Goal: Task Accomplishment & Management: Complete application form

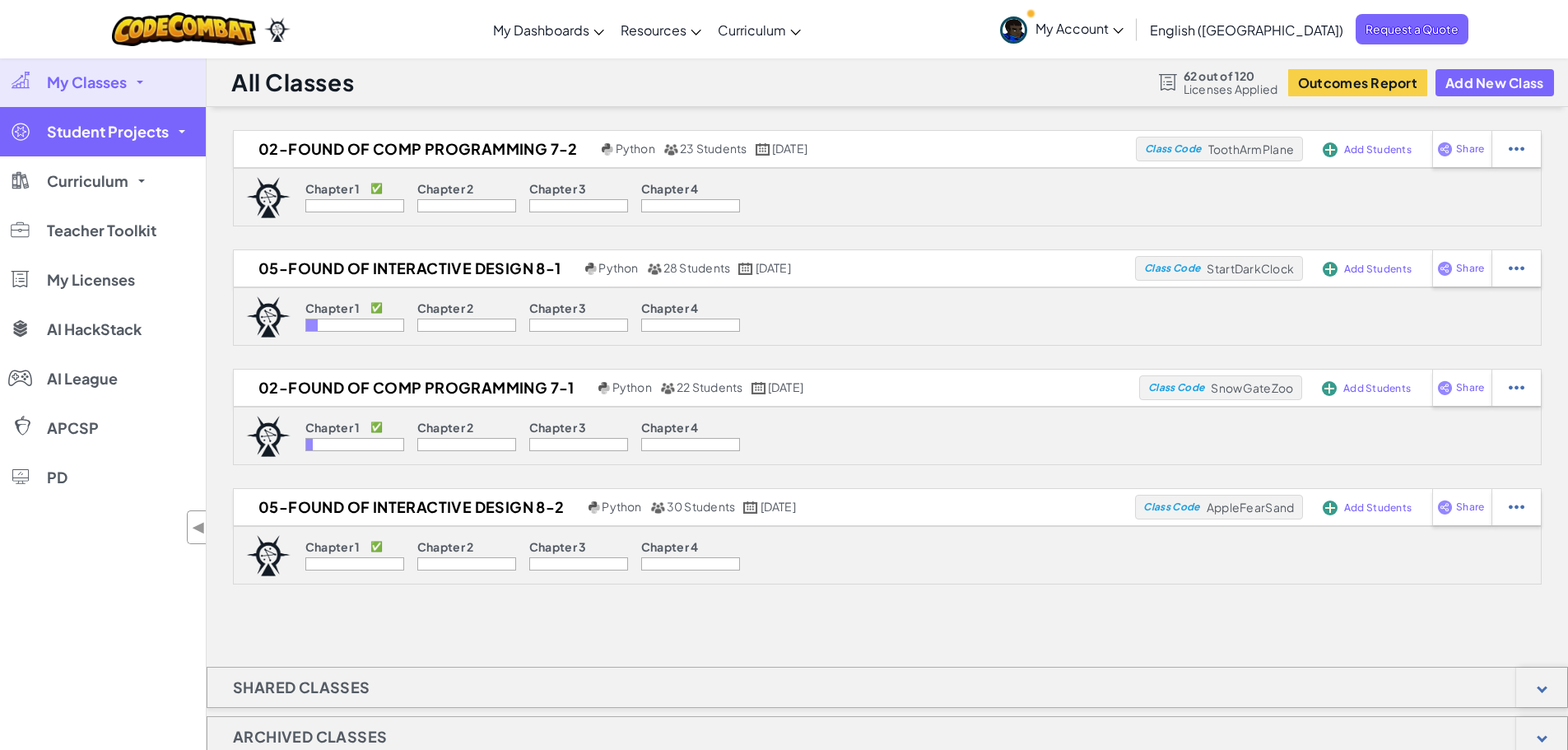
click at [172, 140] on link "Student Projects" at bounding box center [102, 132] width 206 height 50
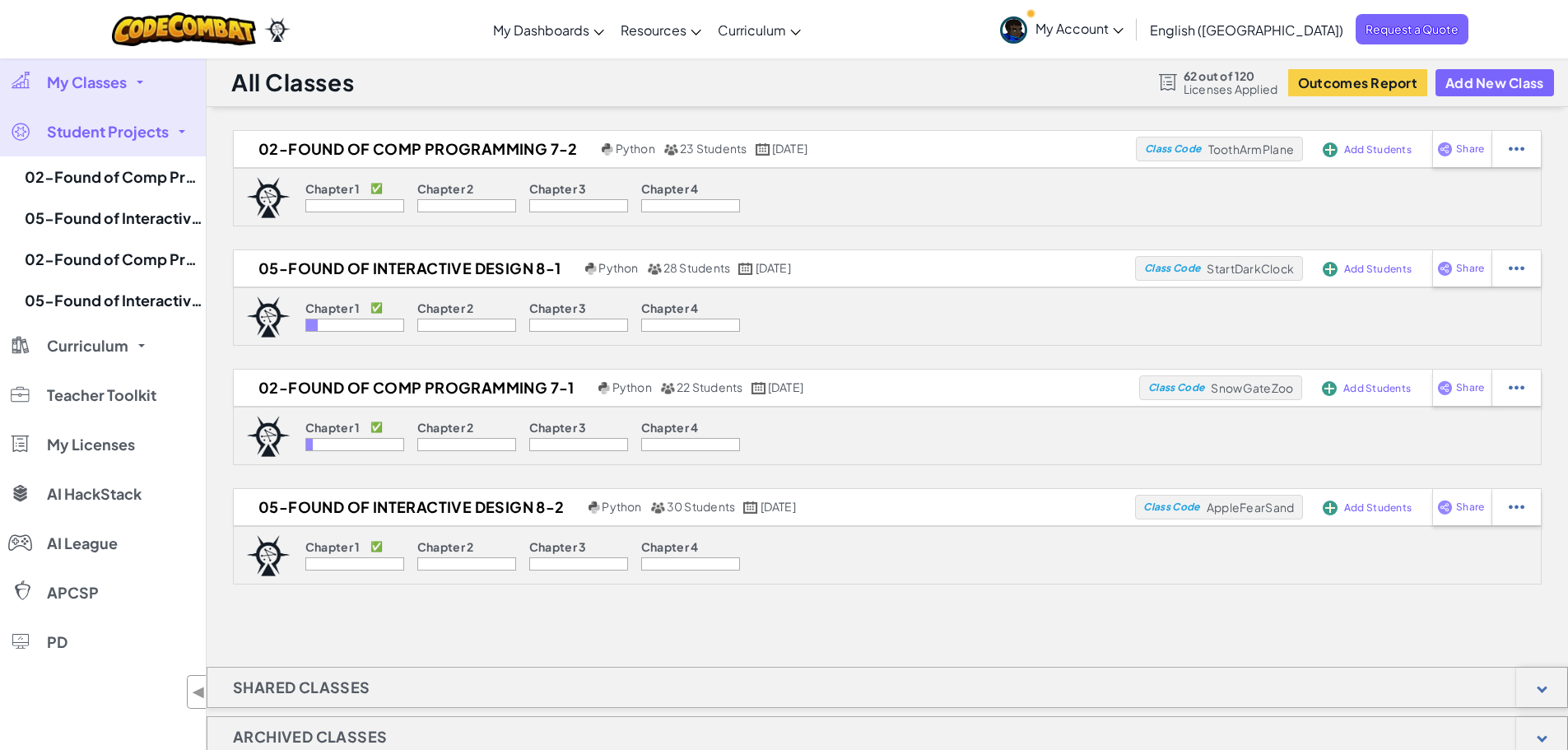
click at [177, 144] on link "Student Projects" at bounding box center [102, 132] width 206 height 50
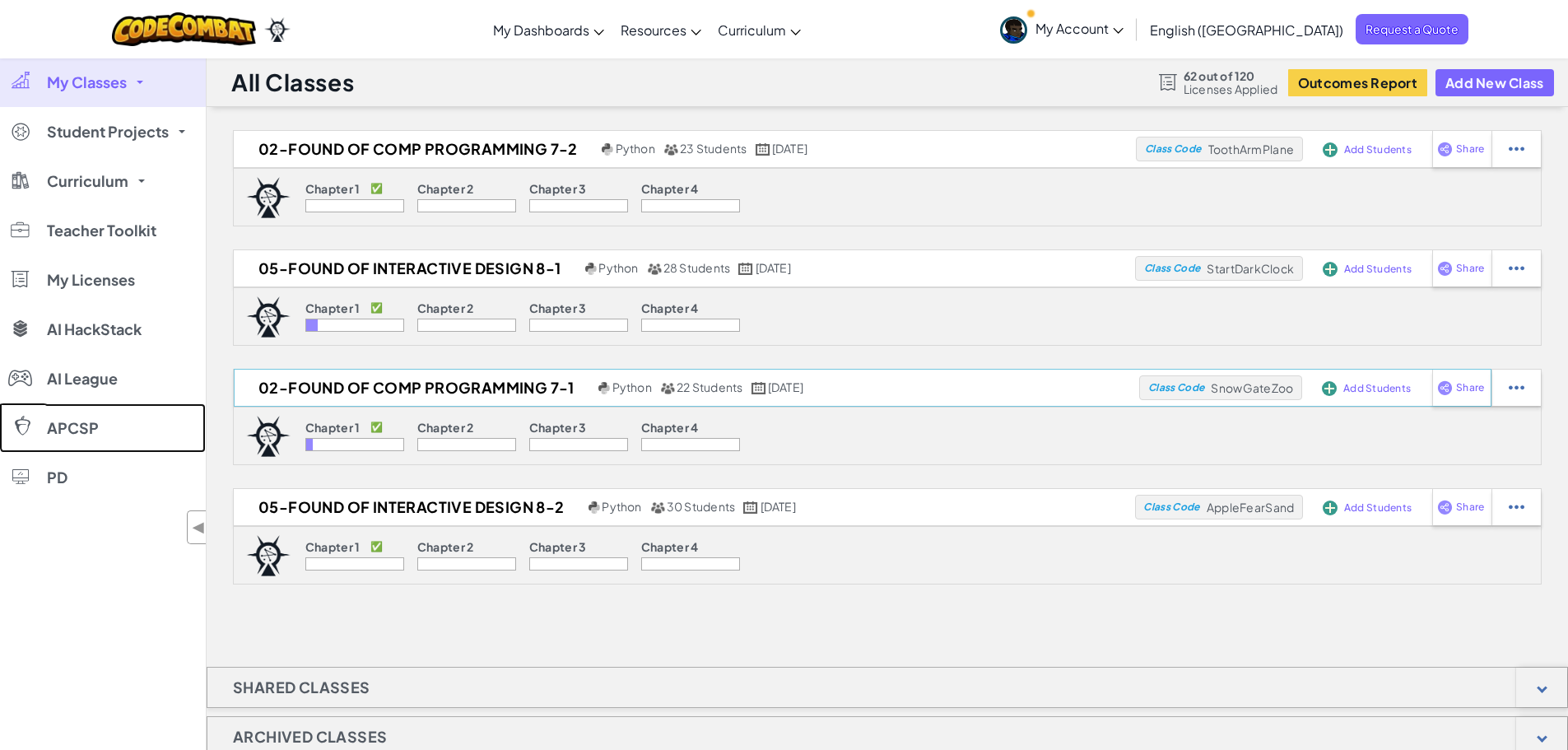
drag, startPoint x: 262, startPoint y: 682, endPoint x: 281, endPoint y: 388, distance: 294.6
drag, startPoint x: 281, startPoint y: 388, endPoint x: 907, endPoint y: 649, distance: 678.2
click at [909, 649] on div "02-Found of Comp Programming 7-2 Python 23 Students [DATE] Class Code ToothArmP…" at bounding box center [888, 569] width 1362 height 877
click at [612, 28] on link "My Dashboards" at bounding box center [548, 30] width 127 height 44
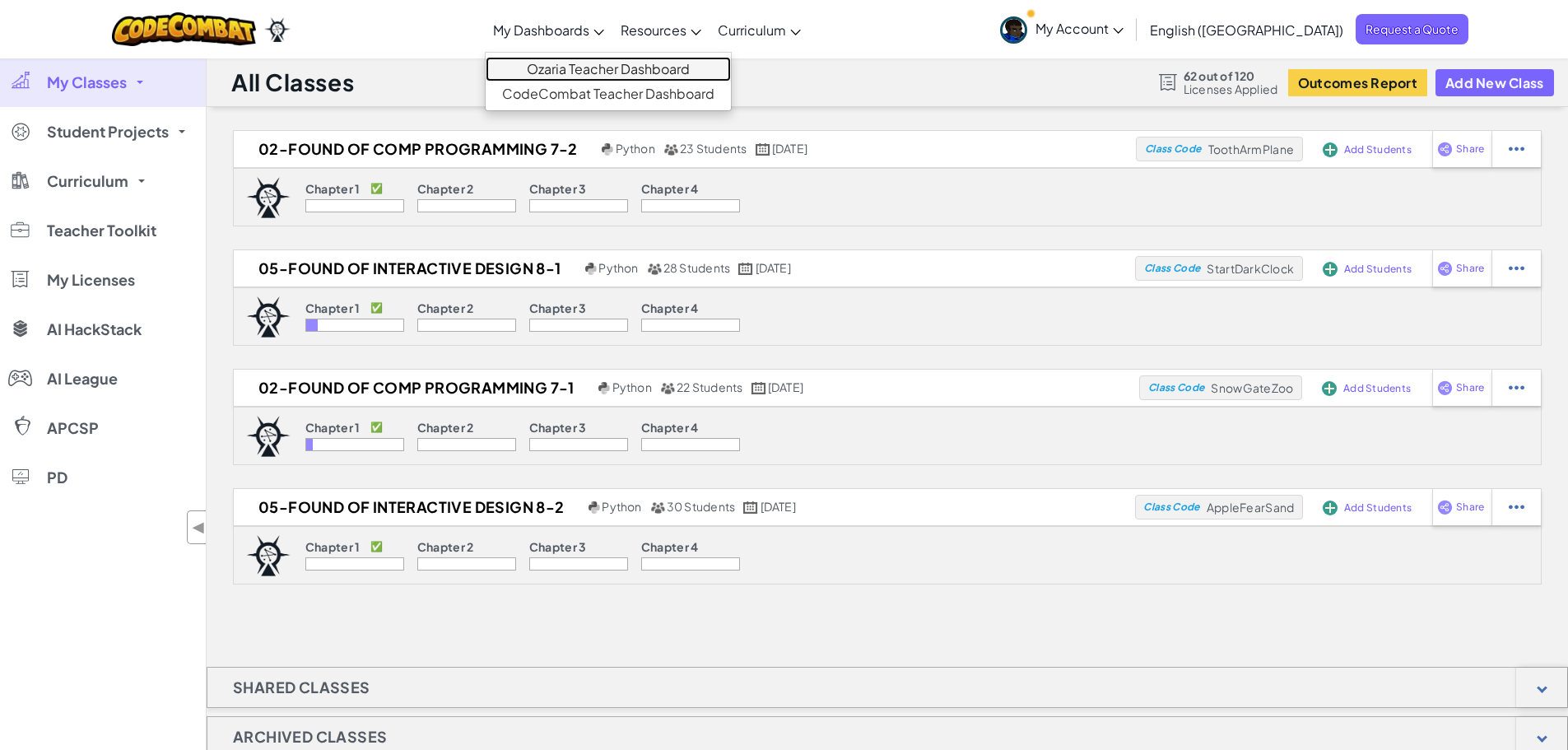
drag, startPoint x: 654, startPoint y: 68, endPoint x: 632, endPoint y: 69, distance: 22.0
click at [632, 69] on link "Ozaria Teacher Dashboard" at bounding box center [608, 69] width 245 height 25
click at [621, 59] on link "Ozaria Teacher Dashboard" at bounding box center [608, 69] width 245 height 25
click at [1132, 34] on link "My Account" at bounding box center [1062, 29] width 140 height 52
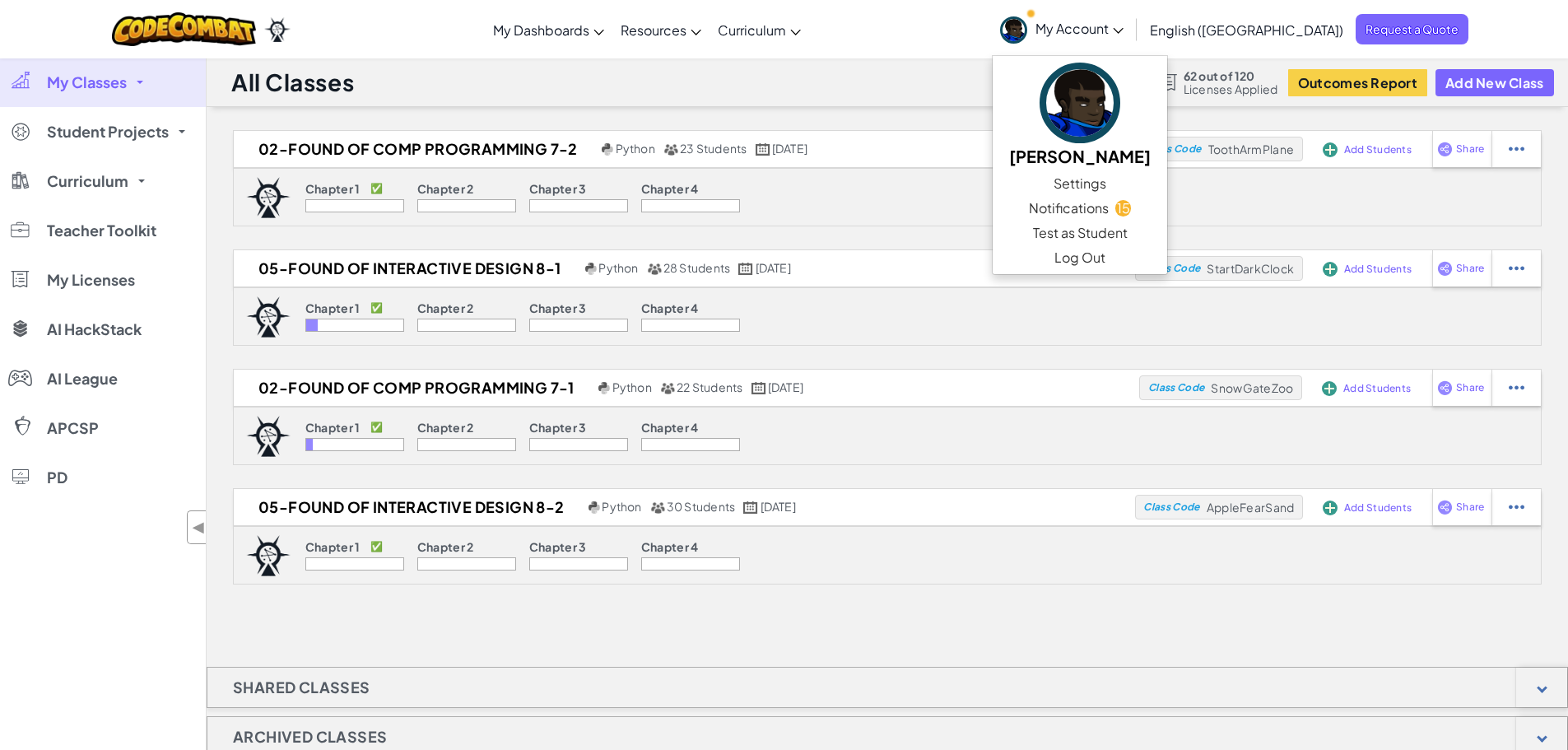
click at [1132, 45] on link "My Account" at bounding box center [1062, 29] width 140 height 52
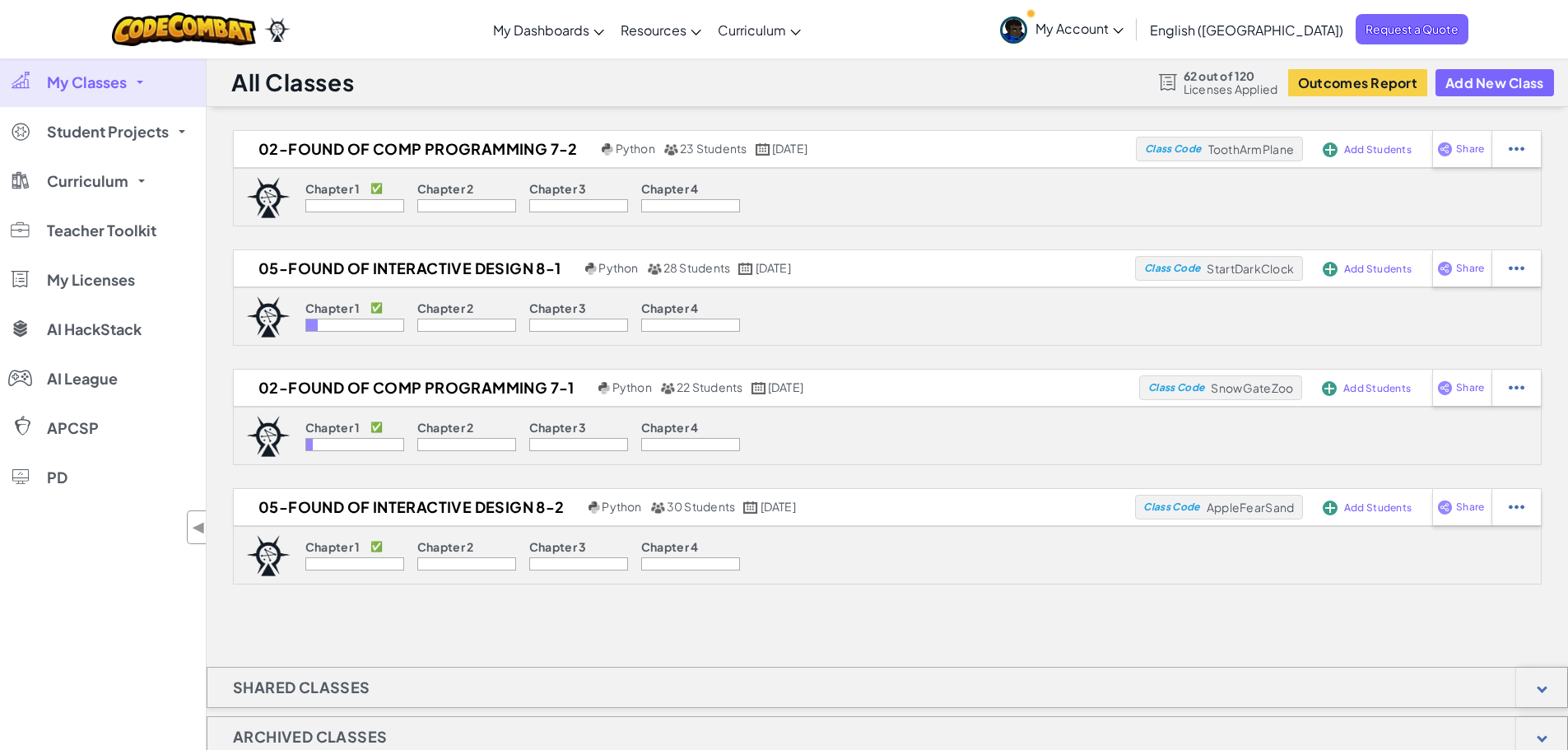
click at [1132, 49] on link "My Account" at bounding box center [1062, 29] width 140 height 52
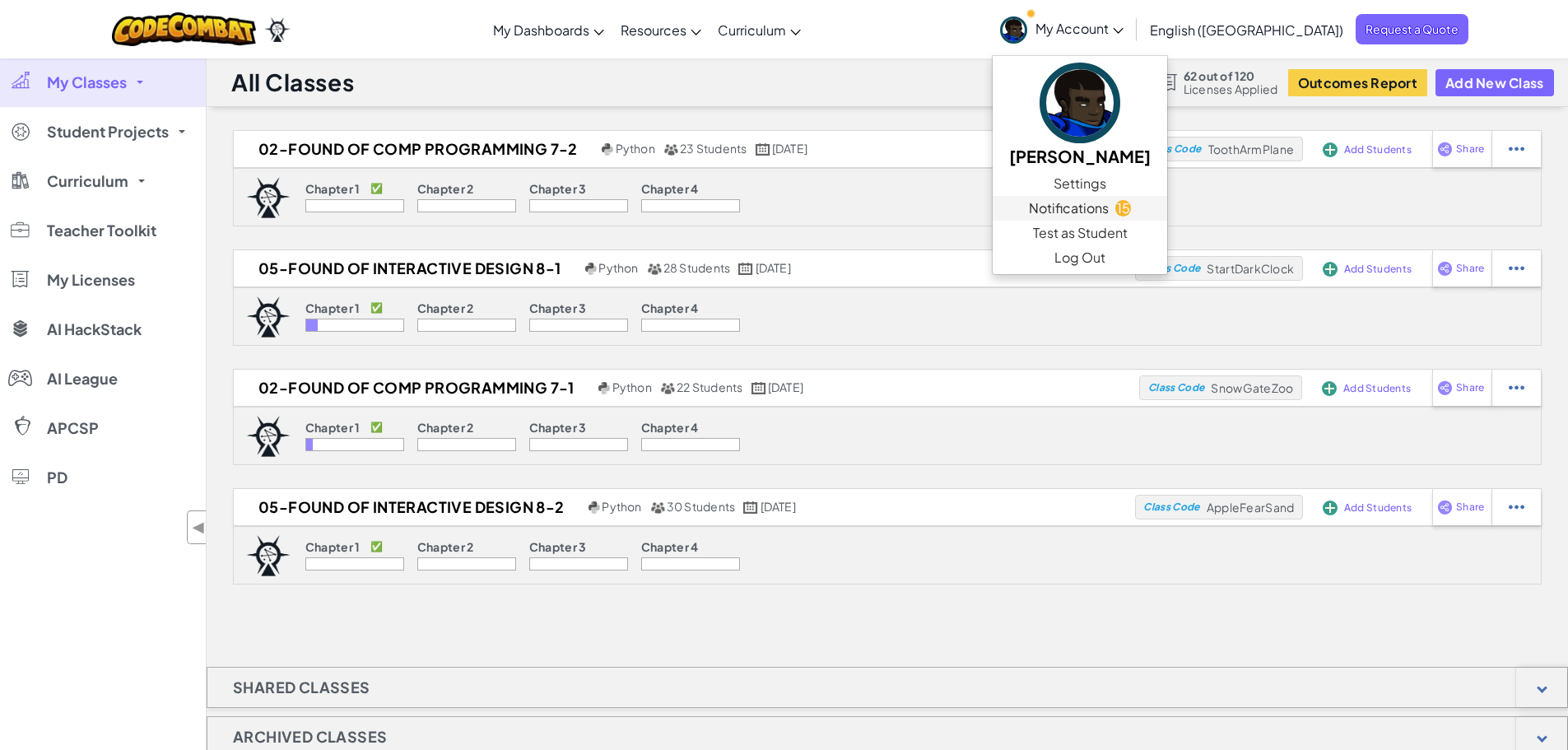
click at [1109, 210] on span "Notifications" at bounding box center [1068, 208] width 80 height 20
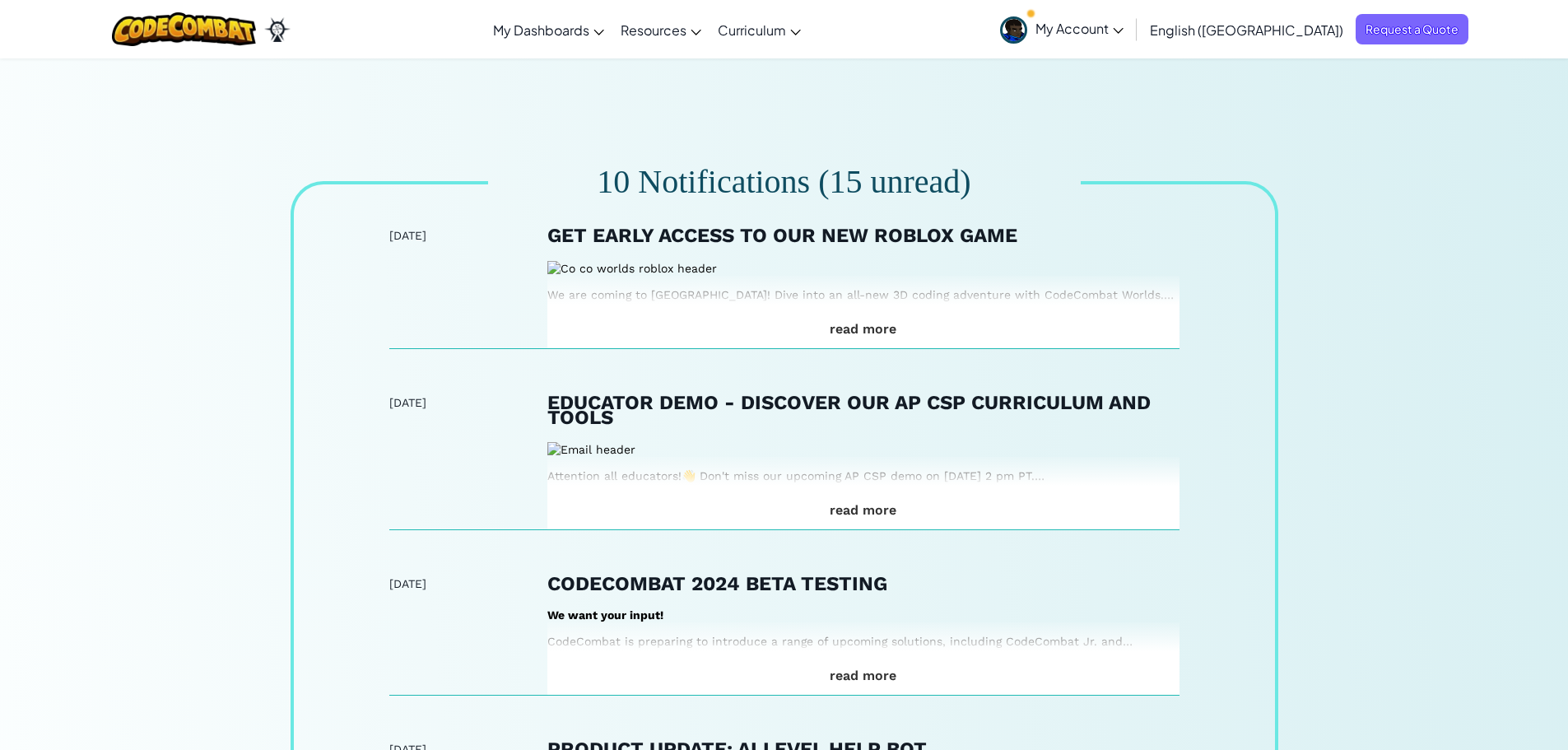
drag, startPoint x: 657, startPoint y: 38, endPoint x: 1253, endPoint y: 428, distance: 712.3
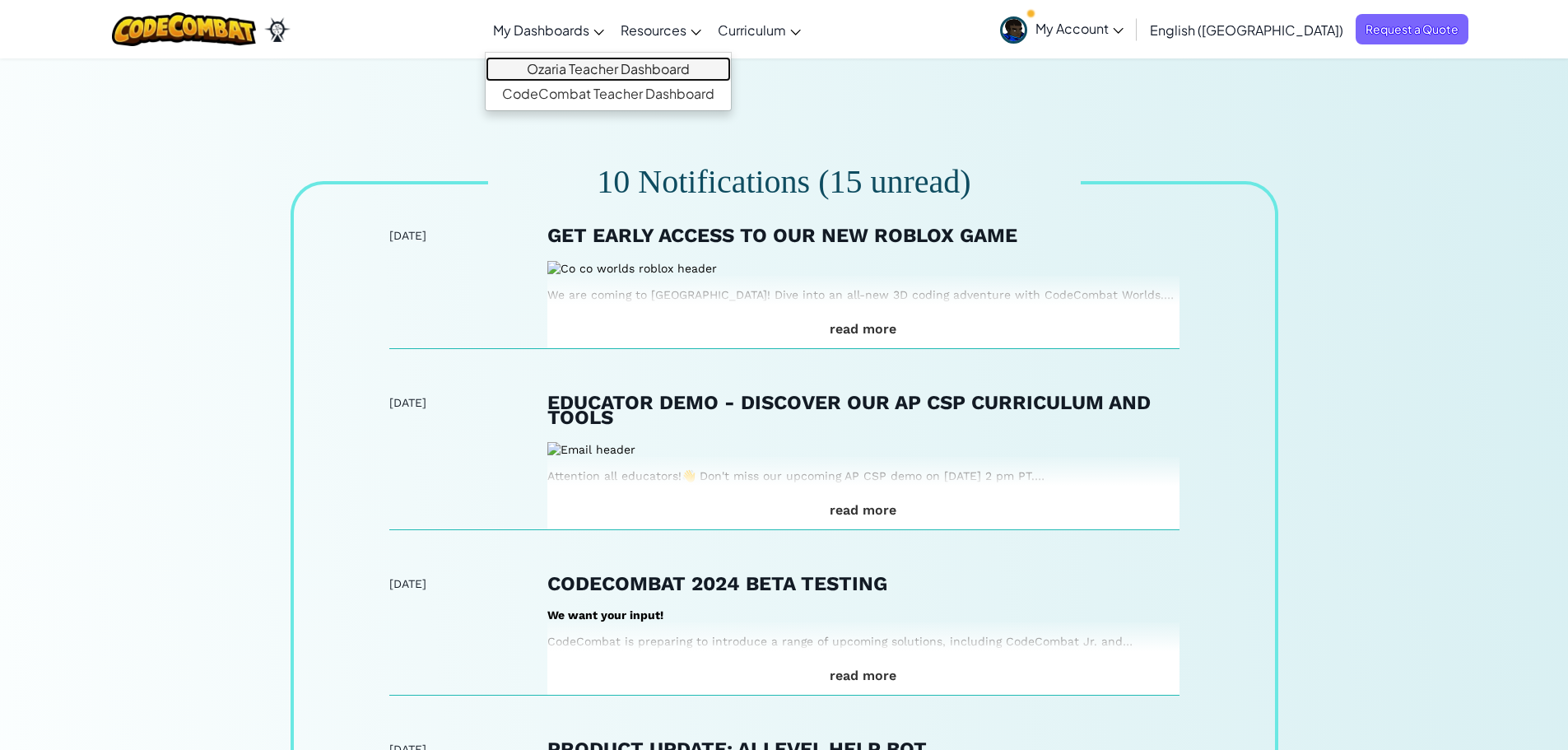
click at [625, 60] on link "Ozaria Teacher Dashboard" at bounding box center [608, 69] width 245 height 25
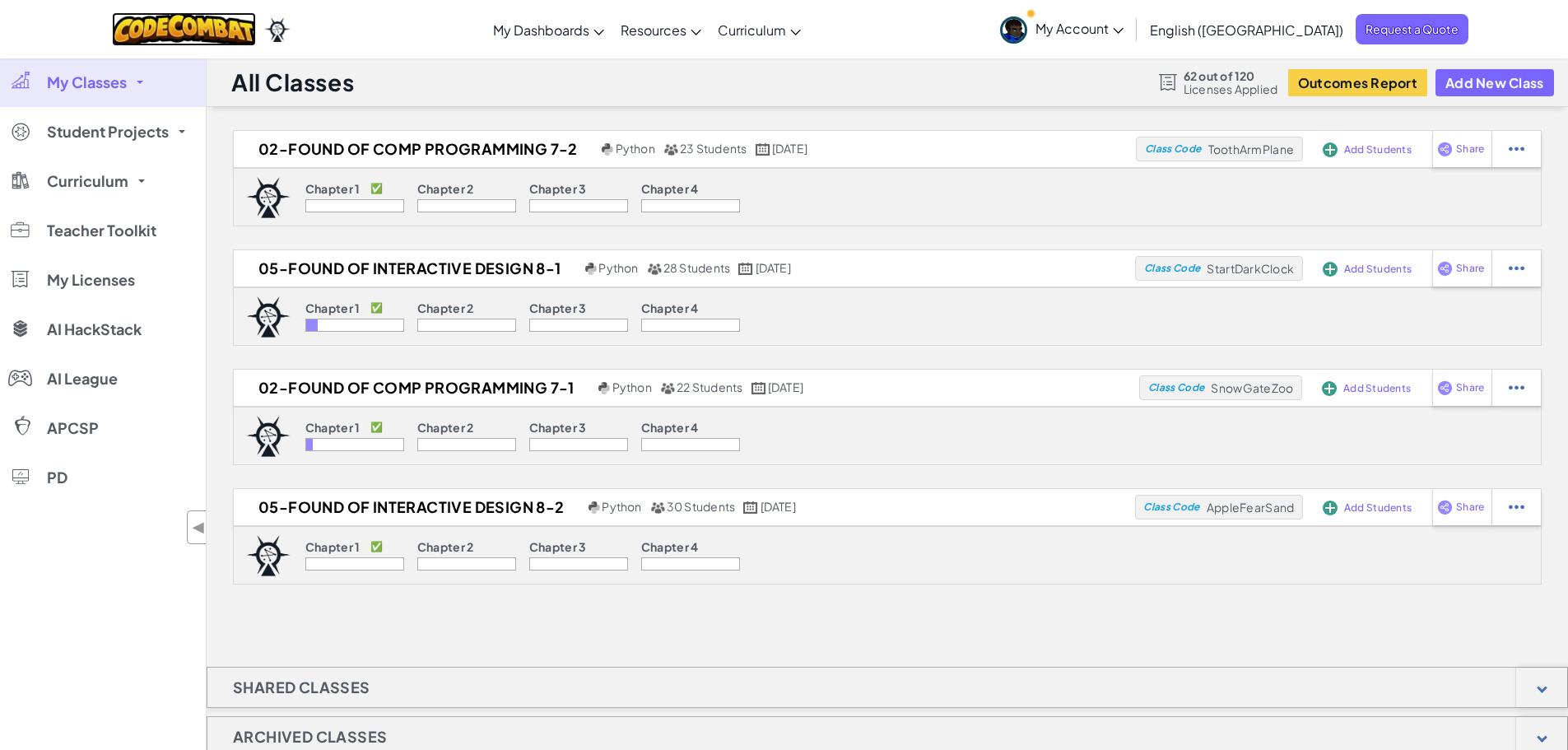
click at [221, 35] on img at bounding box center [184, 29] width 144 height 34
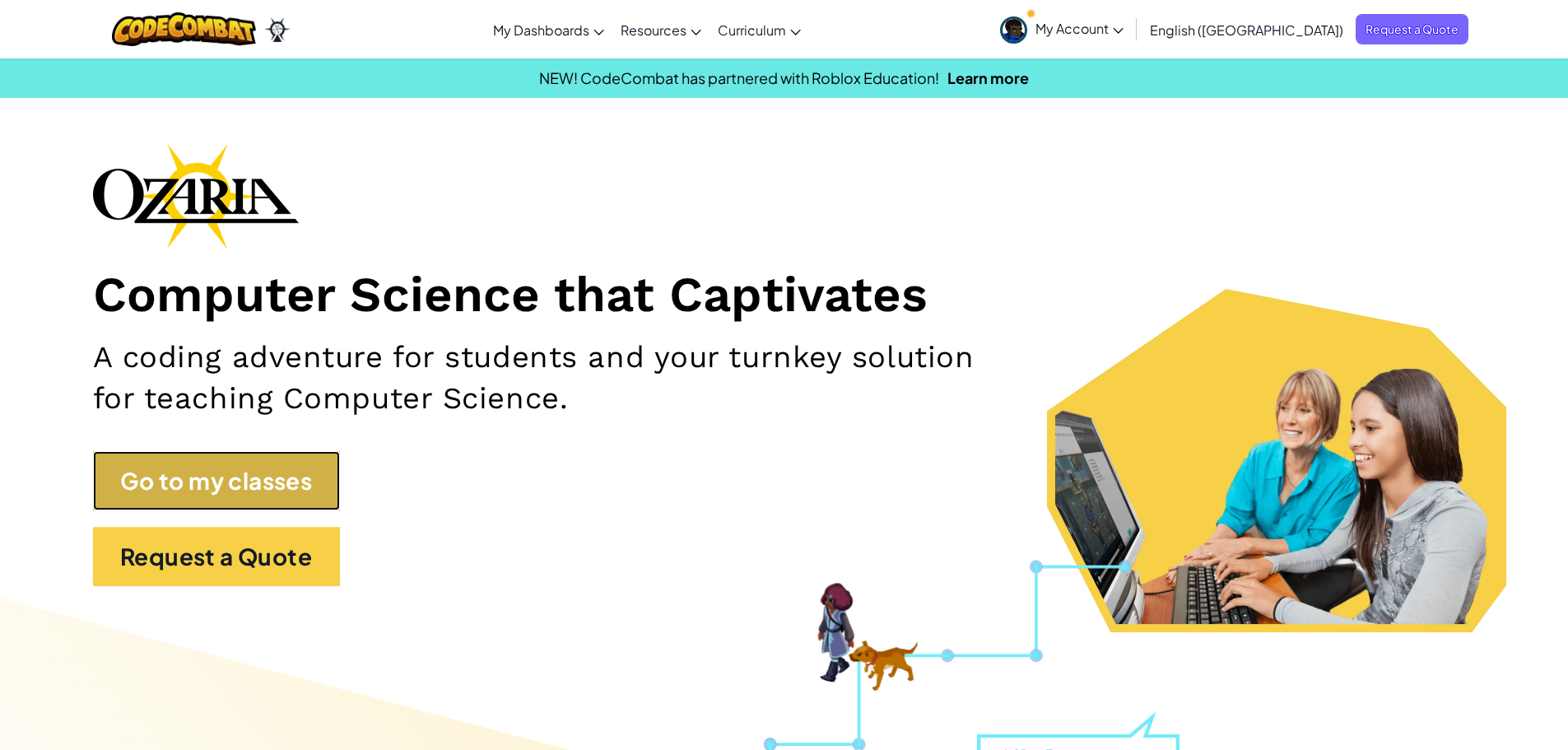
click at [255, 510] on link "Go to my classes" at bounding box center [216, 481] width 247 height 59
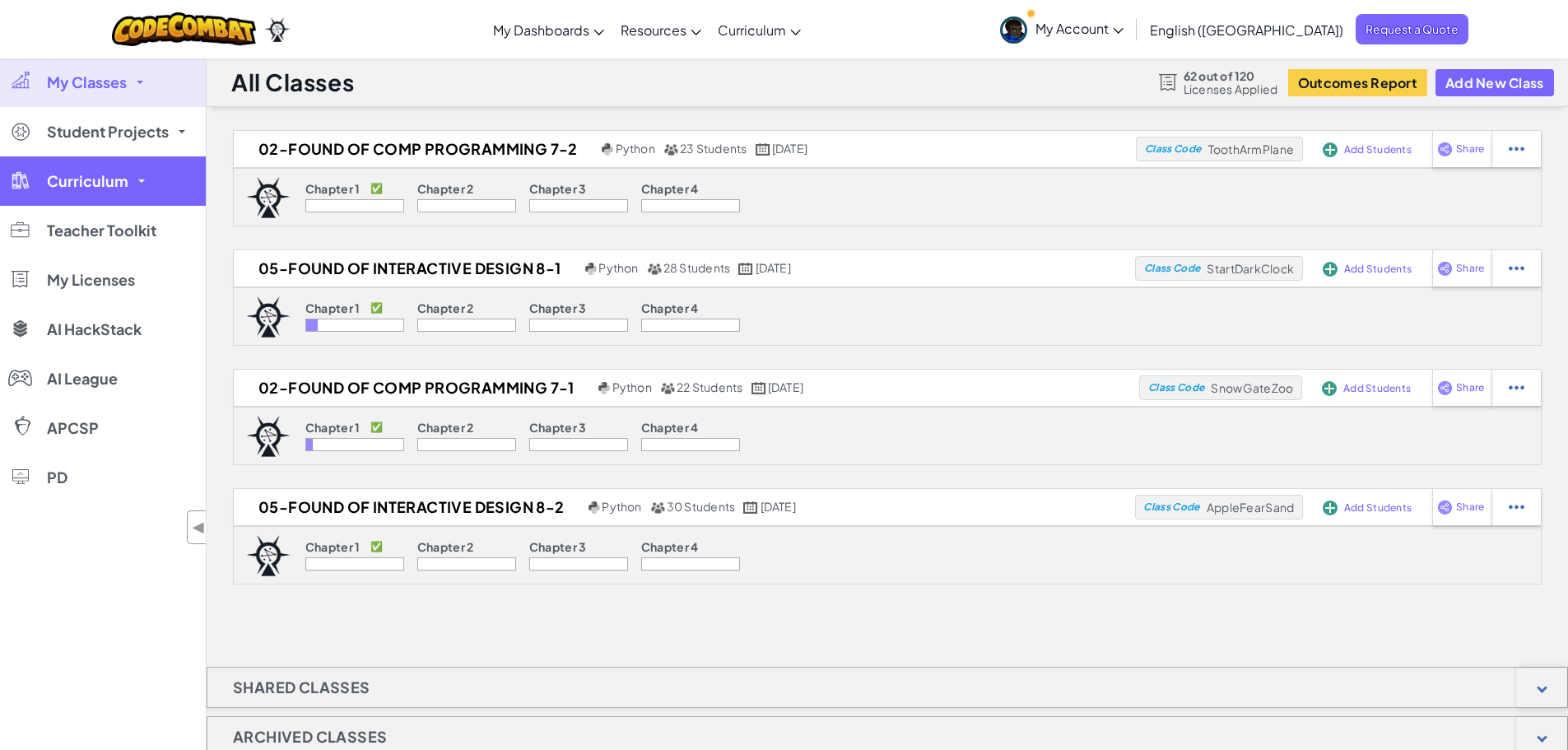
click at [132, 181] on link "Curriculum" at bounding box center [102, 181] width 206 height 50
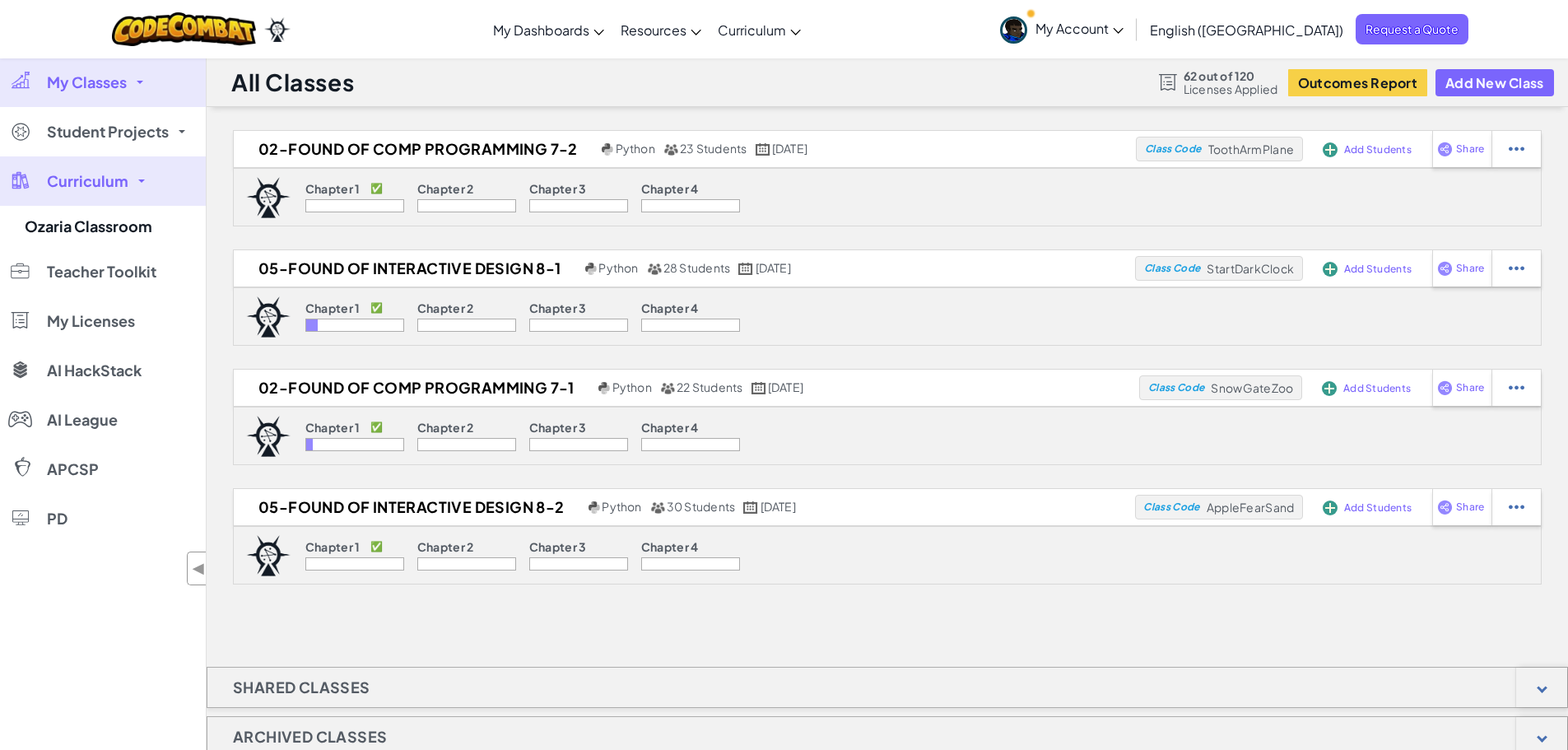
click at [142, 184] on link "Curriculum" at bounding box center [102, 181] width 206 height 50
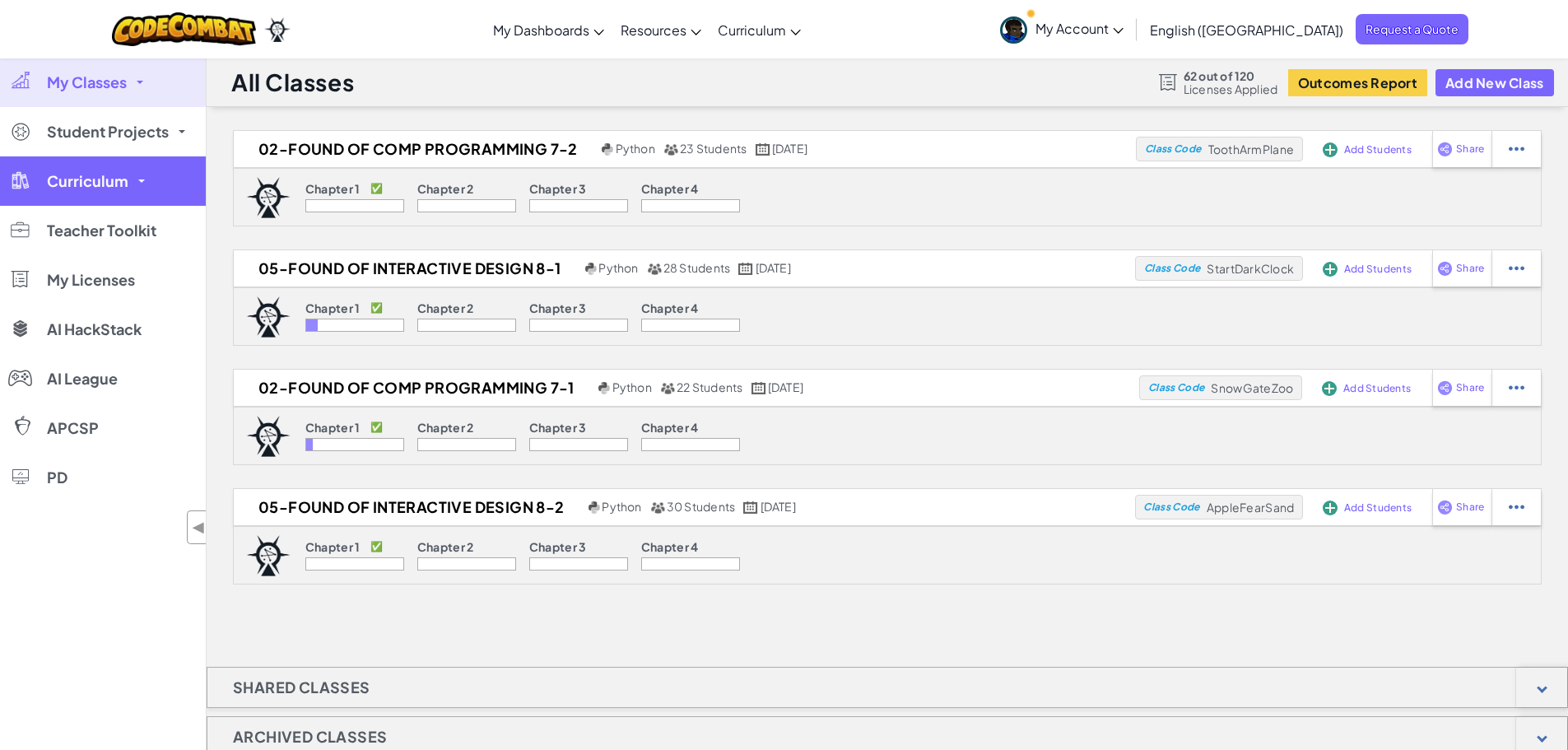
click at [142, 183] on link "Curriculum" at bounding box center [102, 181] width 206 height 50
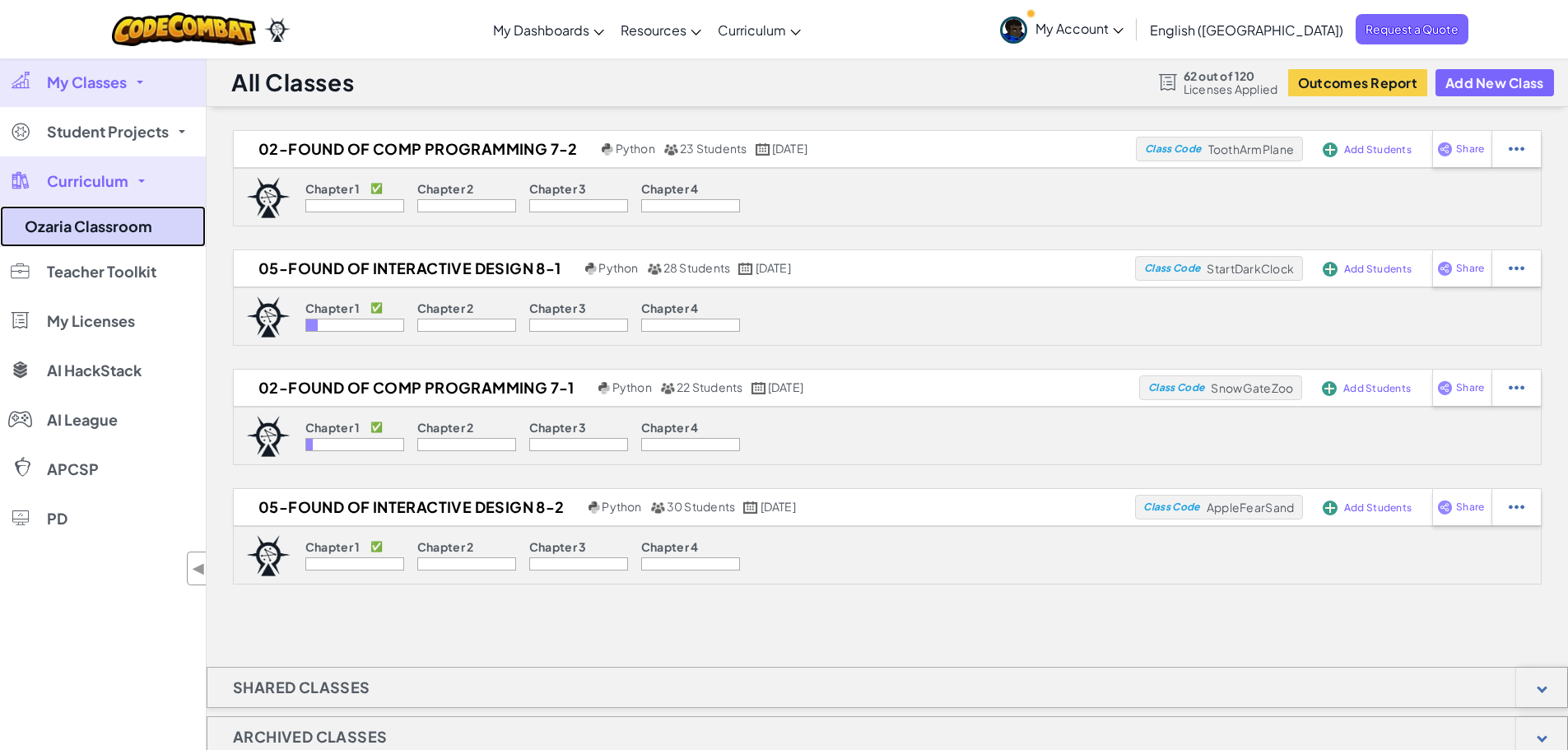
click at [136, 225] on link "Ozaria Classroom" at bounding box center [102, 226] width 206 height 41
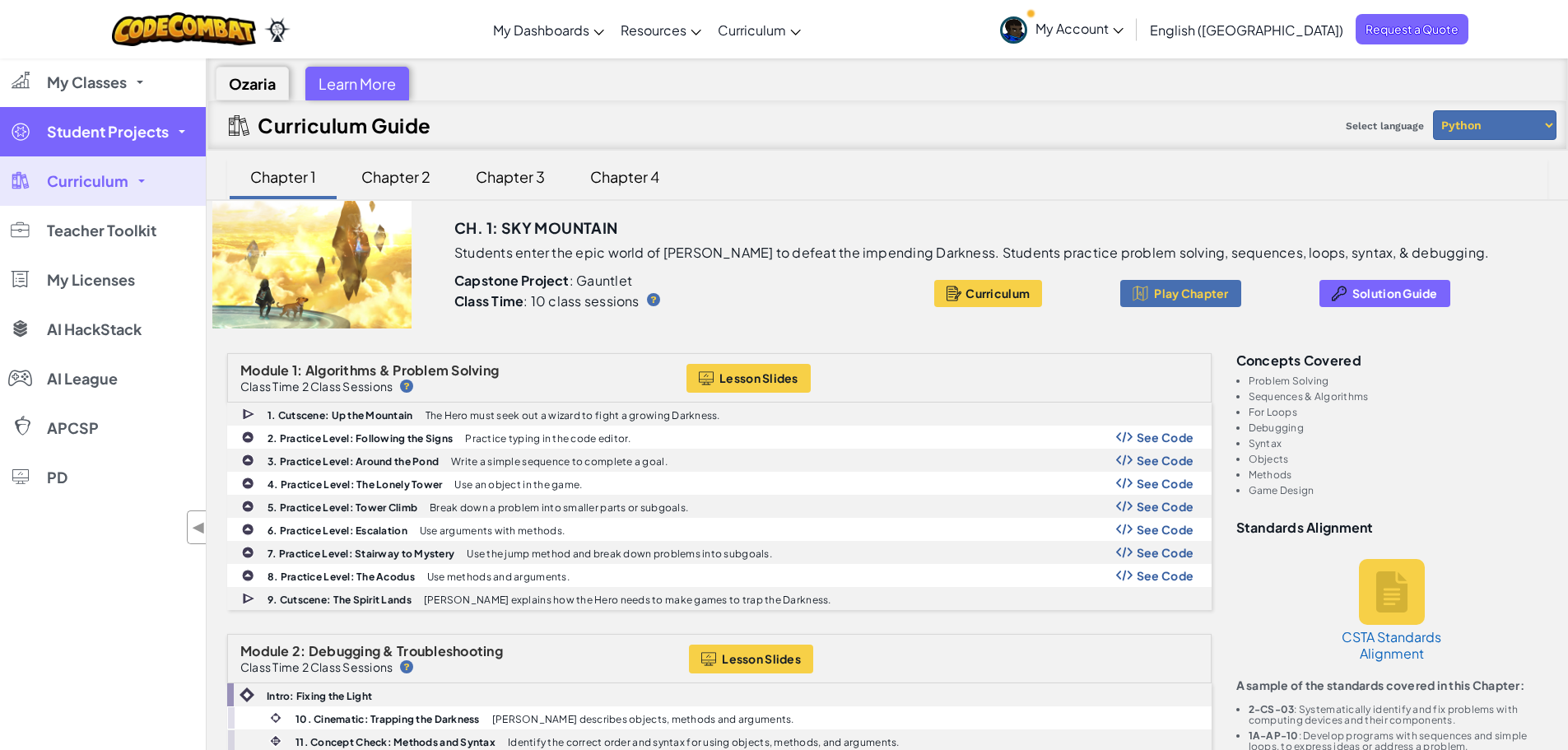
click at [178, 137] on link "Student Projects" at bounding box center [102, 132] width 206 height 50
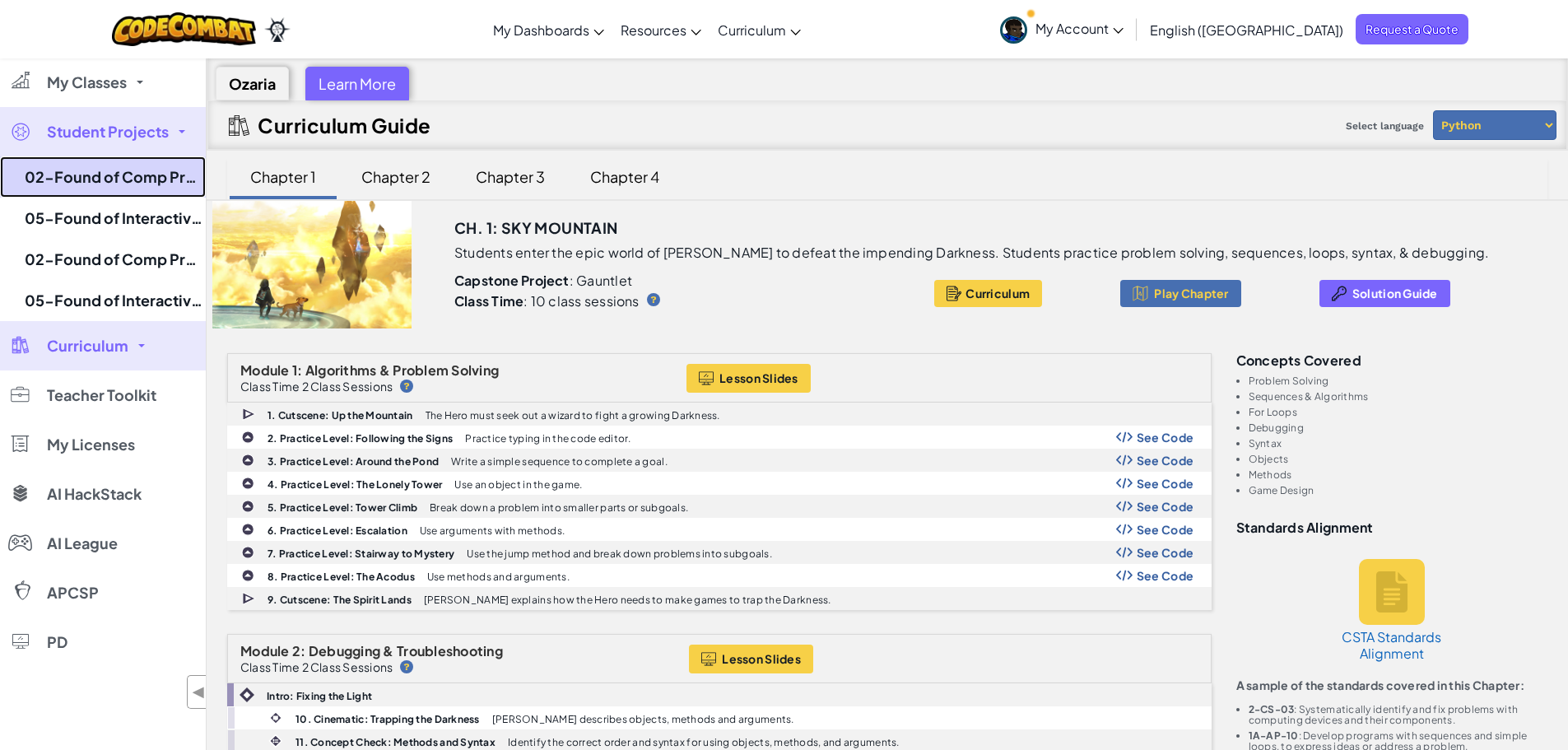
click at [121, 177] on link "02-Found of Comp Programming 7-2" at bounding box center [102, 176] width 206 height 41
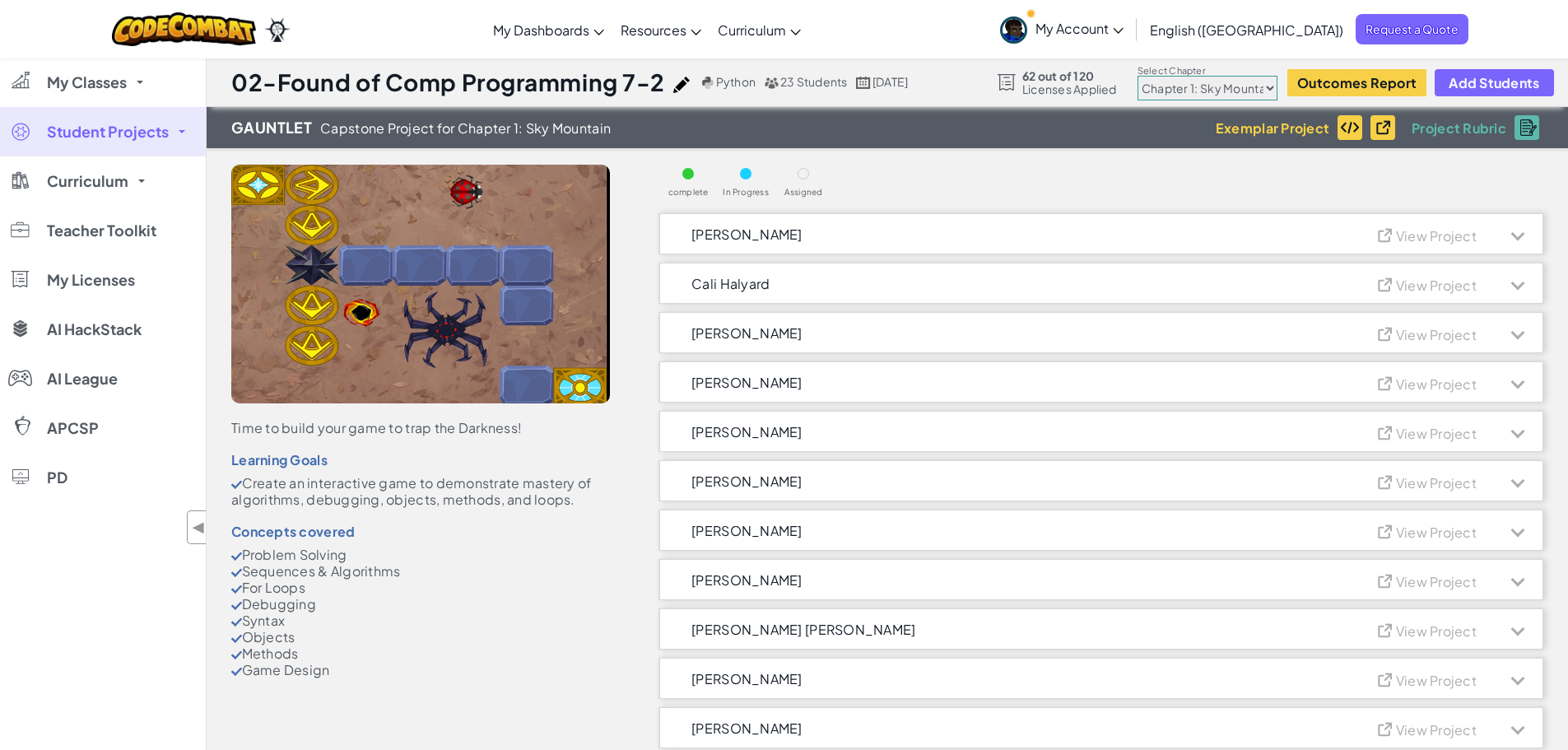
click at [167, 143] on link "Student Projects" at bounding box center [102, 132] width 206 height 50
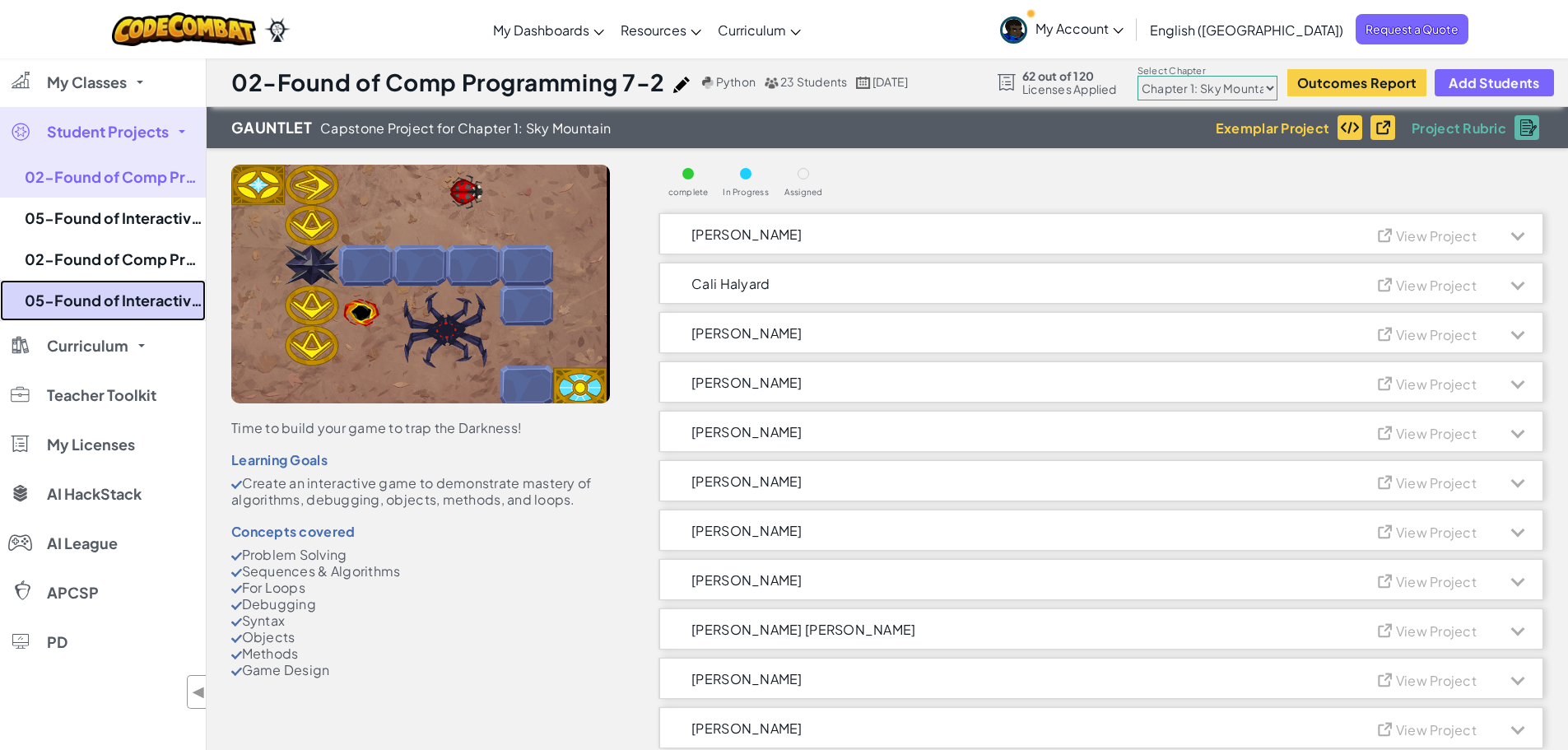
click at [138, 284] on link "05-Found of Interactive Design 8-2" at bounding box center [102, 300] width 206 height 41
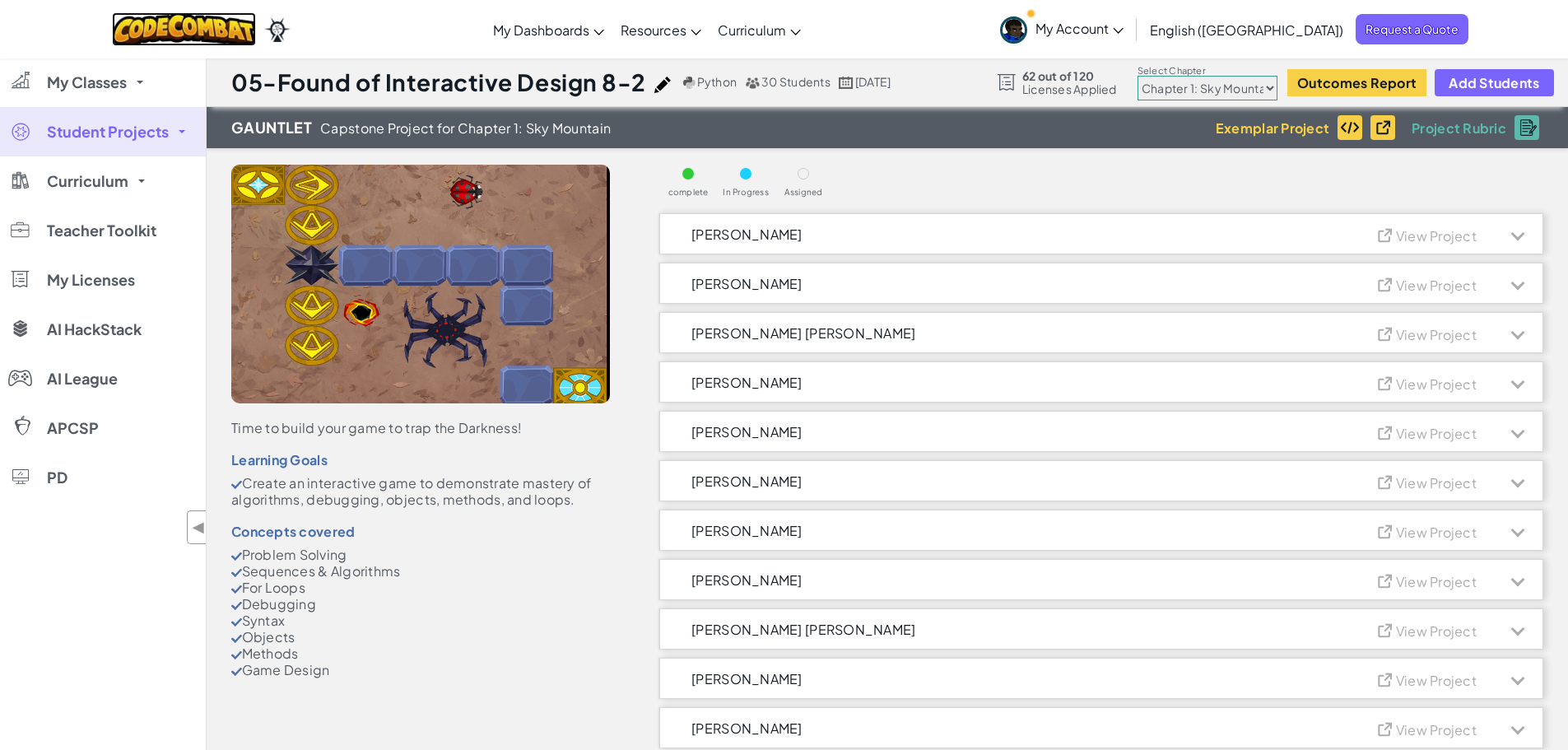
click at [256, 34] on img at bounding box center [184, 29] width 144 height 34
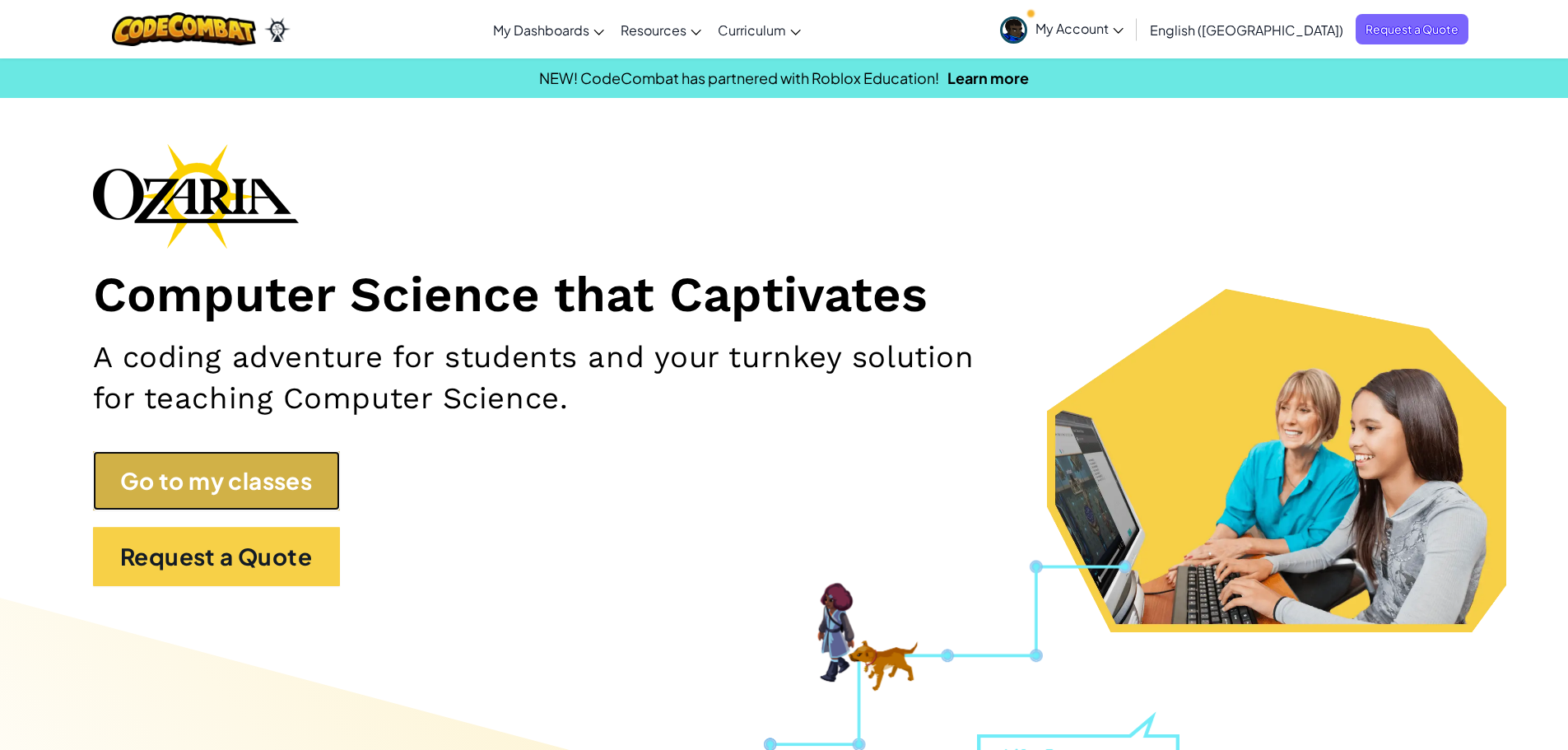
click at [290, 480] on link "Go to my classes" at bounding box center [216, 481] width 247 height 59
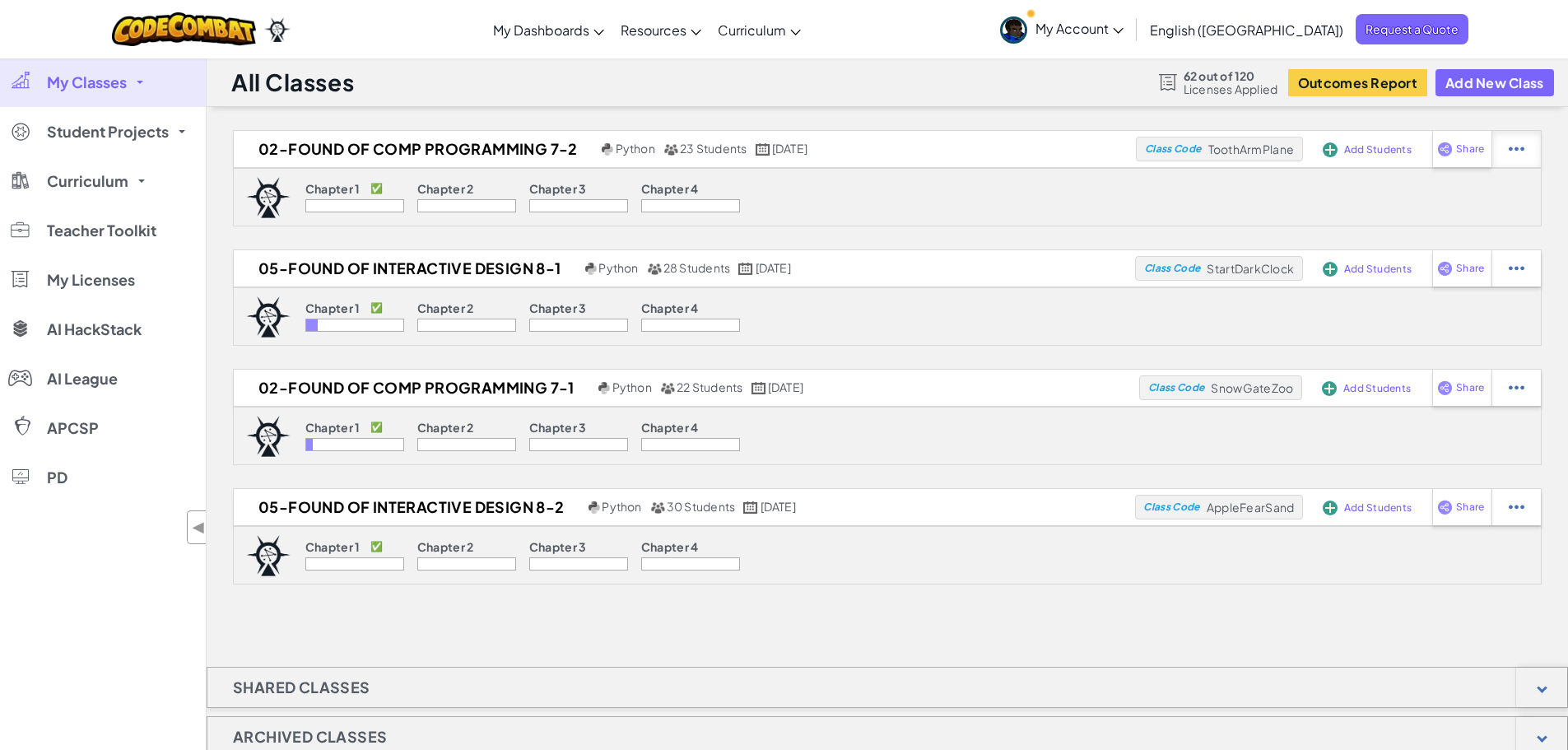
click at [1509, 144] on div at bounding box center [1516, 149] width 50 height 36
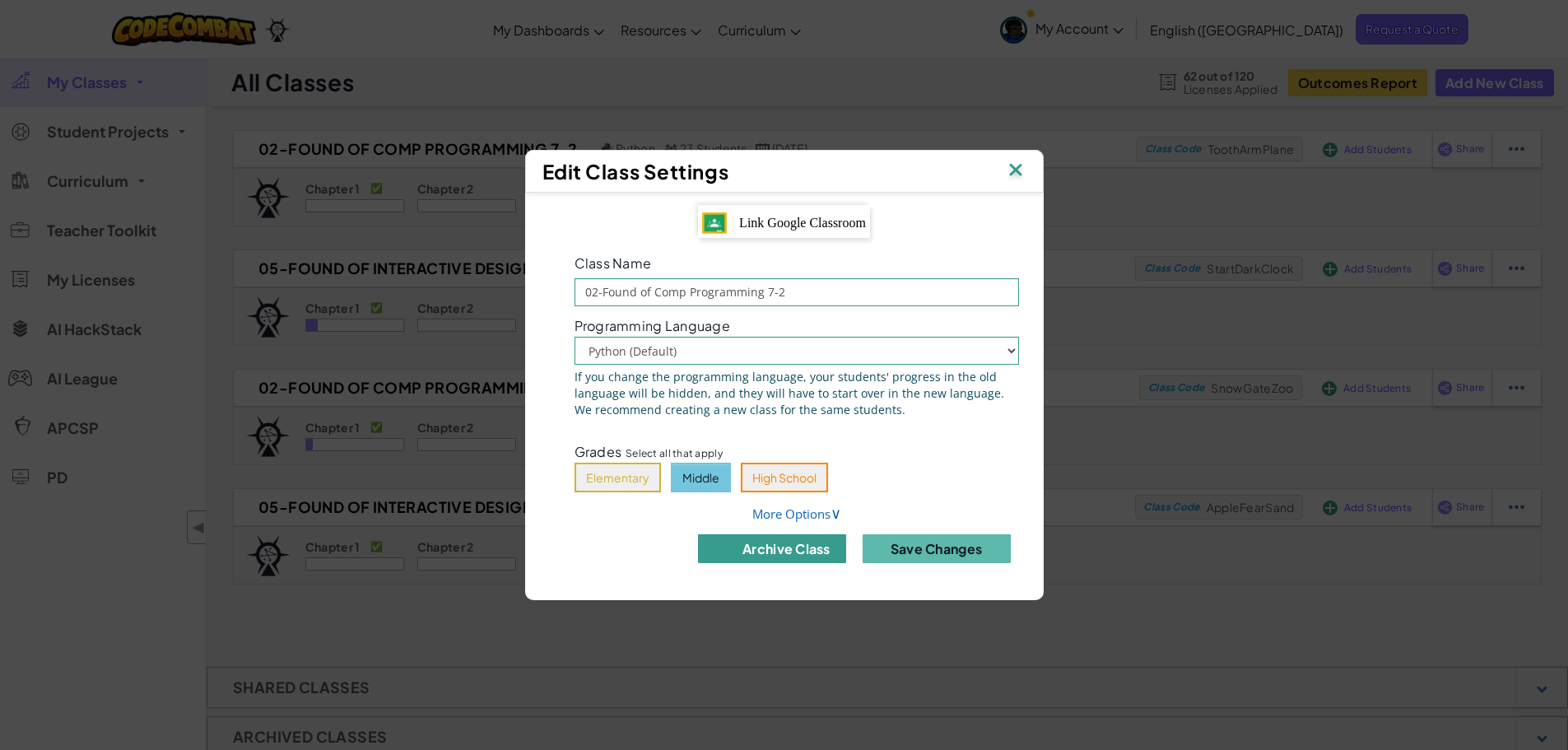
click at [842, 554] on button "archive class" at bounding box center [772, 549] width 148 height 29
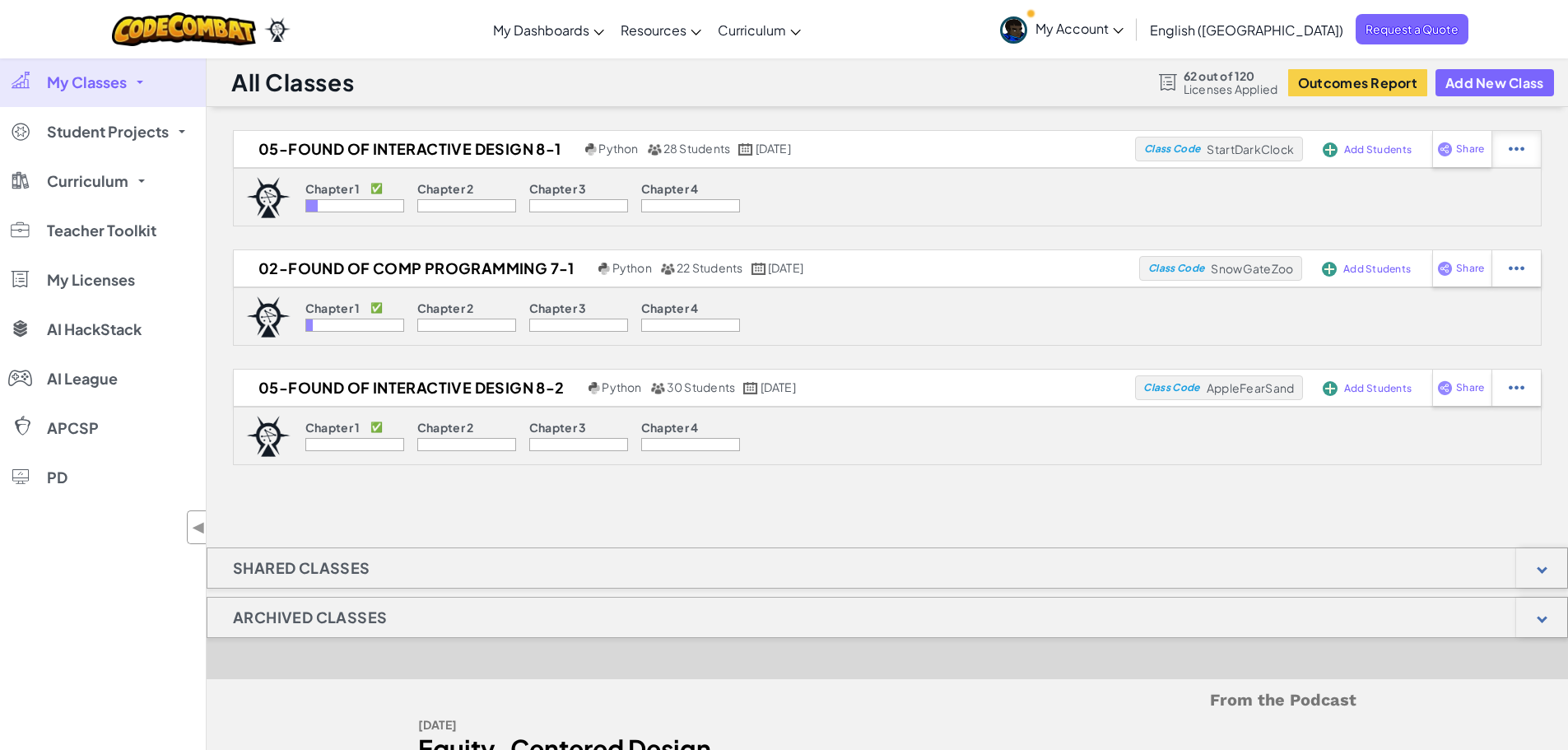
click at [1513, 147] on img at bounding box center [1517, 148] width 15 height 14
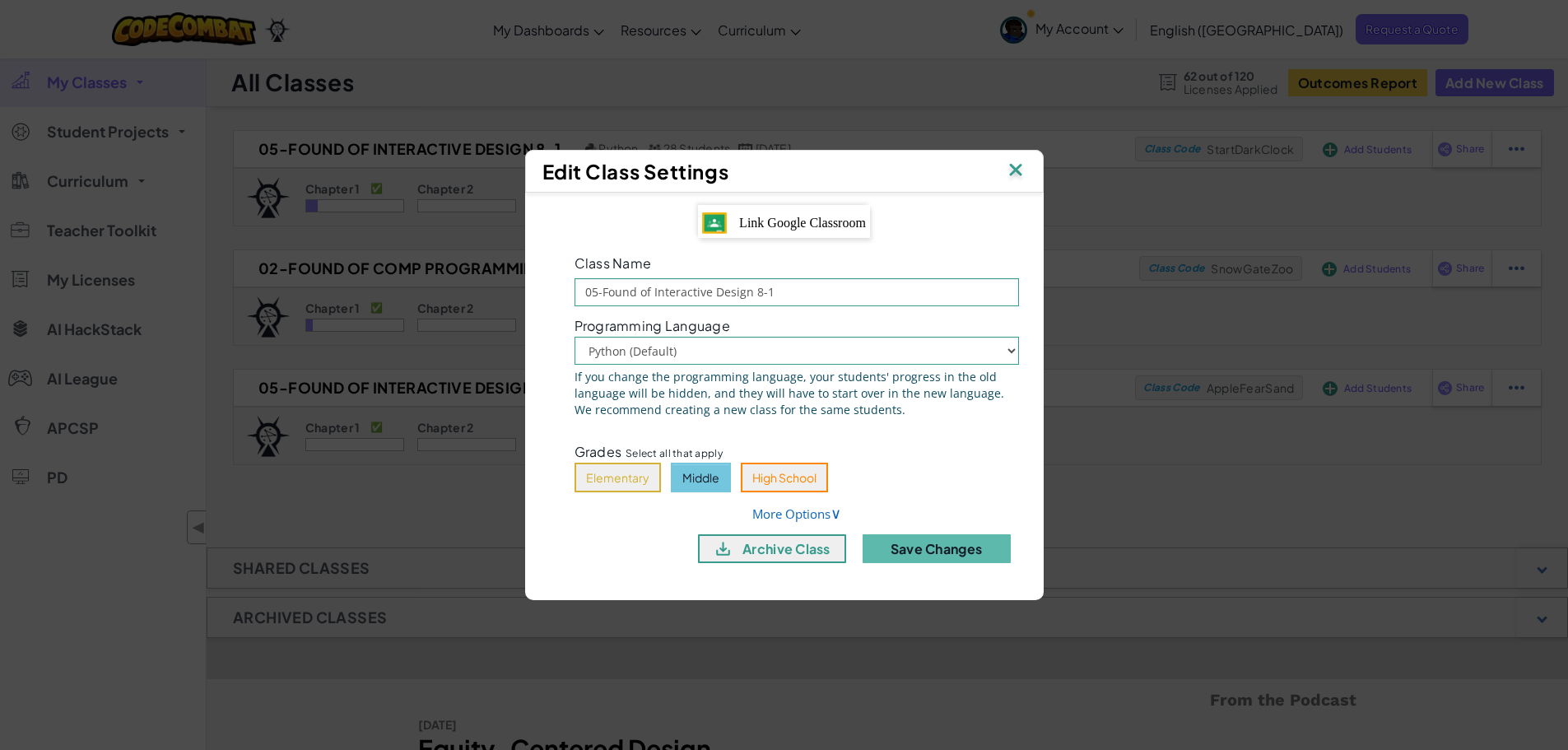
click at [1023, 172] on img at bounding box center [1015, 171] width 21 height 25
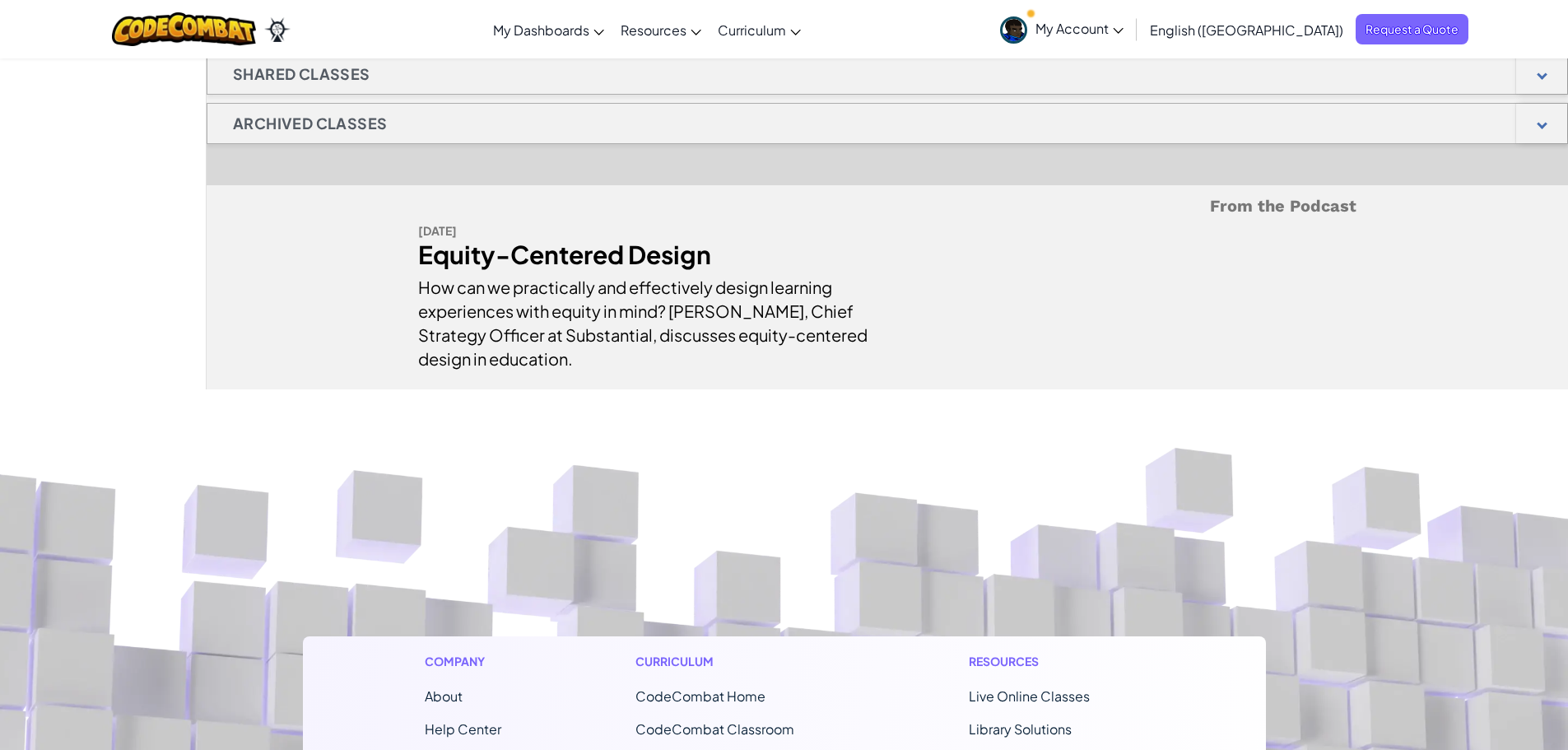
scroll to position [330, 0]
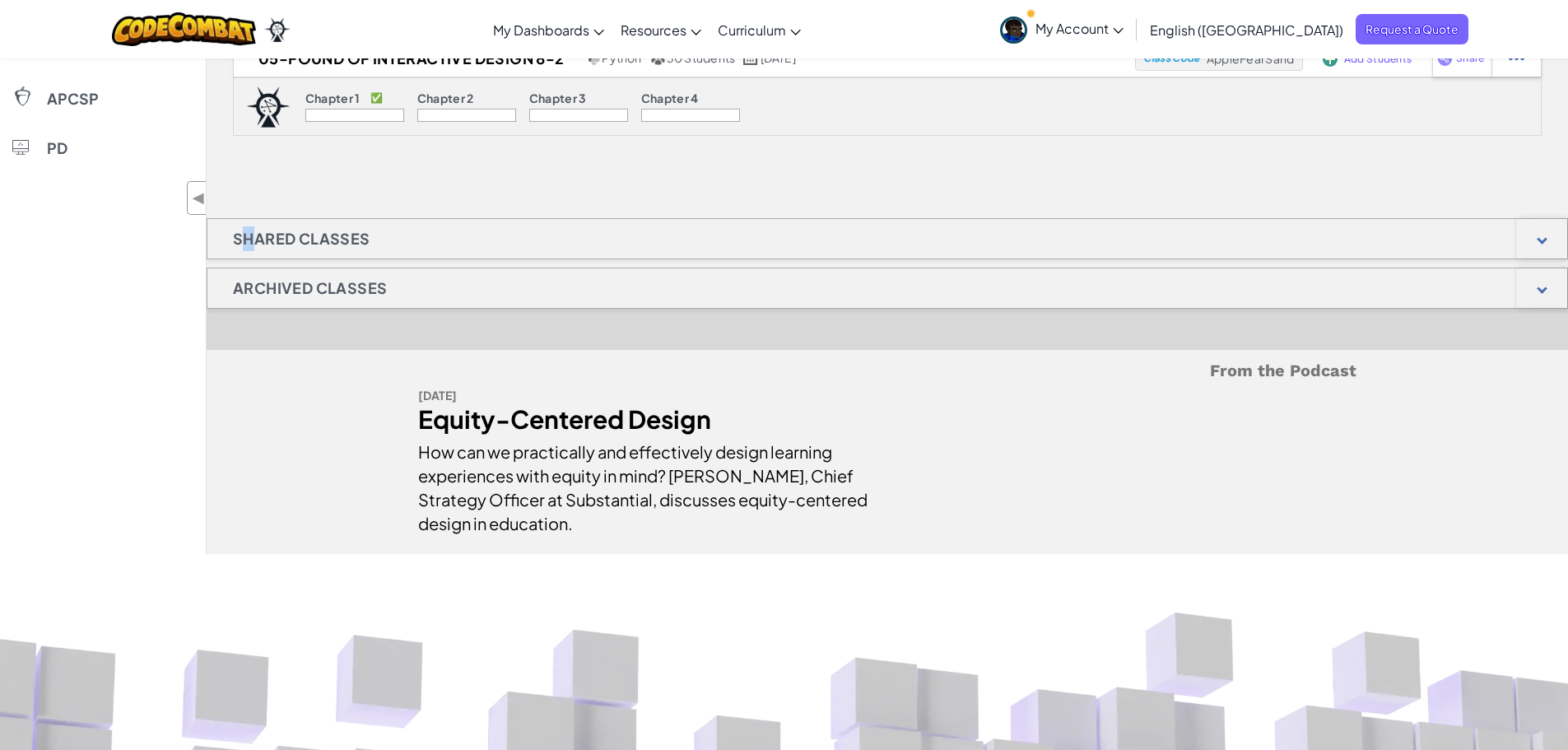
click at [249, 236] on h1 "Shared Classes" at bounding box center [302, 239] width 189 height 41
click at [1550, 239] on div at bounding box center [1541, 239] width 51 height 39
click at [1544, 241] on div at bounding box center [1541, 239] width 51 height 39
click at [1530, 301] on div at bounding box center [1541, 287] width 51 height 39
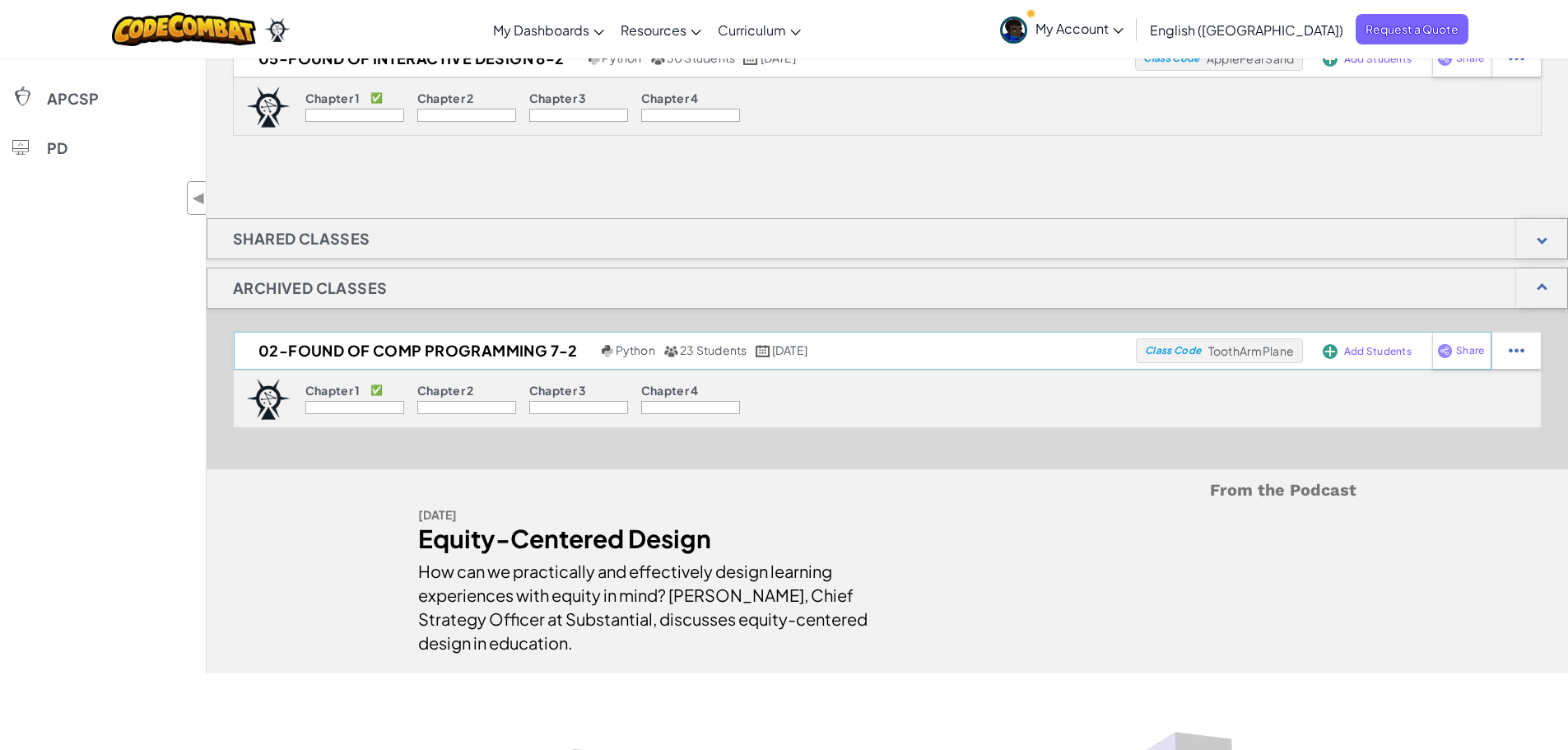
click at [363, 351] on h2 "02-Found of Comp Programming 7-2" at bounding box center [416, 351] width 364 height 25
click at [1505, 349] on div at bounding box center [1516, 351] width 50 height 36
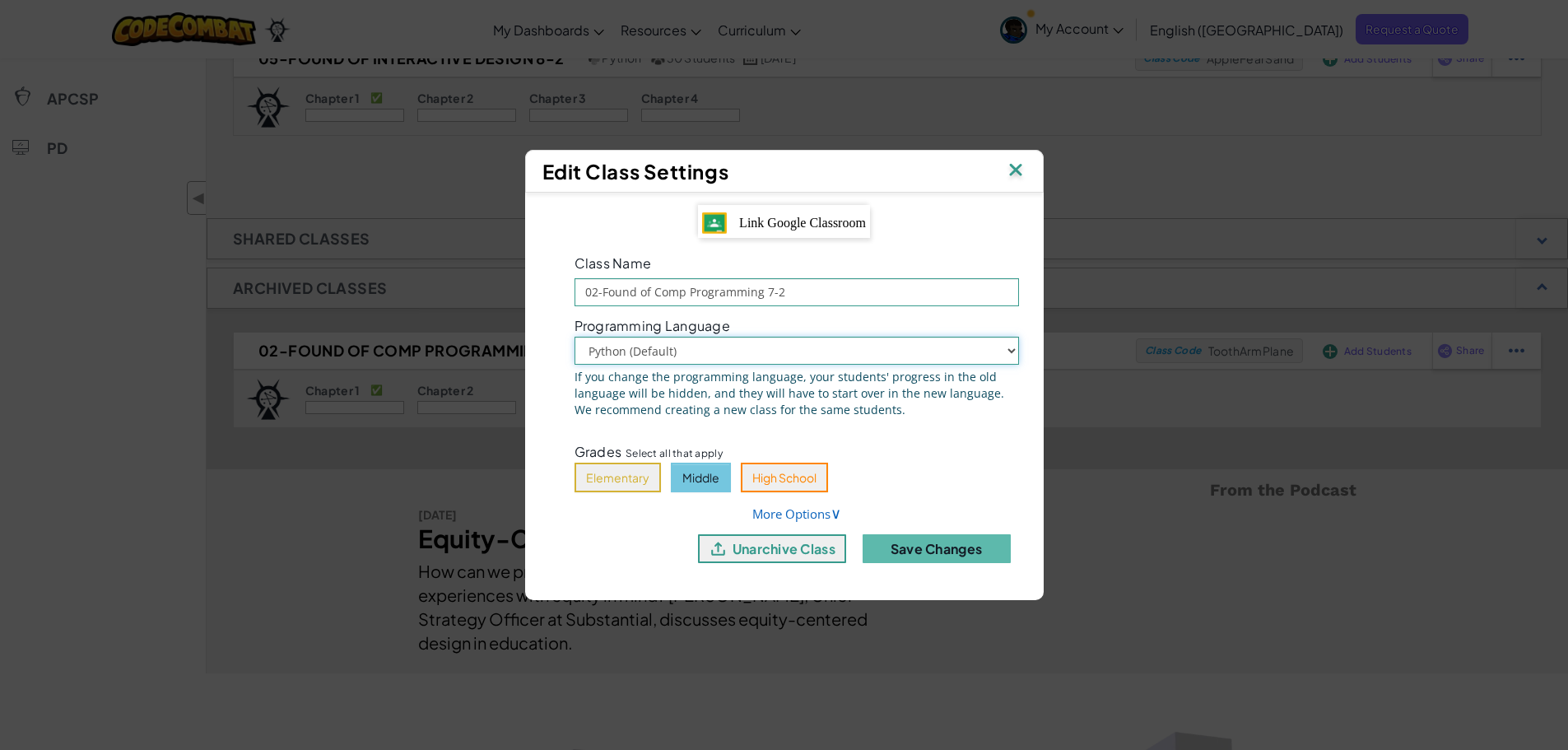
click at [1015, 340] on select "Python (Default) JavaScript" at bounding box center [797, 351] width 444 height 28
click at [1007, 349] on select "Python (Default) JavaScript" at bounding box center [797, 351] width 444 height 28
click at [1009, 290] on input "02-Found of Comp Programming 7-2" at bounding box center [797, 292] width 444 height 28
click at [952, 420] on div "Programming Language Python (Default) JavaScript If you change the programming …" at bounding box center [797, 373] width 469 height 108
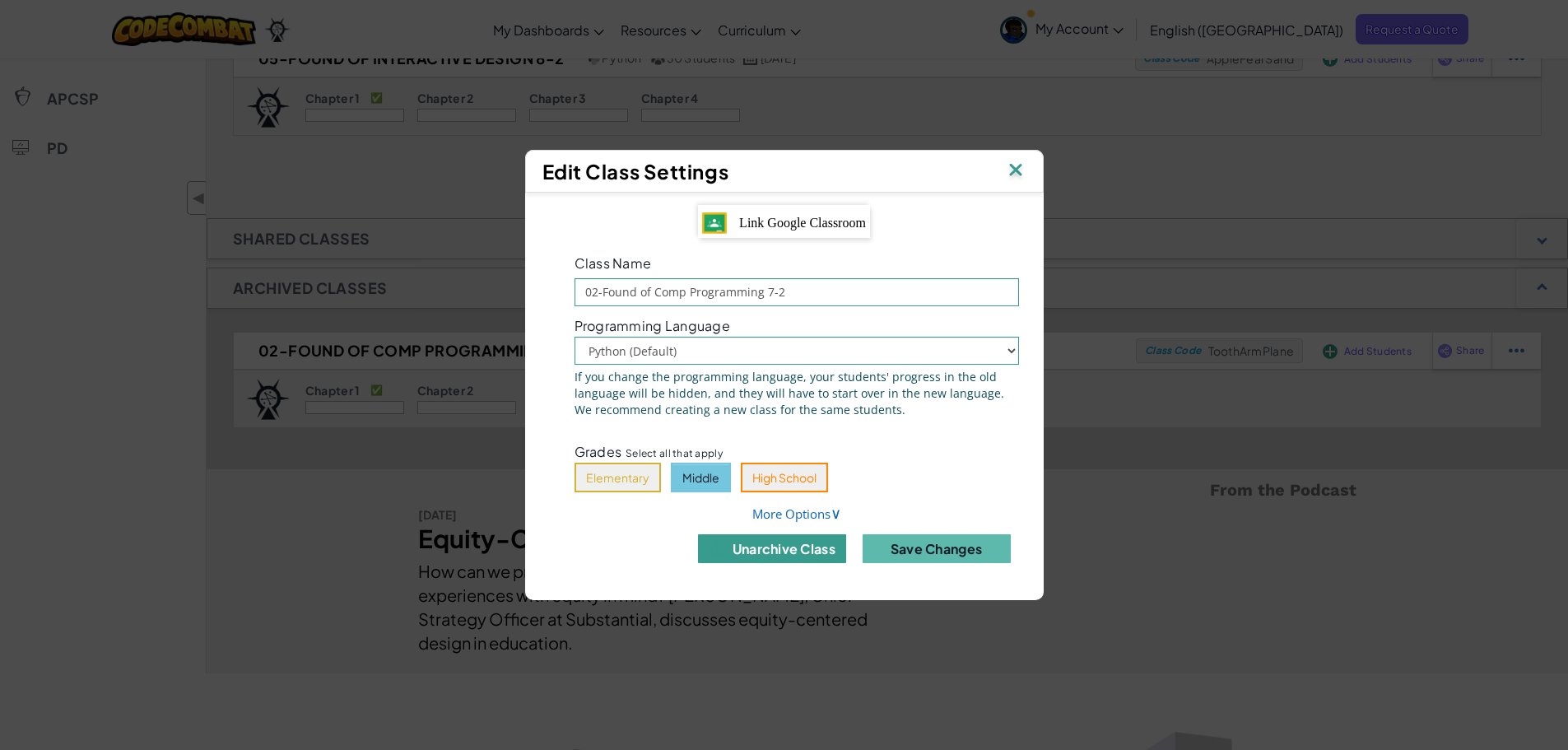
click at [771, 548] on button "unarchive class" at bounding box center [772, 549] width 148 height 29
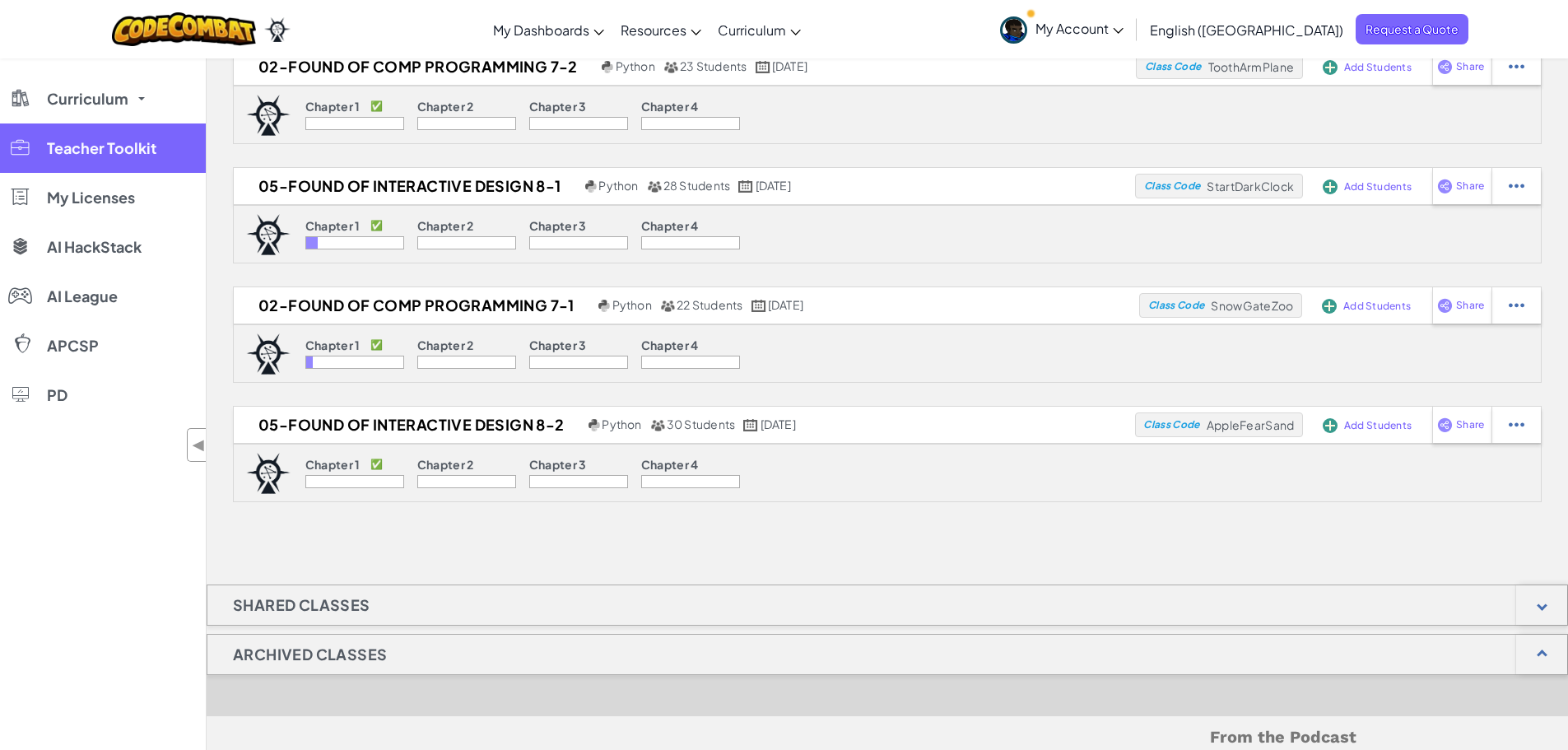
scroll to position [0, 0]
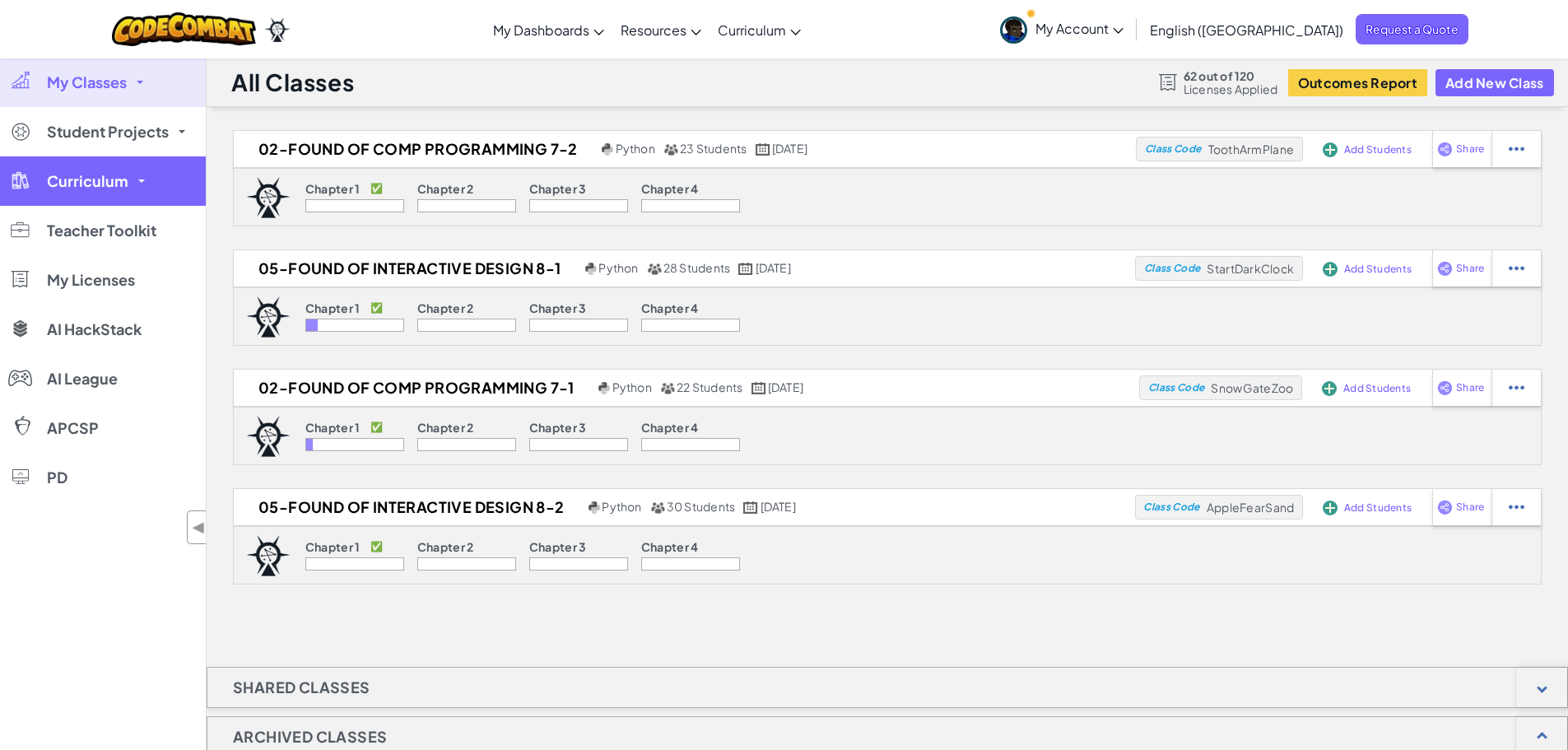
click at [129, 183] on link "Curriculum" at bounding box center [102, 181] width 206 height 50
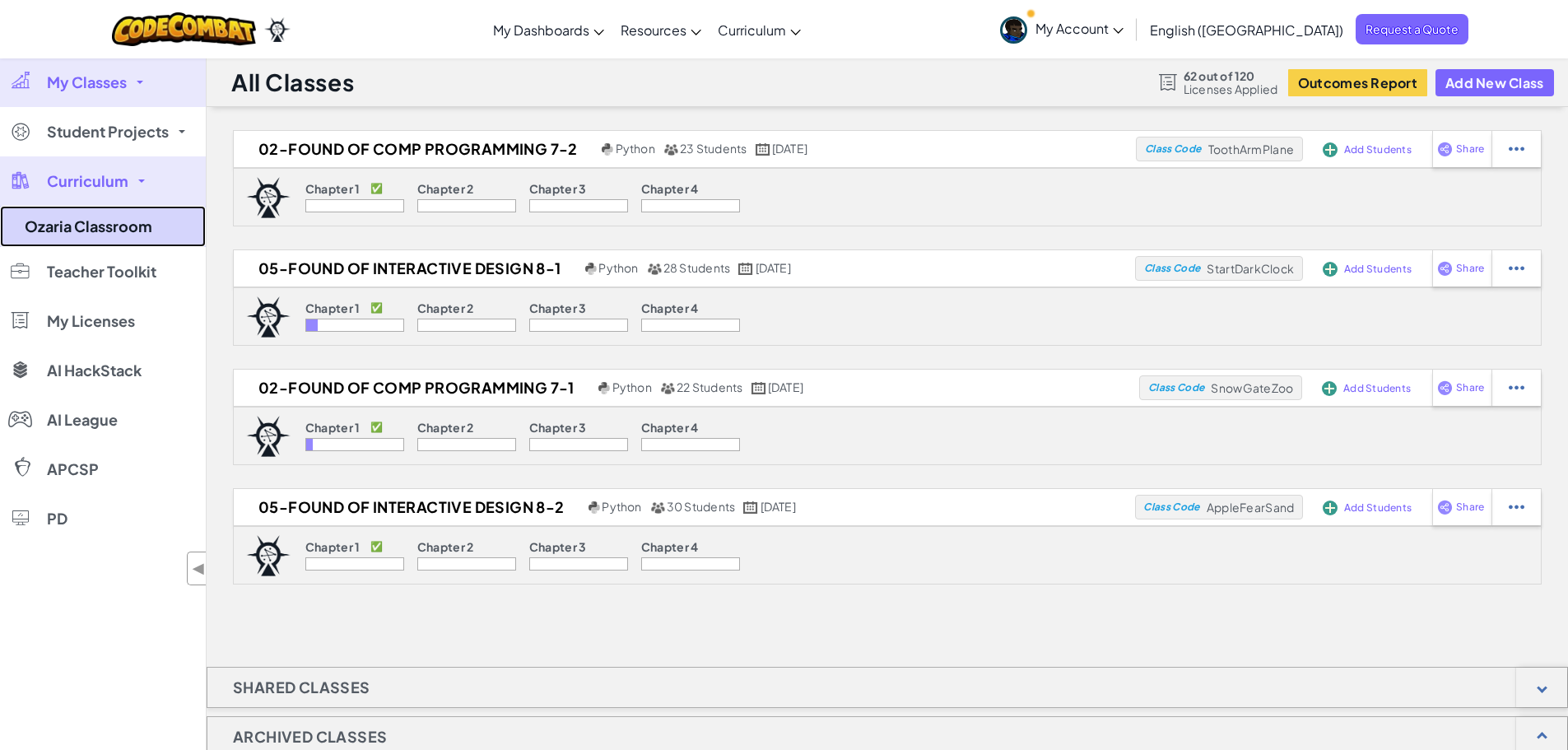
click at [142, 229] on link "Ozaria Classroom" at bounding box center [102, 226] width 206 height 41
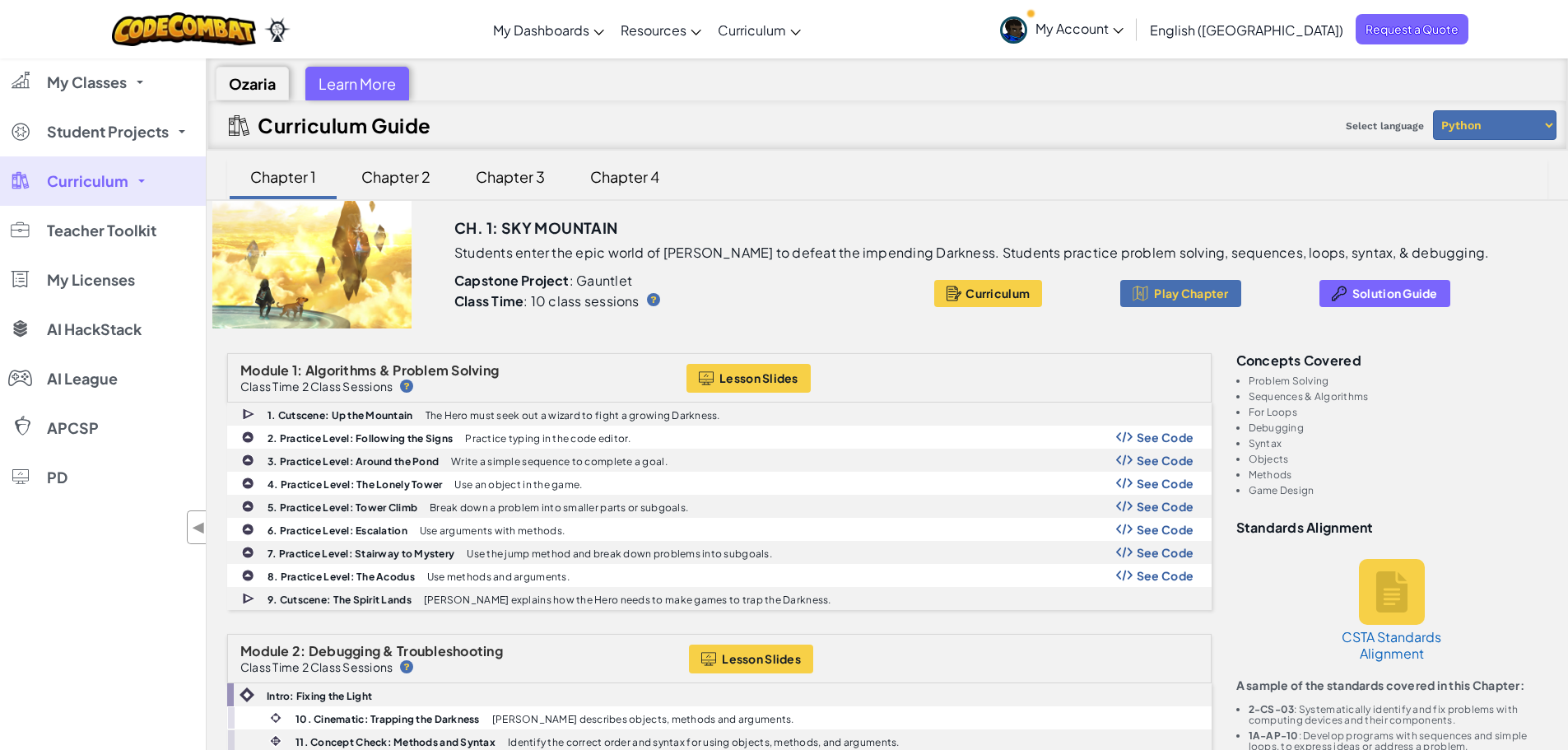
click at [136, 169] on link "Curriculum" at bounding box center [102, 181] width 206 height 50
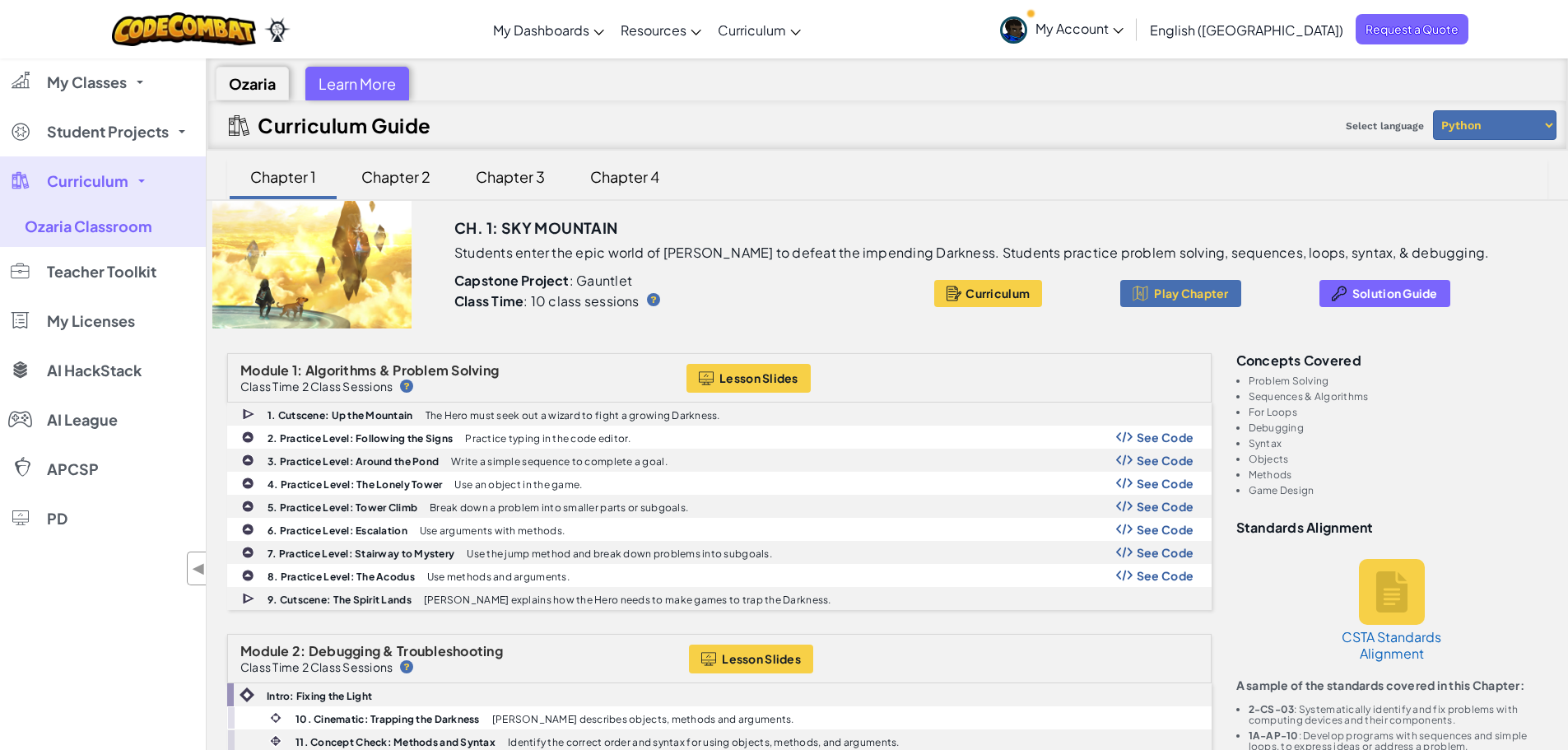
click at [132, 185] on link "Curriculum" at bounding box center [102, 181] width 206 height 50
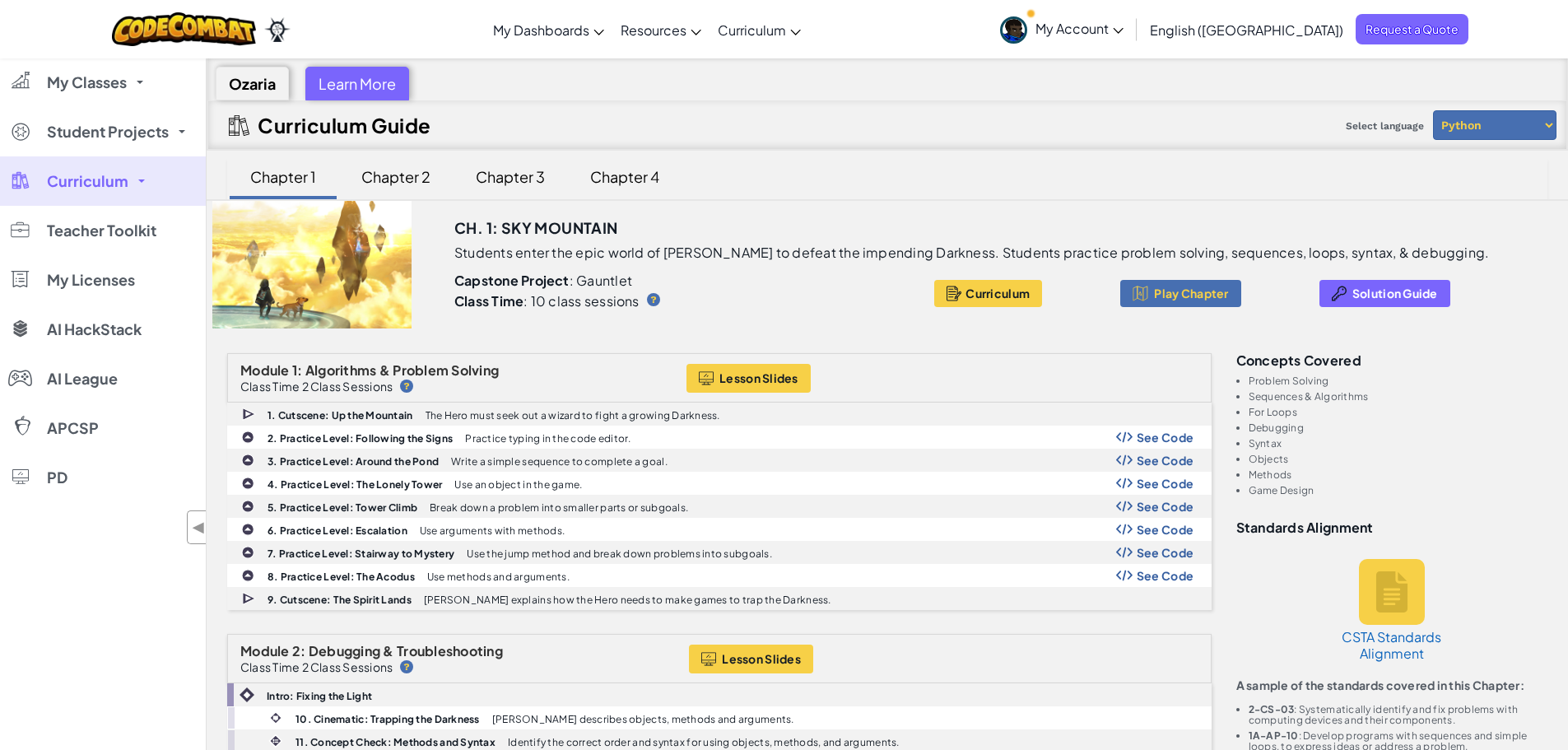
click at [121, 182] on span "Curriculum" at bounding box center [87, 180] width 81 height 14
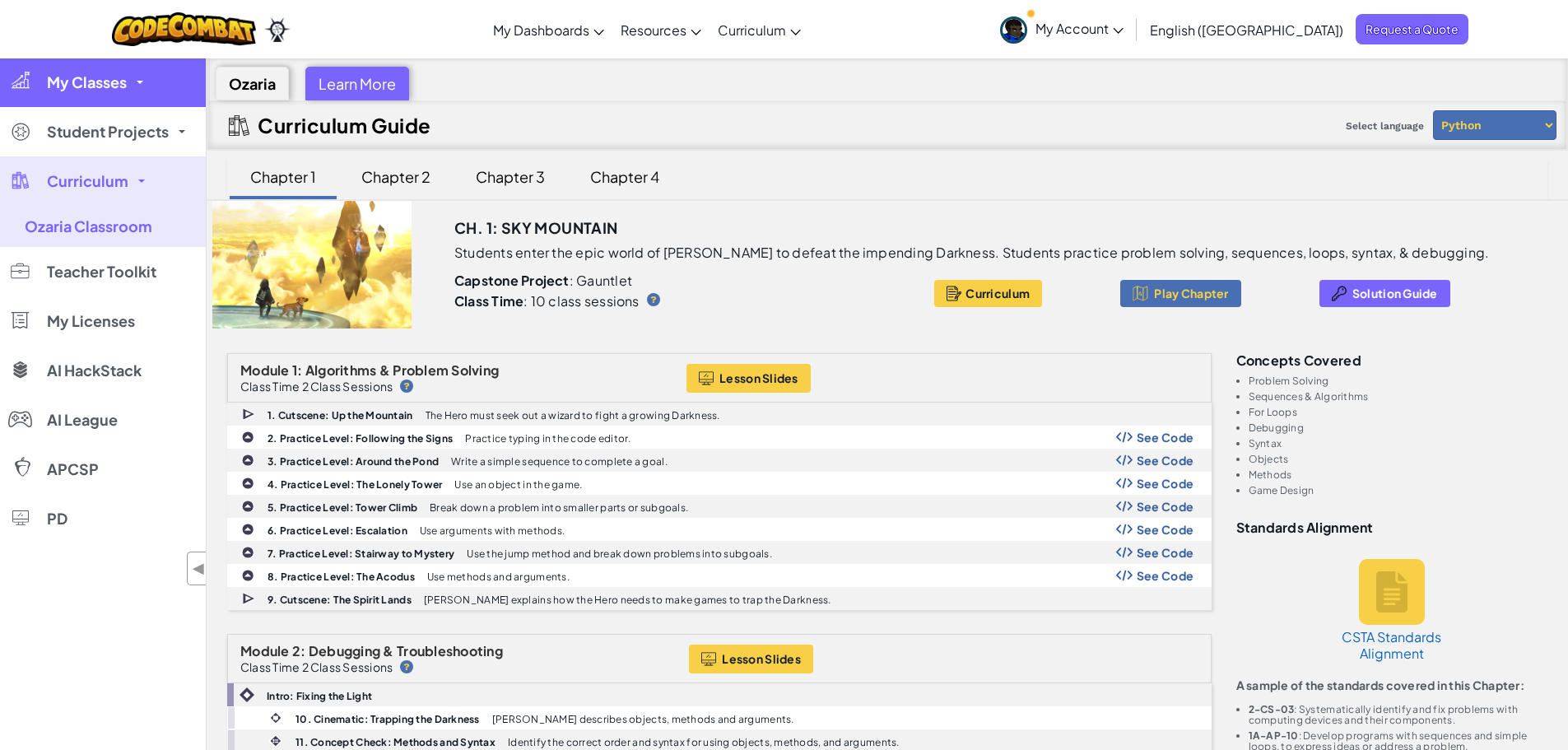
click at [147, 73] on link "My Classes" at bounding box center [102, 82] width 206 height 50
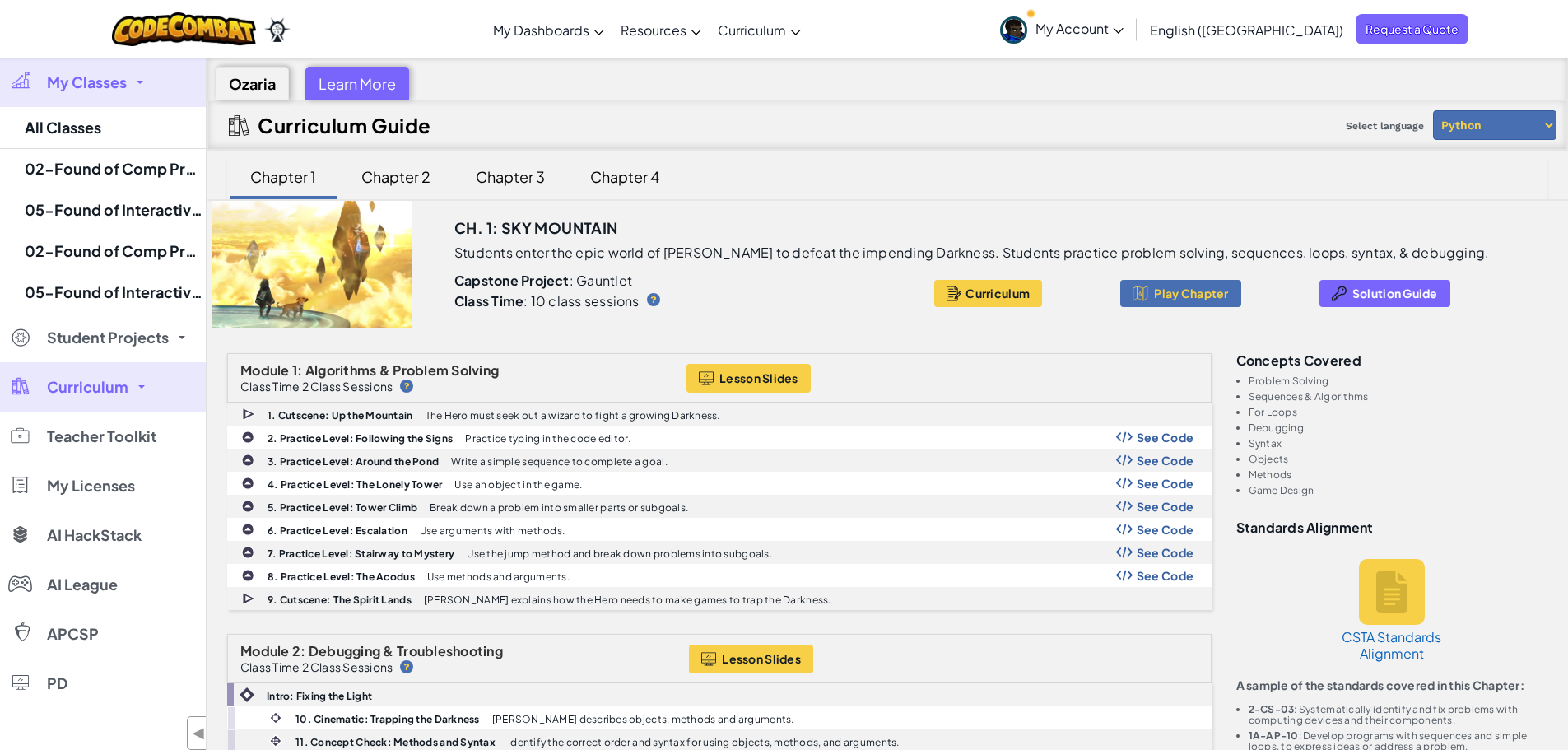
click at [246, 84] on div "Ozaria" at bounding box center [252, 83] width 73 height 34
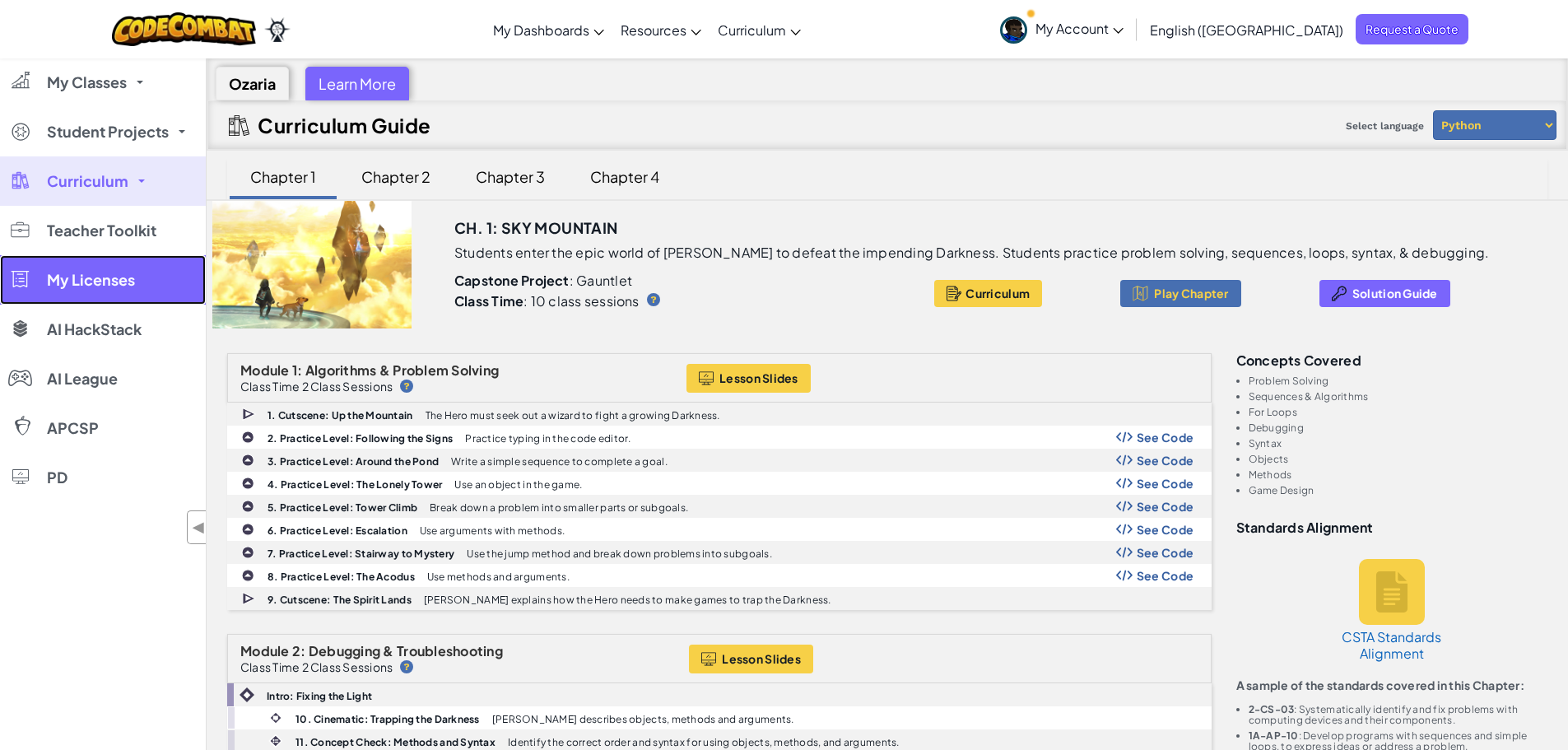
click at [123, 276] on span "My Licenses" at bounding box center [91, 280] width 88 height 14
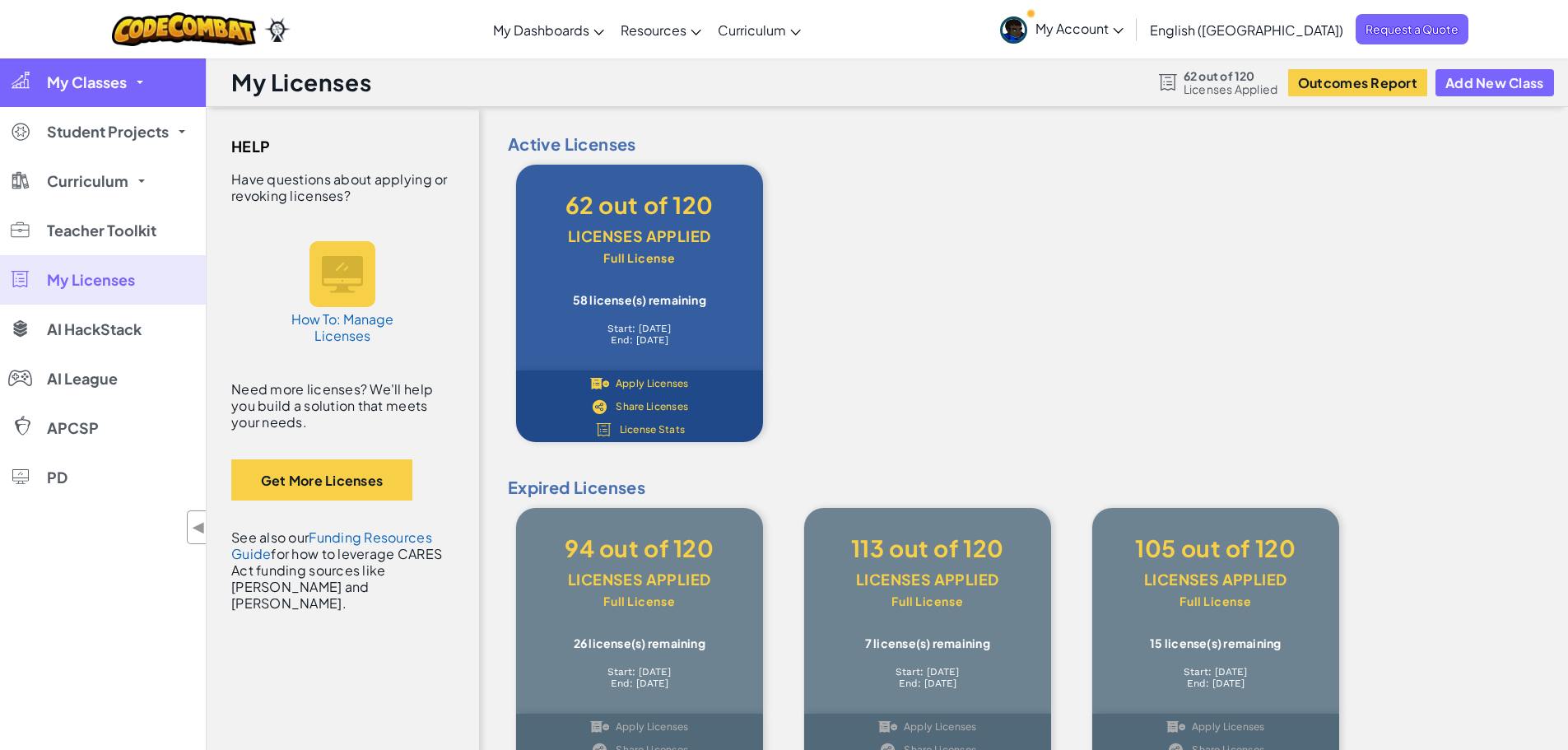
click at [140, 73] on link "My Classes" at bounding box center [102, 82] width 206 height 50
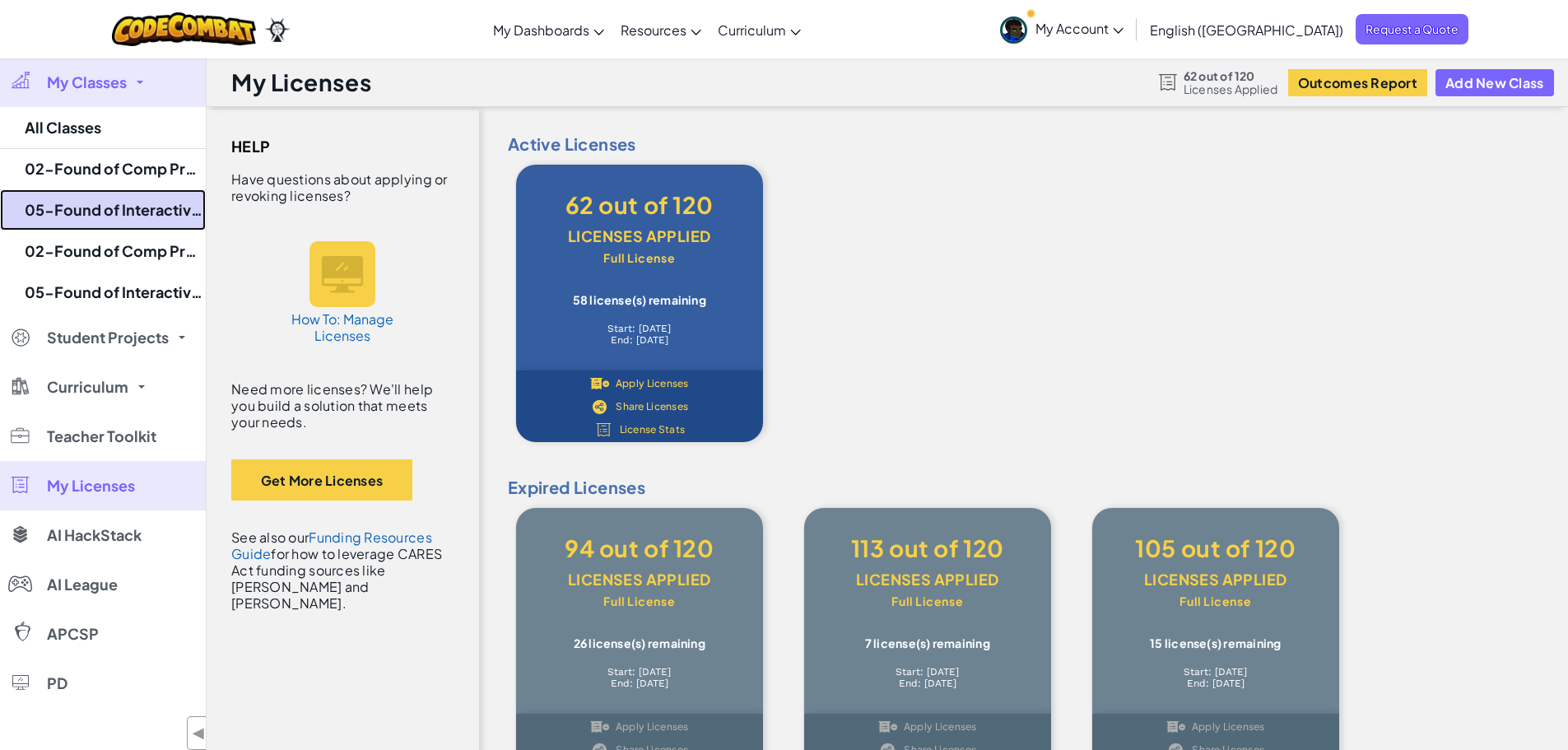
click at [182, 200] on link "05-Found of Interactive Design 8-1" at bounding box center [102, 210] width 206 height 41
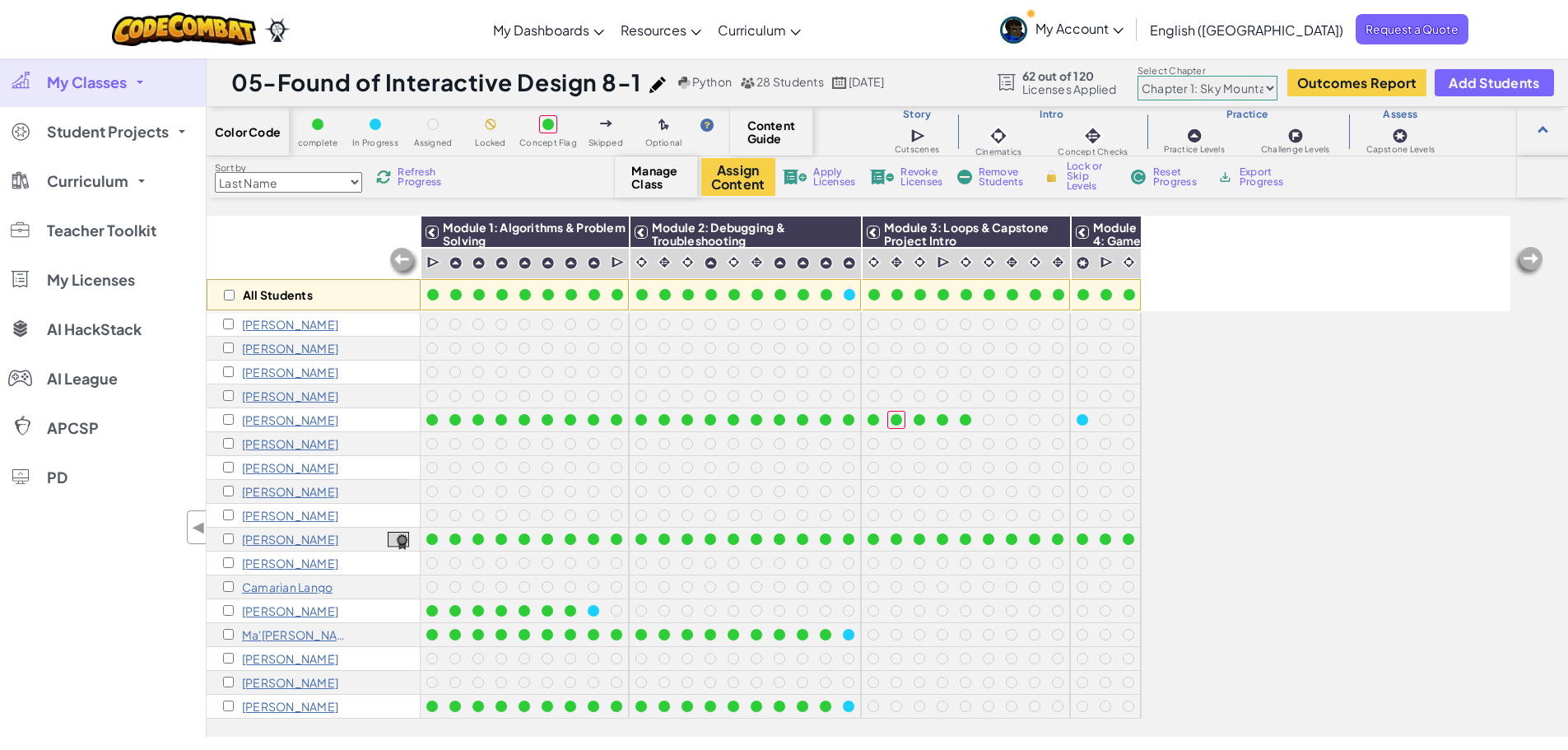
click at [139, 88] on link "My Classes" at bounding box center [102, 82] width 206 height 50
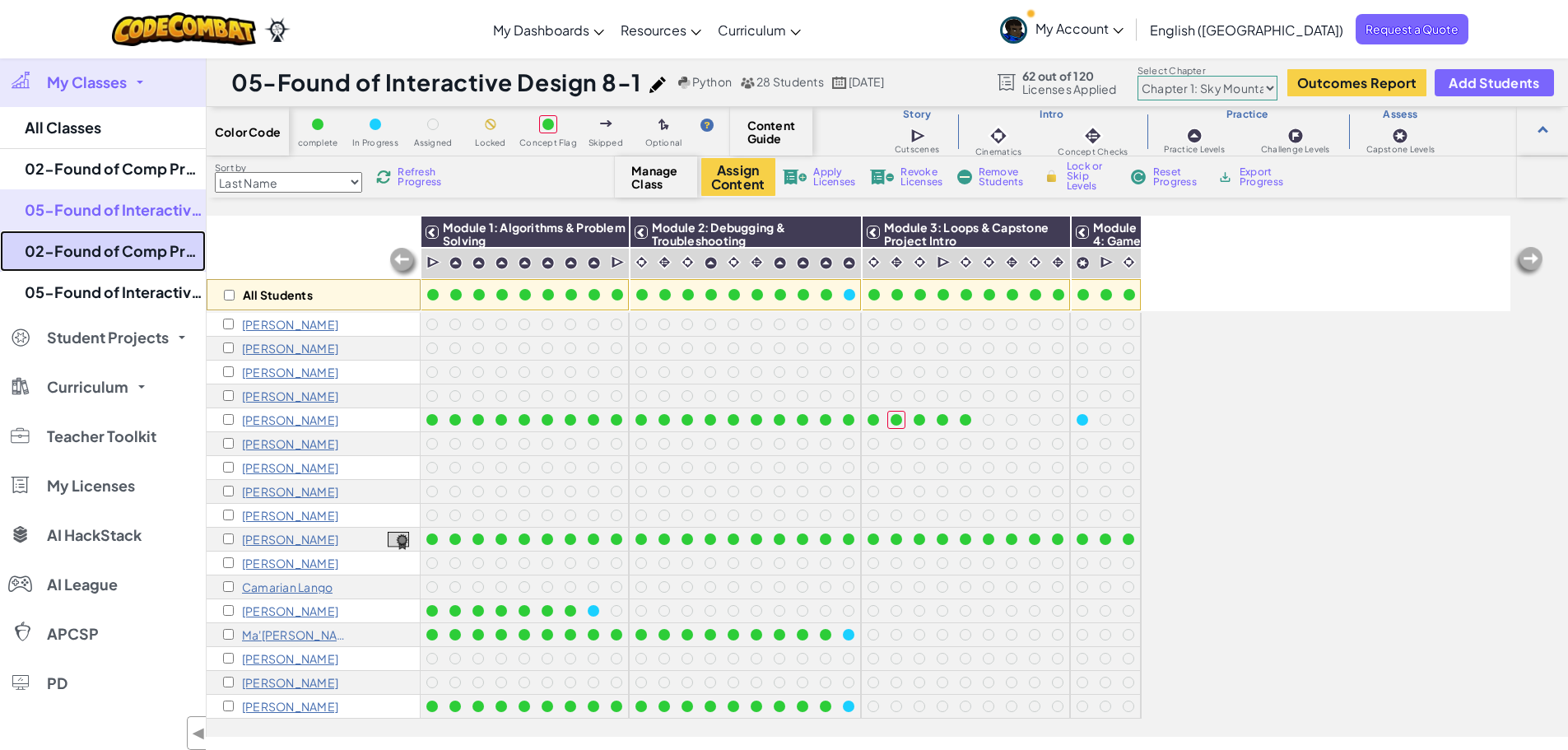
click at [176, 260] on link "02-Found of Comp Programming 7-1" at bounding box center [102, 251] width 206 height 41
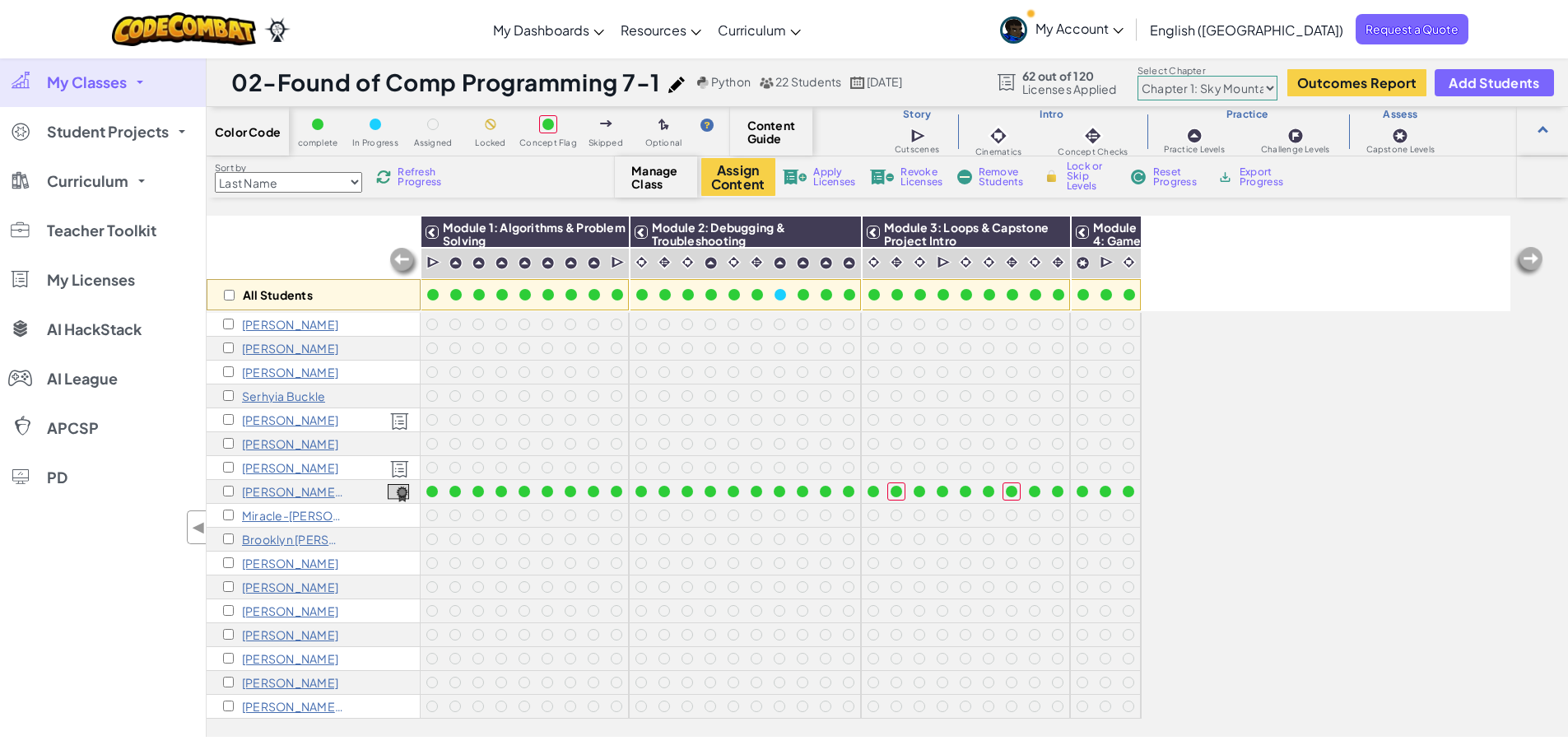
click at [399, 466] on img at bounding box center [399, 468] width 19 height 18
click at [391, 476] on img at bounding box center [399, 468] width 19 height 18
click at [399, 466] on img at bounding box center [399, 468] width 19 height 18
click at [397, 413] on div at bounding box center [399, 419] width 19 height 24
click at [226, 297] on input "checkbox" at bounding box center [229, 295] width 11 height 11
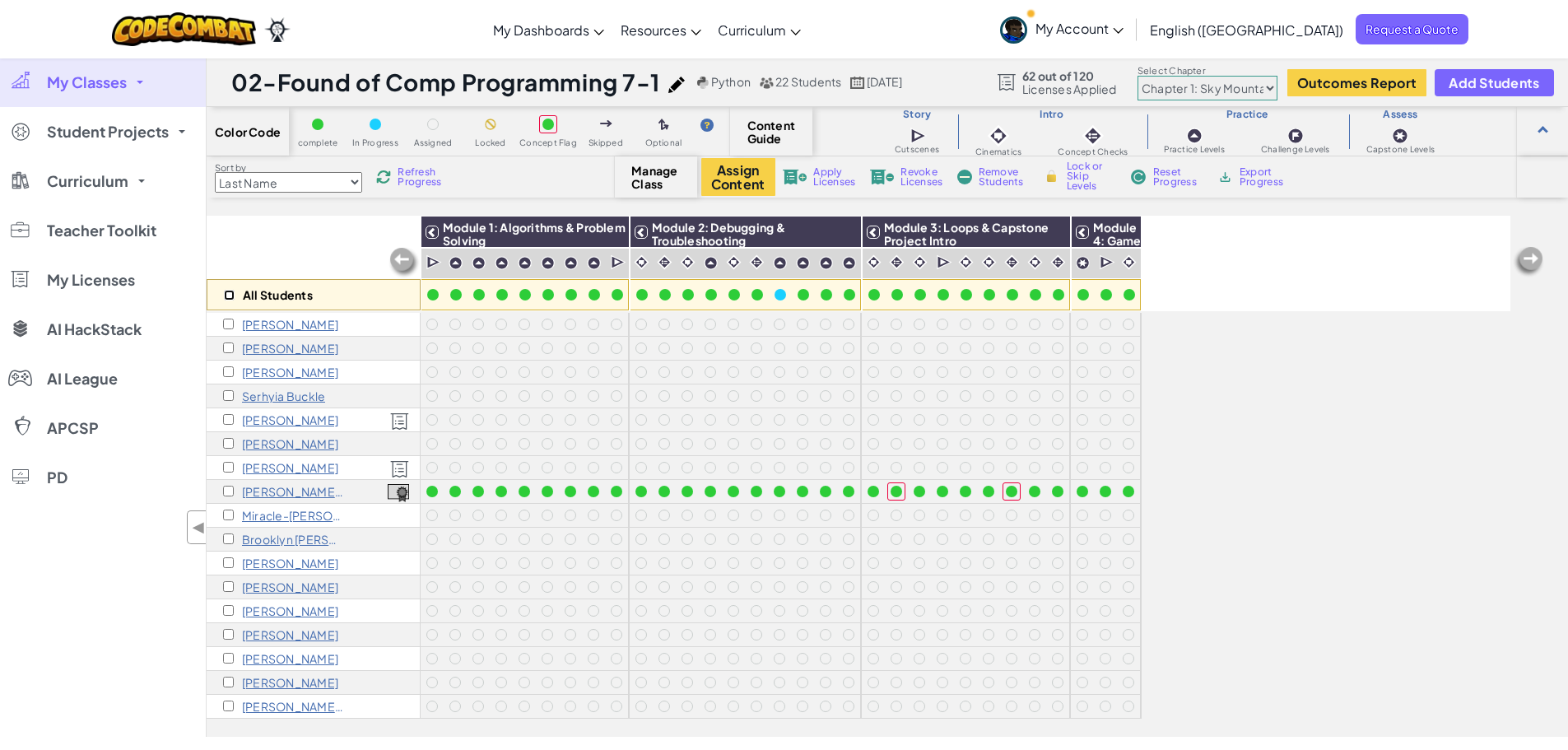
checkbox input "true"
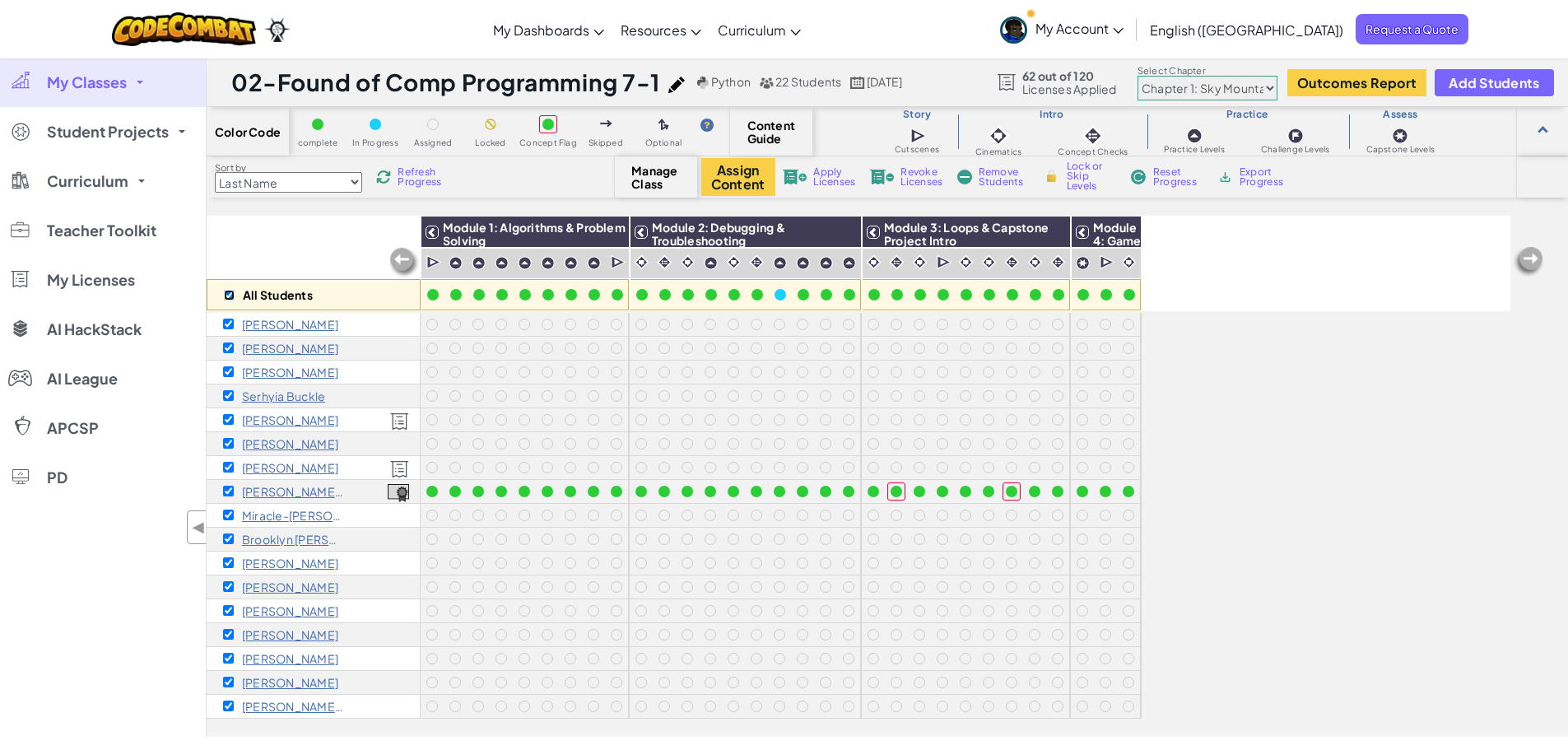
checkbox input "true"
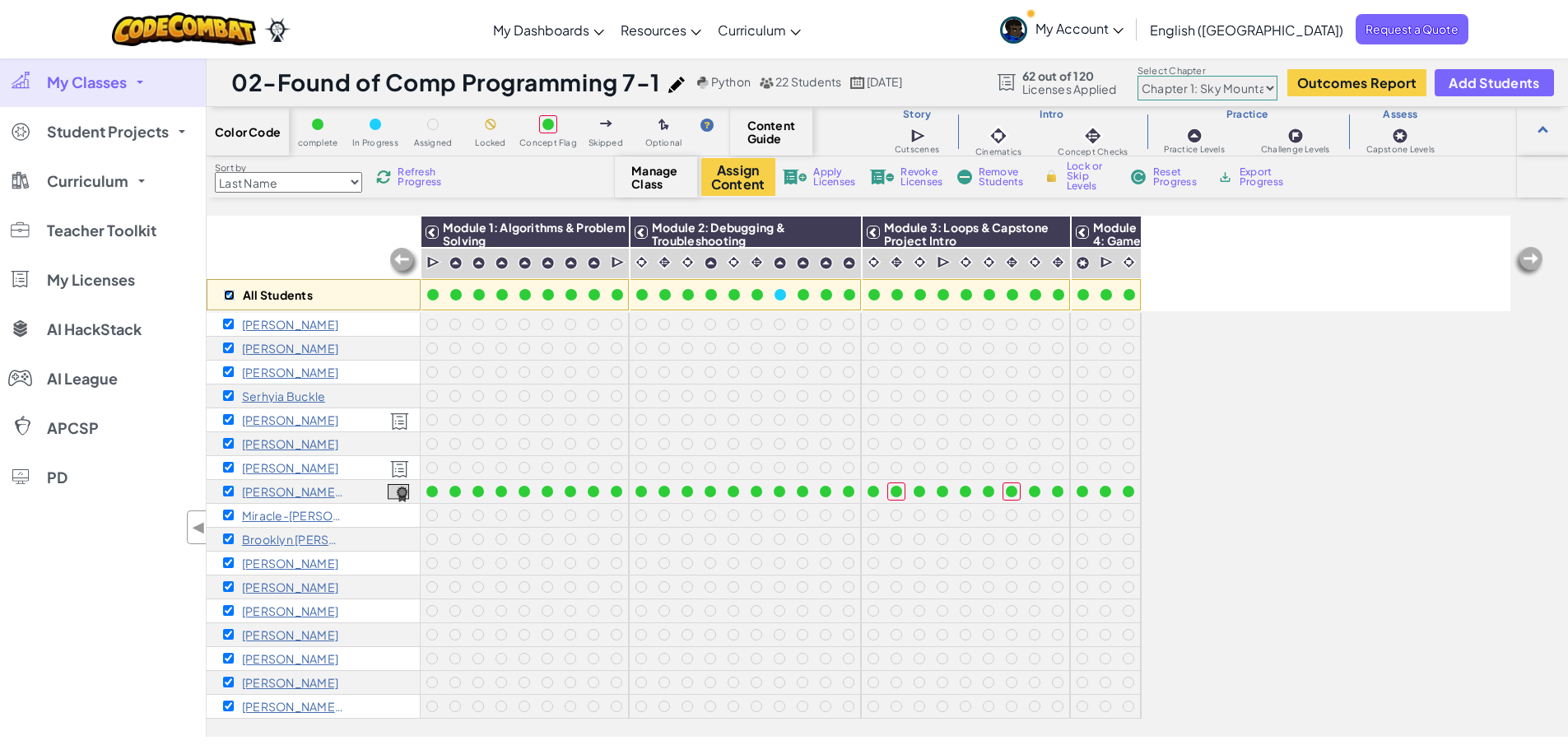
checkbox input "true"
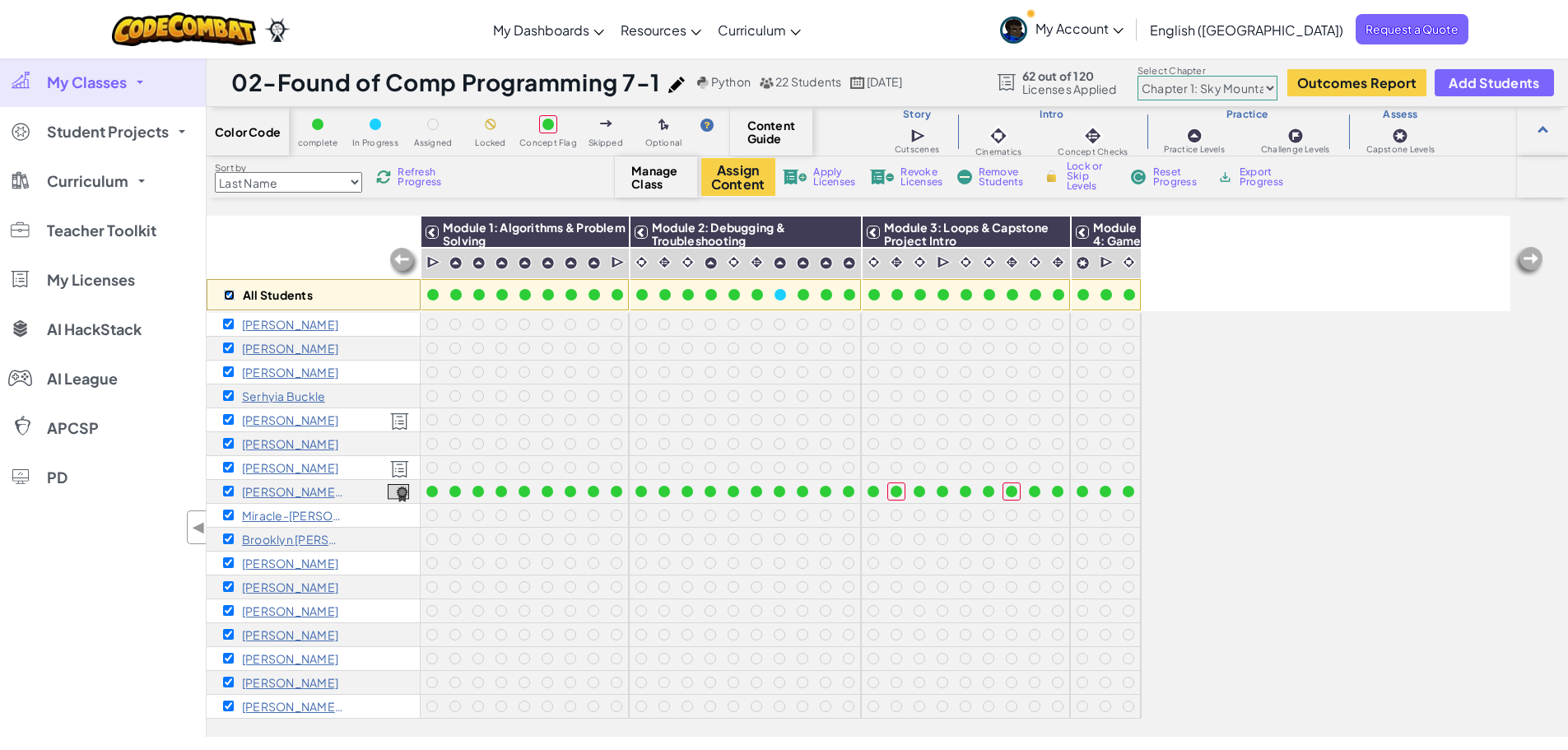
checkbox input "true"
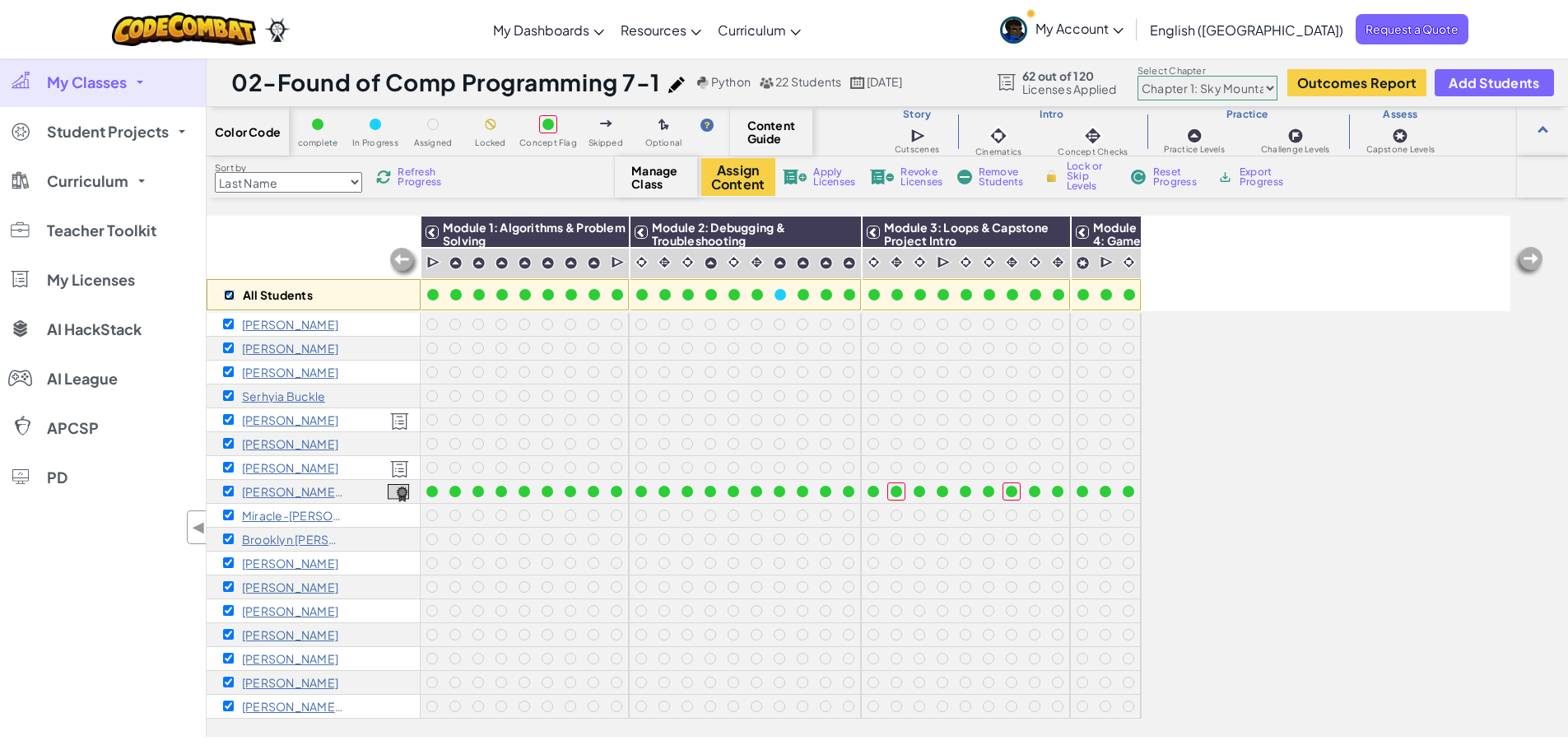
checkbox input "true"
click at [911, 177] on span "Revoke Licenses" at bounding box center [921, 176] width 42 height 20
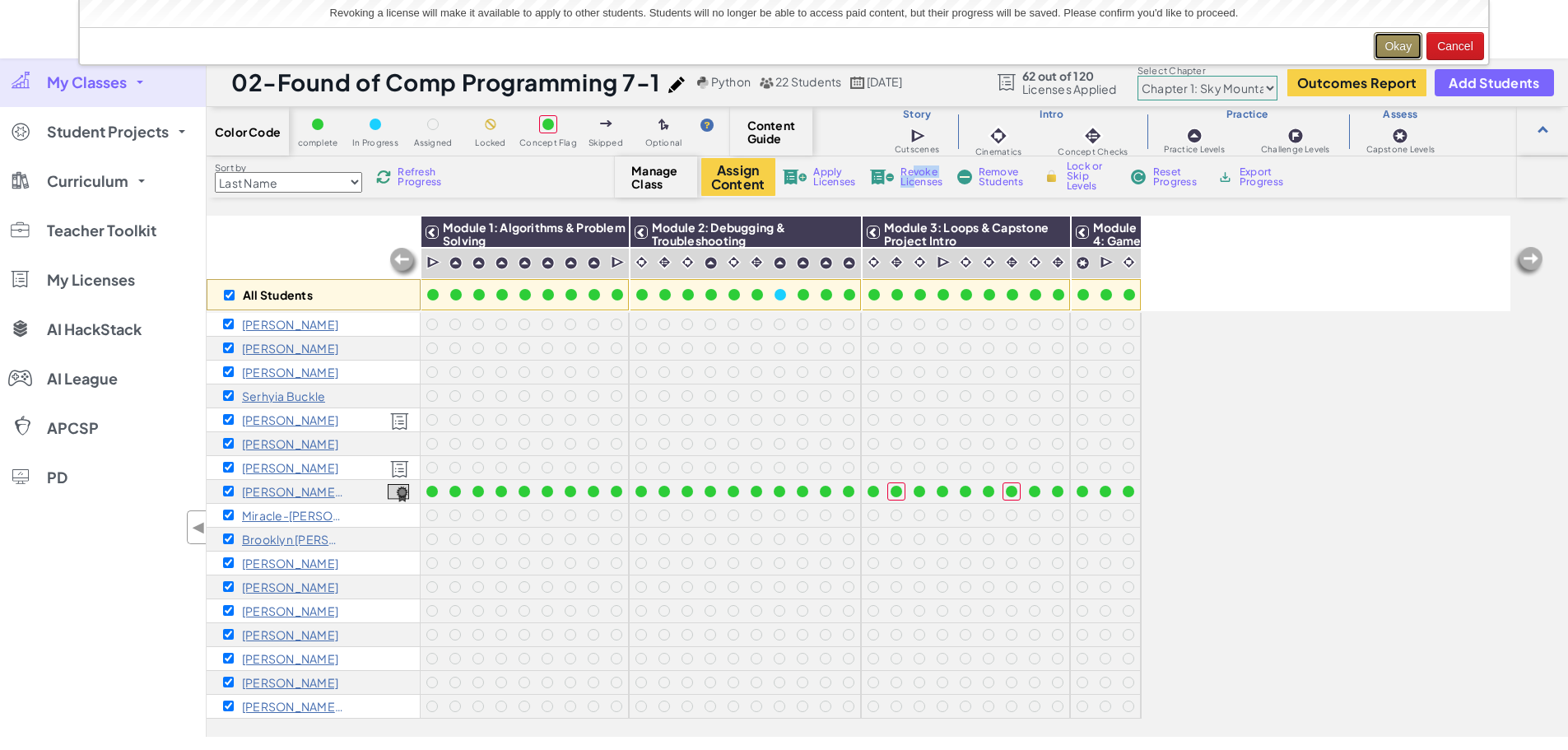
click at [1391, 41] on button "Okay" at bounding box center [1398, 46] width 49 height 28
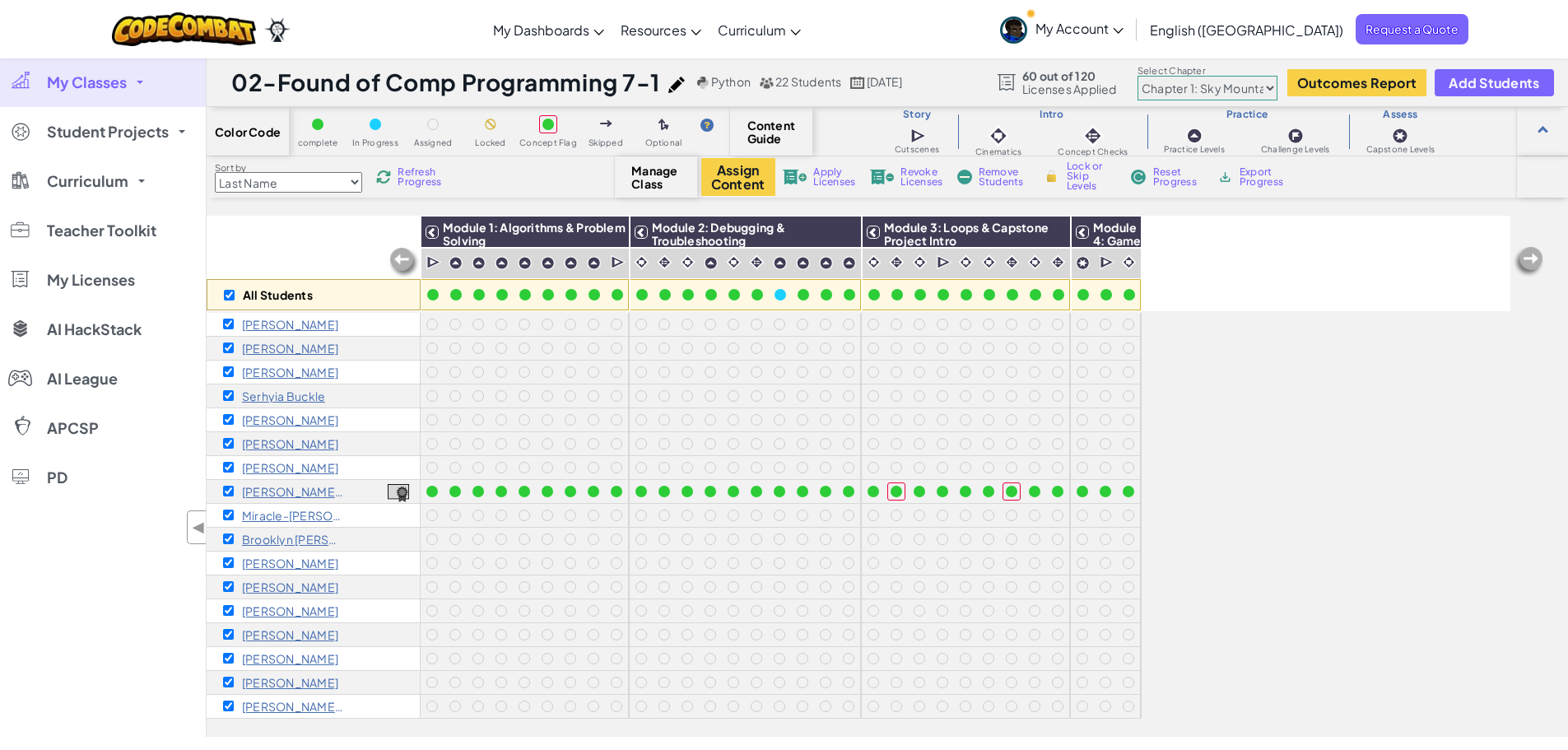
click at [671, 173] on span "Manage Class" at bounding box center [655, 177] width 49 height 27
click at [648, 172] on span "Manage Class" at bounding box center [655, 177] width 49 height 27
click at [643, 179] on span "Manage Class" at bounding box center [655, 177] width 49 height 27
click at [641, 179] on span "Manage Class" at bounding box center [655, 177] width 49 height 27
click at [557, 197] on div "Color Code complete In Progress Assigned Locked Concept Flag Skipped Optional C…" at bounding box center [888, 422] width 1362 height 630
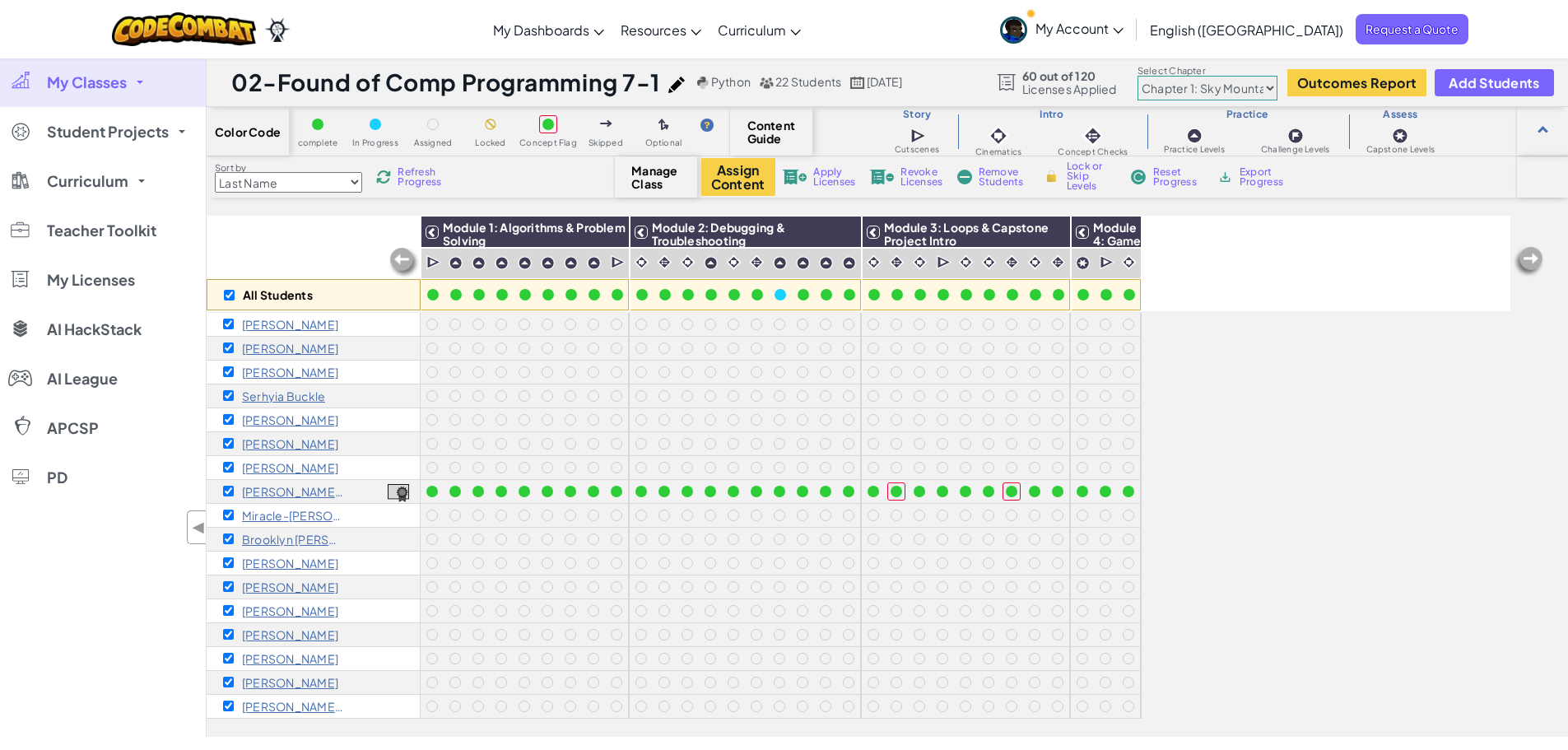
click at [138, 83] on span at bounding box center [140, 81] width 7 height 3
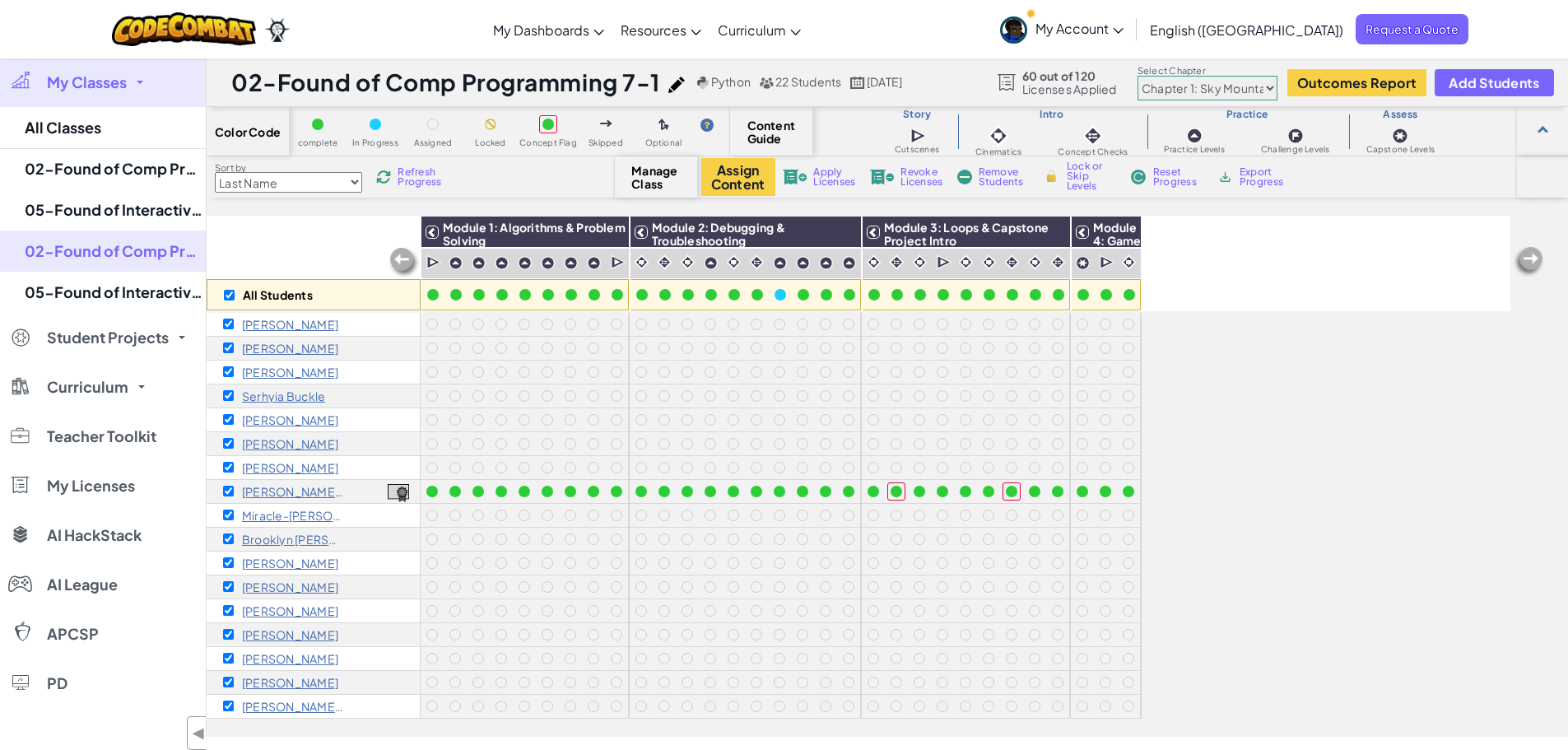
click at [140, 76] on link "My Classes" at bounding box center [102, 82] width 206 height 50
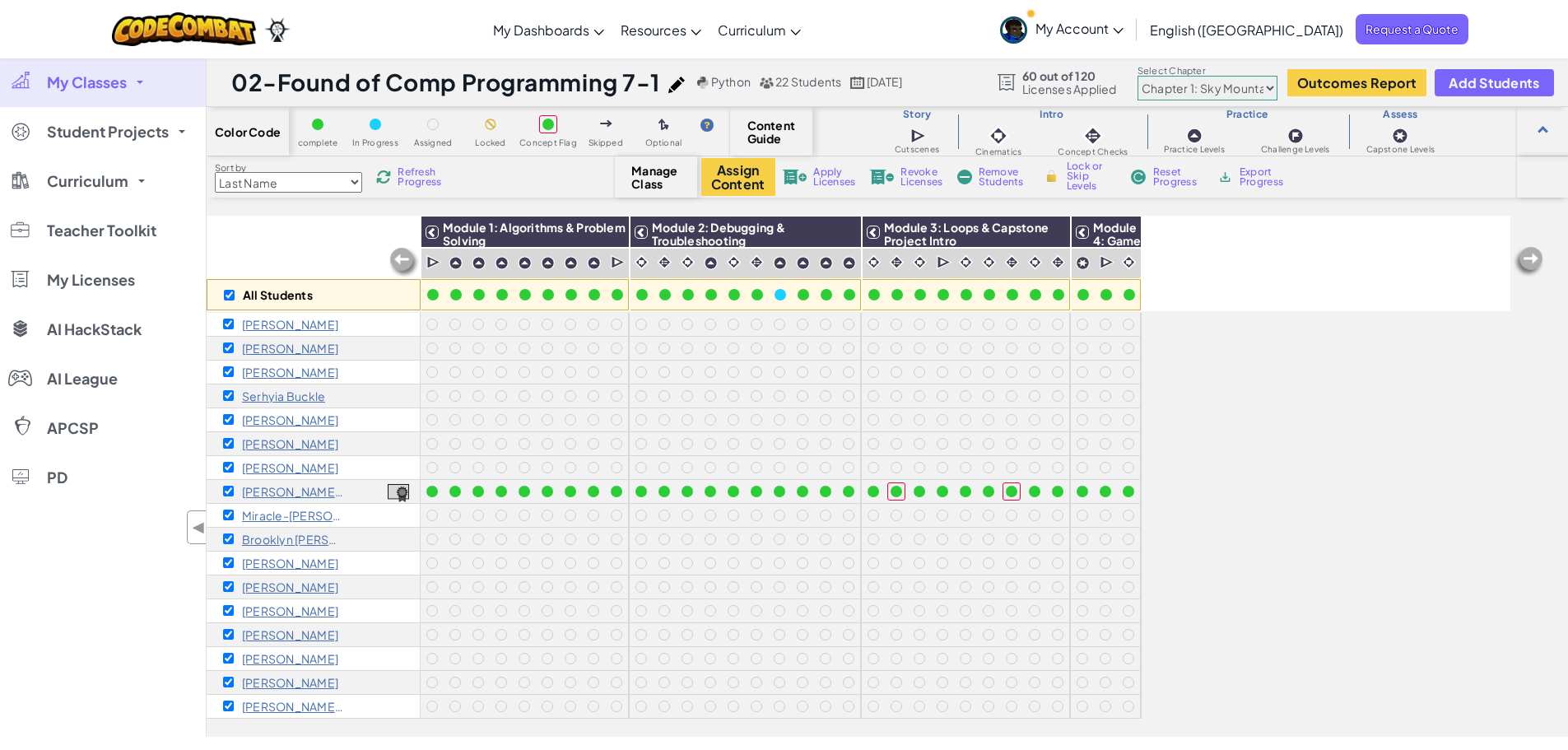
click at [140, 76] on link "My Classes" at bounding box center [102, 82] width 206 height 50
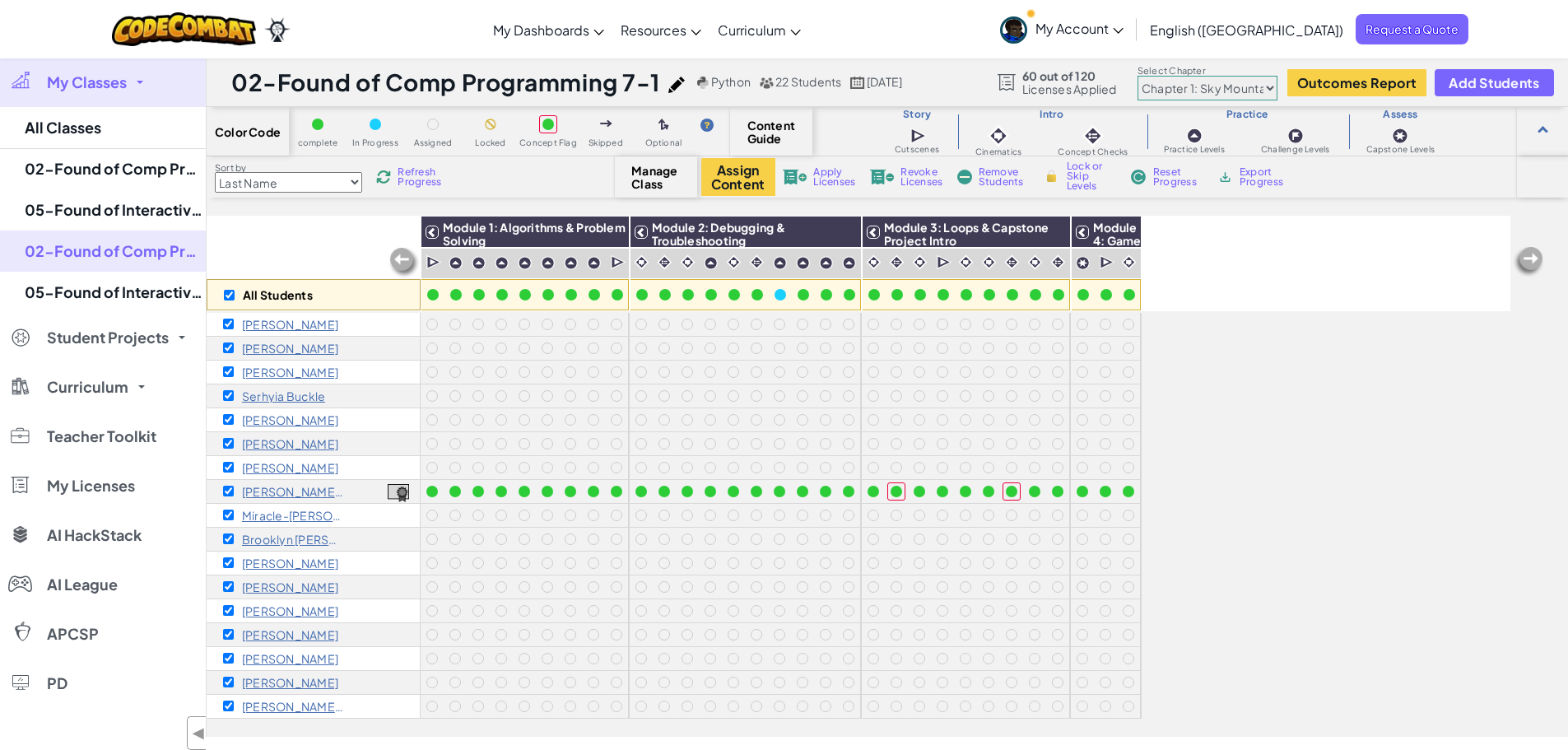
click at [782, 132] on span "Content Guide" at bounding box center [771, 132] width 49 height 27
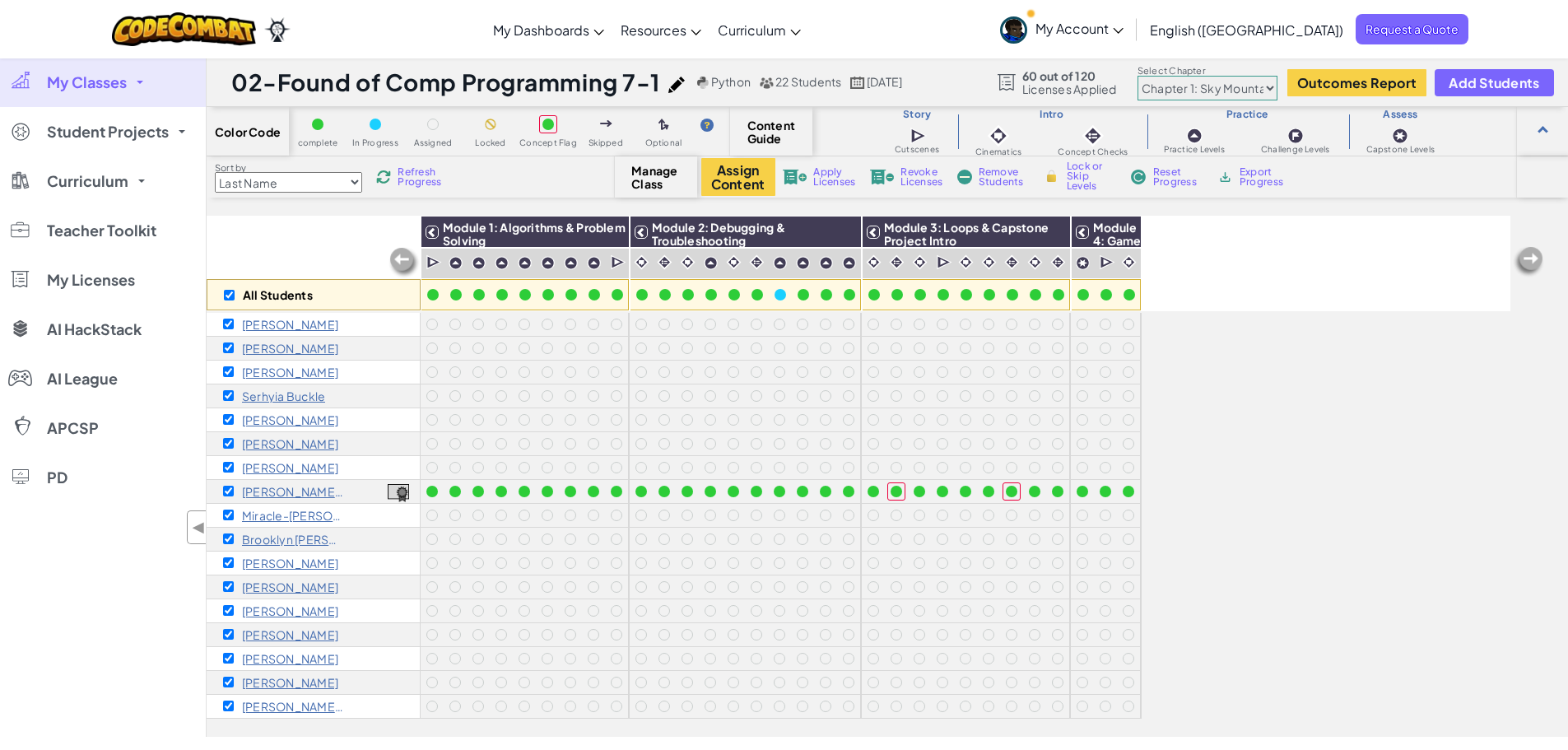
click at [659, 172] on span "Manage Class" at bounding box center [655, 177] width 49 height 27
click at [643, 178] on span "Manage Class" at bounding box center [655, 177] width 49 height 27
click at [736, 179] on button "Assign Content" at bounding box center [738, 177] width 74 height 38
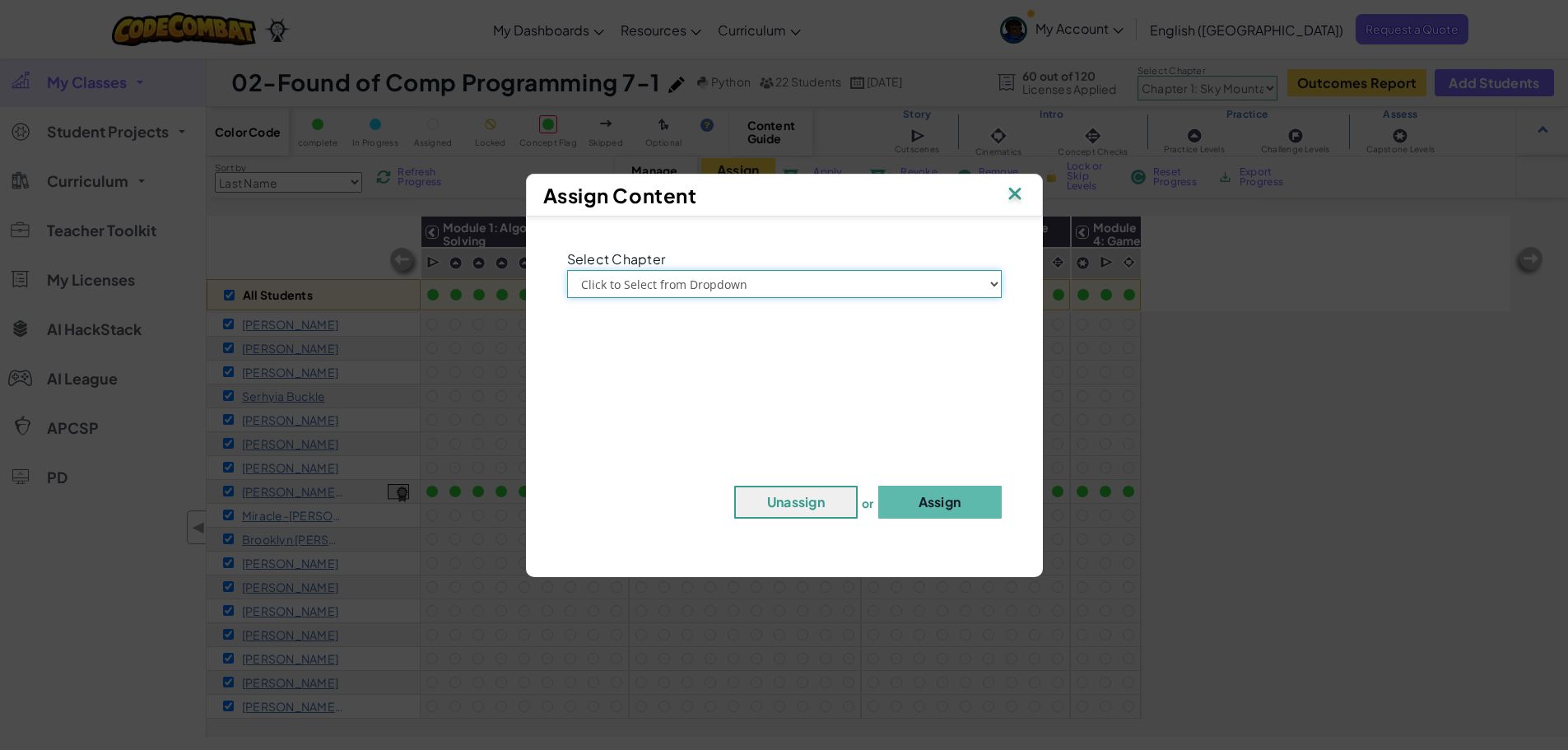
click at [989, 283] on select "Click to Select from Dropdown Chapter 1: [GEOGRAPHIC_DATA] Chapter 2: The Moon …" at bounding box center [784, 284] width 435 height 28
click at [1014, 186] on img at bounding box center [1015, 195] width 21 height 25
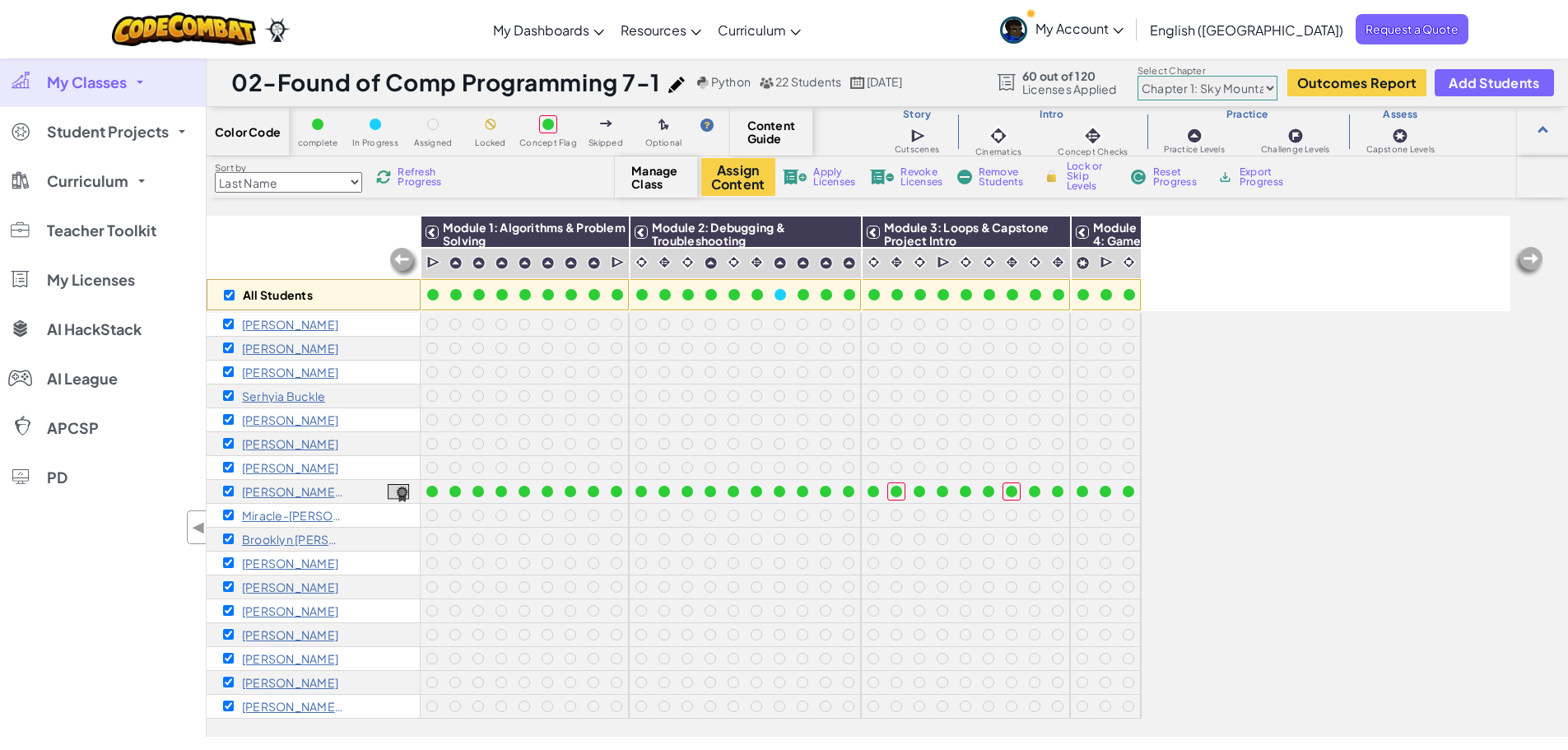
click at [132, 91] on link "My Classes" at bounding box center [102, 82] width 206 height 50
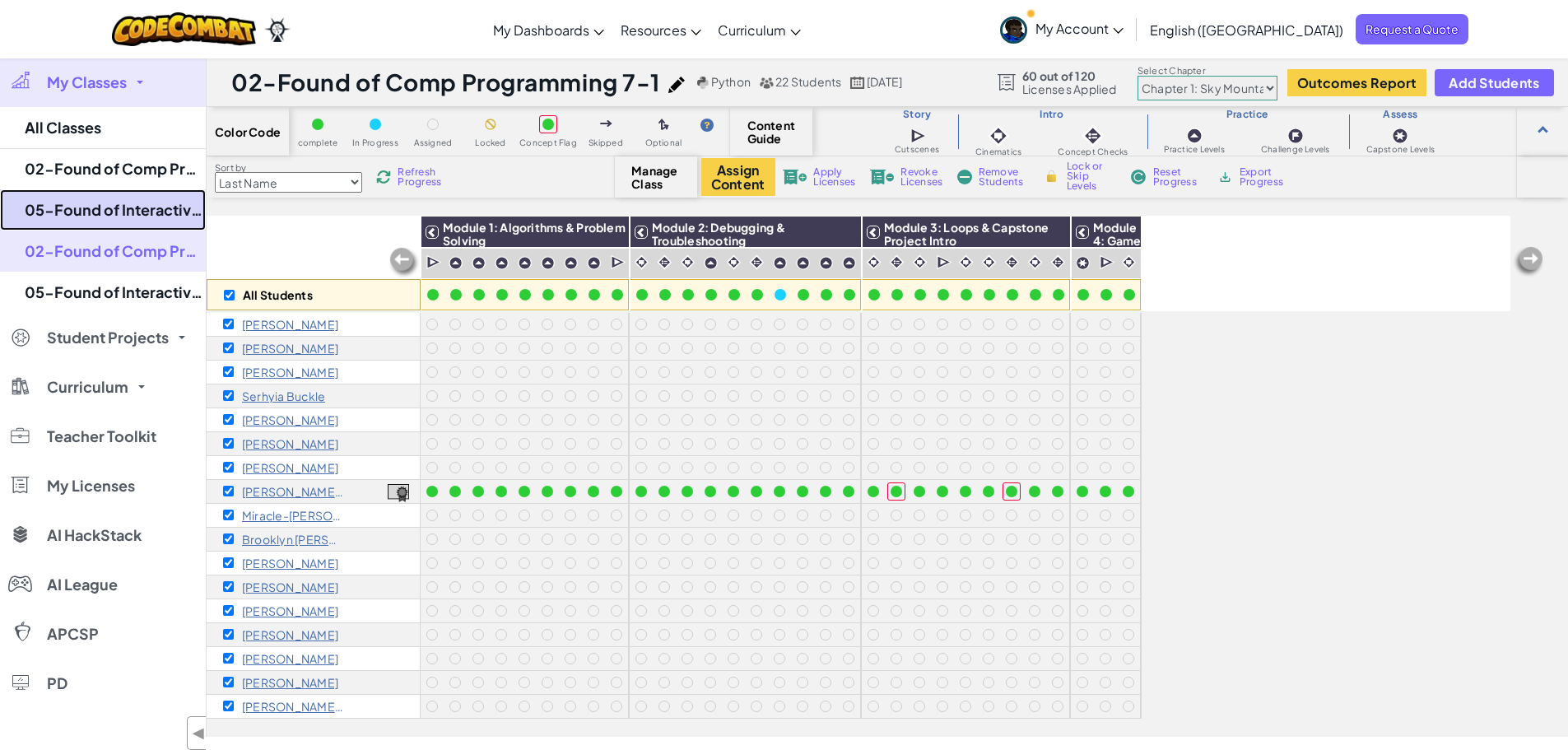
click at [161, 205] on link "05-Found of Interactive Design 8-1" at bounding box center [102, 210] width 206 height 41
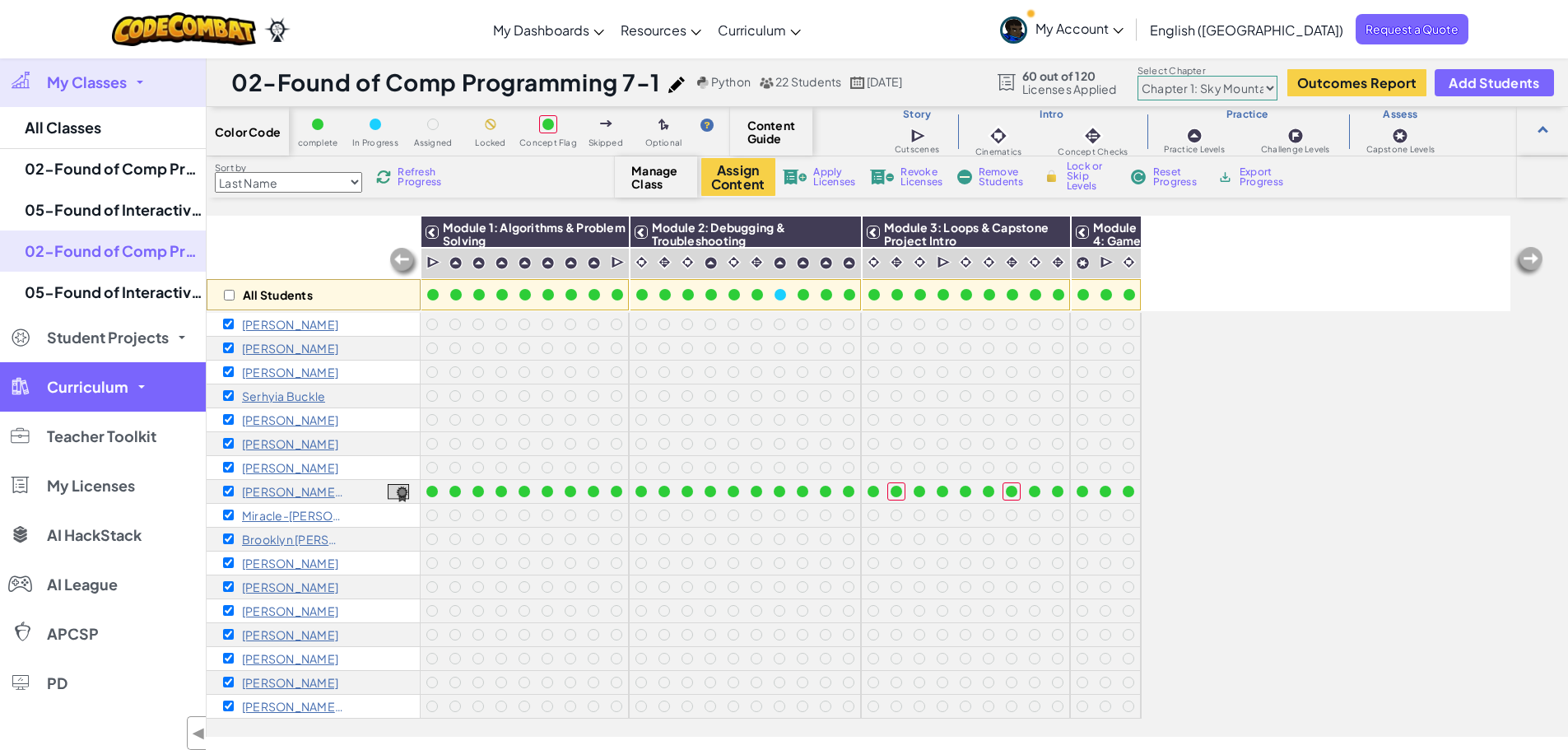
checkbox input "false"
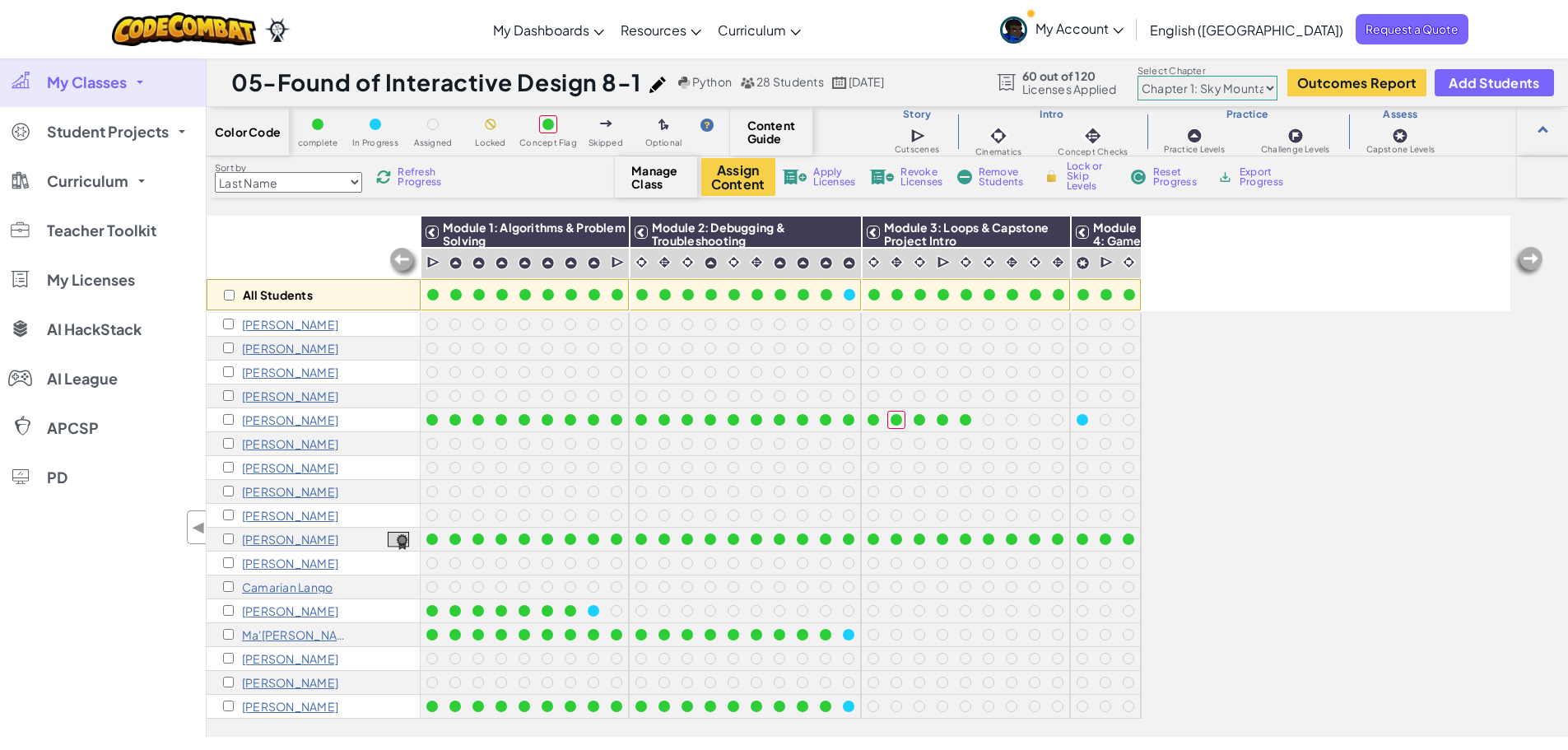
drag, startPoint x: 127, startPoint y: 64, endPoint x: 137, endPoint y: 84, distance: 22.4
click at [127, 66] on link "My Classes" at bounding box center [102, 82] width 206 height 50
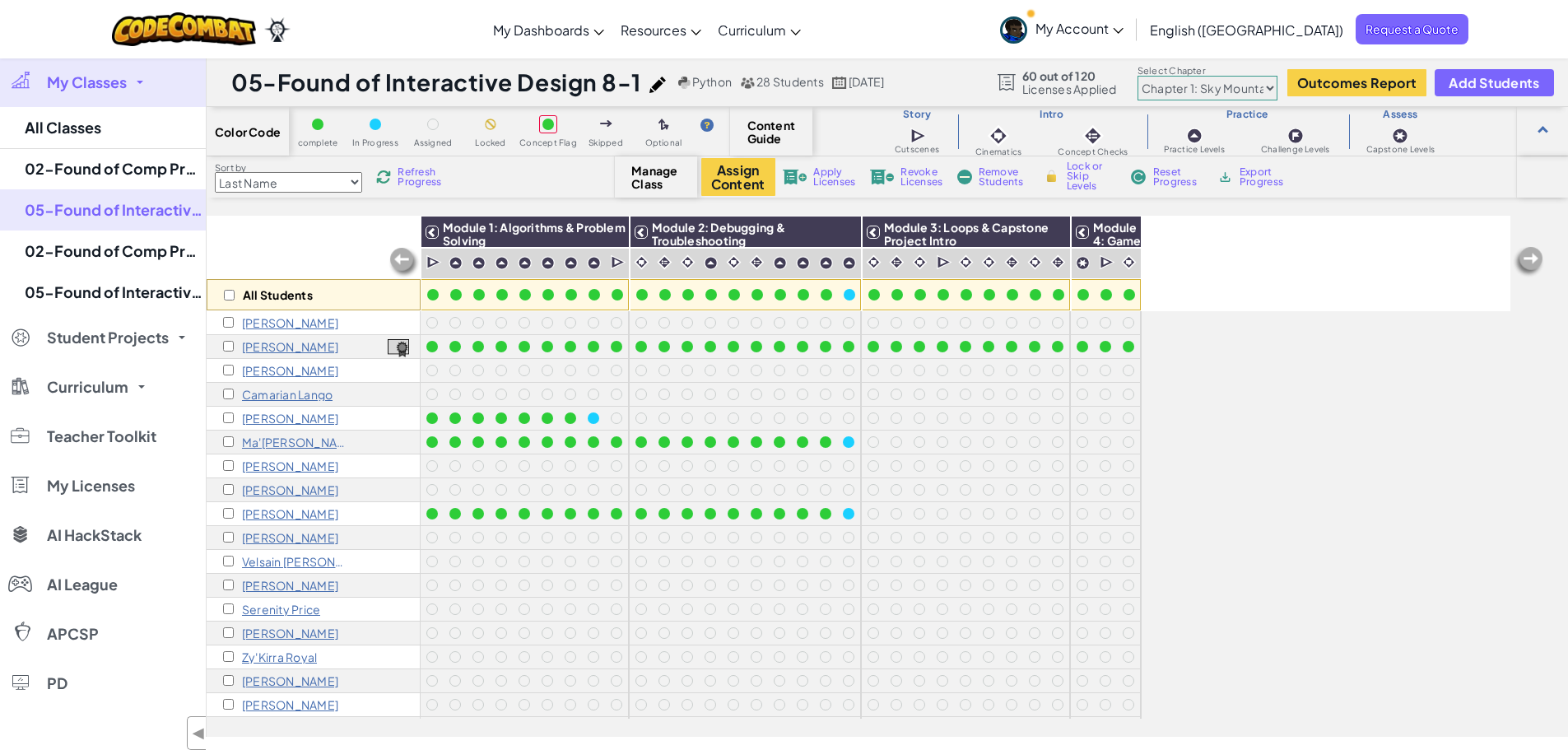
scroll to position [28, 0]
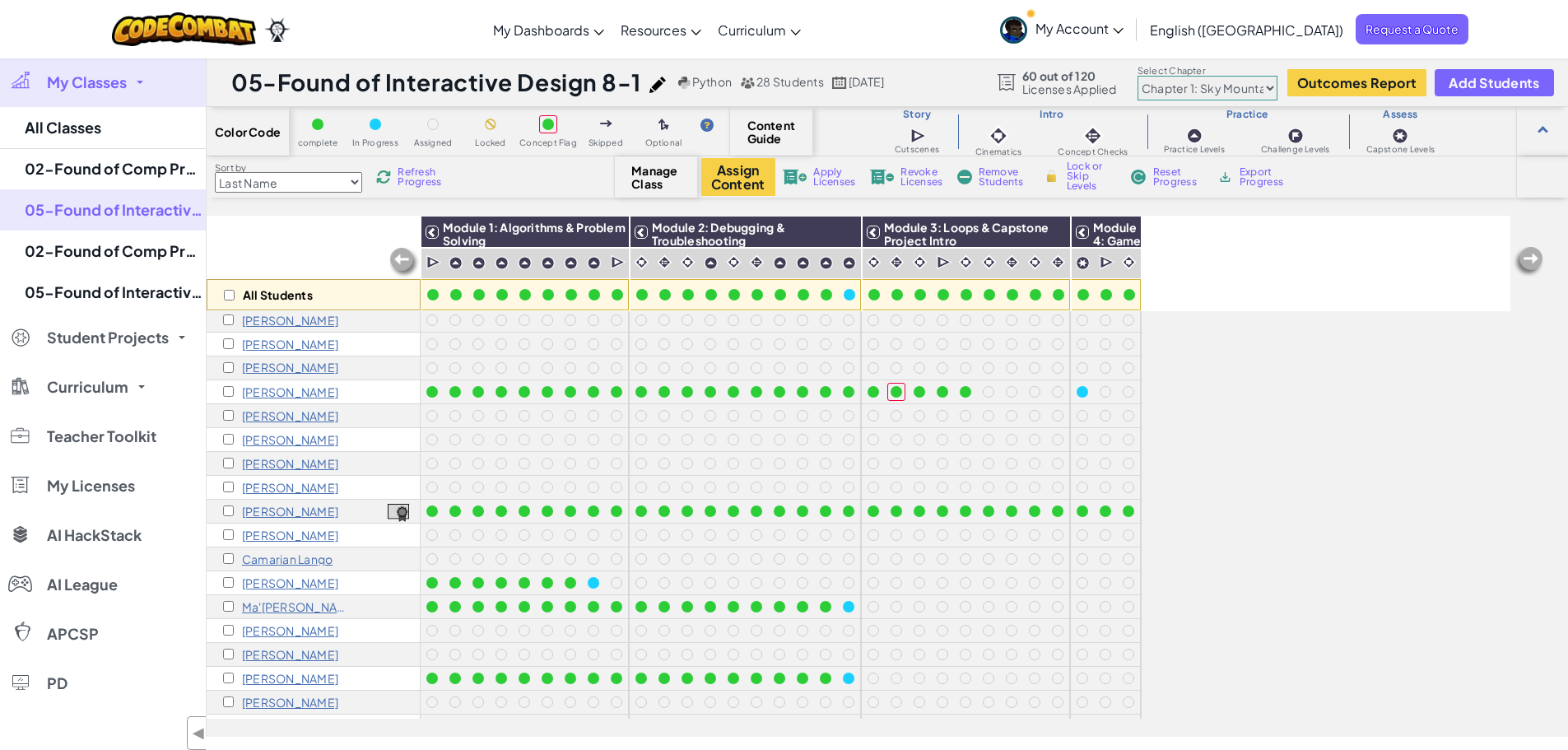
click at [129, 90] on link "My Classes" at bounding box center [102, 82] width 206 height 50
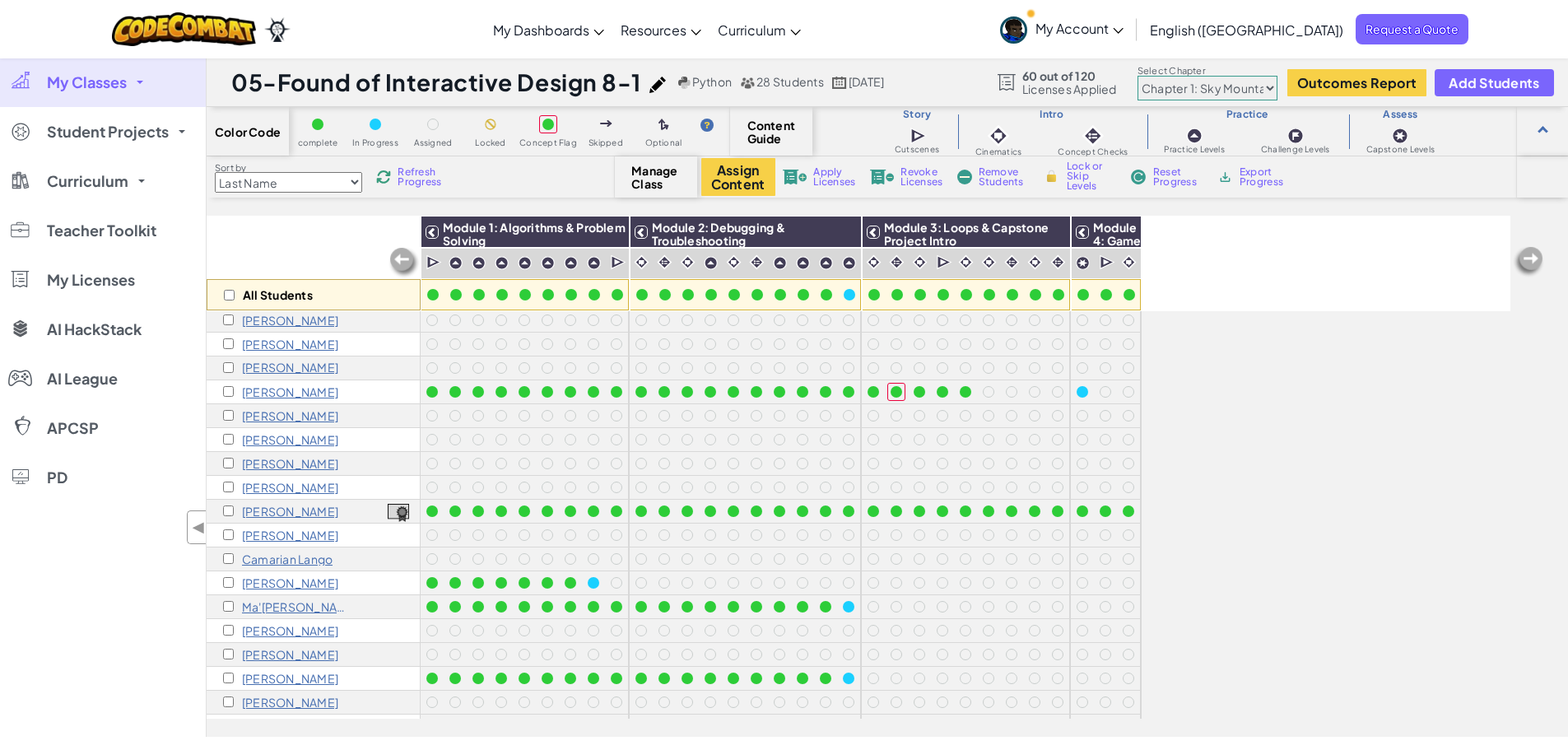
click at [130, 97] on link "My Classes" at bounding box center [102, 82] width 206 height 50
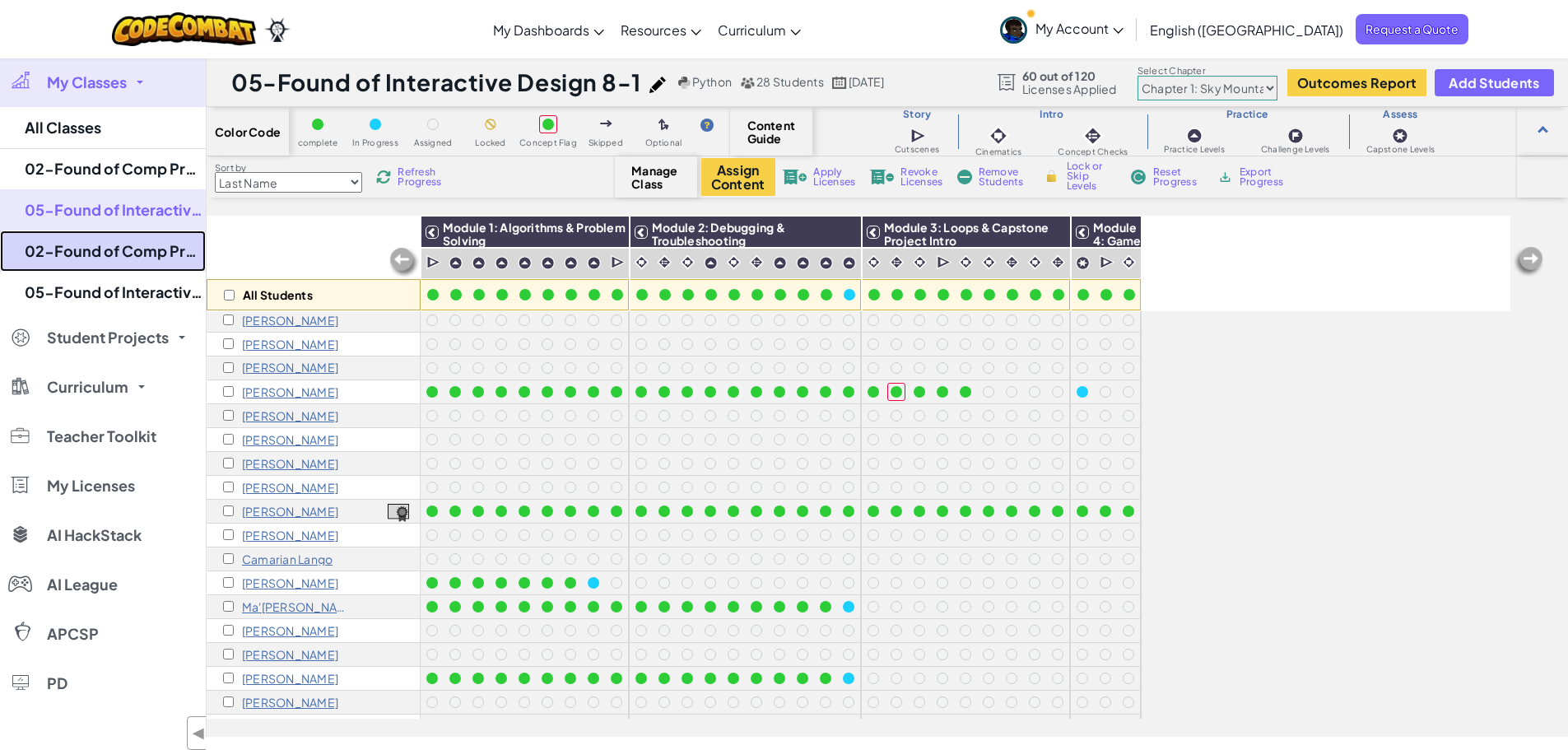
click at [168, 248] on link "02-Found of Comp Programming 7-1" at bounding box center [102, 251] width 206 height 41
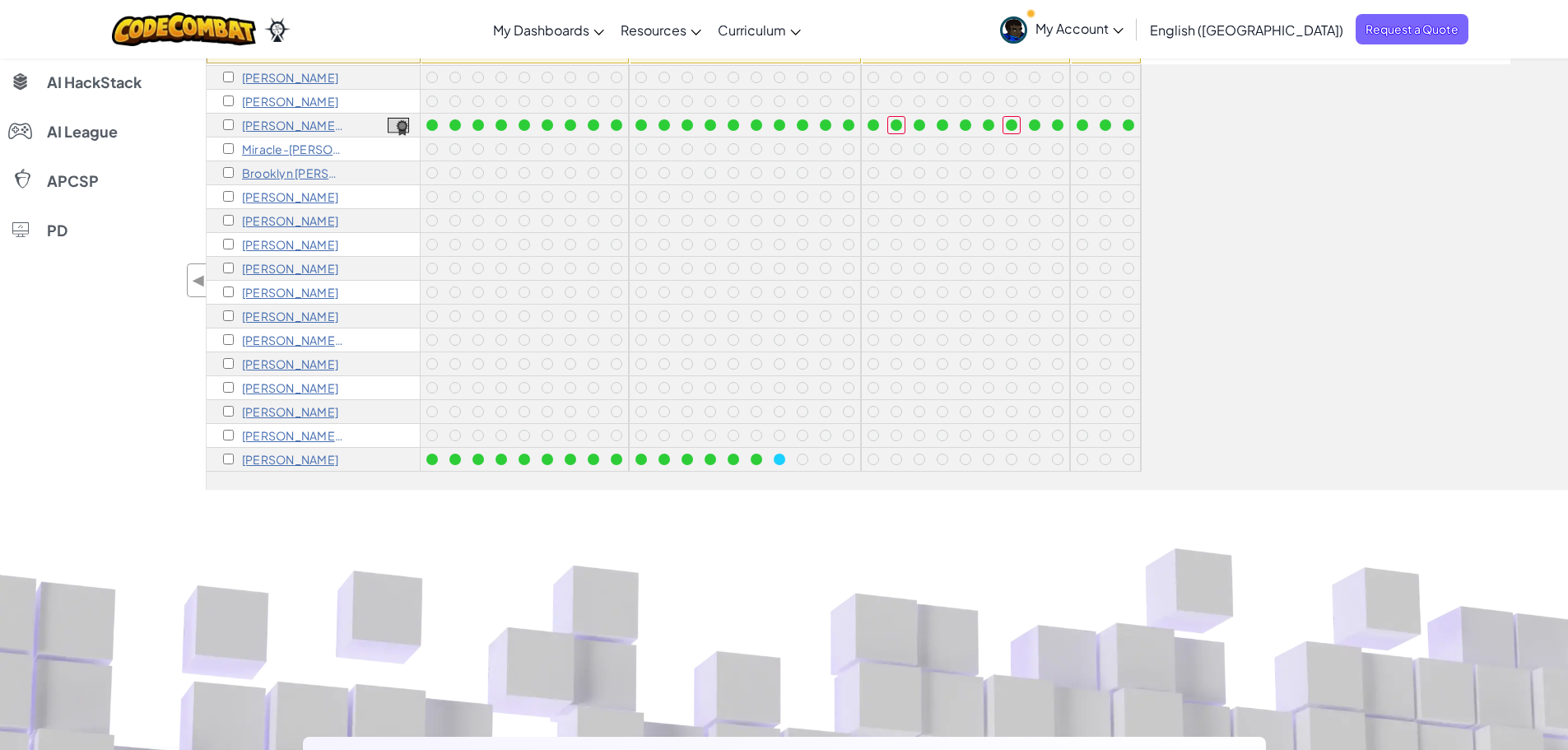
scroll to position [82, 0]
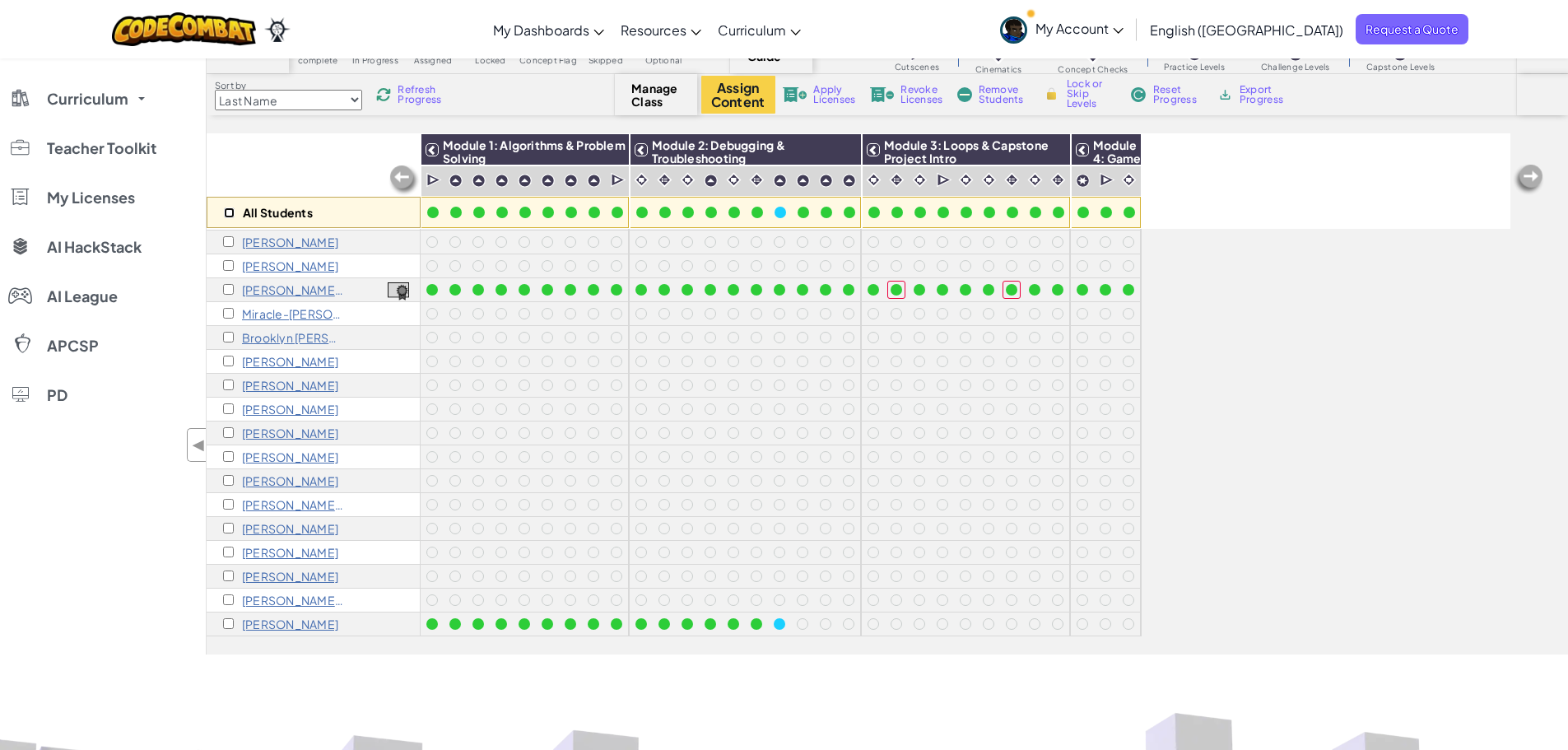
click at [226, 213] on input "checkbox" at bounding box center [229, 213] width 11 height 11
checkbox input "true"
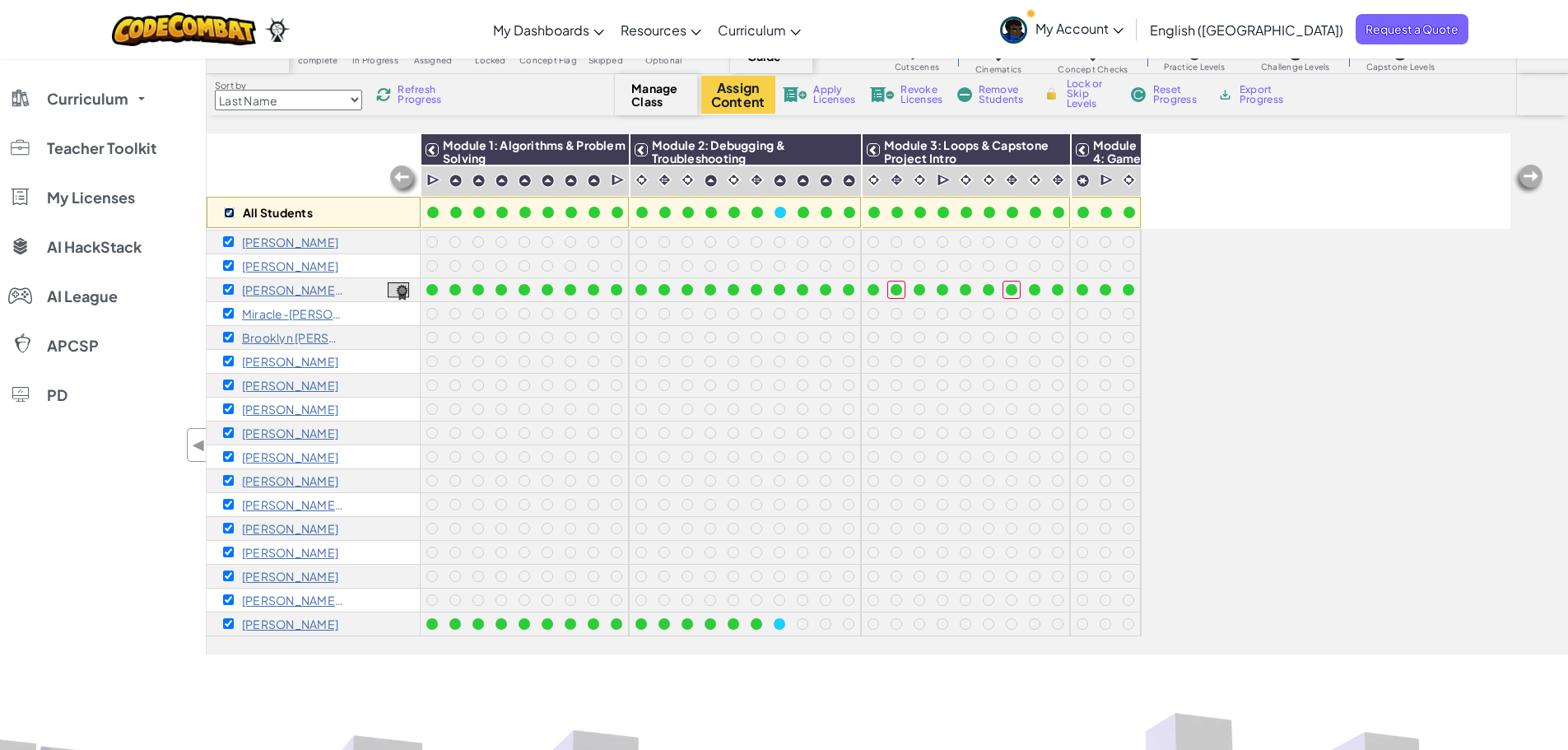
checkbox input "true"
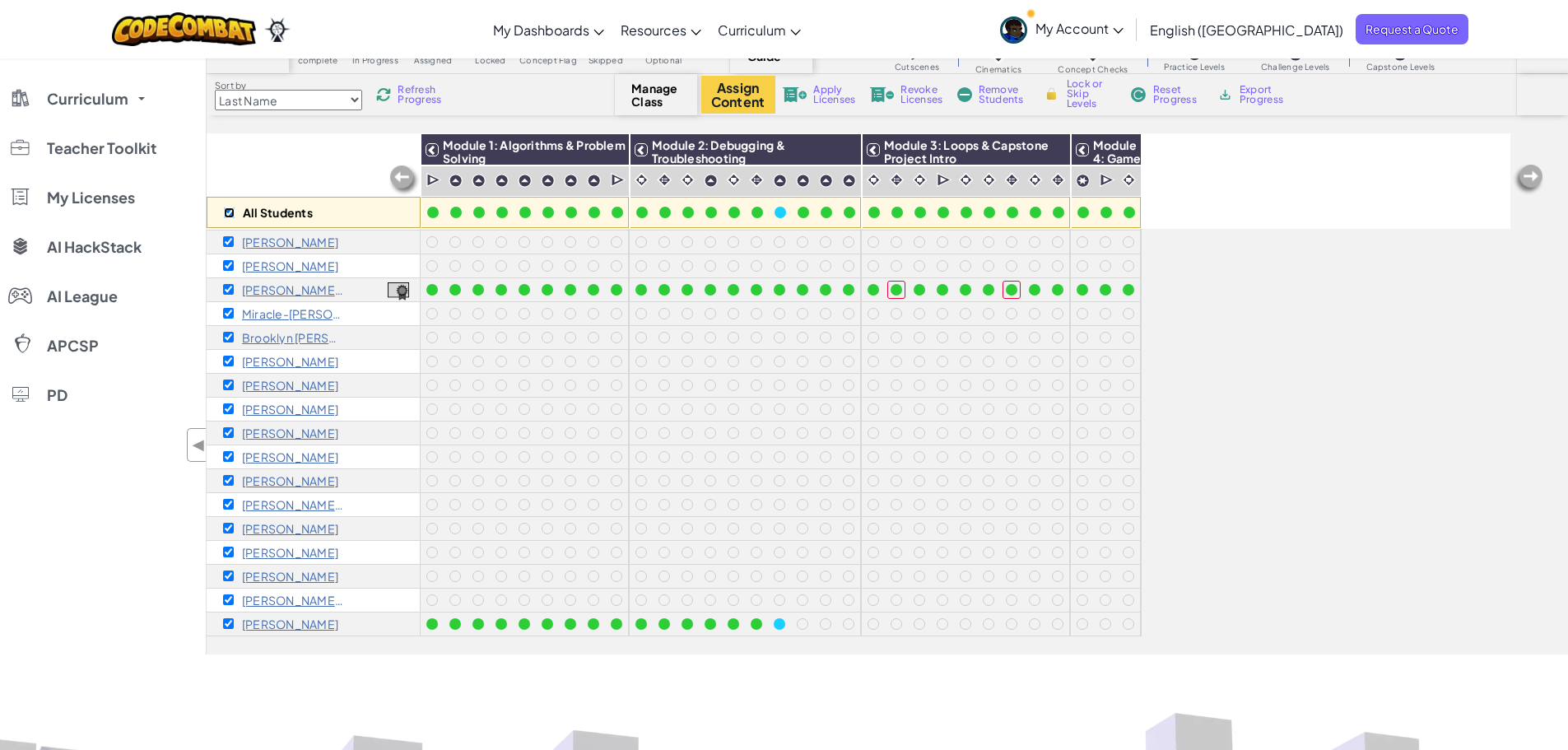
checkbox input "true"
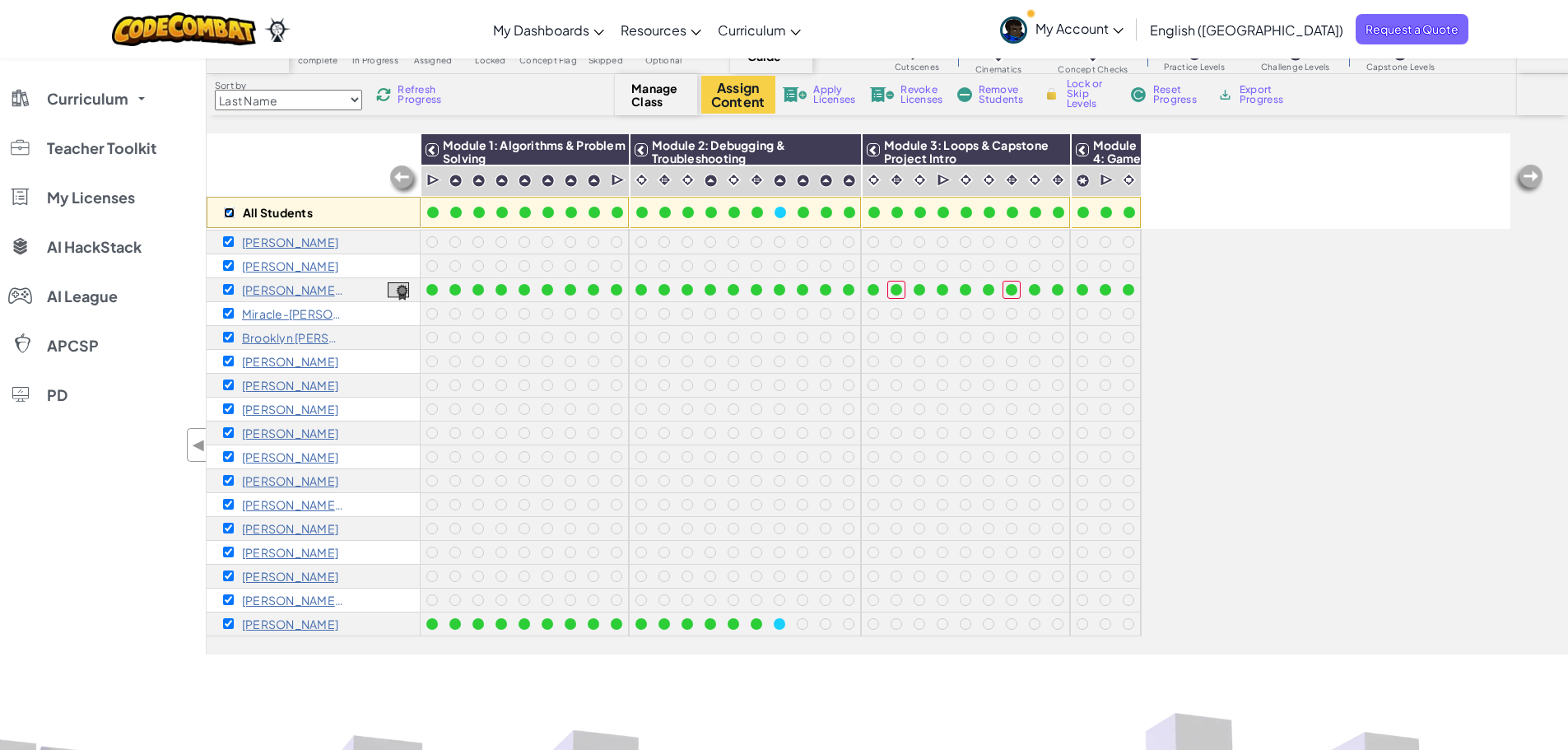
checkbox input "true"
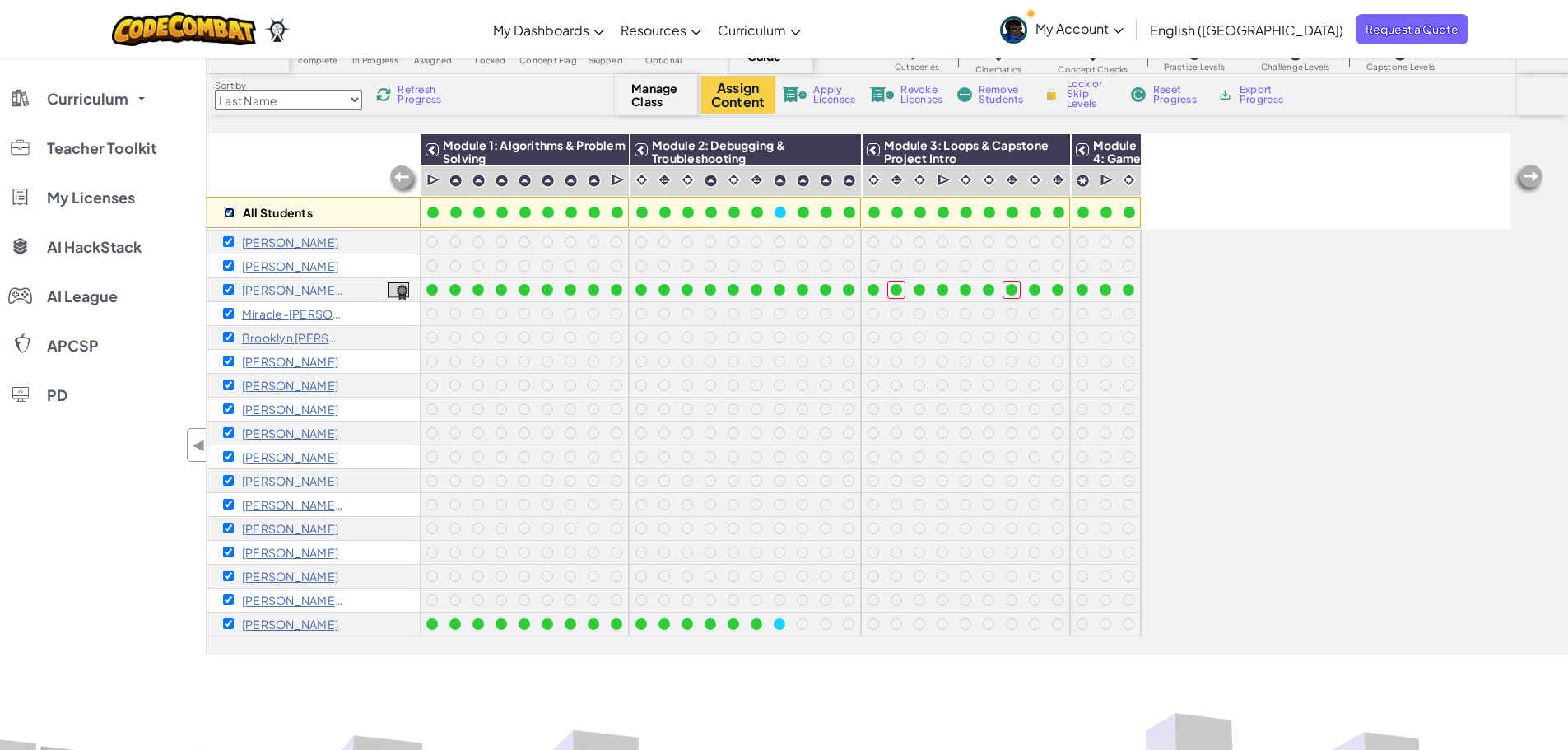
checkbox input "true"
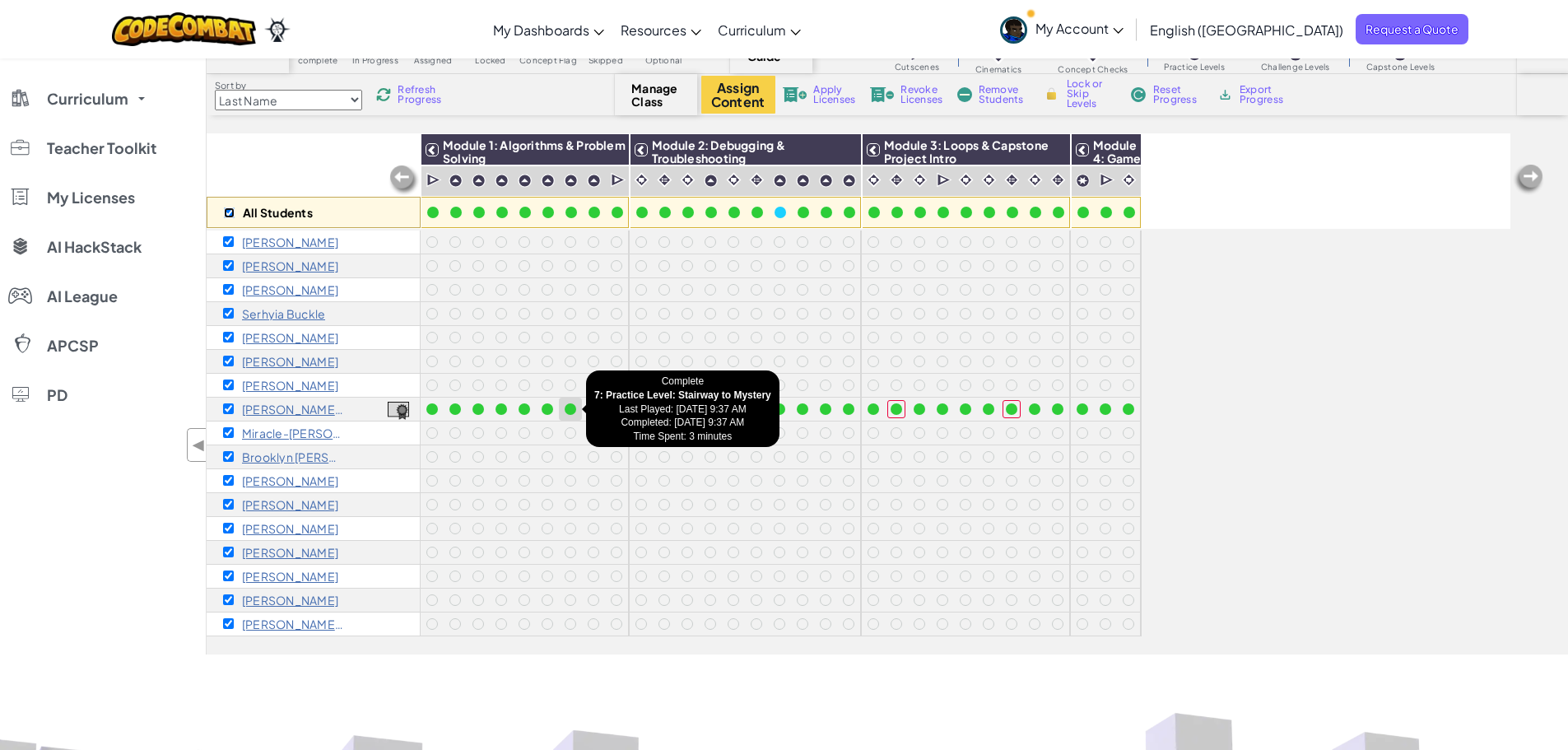
scroll to position [0, 0]
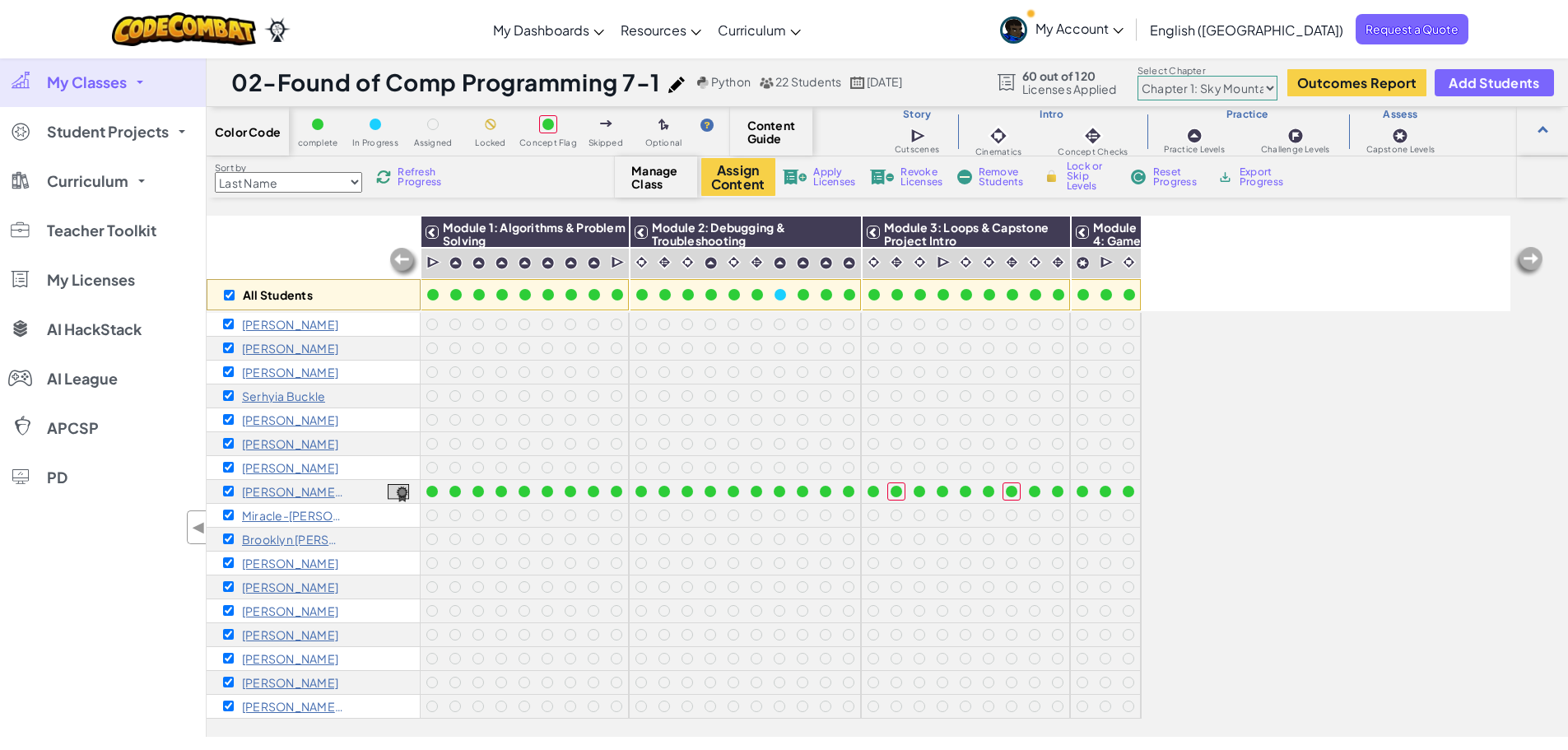
click at [915, 173] on span "Revoke Licenses" at bounding box center [921, 176] width 42 height 20
click at [132, 78] on link "My Classes" at bounding box center [102, 82] width 206 height 50
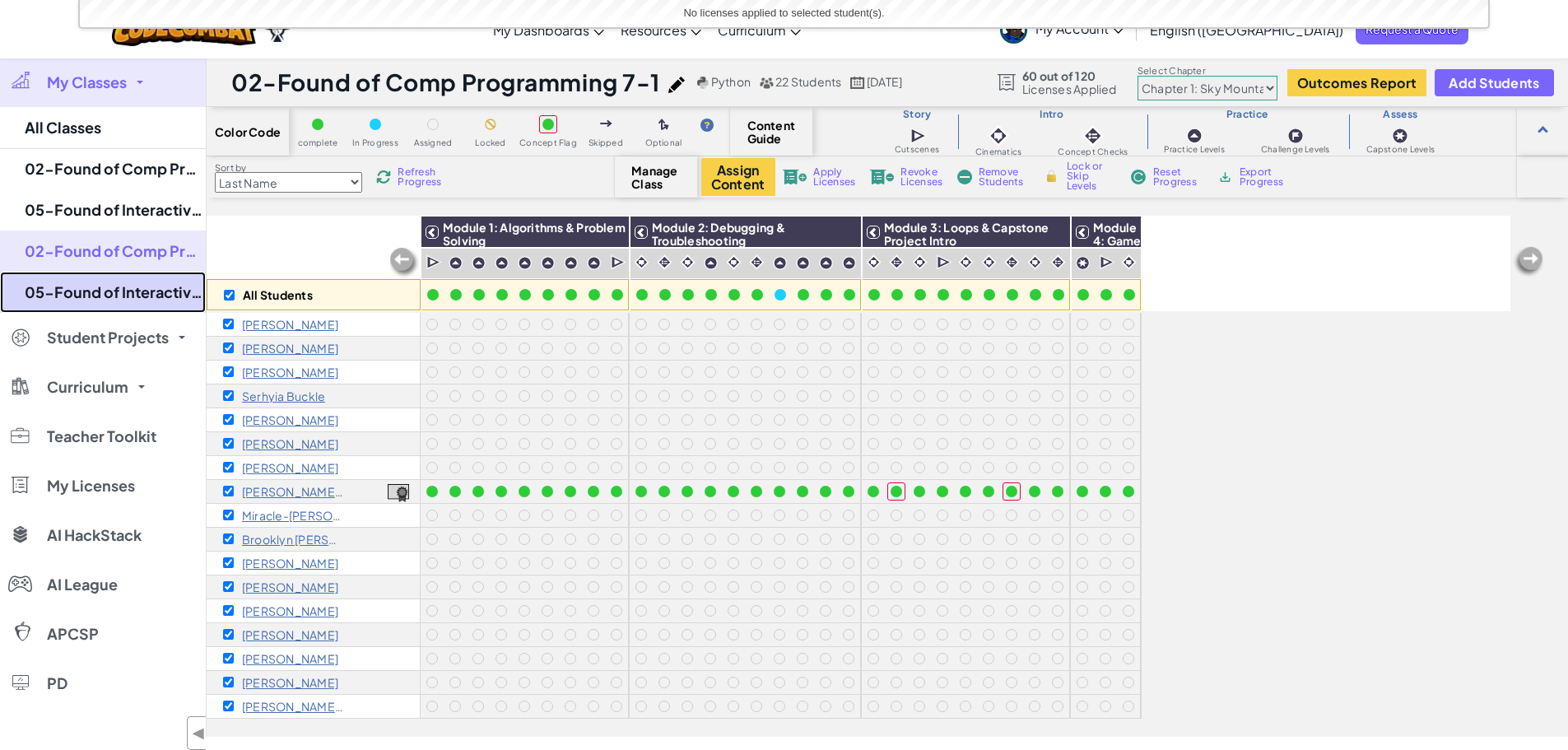
click at [188, 299] on link "05-Found of Interactive Design 8-2" at bounding box center [102, 292] width 206 height 41
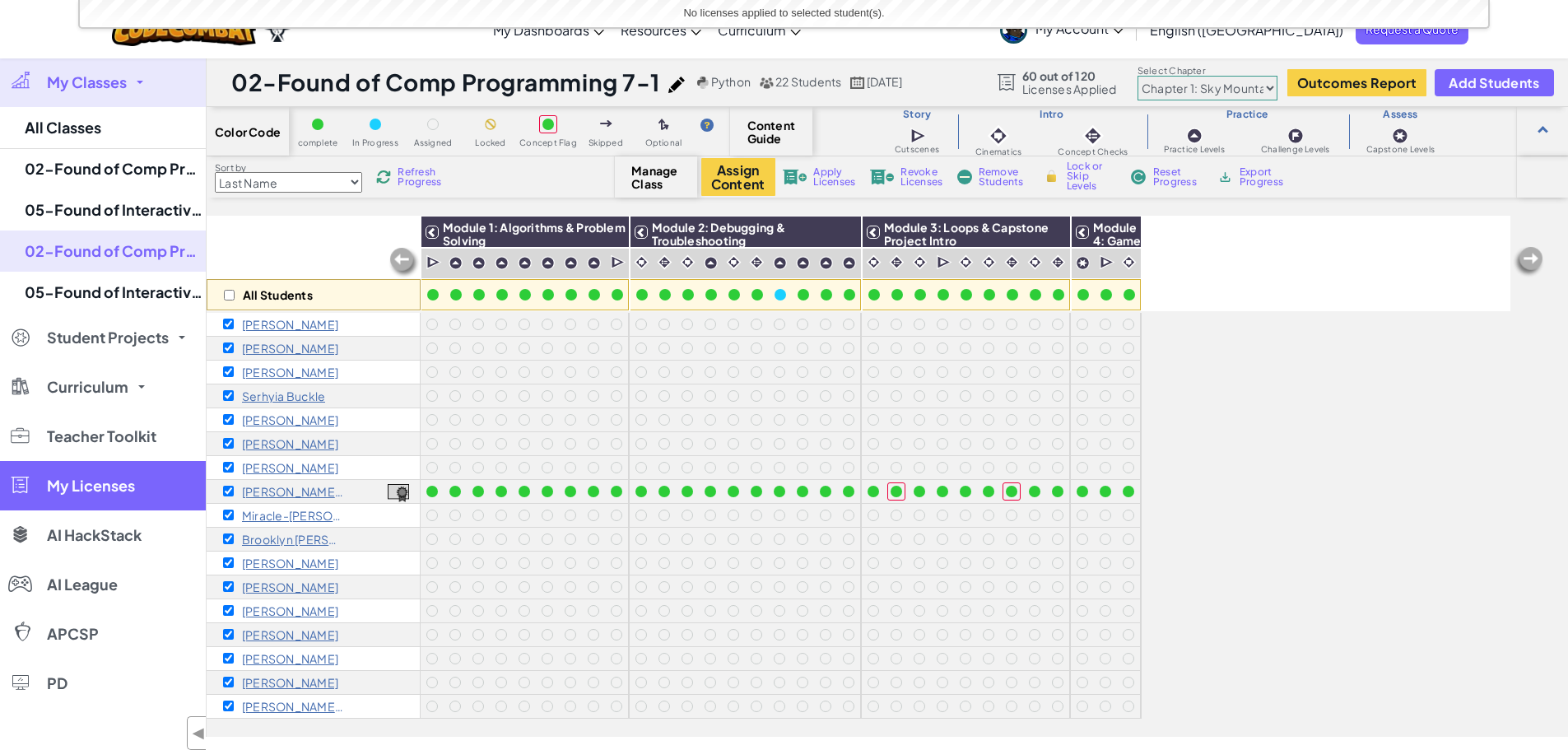
checkbox input "false"
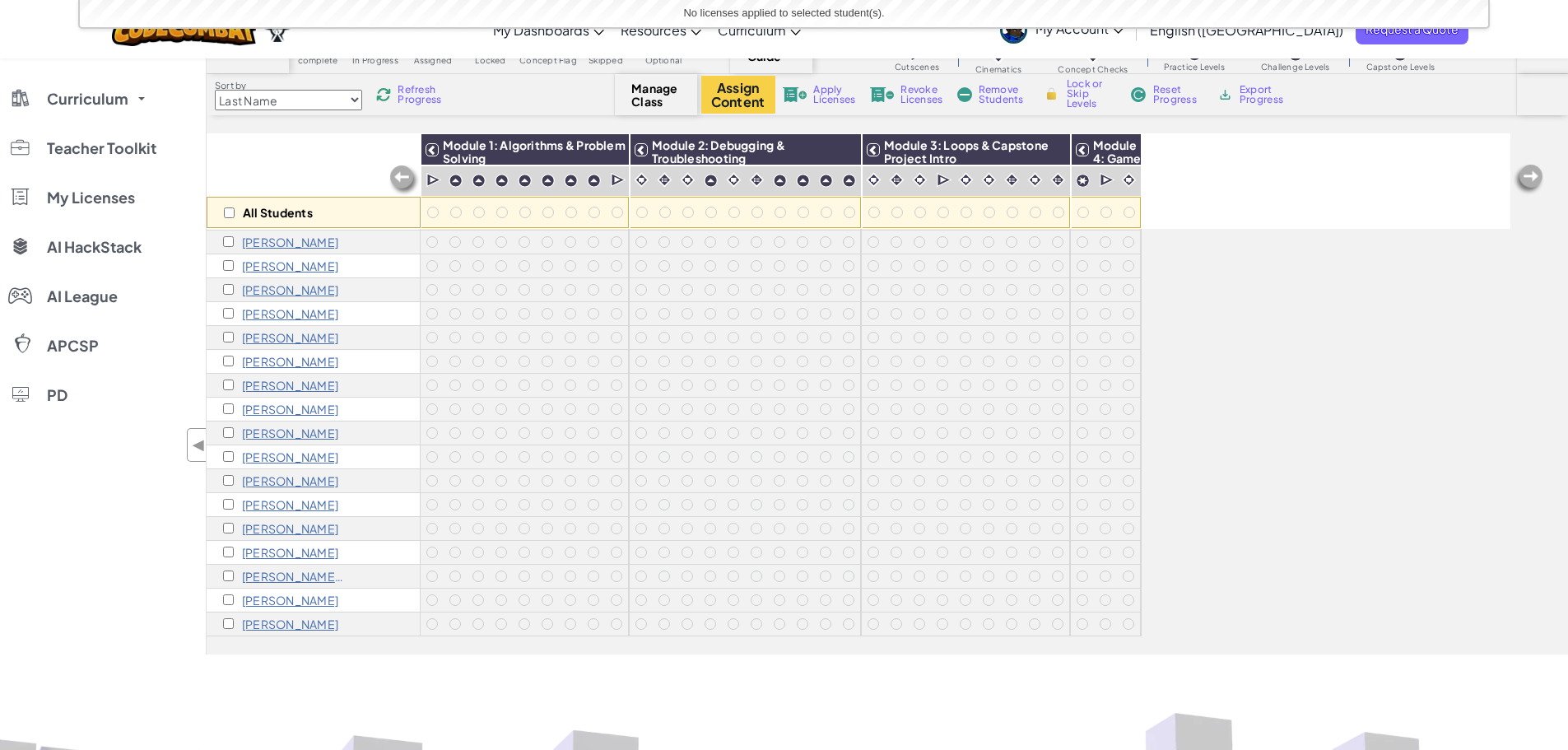
scroll to position [240, 0]
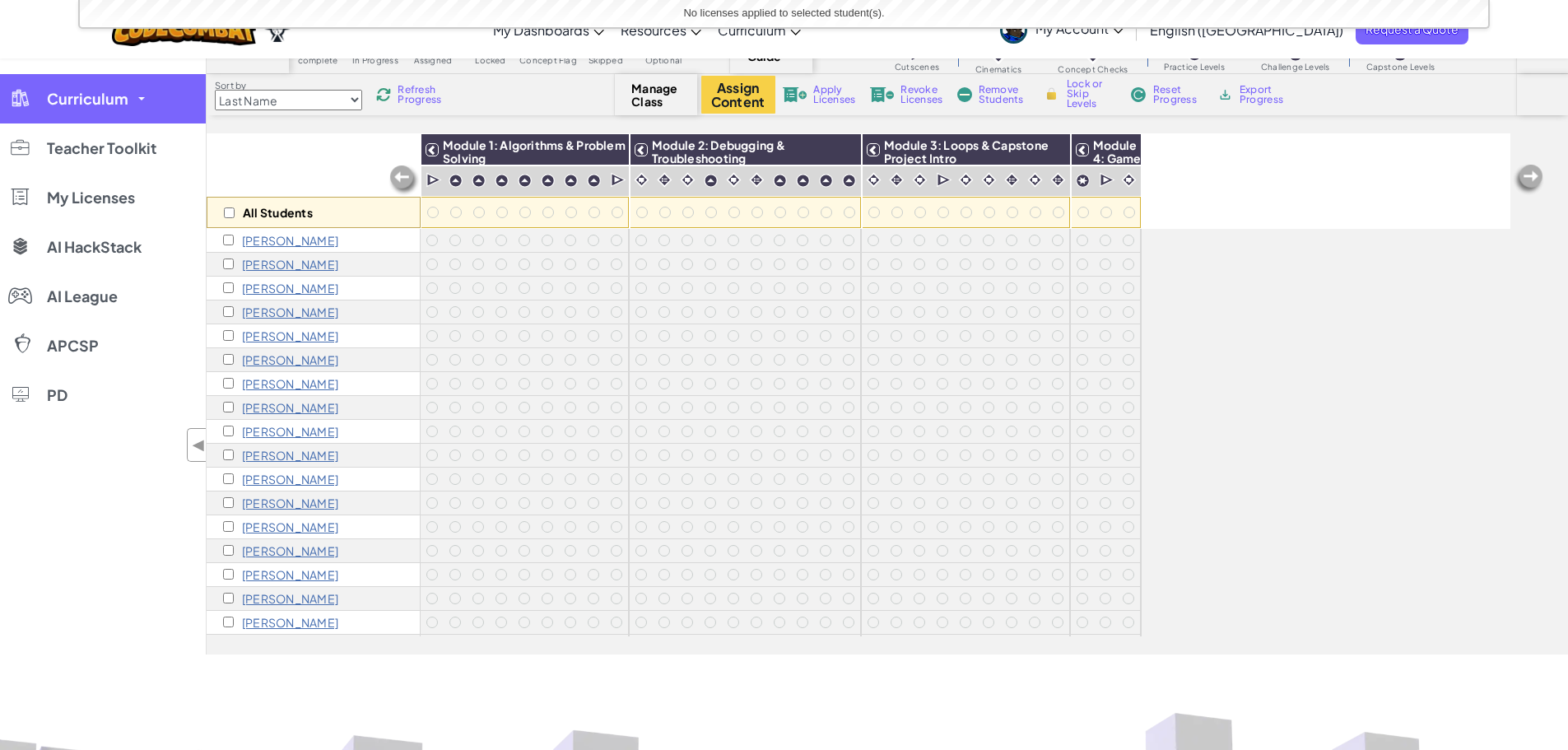
click at [130, 102] on link "Curriculum" at bounding box center [102, 99] width 206 height 50
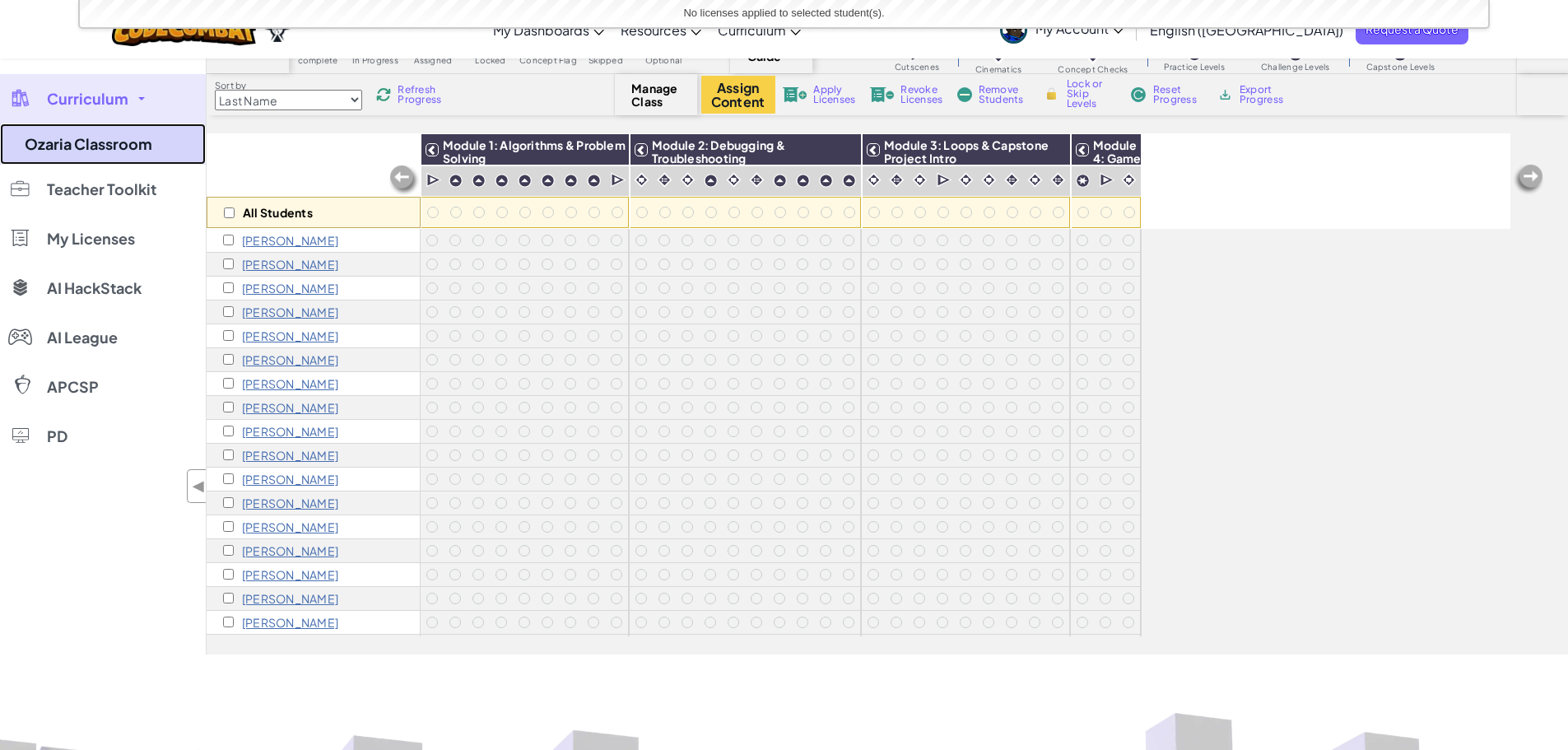
click at [148, 148] on link "Ozaria Classroom" at bounding box center [102, 144] width 206 height 41
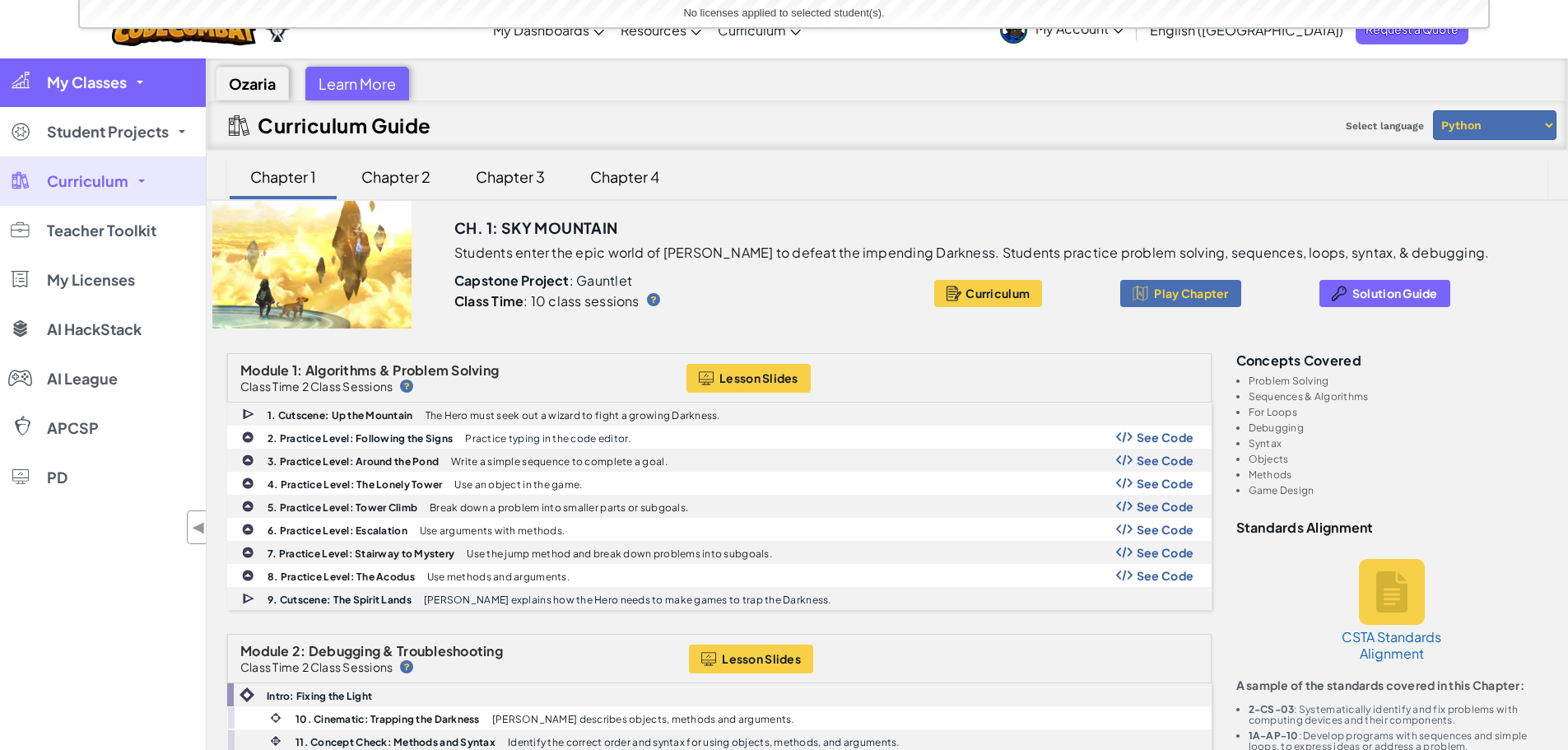
click at [133, 94] on link "My Classes" at bounding box center [102, 82] width 206 height 50
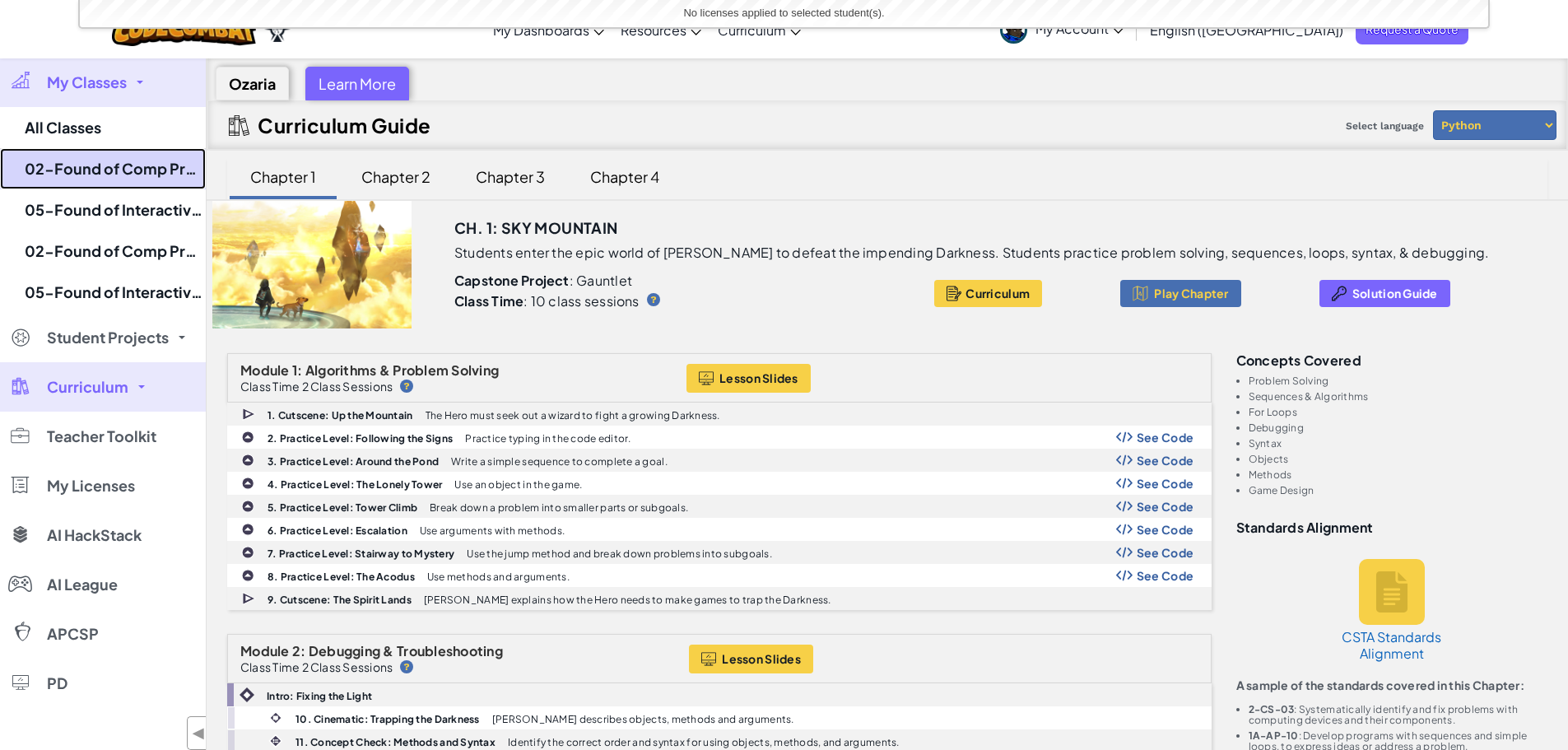
click at [160, 172] on link "02-Found of Comp Programming 7-2" at bounding box center [102, 169] width 206 height 41
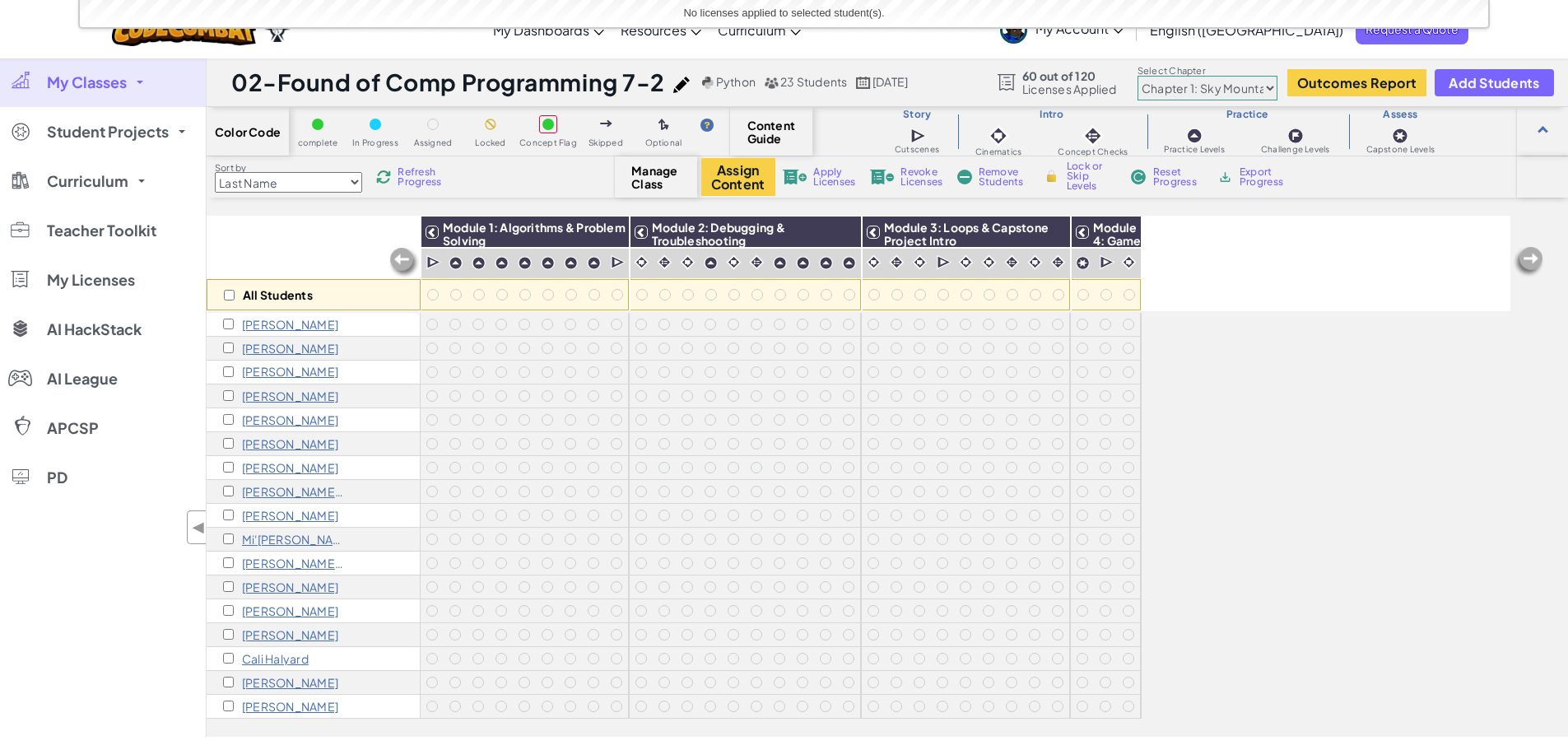
click at [682, 82] on img at bounding box center [681, 84] width 16 height 16
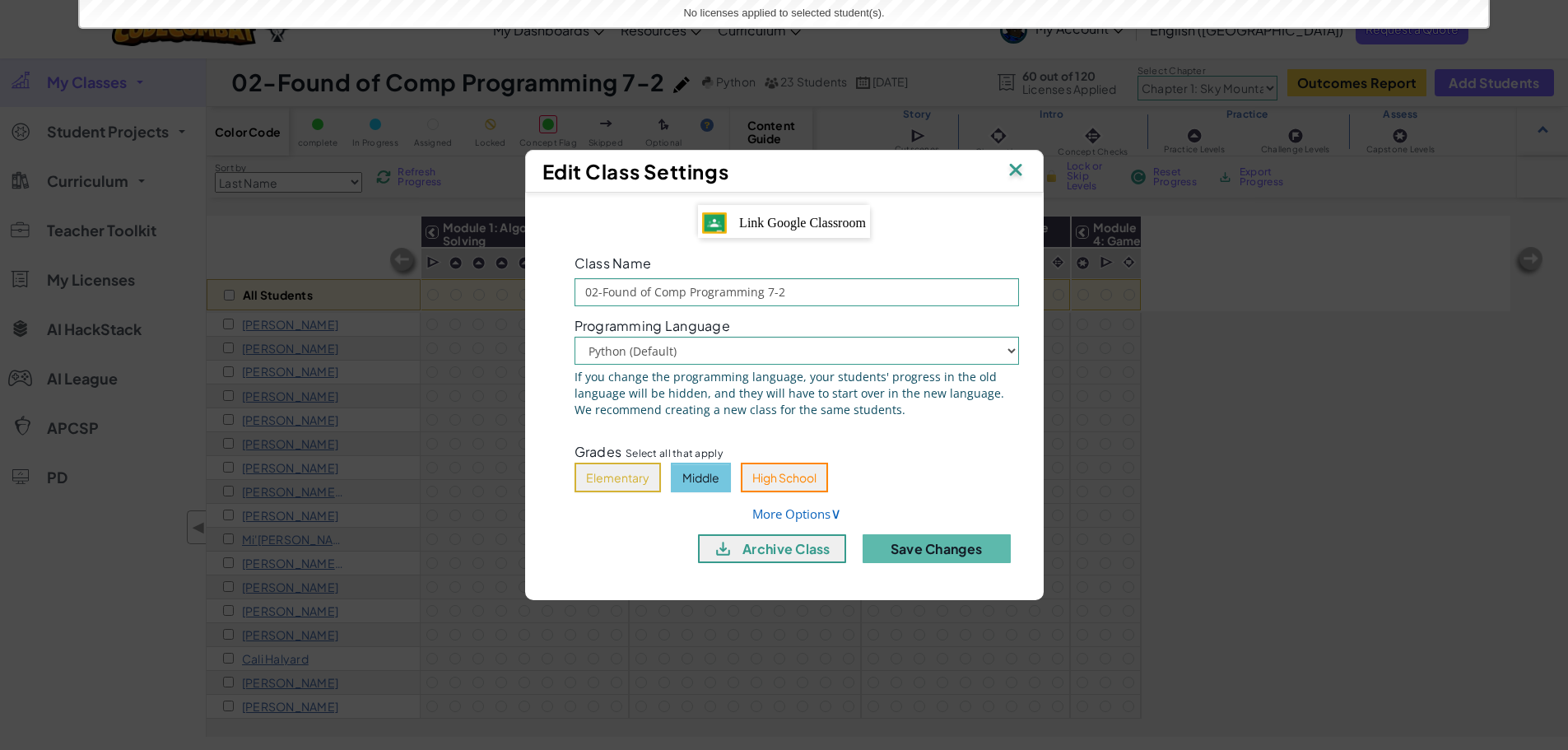
click at [1017, 169] on img at bounding box center [1015, 171] width 21 height 25
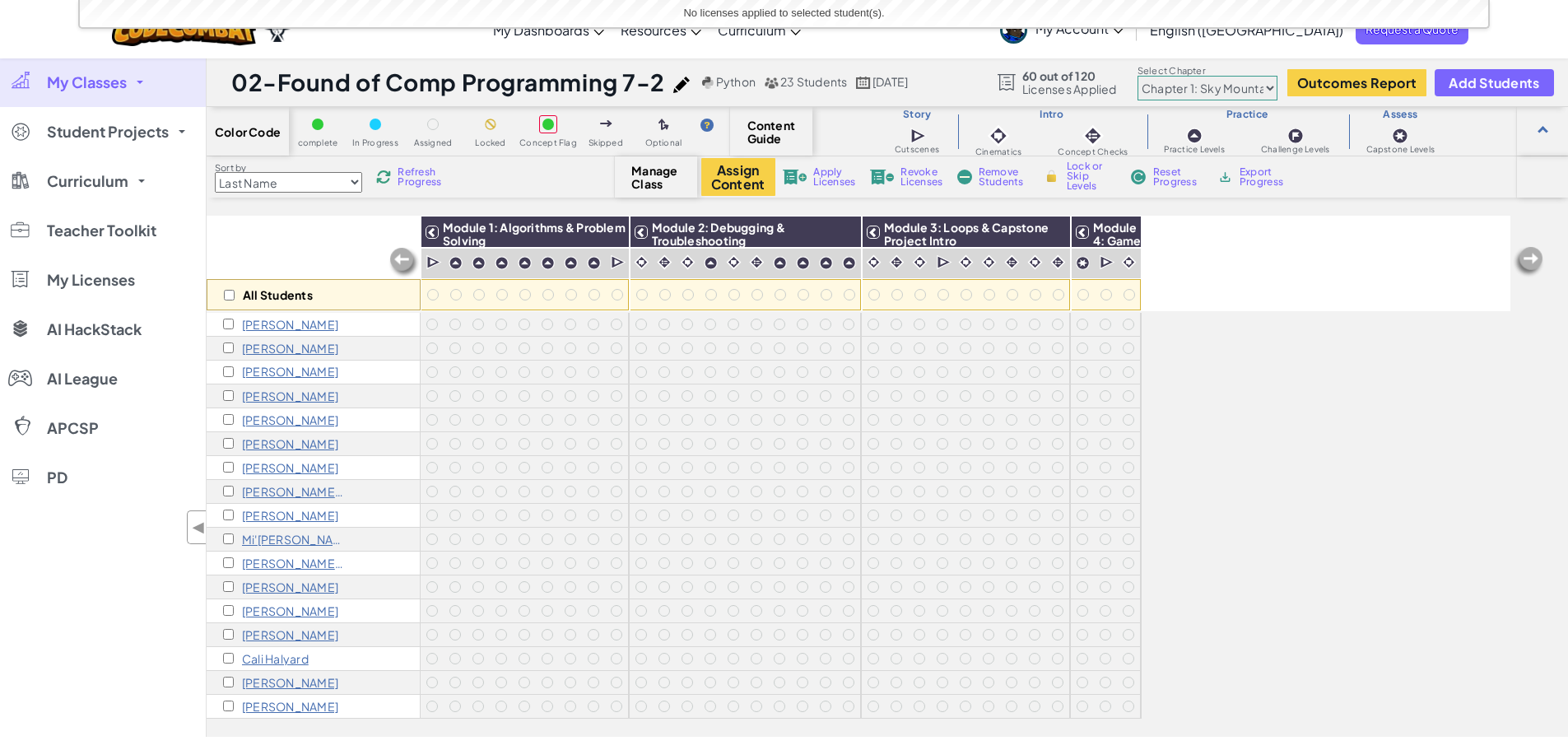
click at [145, 87] on link "My Classes" at bounding box center [102, 82] width 206 height 50
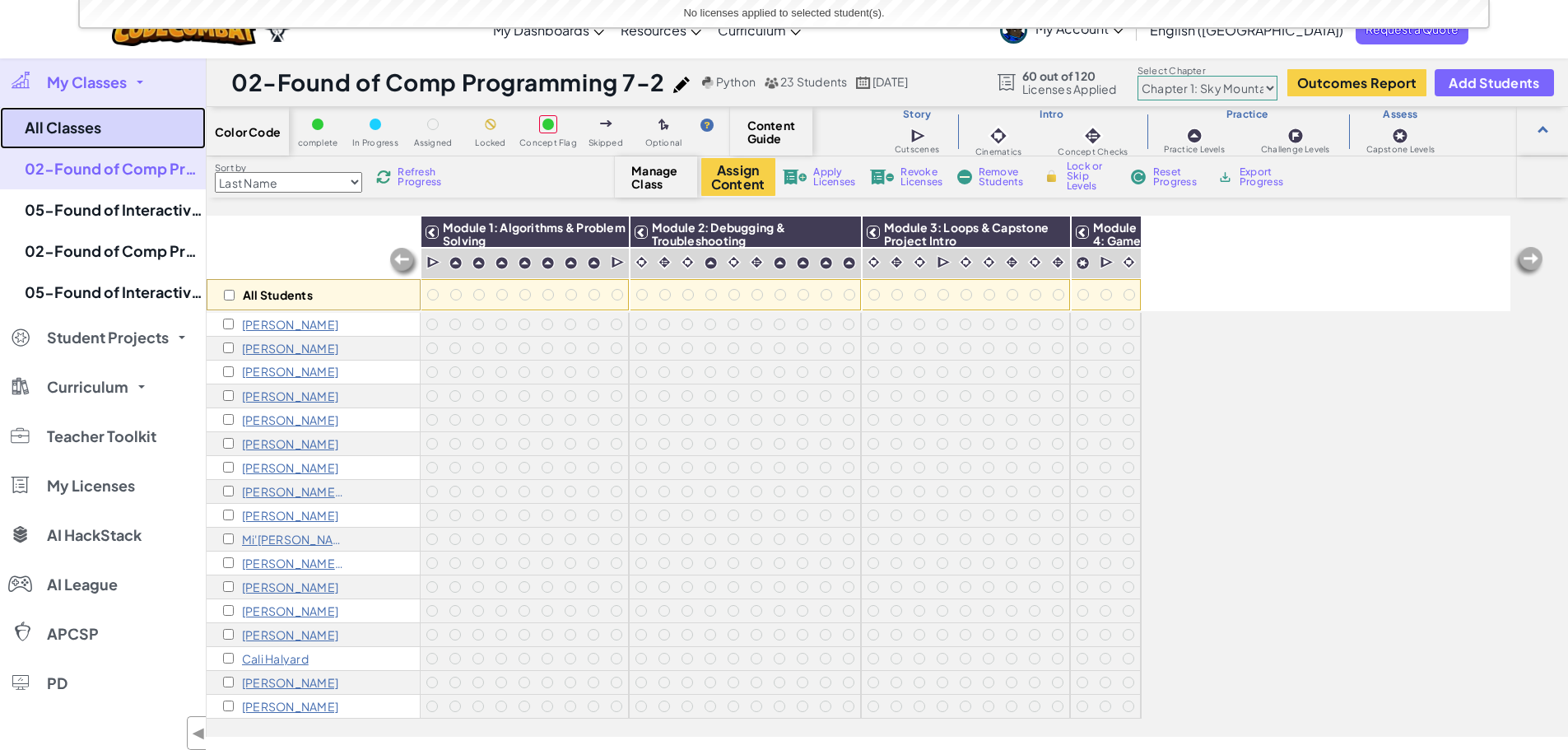
click at [85, 123] on link "All Classes" at bounding box center [102, 128] width 206 height 42
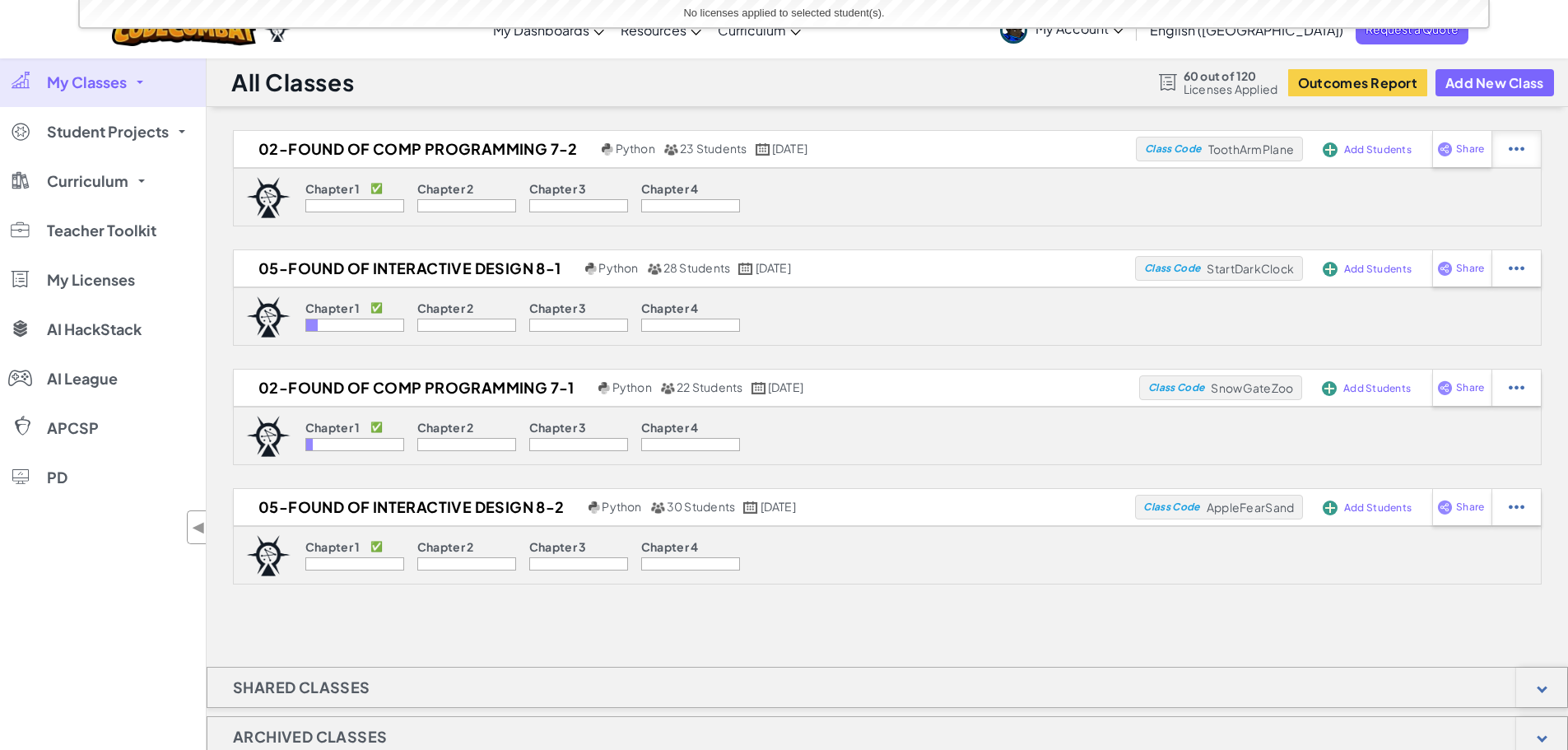
click at [1509, 148] on div at bounding box center [1516, 149] width 50 height 36
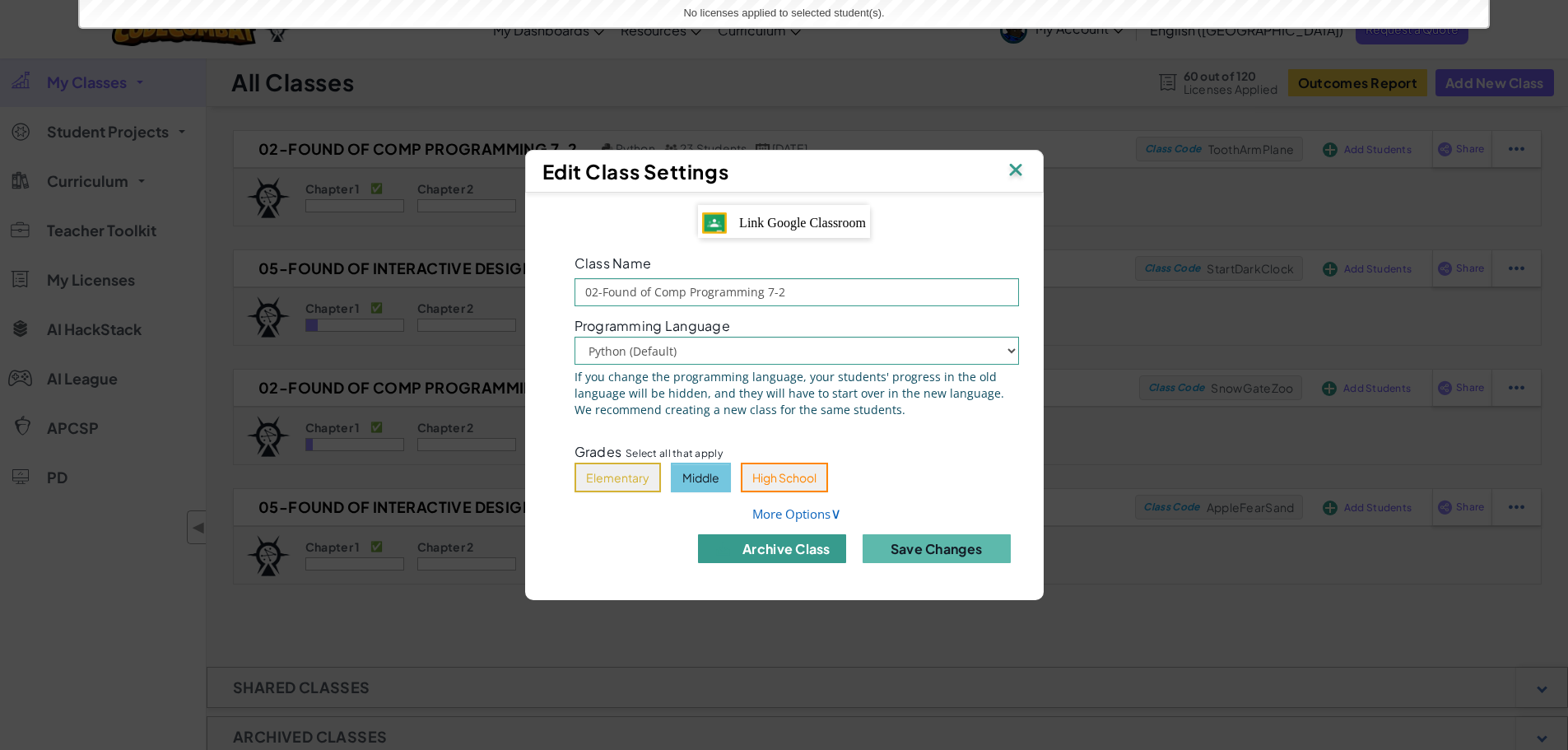
click at [802, 553] on button "archive class" at bounding box center [772, 549] width 148 height 29
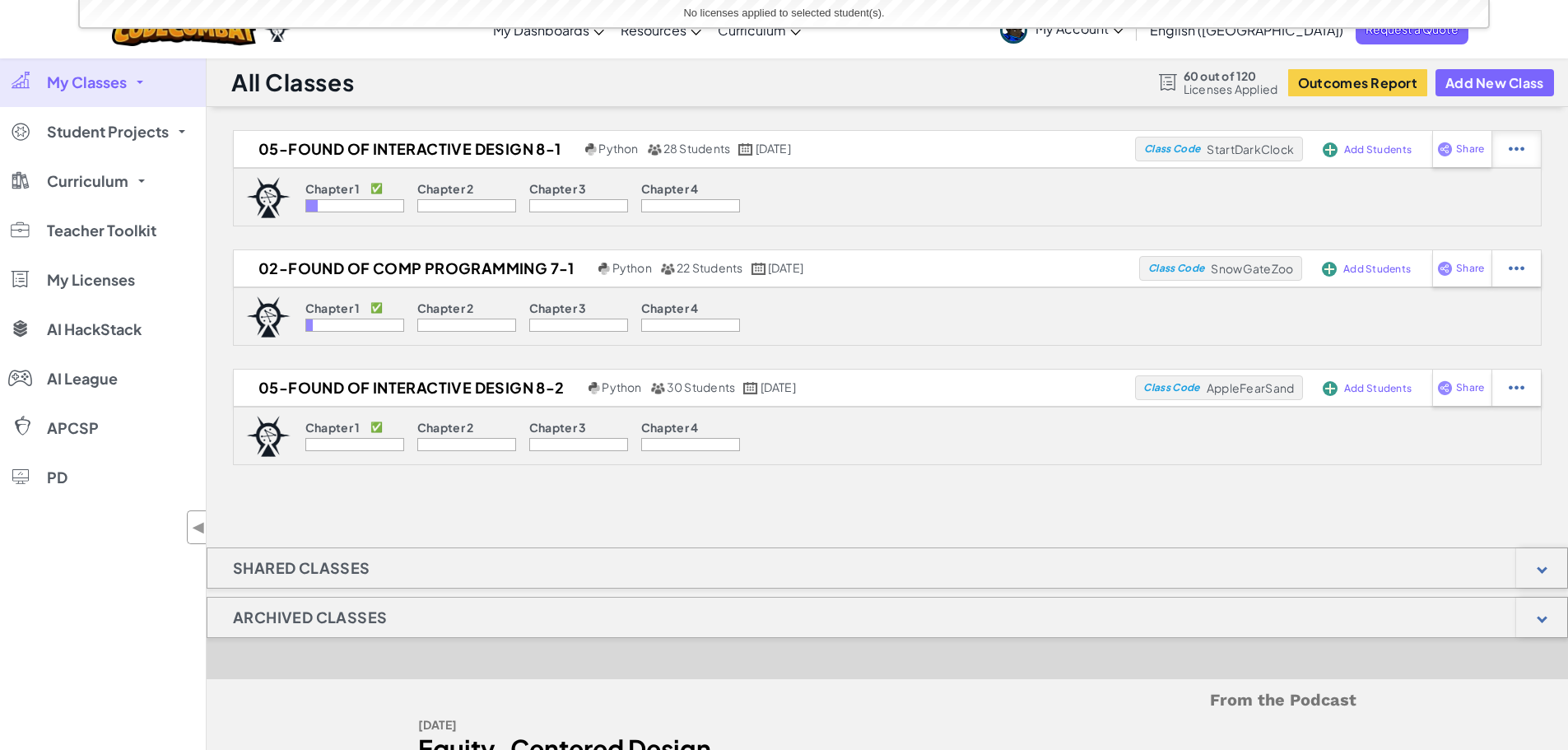
click at [1519, 148] on img at bounding box center [1517, 148] width 15 height 14
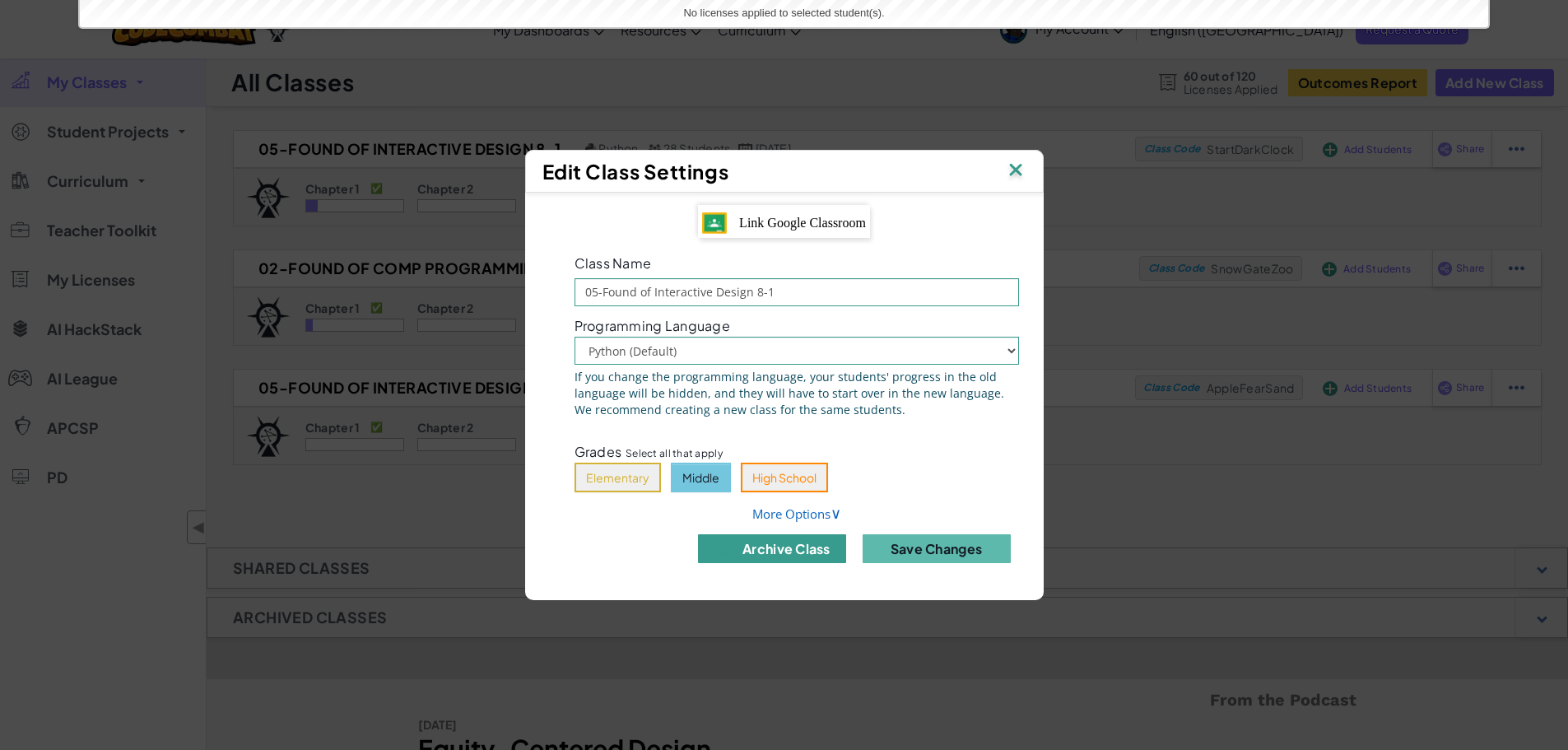
click at [794, 552] on button "archive class" at bounding box center [772, 549] width 148 height 29
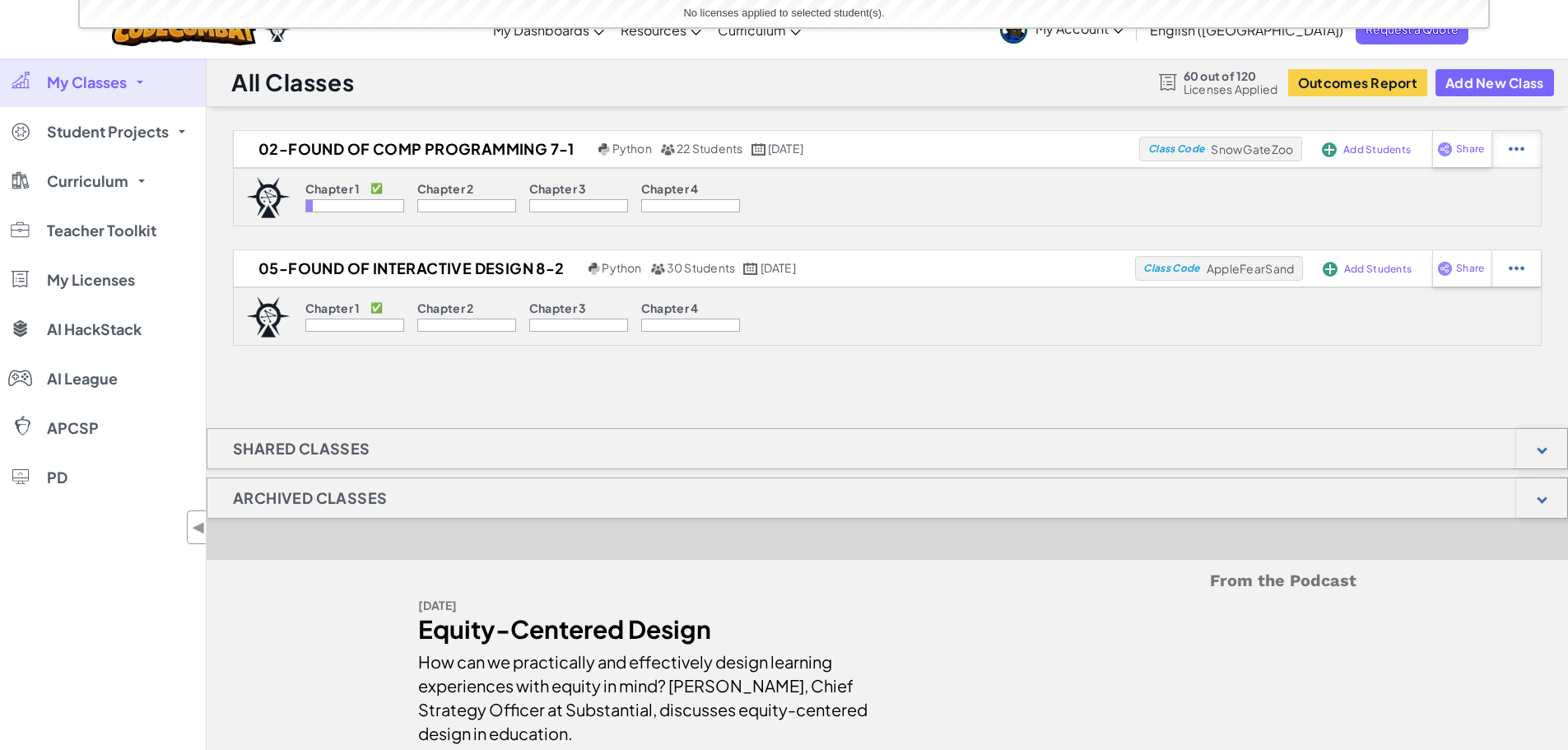
click at [1532, 143] on div at bounding box center [1516, 149] width 50 height 36
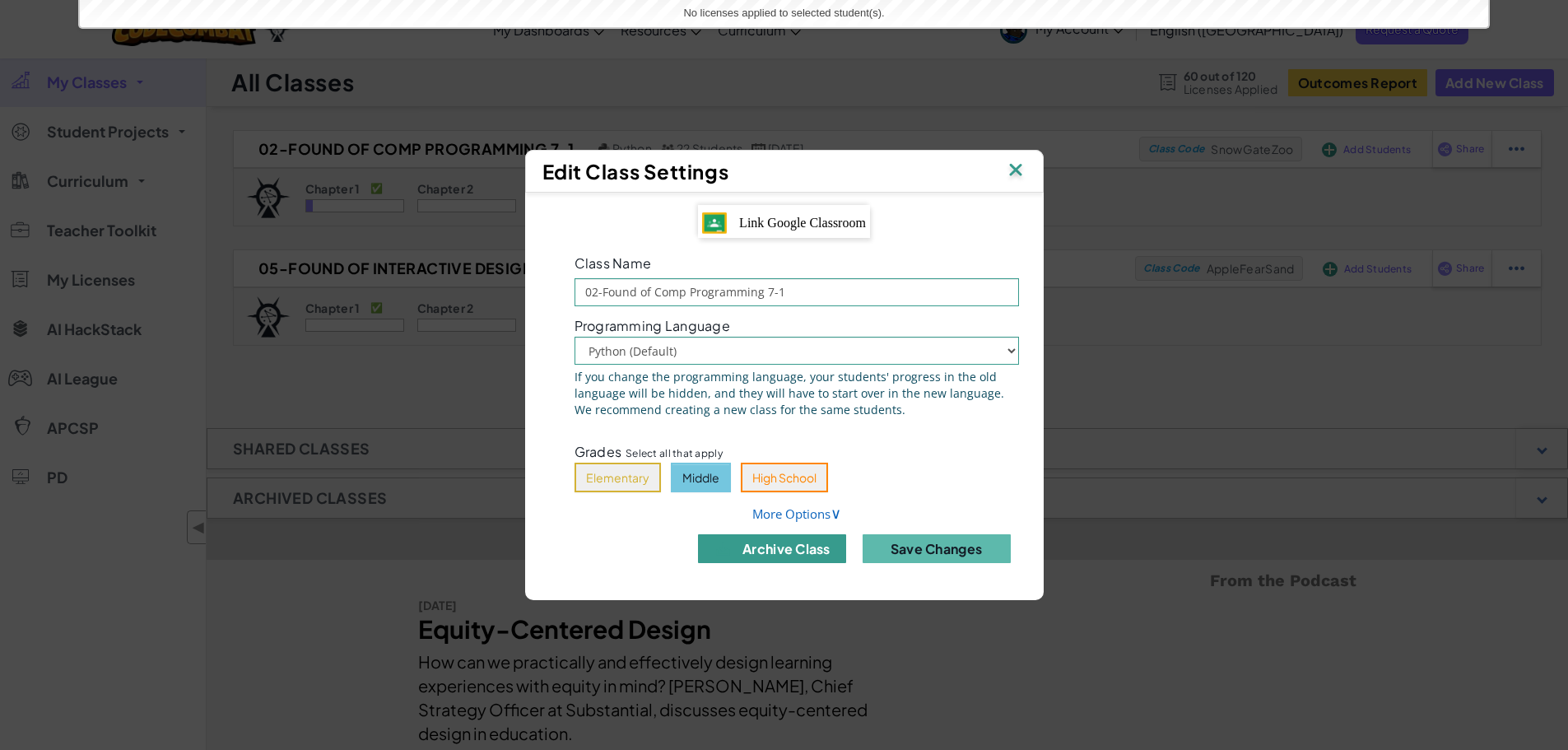
click at [753, 551] on button "archive class" at bounding box center [772, 549] width 148 height 29
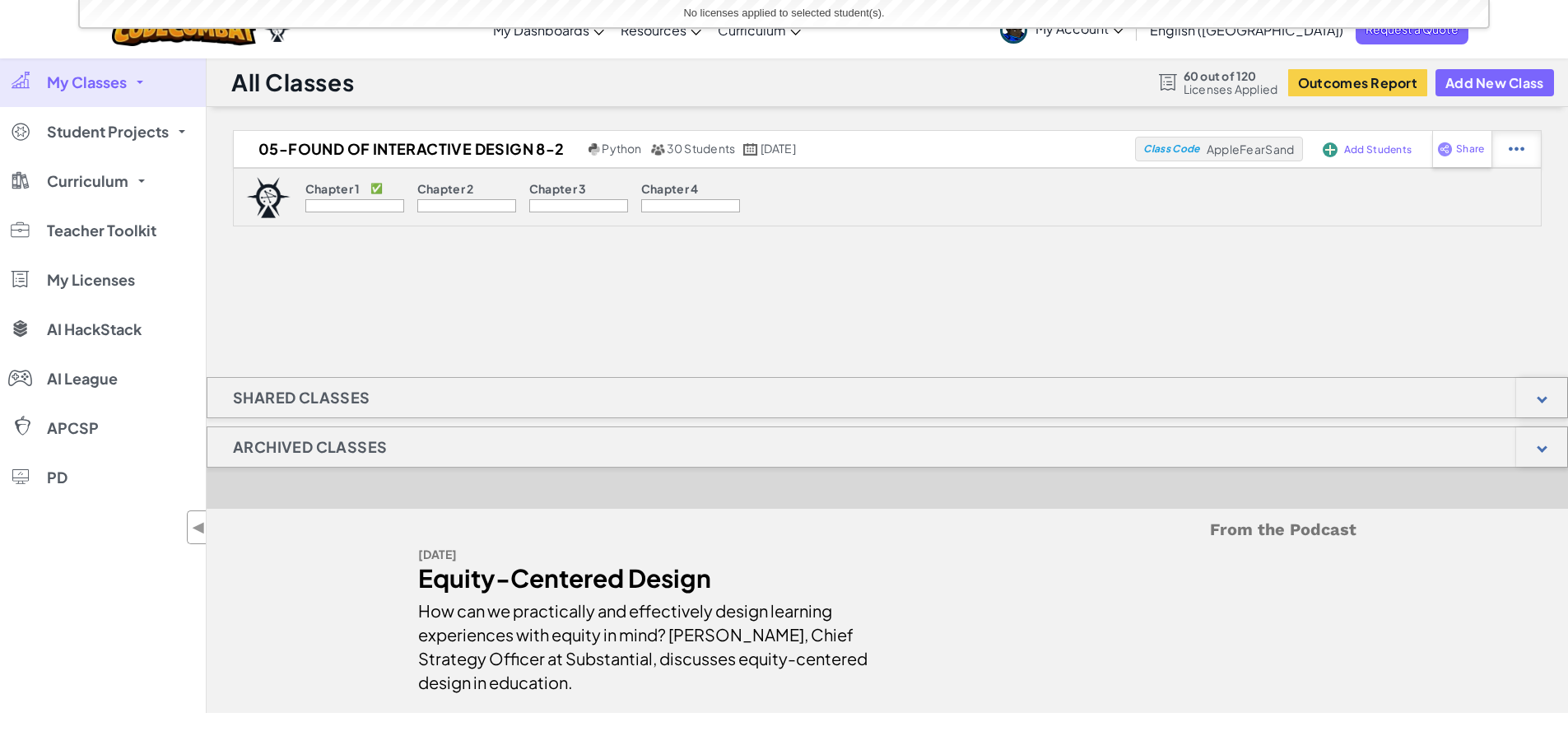
click at [1531, 149] on div at bounding box center [1516, 149] width 50 height 36
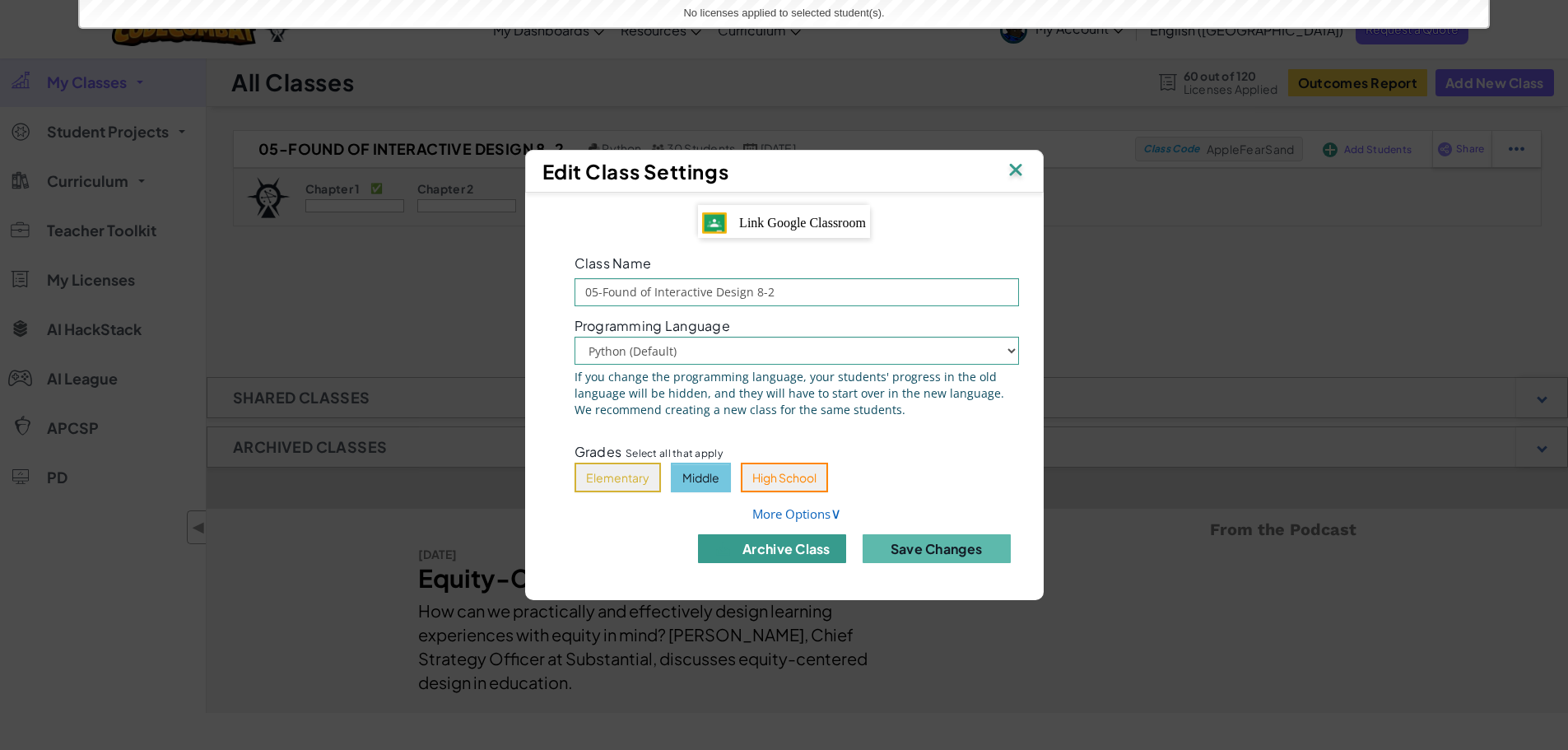
click at [746, 554] on button "archive class" at bounding box center [772, 549] width 148 height 29
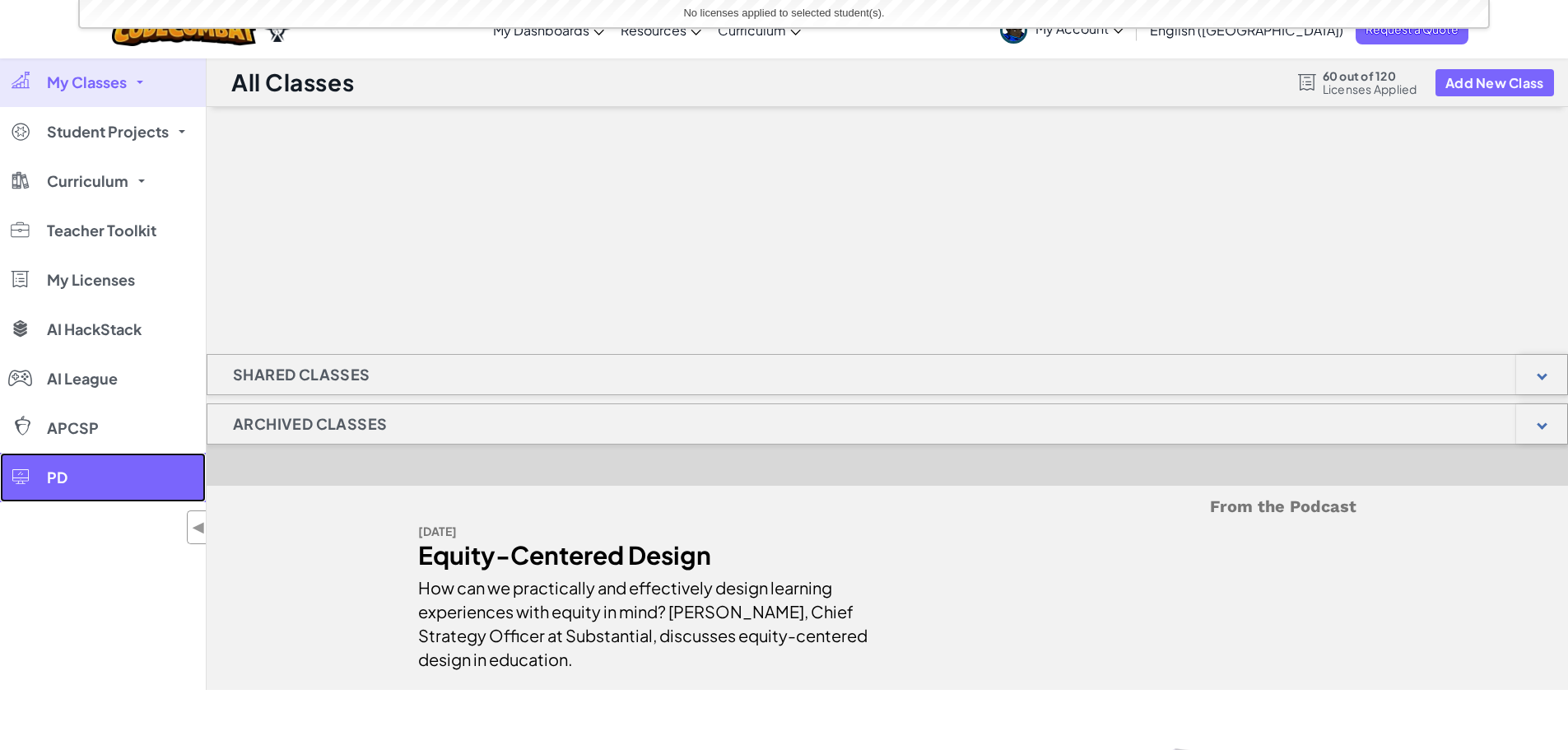
click at [40, 489] on link "PD" at bounding box center [102, 478] width 206 height 50
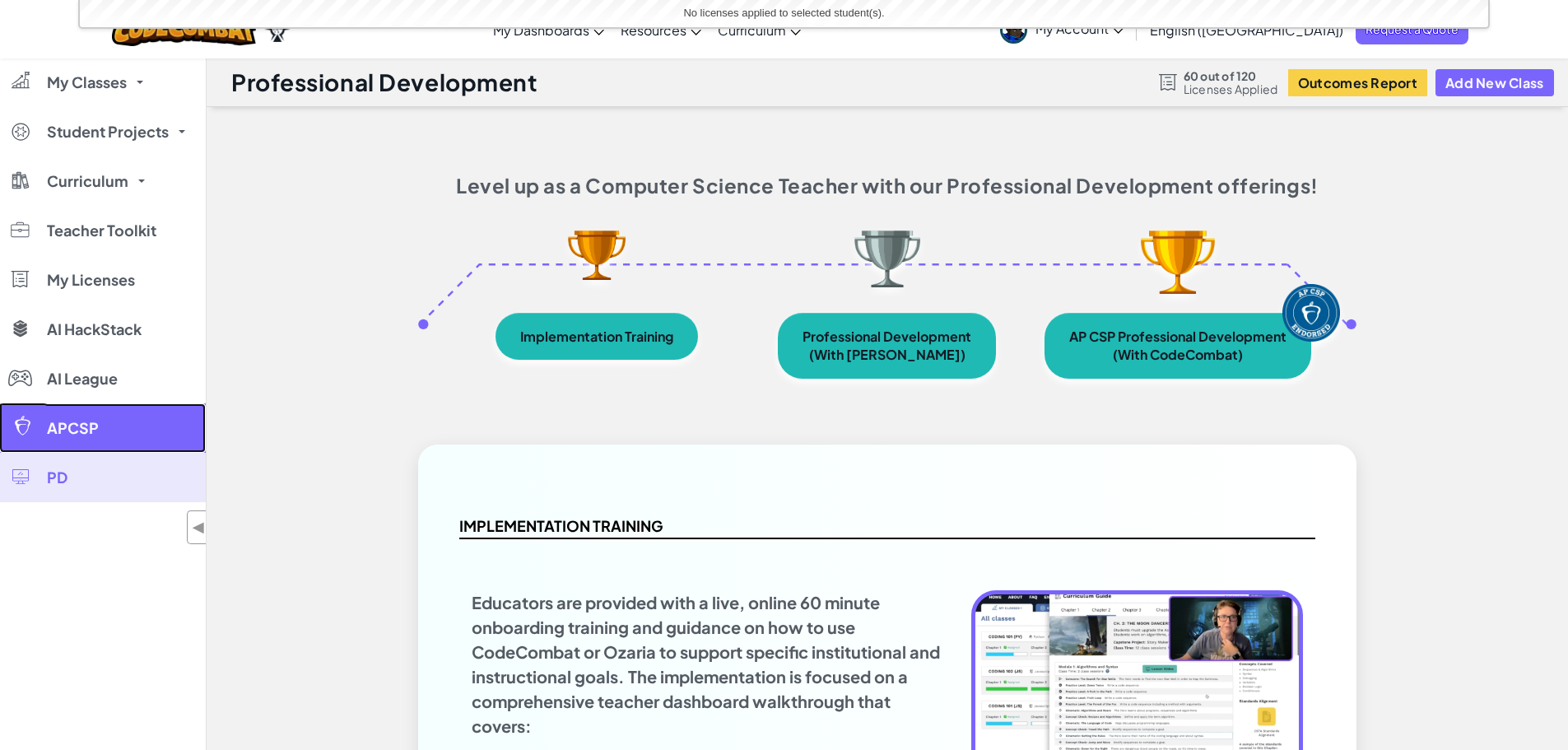
click at [61, 431] on link "APCSP" at bounding box center [102, 428] width 206 height 50
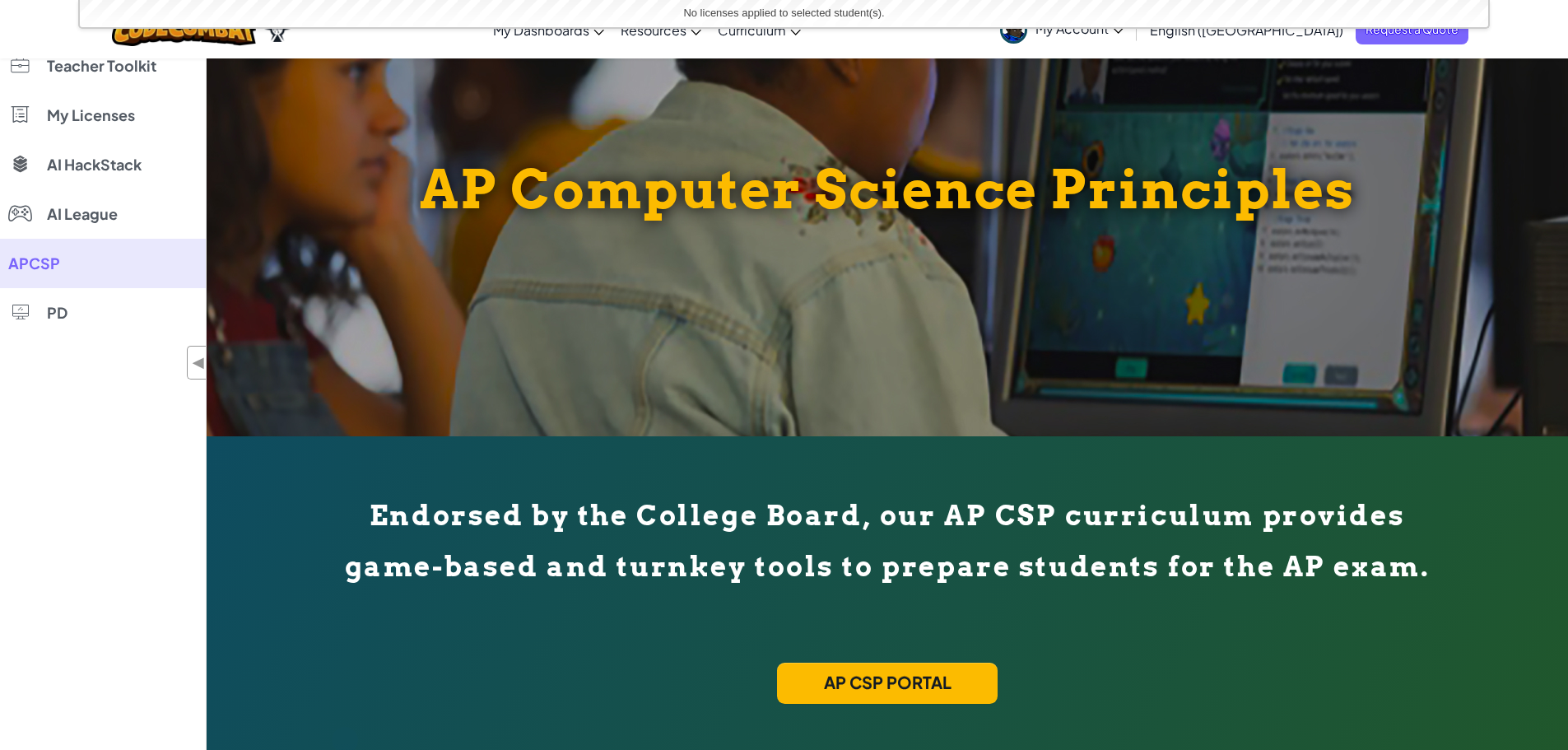
scroll to position [82, 0]
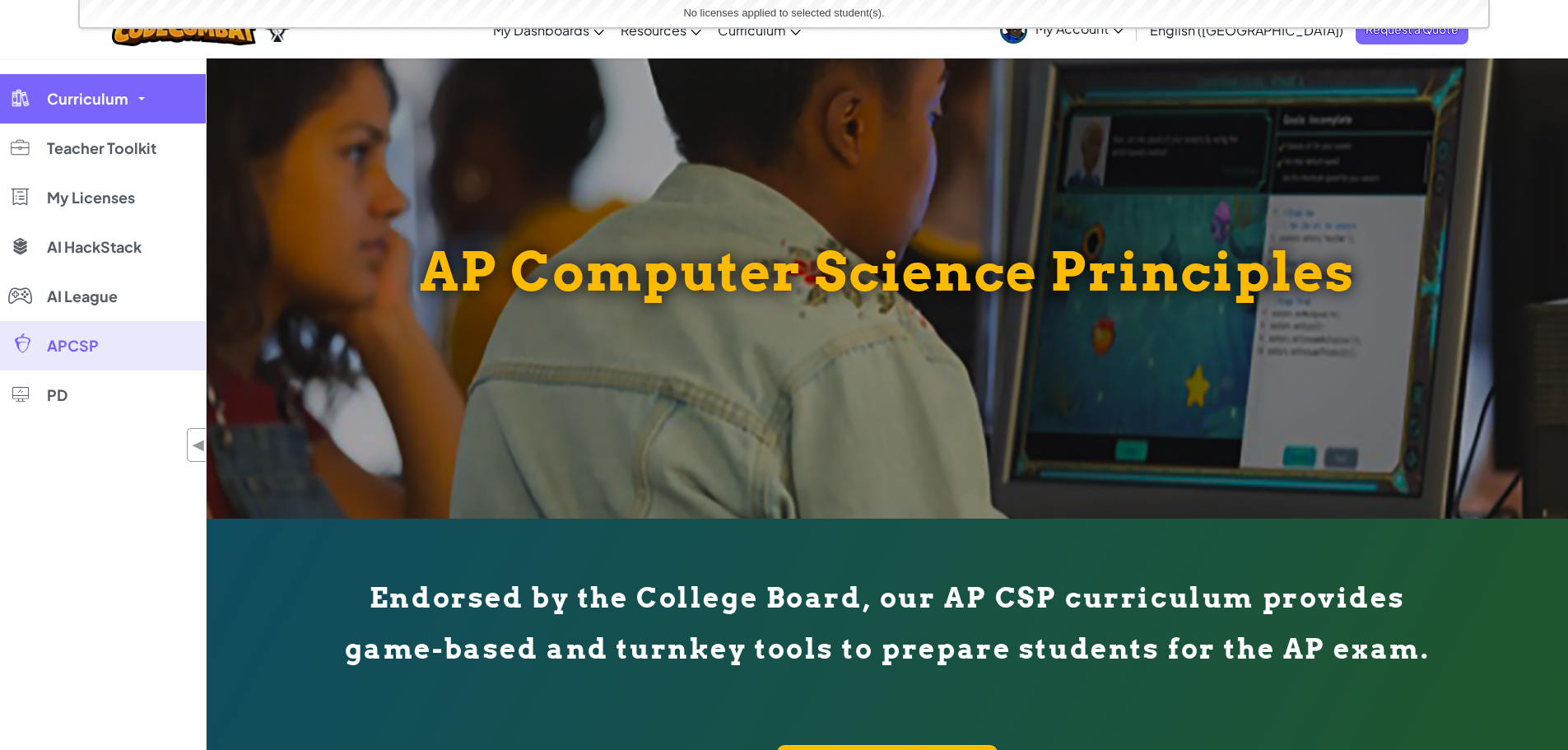
click at [108, 106] on span "Curriculum" at bounding box center [87, 98] width 81 height 14
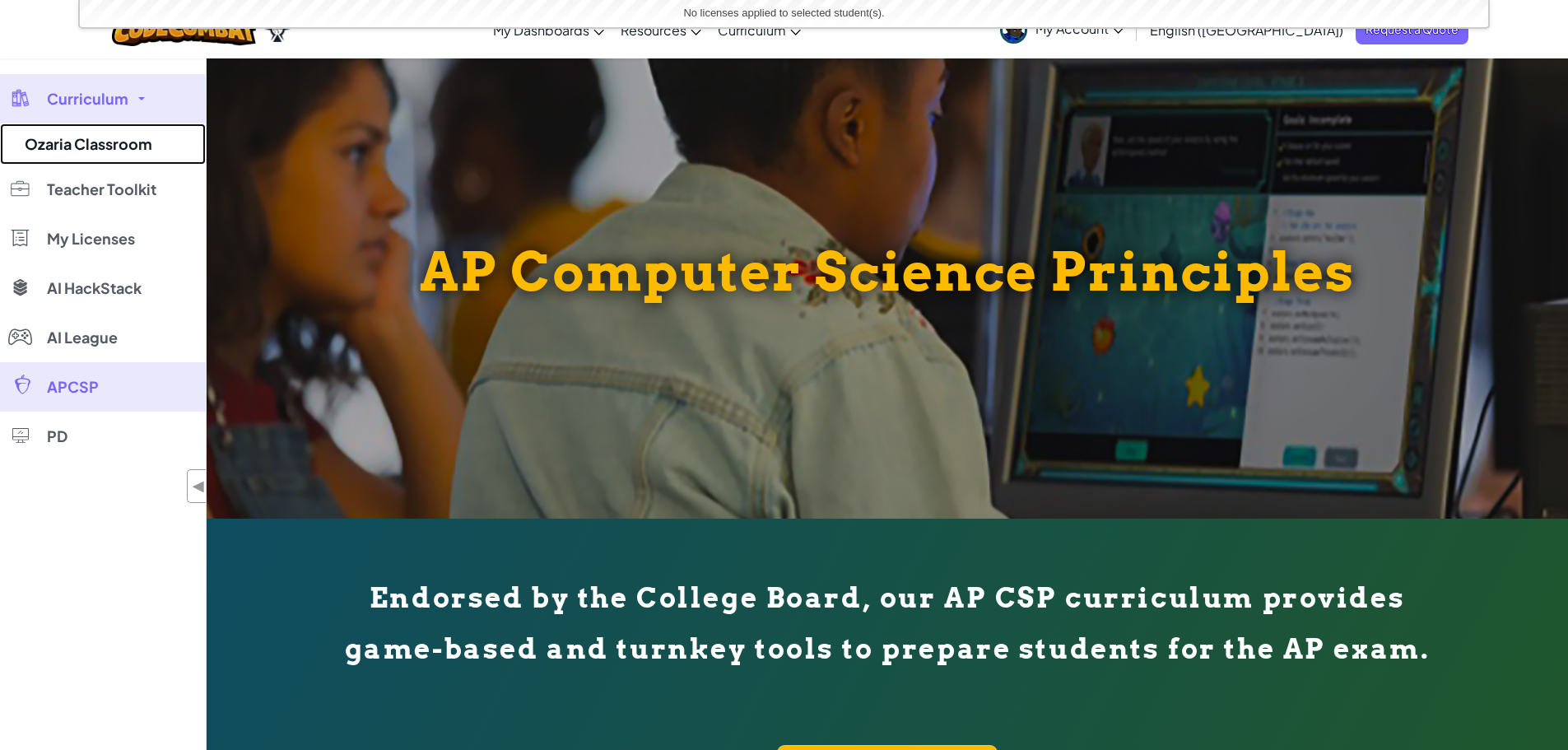
scroll to position [0, 0]
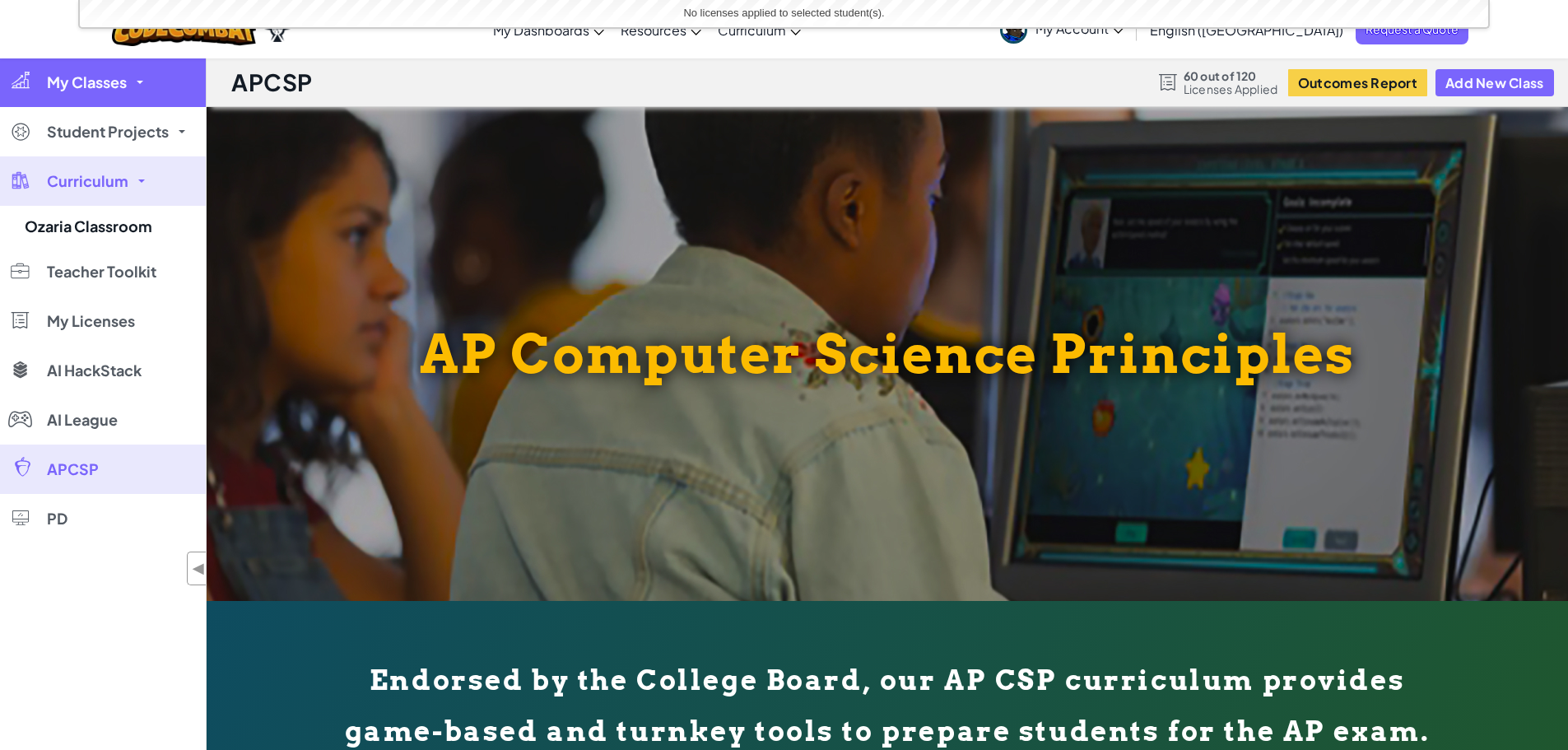
click at [85, 87] on span "My Classes" at bounding box center [86, 81] width 80 height 14
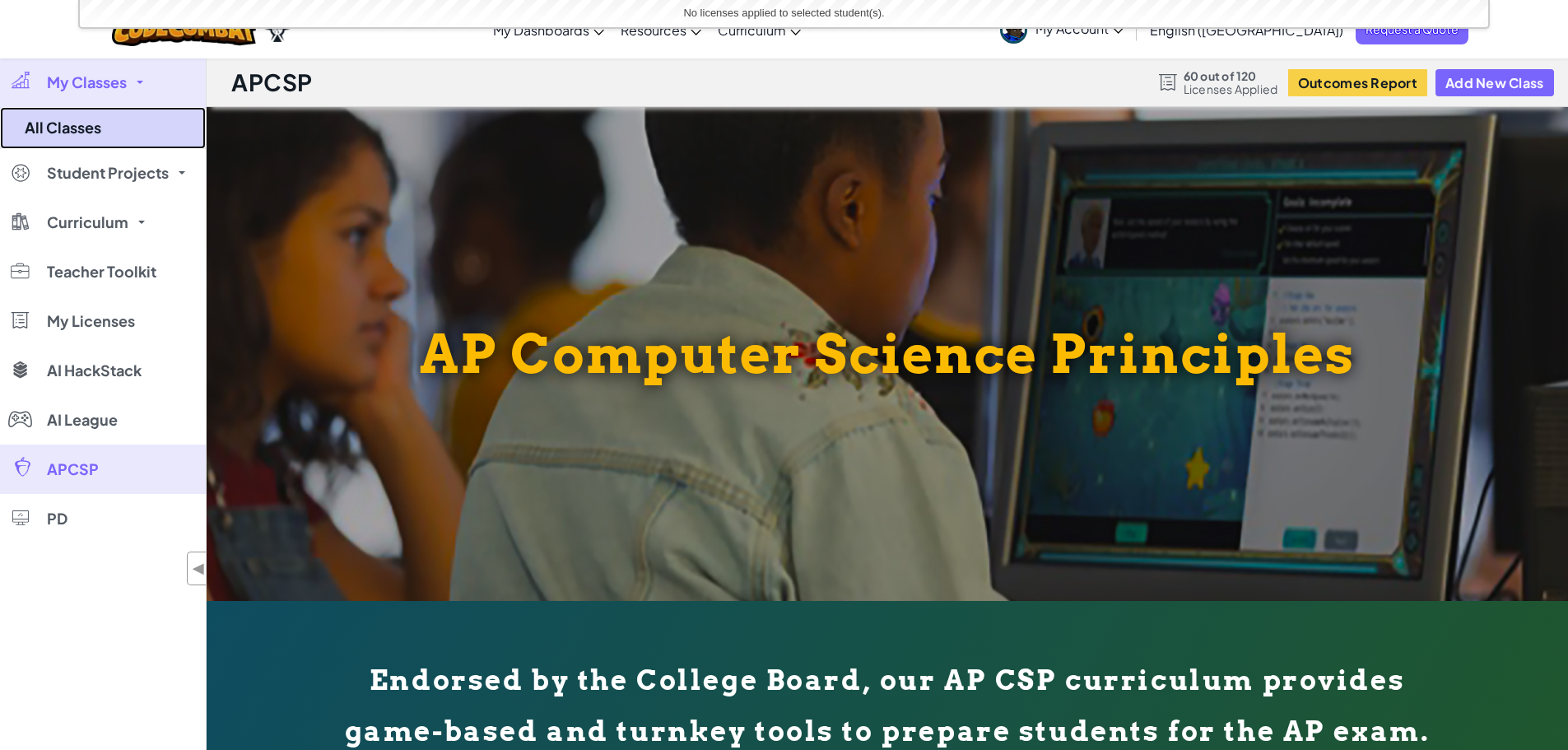
click at [89, 139] on link "All Classes" at bounding box center [102, 128] width 206 height 42
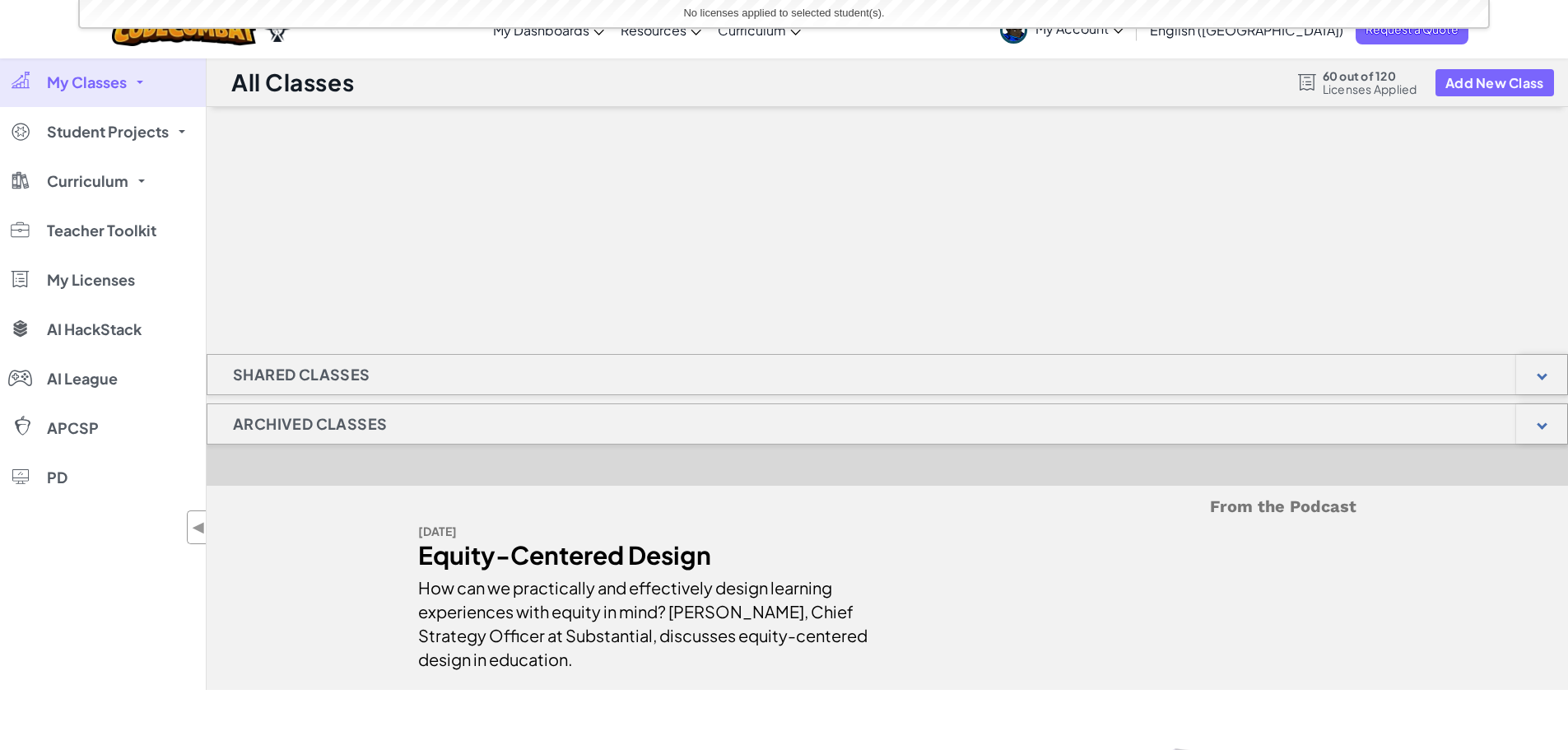
click at [398, 377] on div "Shared Classes" at bounding box center [888, 375] width 1362 height 41
drag, startPoint x: 406, startPoint y: 214, endPoint x: 401, endPoint y: 203, distance: 12.1
click at [405, 213] on div at bounding box center [888, 190] width 1362 height 165
drag, startPoint x: 473, startPoint y: 321, endPoint x: 621, endPoint y: -100, distance: 446.3
drag, startPoint x: 621, startPoint y: -100, endPoint x: 460, endPoint y: 230, distance: 367.2
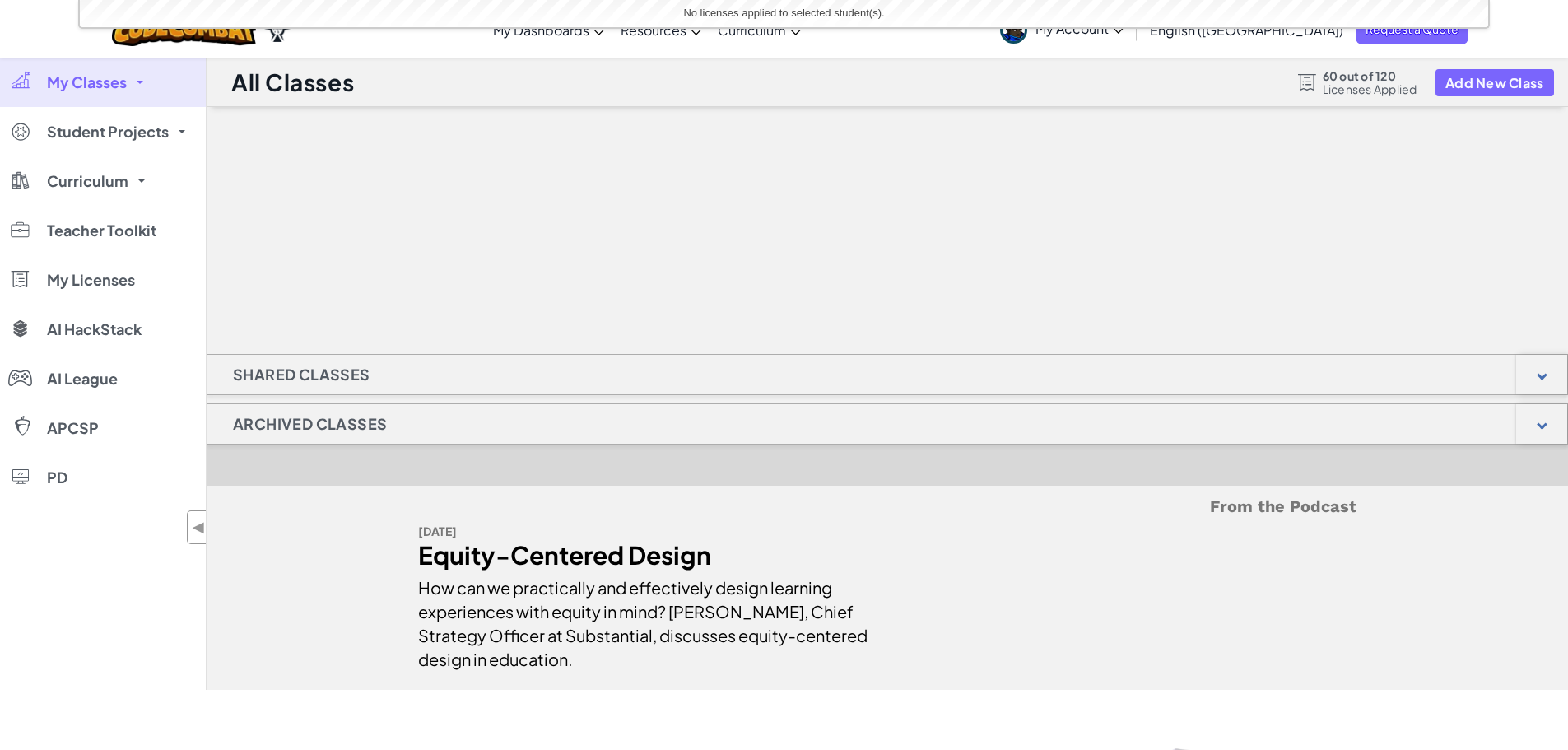
click at [460, 230] on div at bounding box center [888, 190] width 1362 height 165
drag, startPoint x: 493, startPoint y: 77, endPoint x: 509, endPoint y: 47, distance: 34.0
click at [95, 273] on span "My Licenses" at bounding box center [91, 280] width 88 height 14
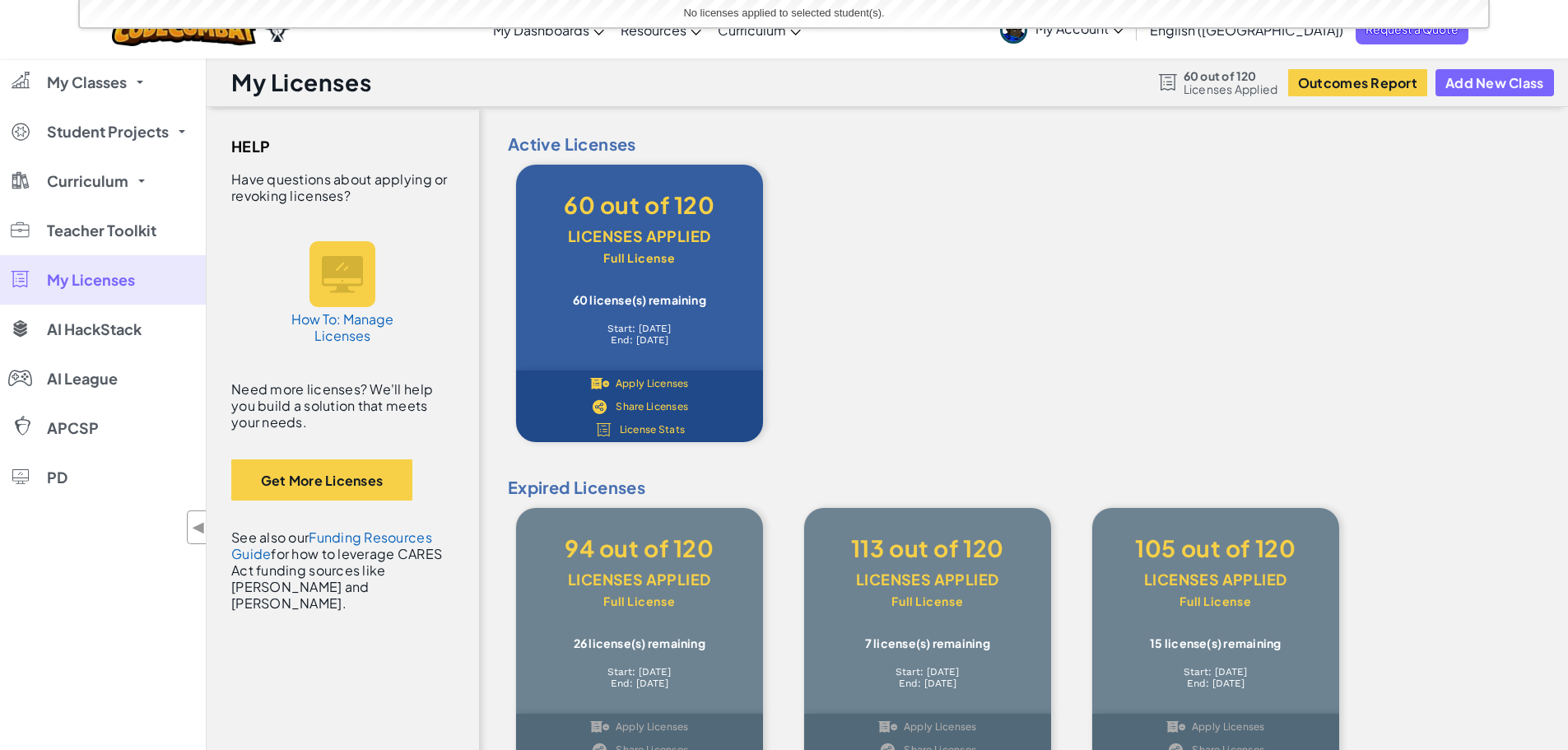
drag, startPoint x: 702, startPoint y: 229, endPoint x: 653, endPoint y: 227, distance: 49.0
click at [695, 228] on div "Licenses Applied" at bounding box center [640, 236] width 197 height 32
click at [602, 219] on div "60 out of 120" at bounding box center [640, 205] width 197 height 32
drag, startPoint x: 641, startPoint y: 267, endPoint x: 648, endPoint y: 262, distance: 8.6
click at [643, 266] on div "Full License" at bounding box center [640, 260] width 197 height 16
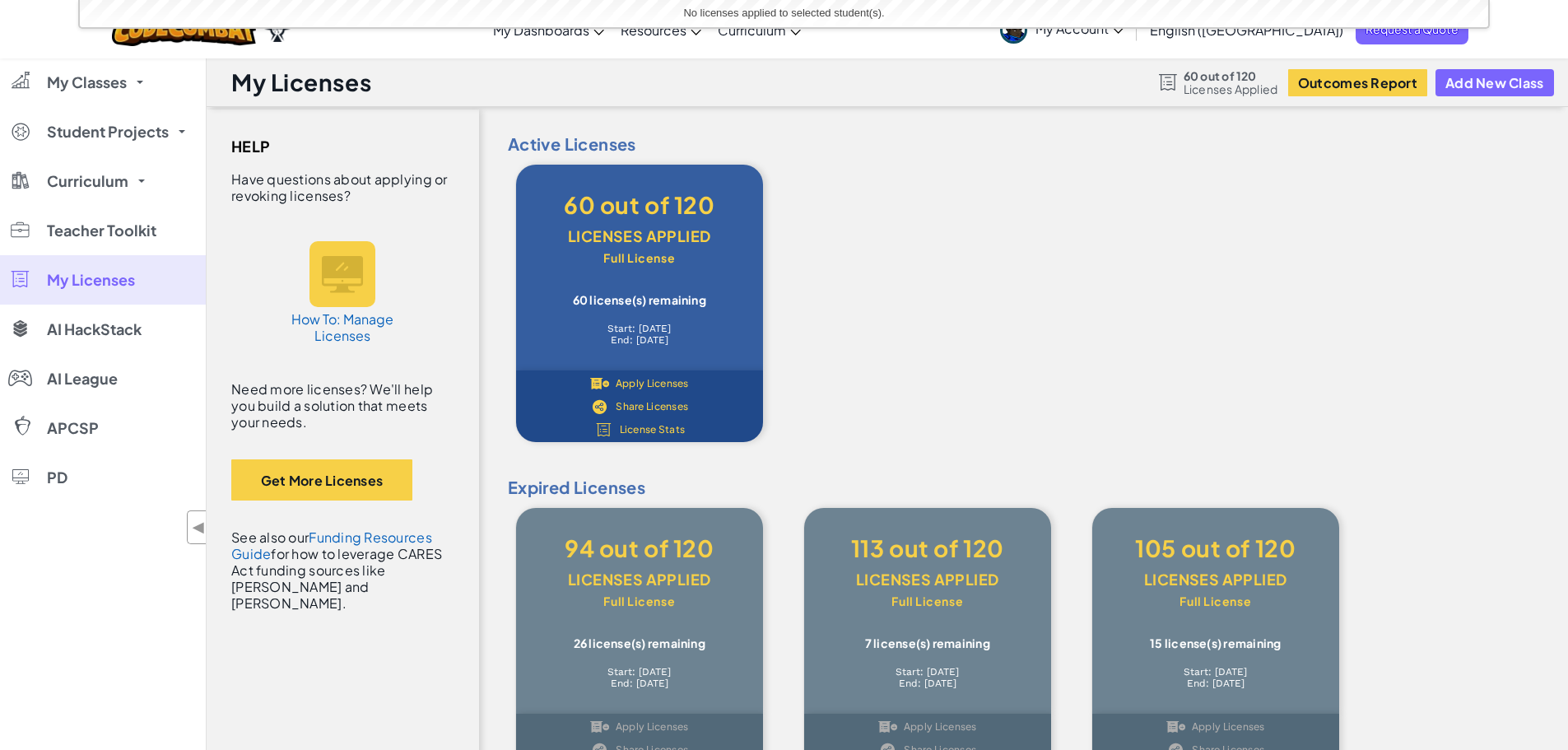
drag, startPoint x: 669, startPoint y: 257, endPoint x: 841, endPoint y: 208, distance: 178.8
click at [841, 208] on div "Active Licenses 60 out of 120 Licenses Applied Full License 60 license(s) remai…" at bounding box center [1023, 291] width 1057 height 319
click at [137, 77] on link "My Classes" at bounding box center [102, 82] width 206 height 50
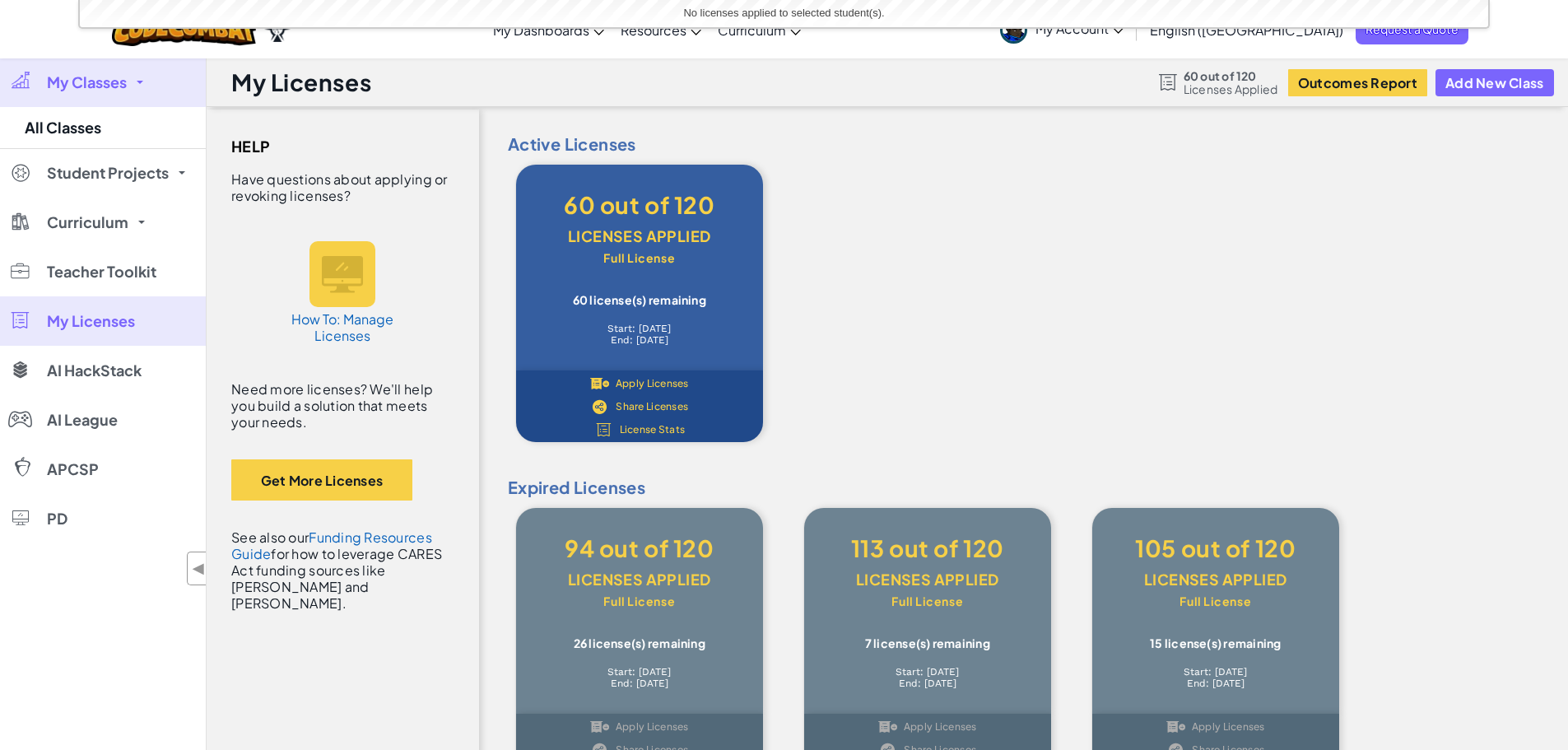
click at [107, 92] on link "My Classes" at bounding box center [102, 82] width 206 height 50
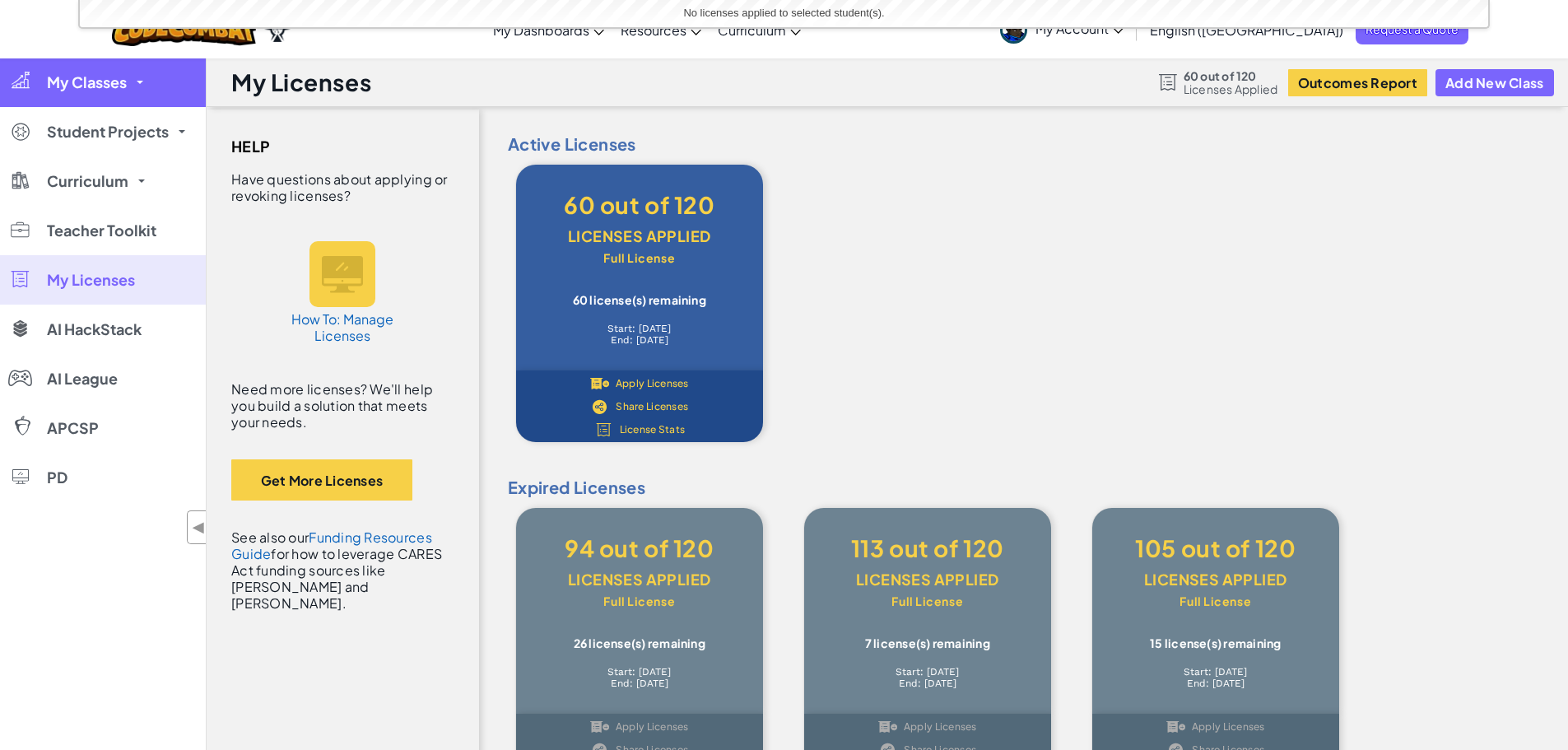
click at [121, 80] on span "My Classes" at bounding box center [86, 81] width 80 height 14
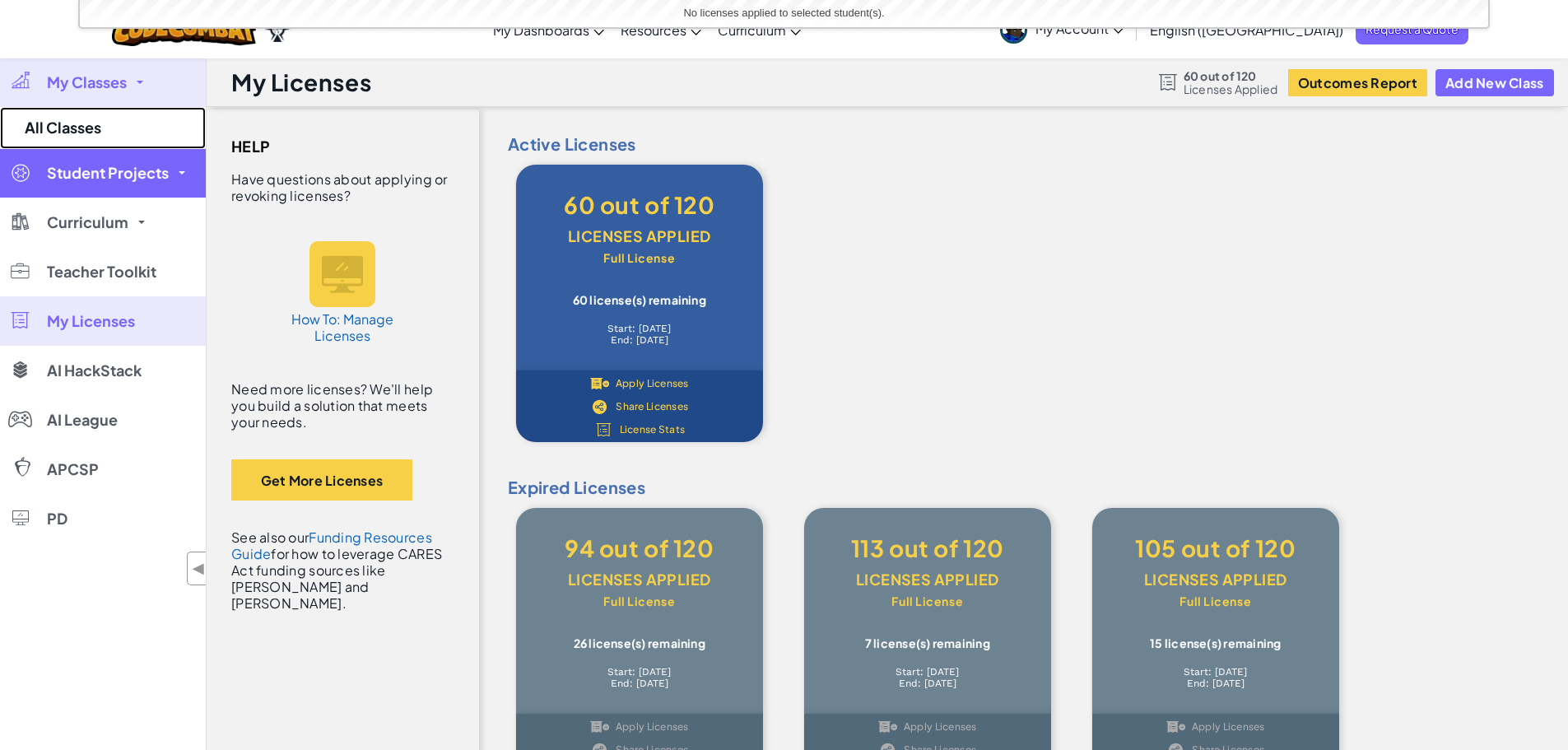
click at [67, 127] on link "All Classes" at bounding box center [102, 128] width 206 height 42
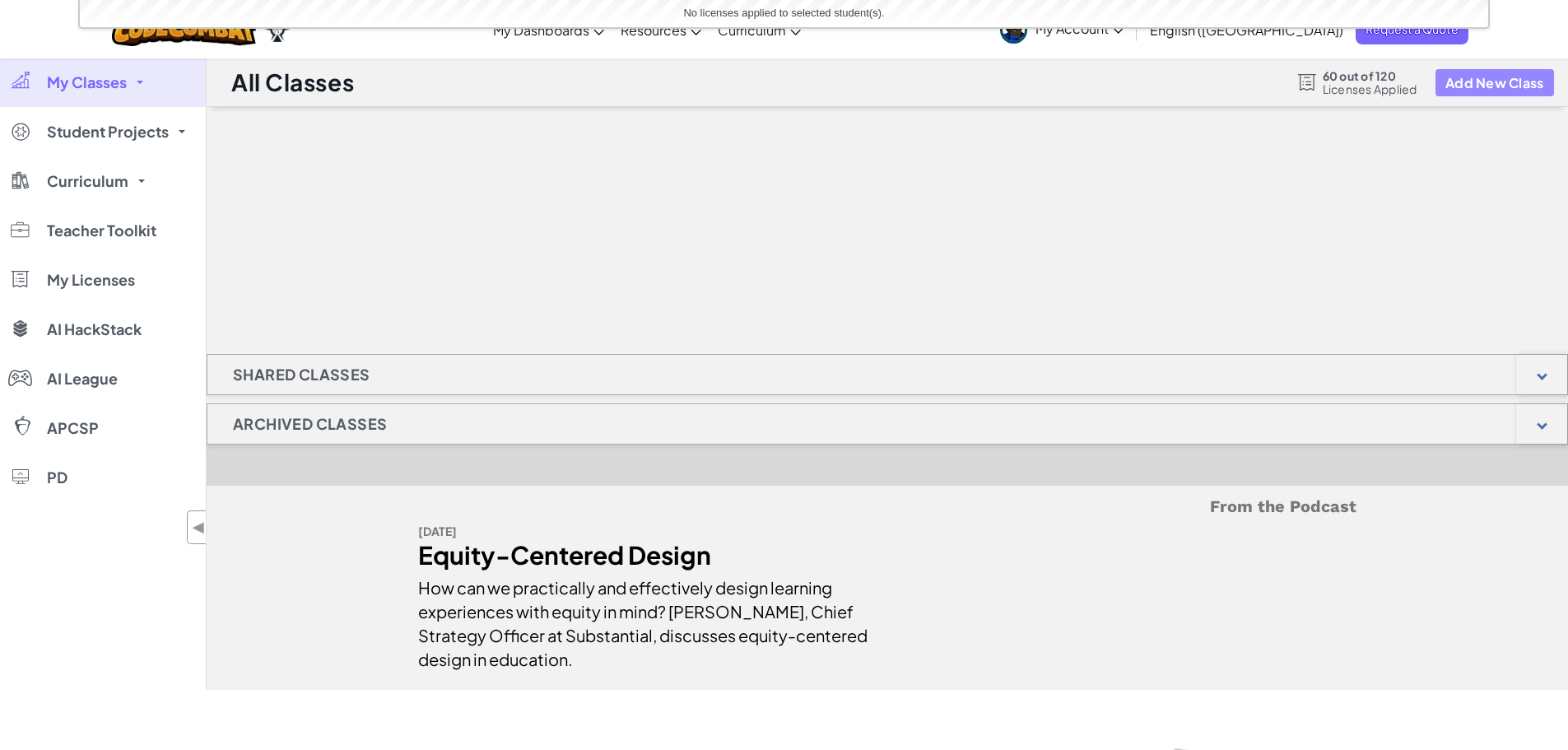
click at [1490, 73] on button "Add New Class" at bounding box center [1495, 82] width 119 height 27
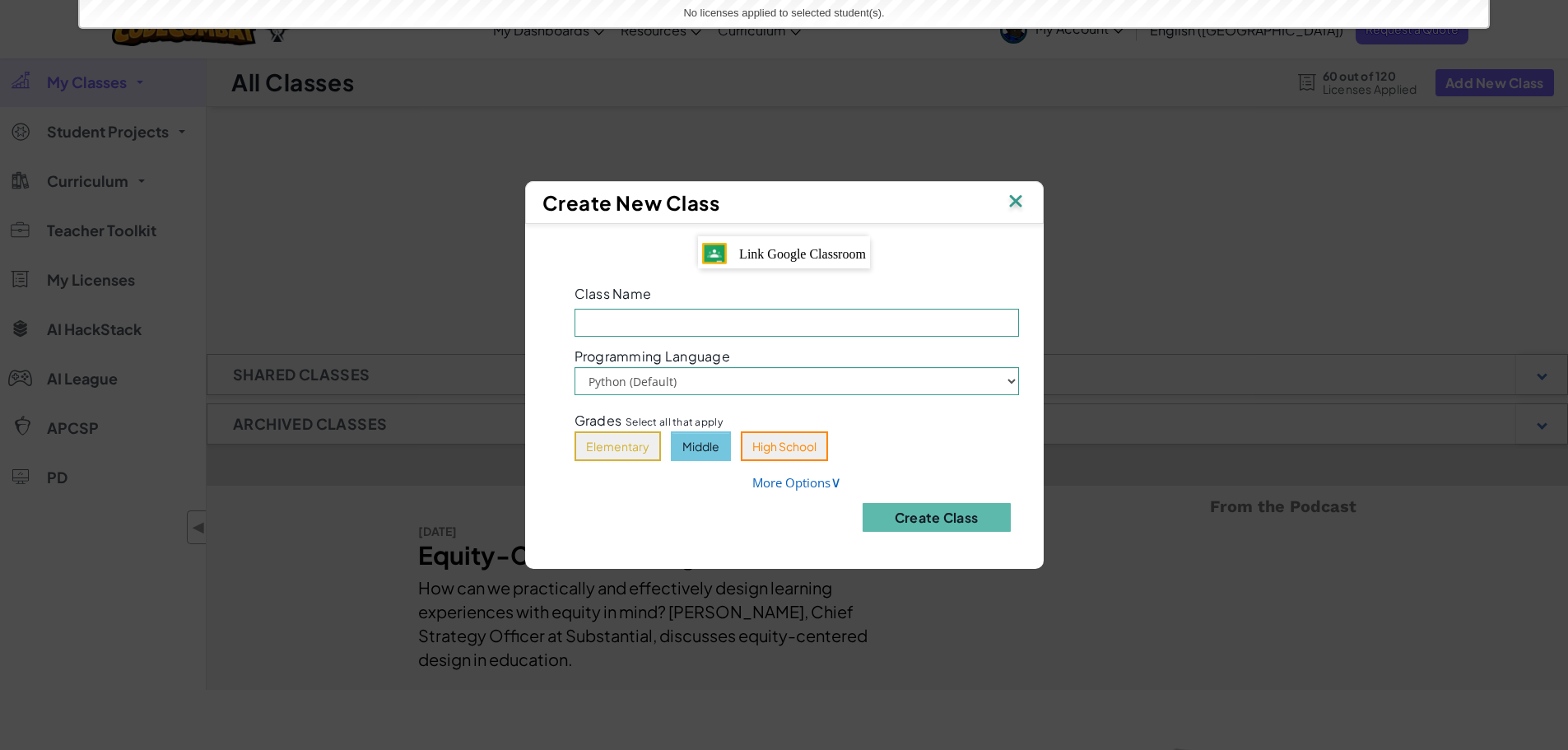
click at [684, 447] on button "Middle" at bounding box center [701, 445] width 60 height 30
click at [835, 489] on span "∨" at bounding box center [835, 482] width 11 height 20
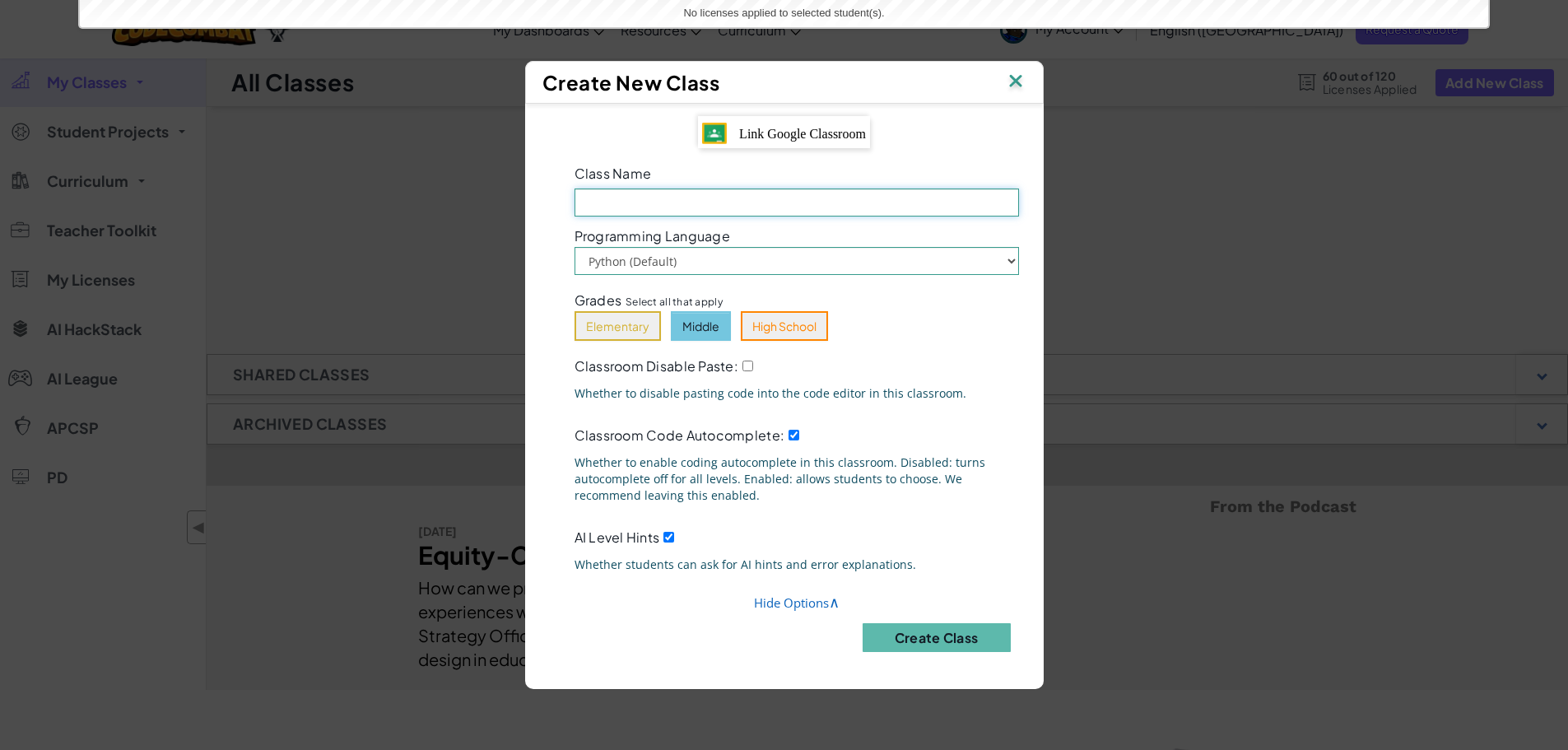
click at [942, 207] on input "Class Name Field is required" at bounding box center [797, 202] width 444 height 28
type input "7TH B"
click at [807, 134] on span "Link Google Classroom" at bounding box center [803, 133] width 126 height 14
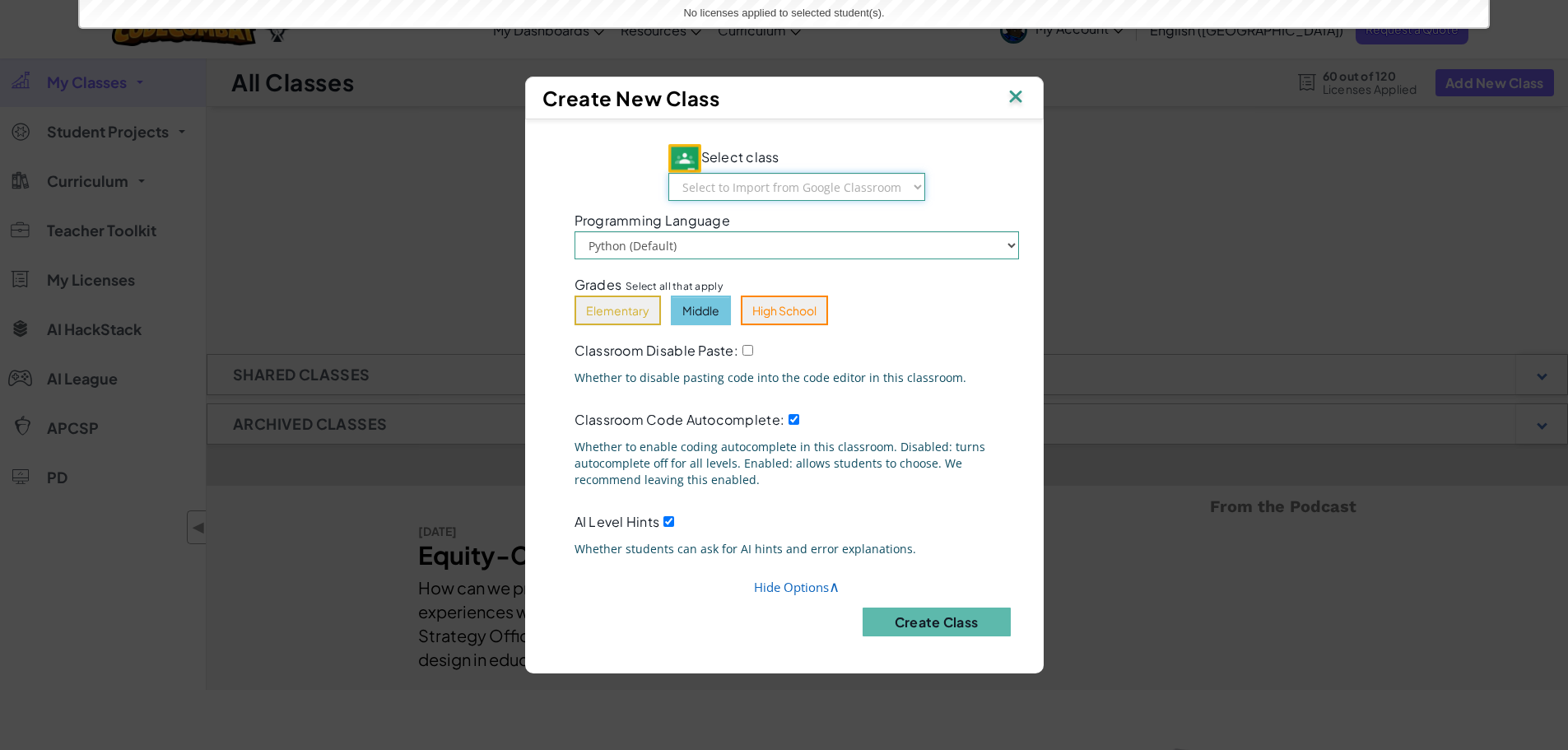
click at [908, 185] on select "Select to Import from Google Classroom Wrestling Business & Comp Sci 7 Business…" at bounding box center [797, 186] width 257 height 28
drag, startPoint x: 954, startPoint y: 279, endPoint x: 949, endPoint y: 297, distance: 18.7
click at [954, 287] on div "Grades Select all that apply Elementary Middle High School" at bounding box center [797, 299] width 469 height 54
drag, startPoint x: 918, startPoint y: 187, endPoint x: 910, endPoint y: 193, distance: 10.0
click at [918, 188] on select "Select to Import from Google Classroom Wrestling Business & Comp Sci 7 Business…" at bounding box center [797, 186] width 257 height 28
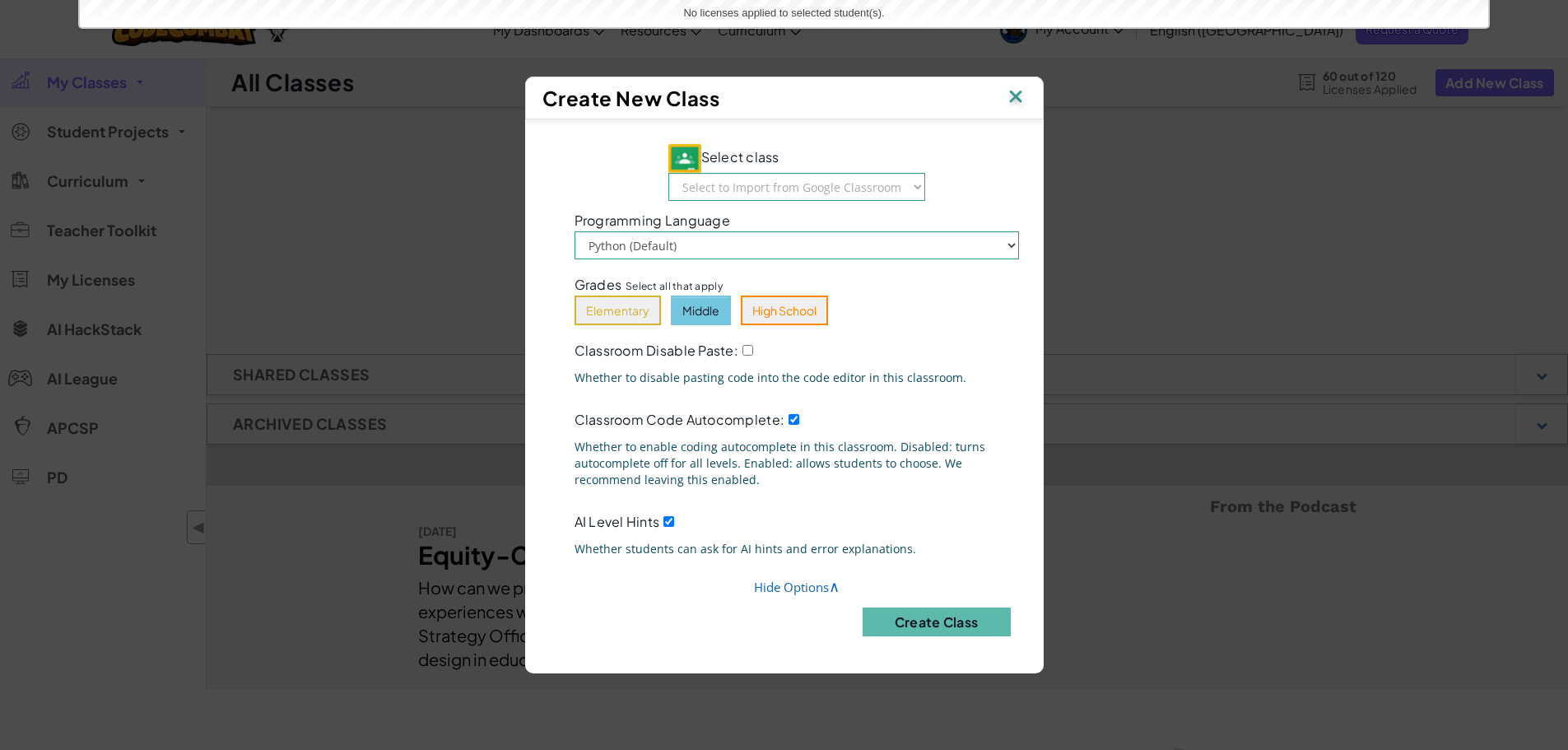
click at [922, 132] on div "Select class Select to Import from Google Classroom Wrestling Business & Comp S…" at bounding box center [784, 391] width 494 height 517
click at [767, 254] on select "Python (Default) JavaScript" at bounding box center [797, 245] width 444 height 28
click at [767, 253] on select "Python (Default) JavaScript" at bounding box center [797, 245] width 444 height 28
click at [930, 625] on button "Create Class" at bounding box center [937, 622] width 148 height 29
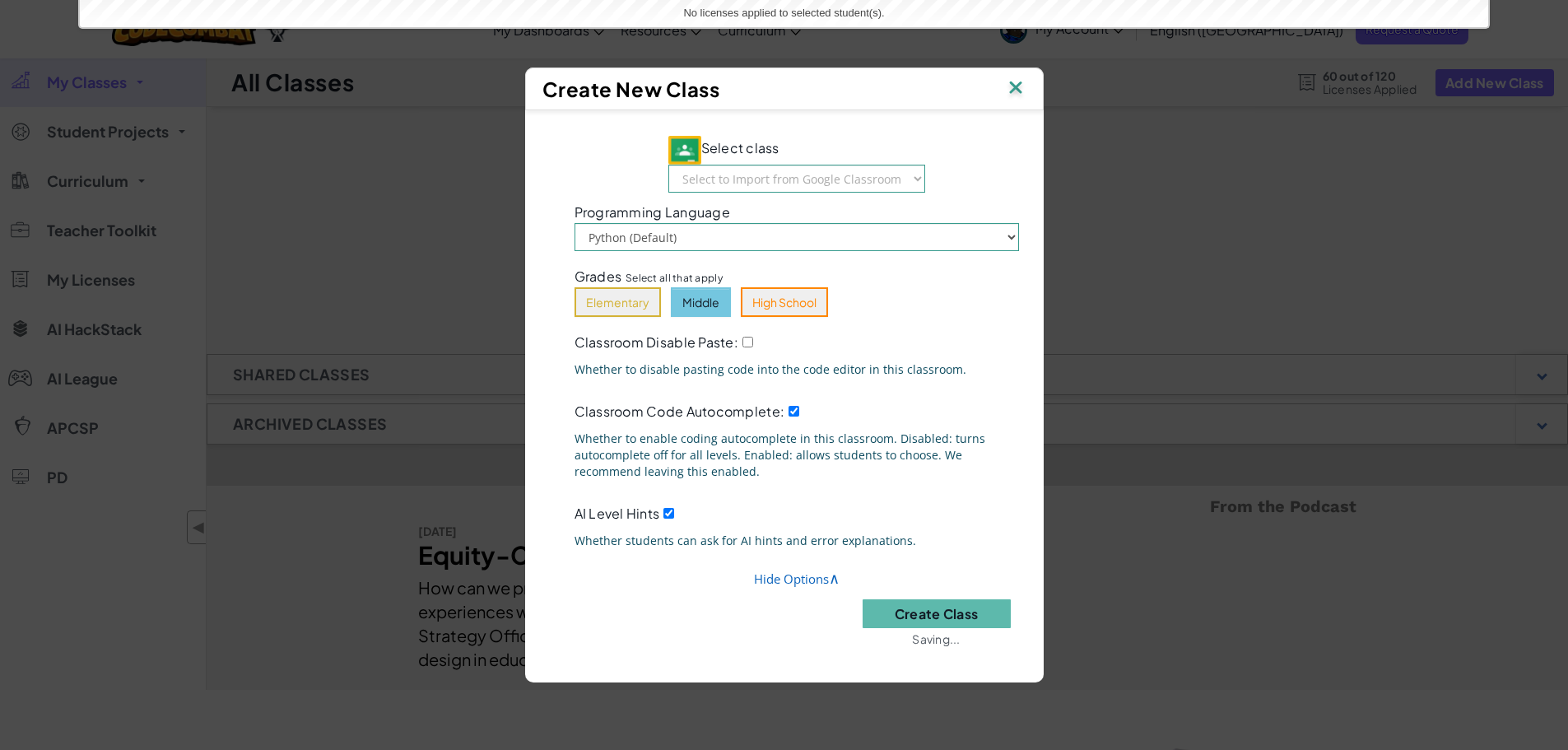
click at [707, 307] on button "Middle" at bounding box center [701, 302] width 60 height 30
click at [699, 287] on button "Middle" at bounding box center [701, 302] width 60 height 30
click at [684, 300] on button "Middle" at bounding box center [701, 302] width 60 height 30
click at [680, 302] on button "Middle" at bounding box center [701, 302] width 60 height 30
click at [677, 297] on button "Middle" at bounding box center [701, 302] width 60 height 30
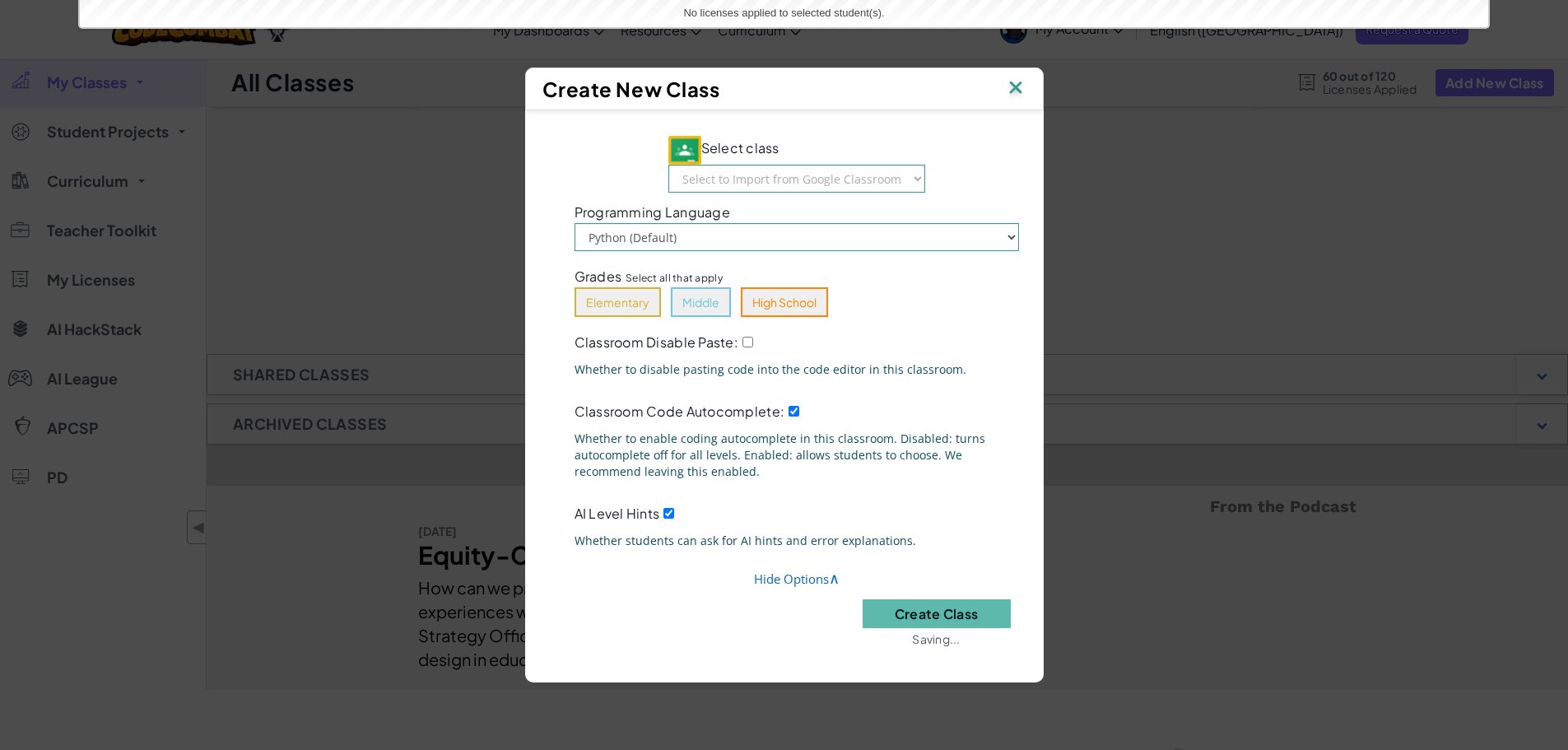
click at [1017, 93] on img at bounding box center [1015, 89] width 21 height 25
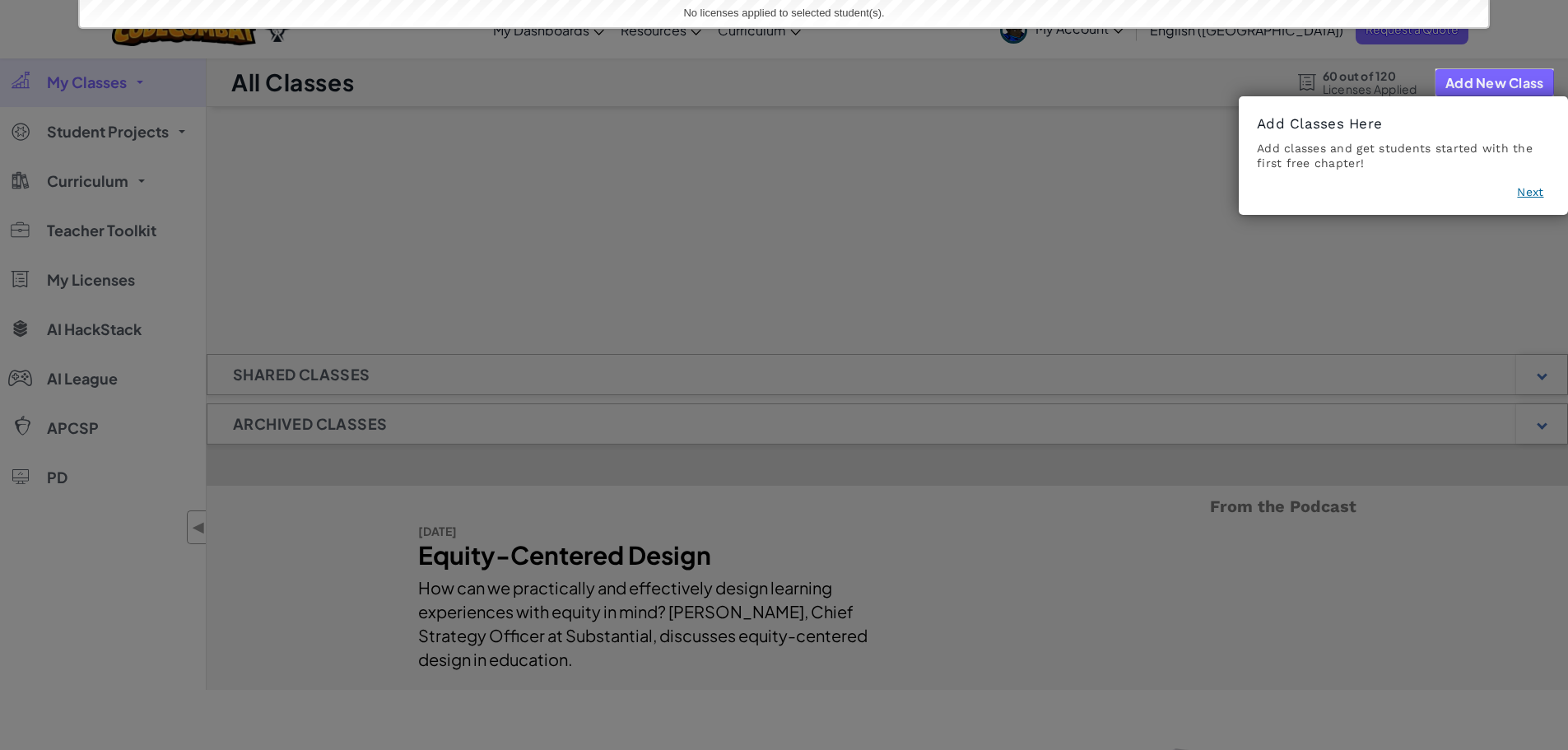
click at [1521, 221] on icon at bounding box center [790, 375] width 1580 height 750
click at [1531, 196] on button "Next" at bounding box center [1531, 192] width 27 height 16
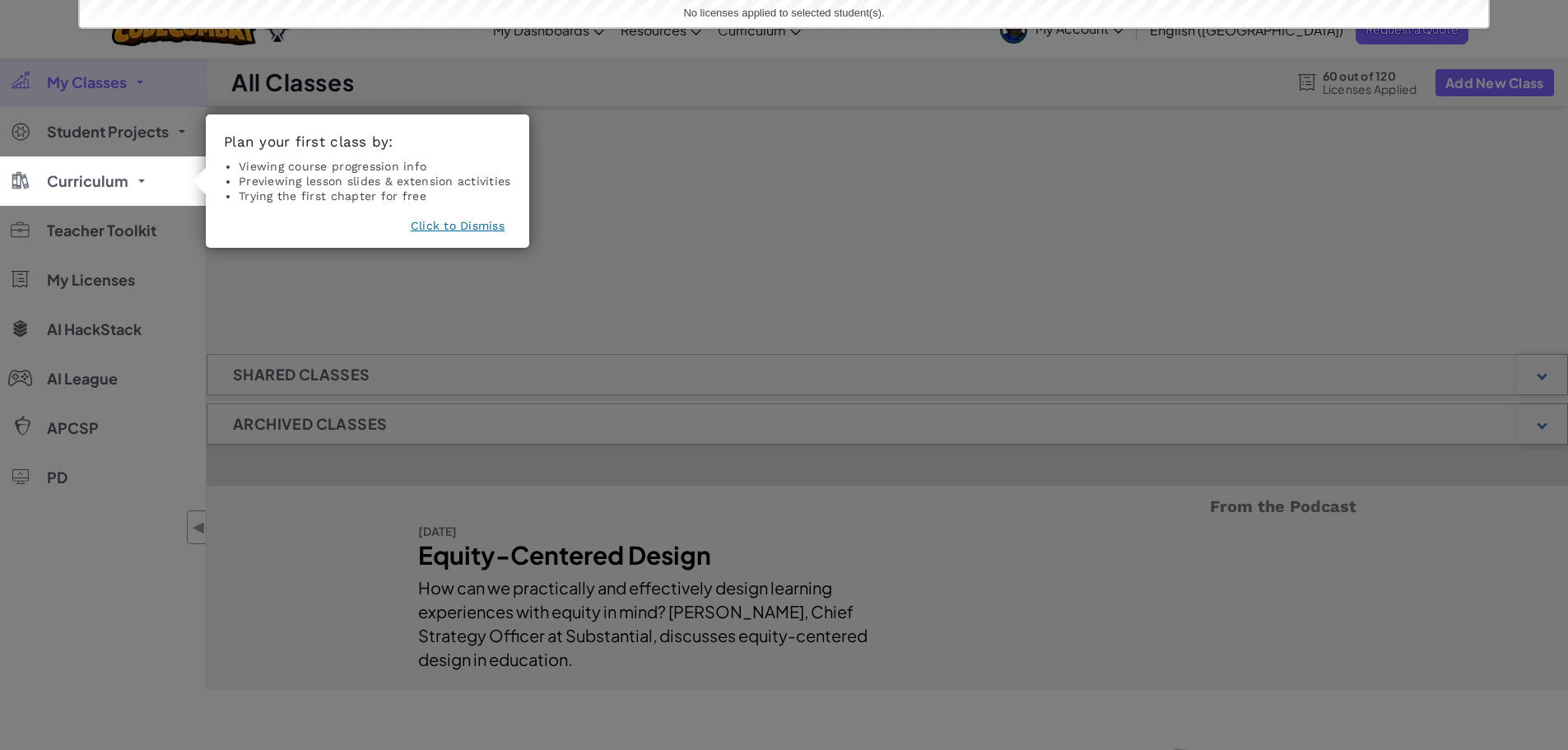
click at [462, 234] on footer "Click to Dismiss" at bounding box center [368, 229] width 287 height 23
click at [459, 226] on button "Click to Dismiss" at bounding box center [458, 225] width 94 height 16
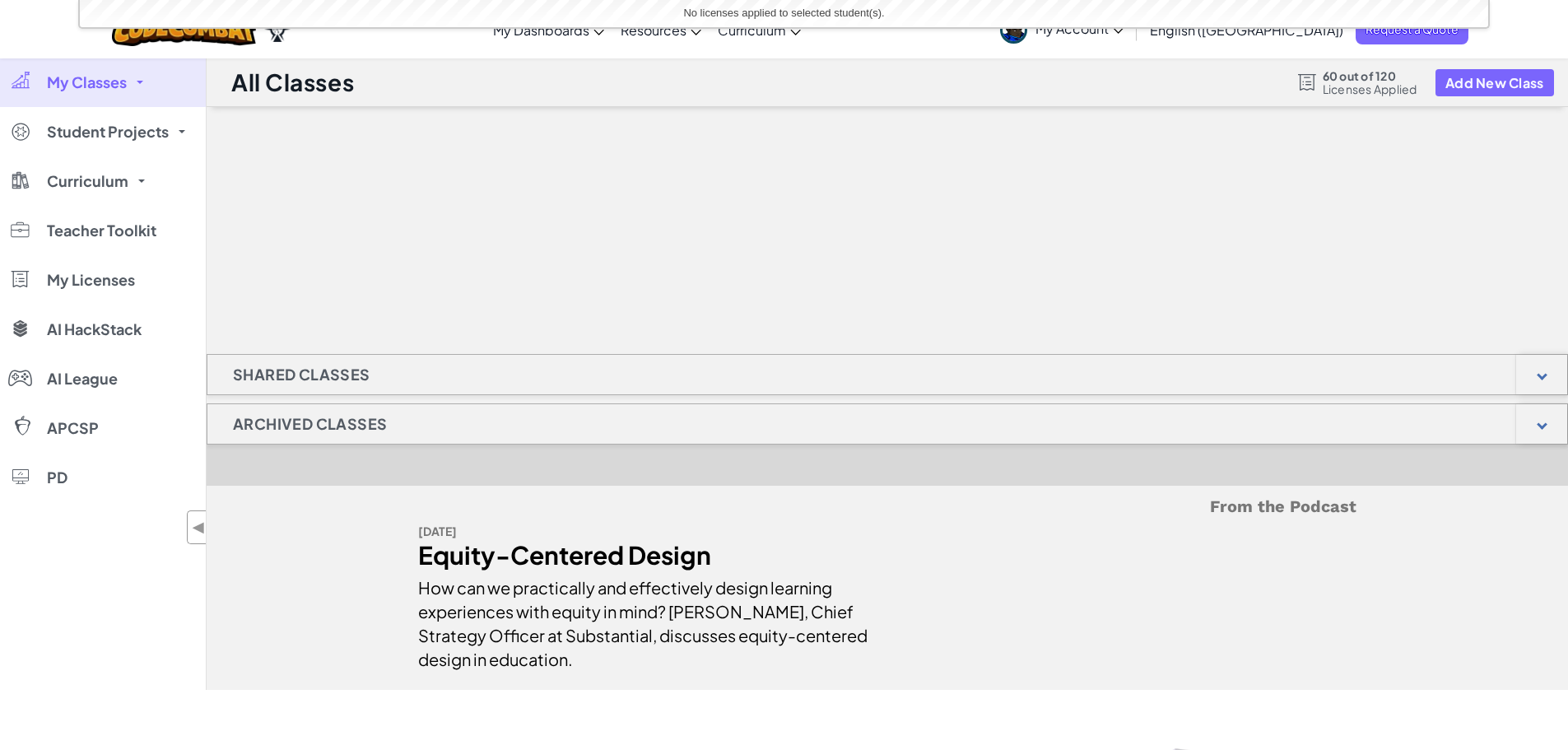
click at [134, 75] on link "My Classes" at bounding box center [102, 82] width 206 height 50
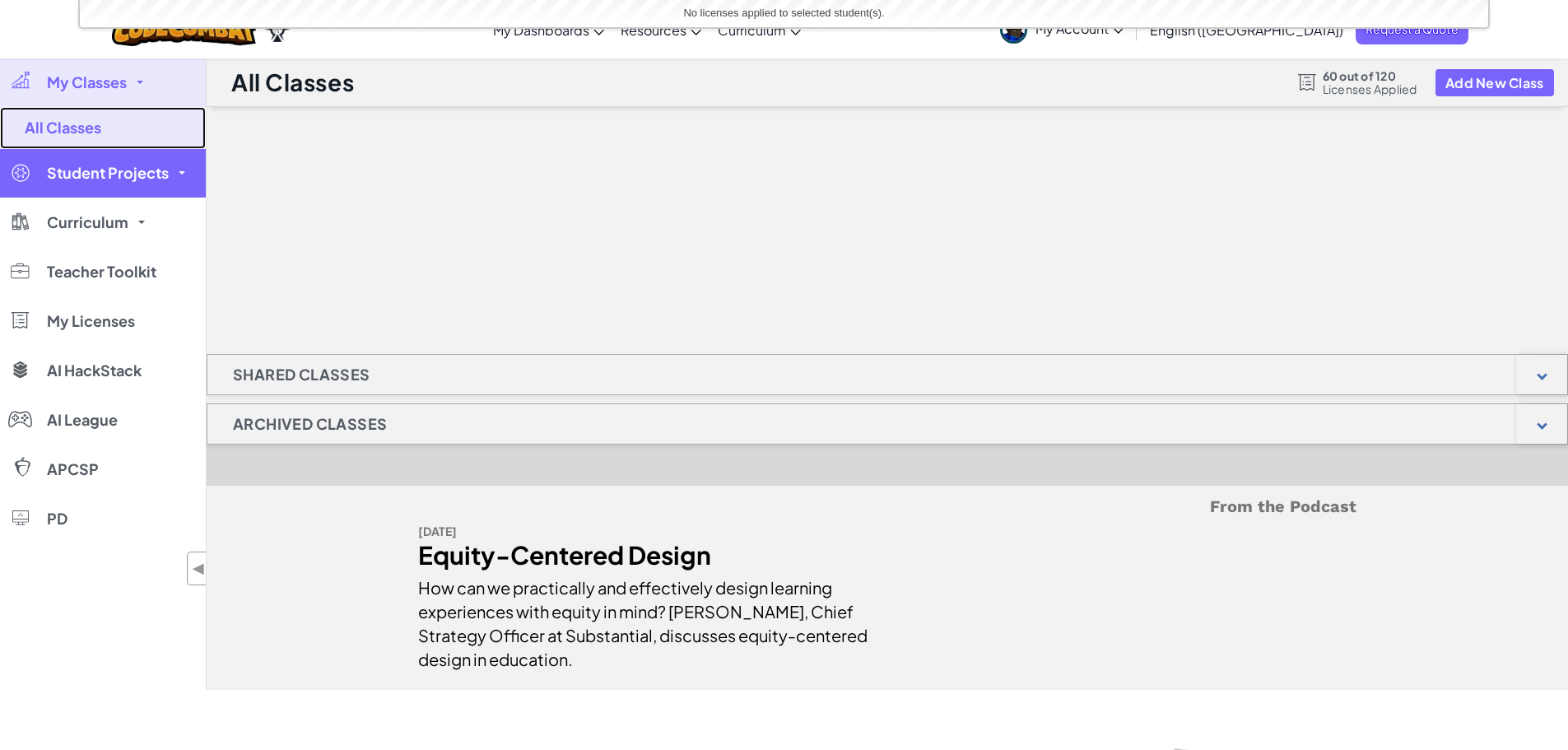
click at [80, 126] on link "All Classes" at bounding box center [102, 128] width 206 height 42
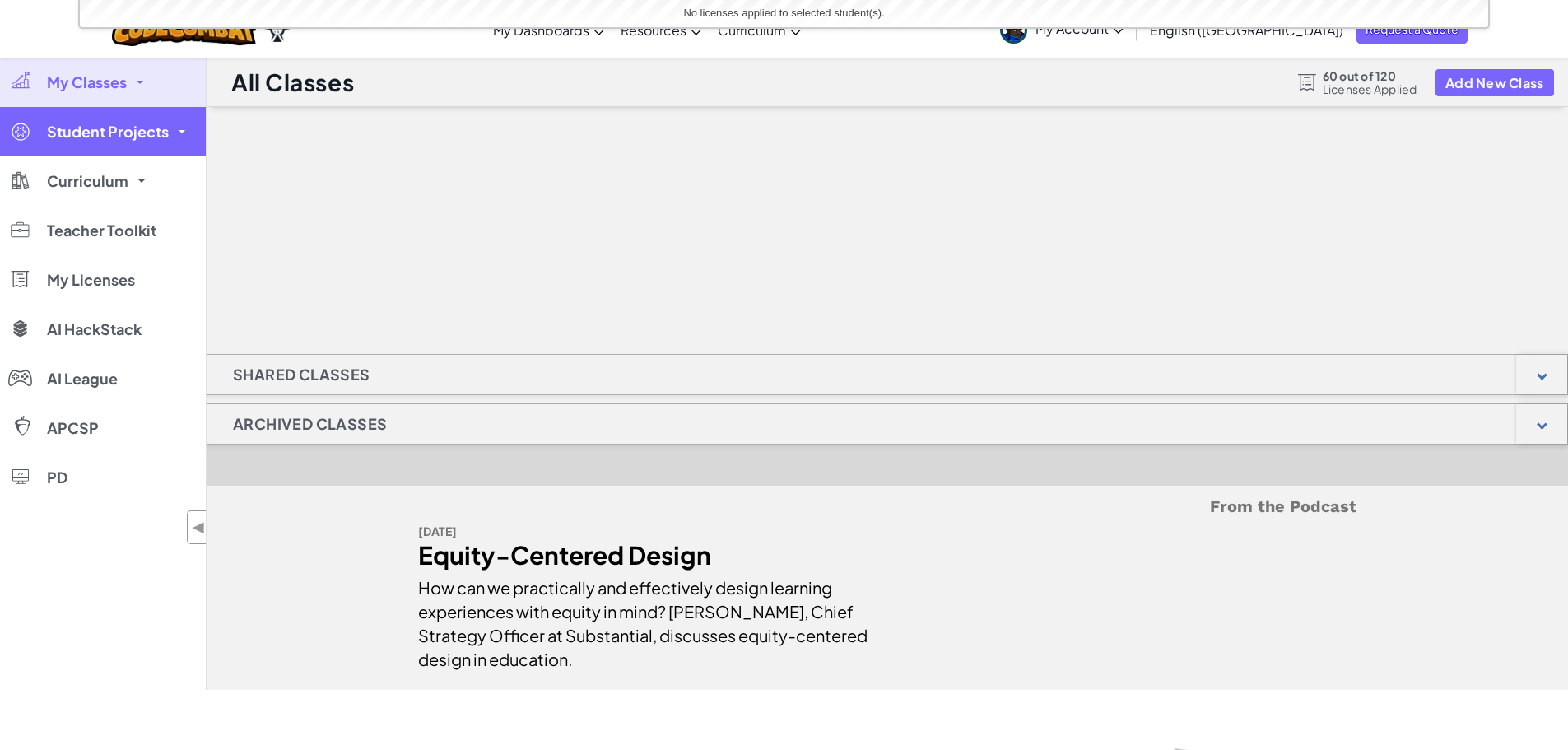
click at [103, 138] on span "Student Projects" at bounding box center [107, 131] width 122 height 14
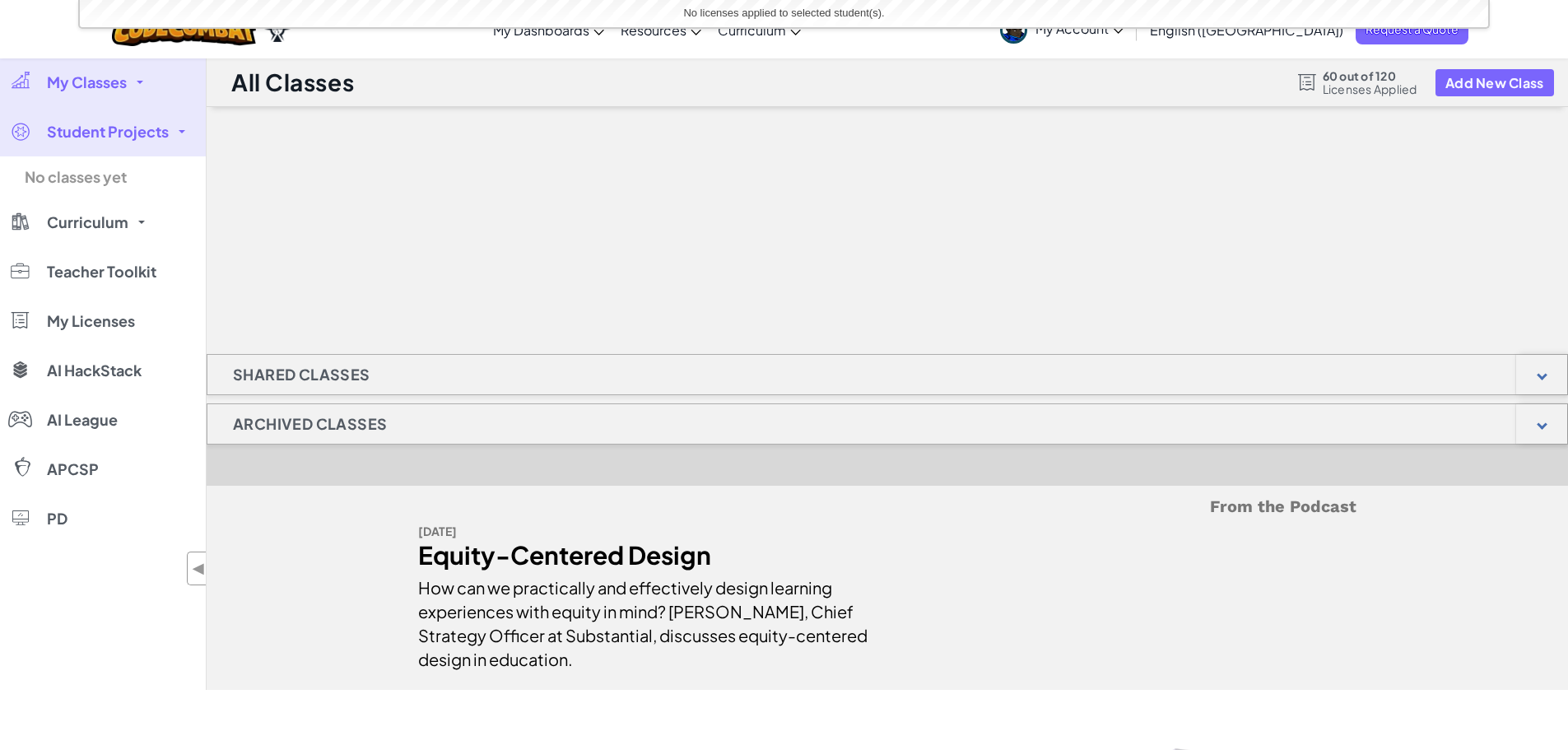
click at [149, 81] on link "My Classes" at bounding box center [102, 82] width 206 height 50
click at [114, 78] on span "My Classes" at bounding box center [86, 81] width 80 height 14
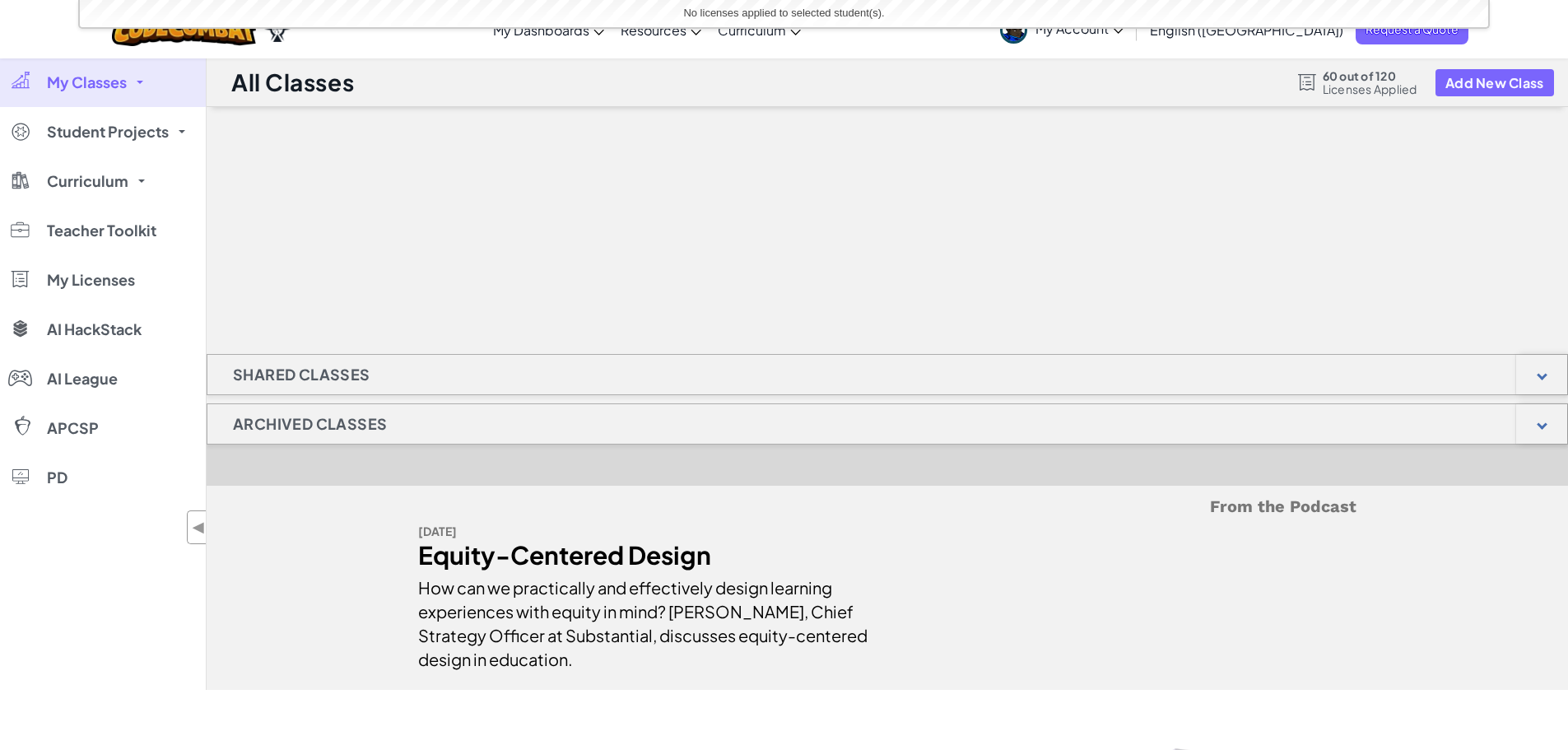
drag, startPoint x: 138, startPoint y: 80, endPoint x: 131, endPoint y: 97, distance: 18.4
click at [138, 80] on link "My Classes" at bounding box center [102, 82] width 206 height 50
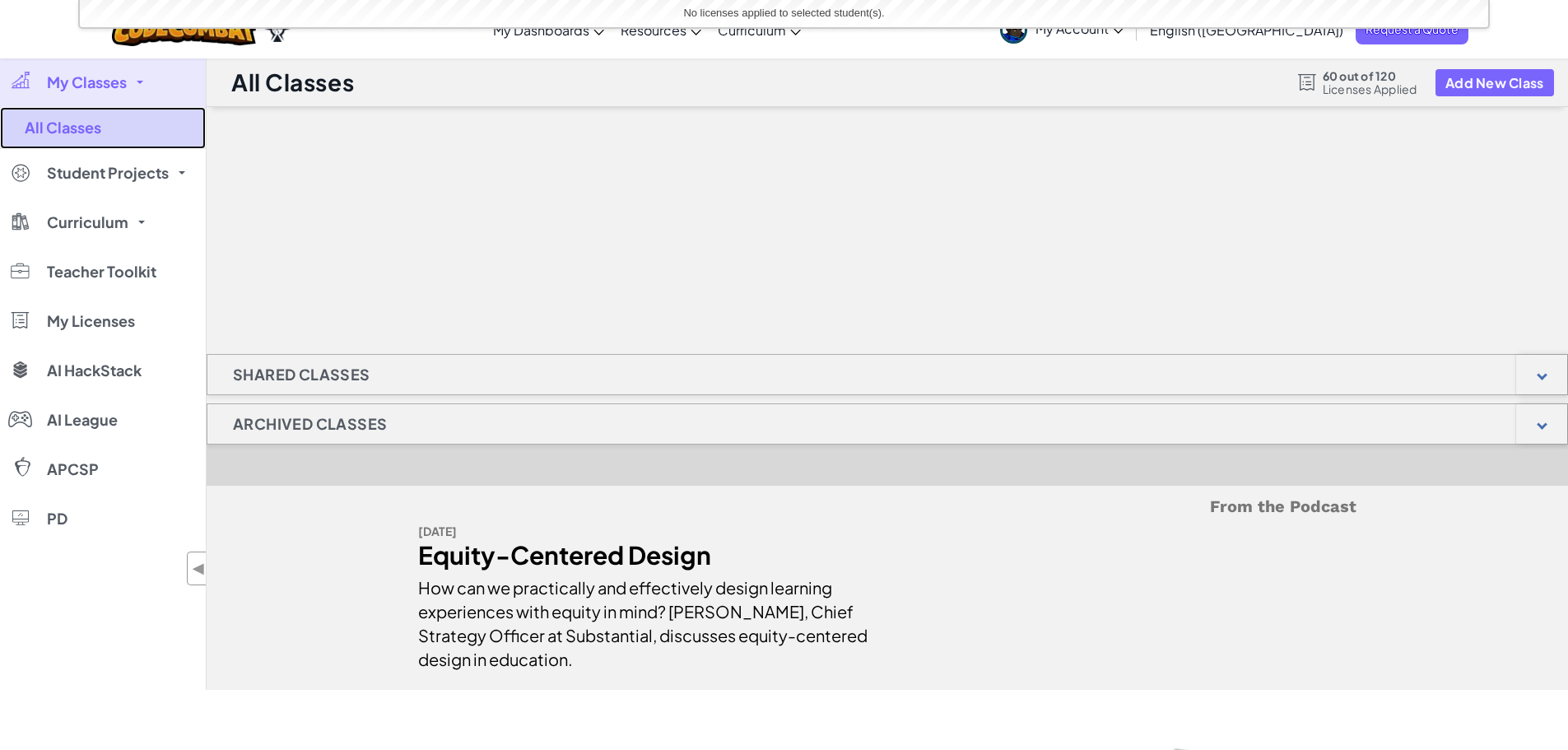
click at [97, 118] on link "All Classes" at bounding box center [102, 128] width 206 height 42
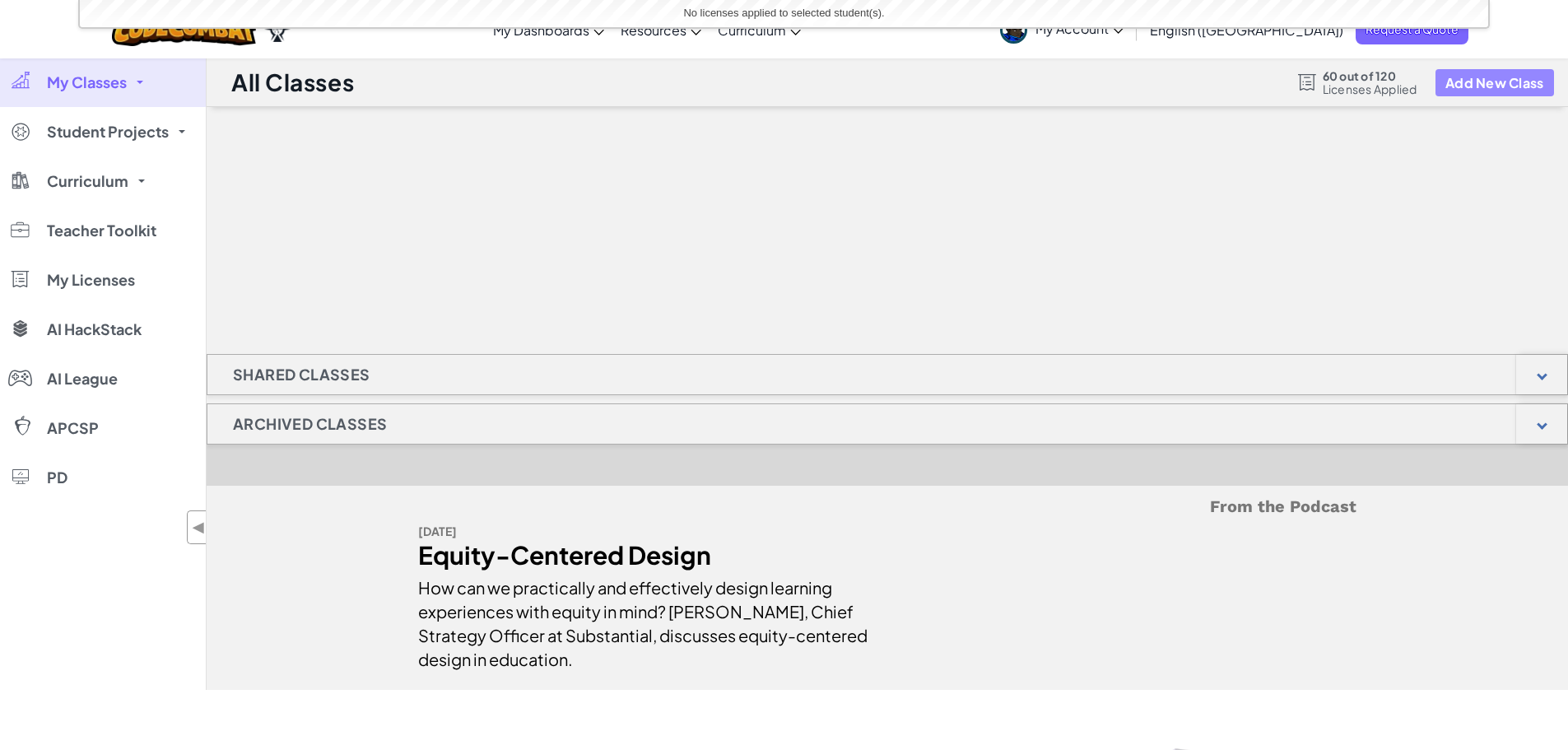
click at [1499, 84] on button "Add New Class" at bounding box center [1495, 82] width 119 height 27
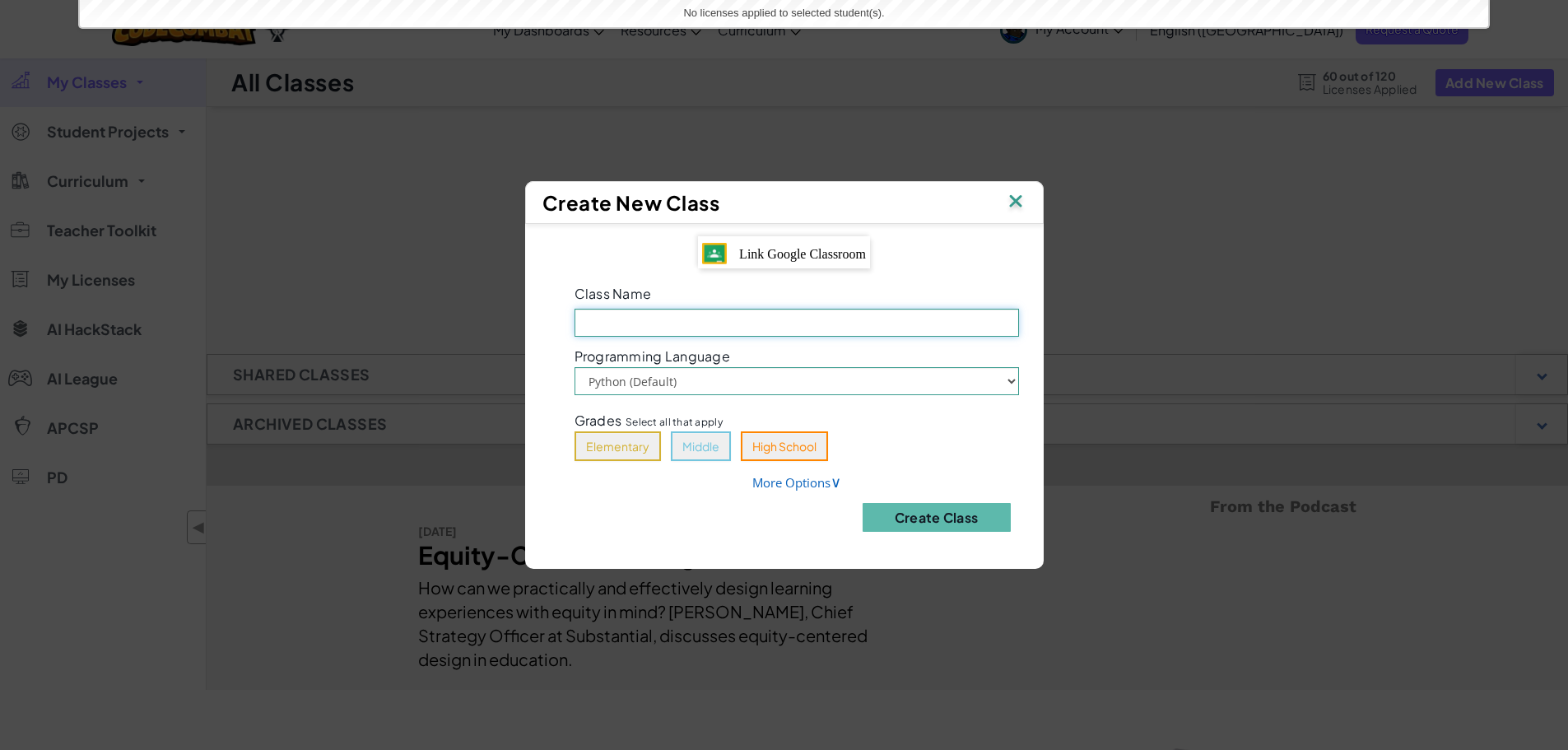
click at [636, 327] on input "Class Name Field is required" at bounding box center [797, 322] width 444 height 28
type input "7TH B"
click at [921, 510] on button "Create Class" at bounding box center [937, 517] width 148 height 29
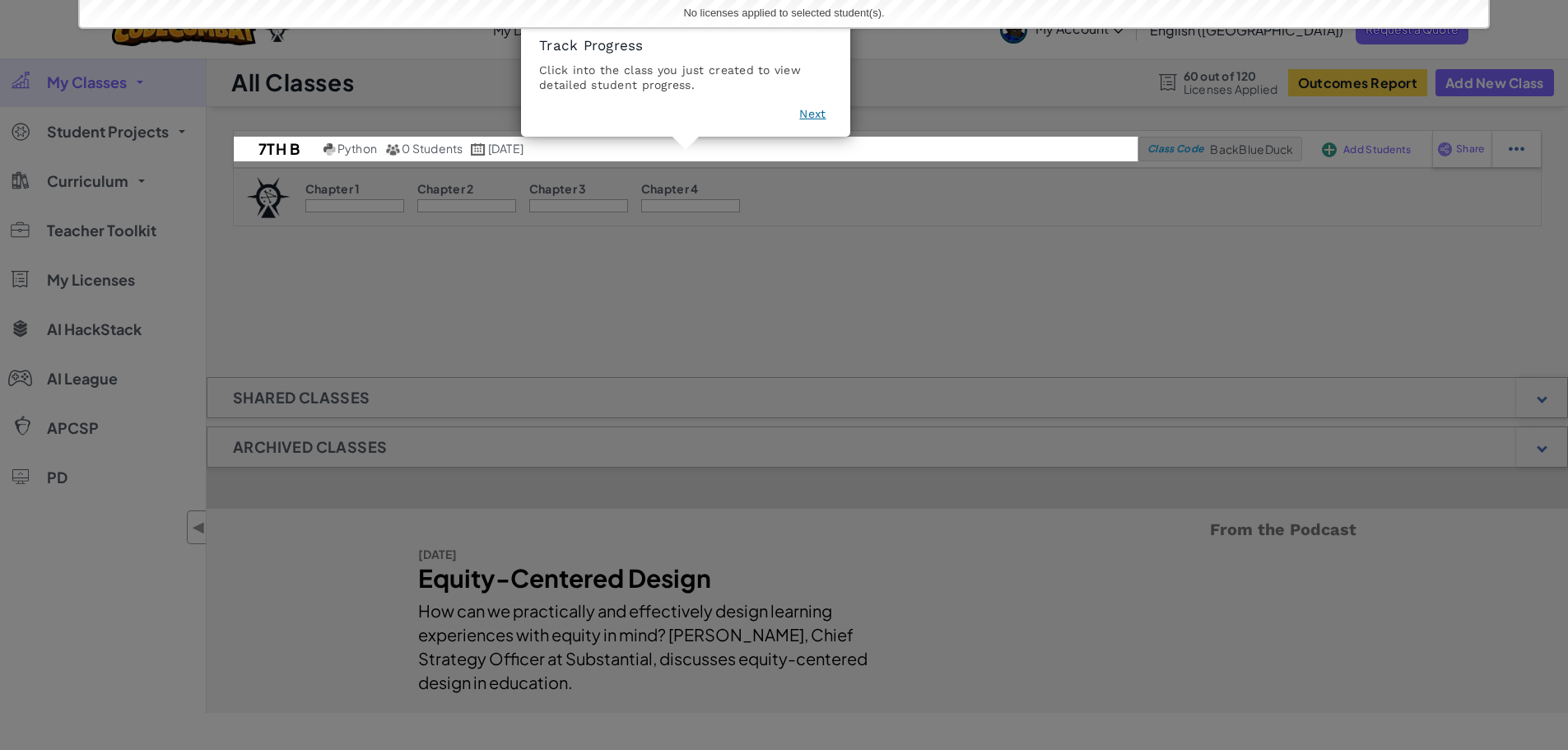
drag, startPoint x: 808, startPoint y: 115, endPoint x: 372, endPoint y: 415, distance: 529.2
drag, startPoint x: 372, startPoint y: 415, endPoint x: 827, endPoint y: 232, distance: 490.4
click at [827, 232] on icon at bounding box center [790, 375] width 1580 height 750
drag, startPoint x: 700, startPoint y: 298, endPoint x: 199, endPoint y: 404, distance: 512.1
click at [806, 106] on button "Next" at bounding box center [813, 113] width 27 height 16
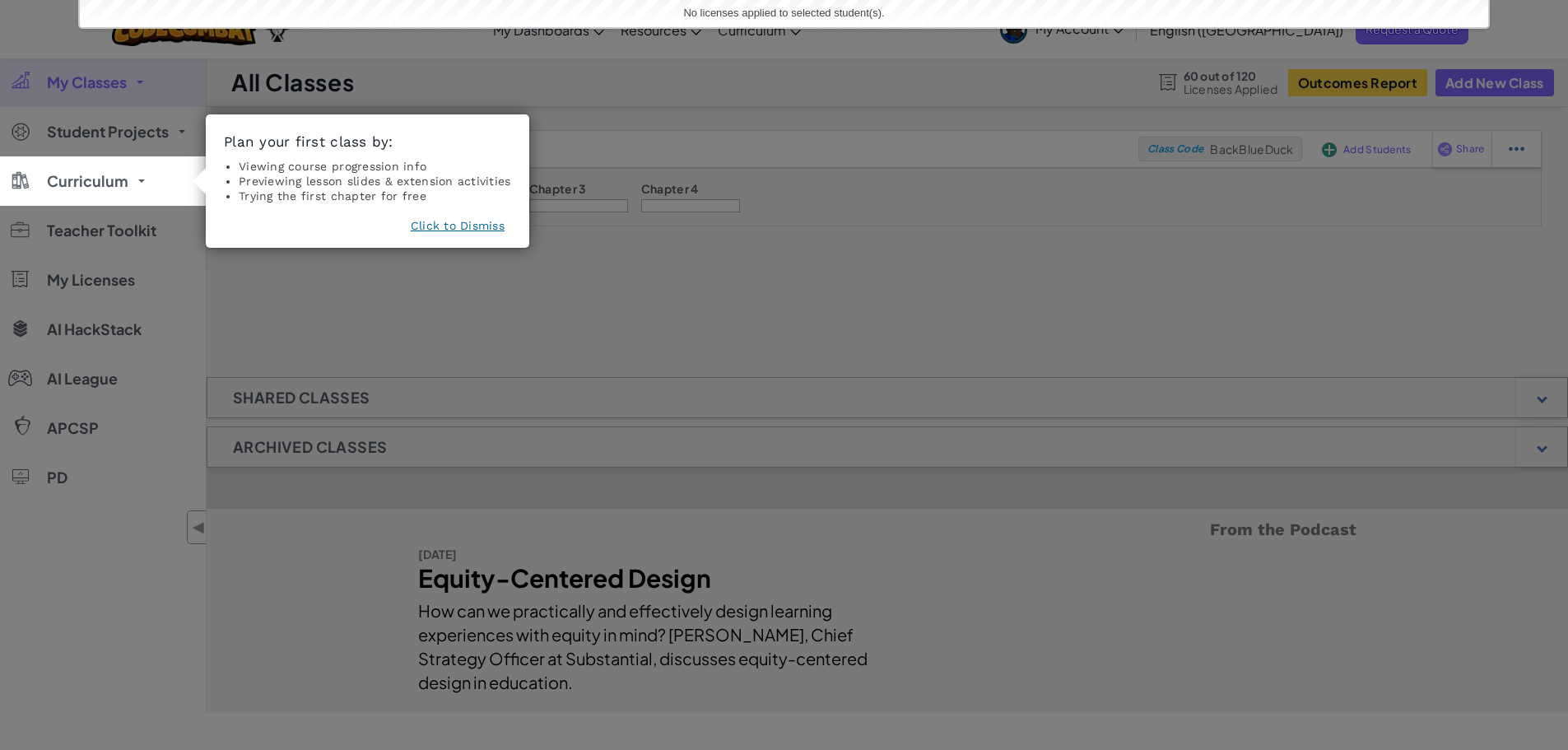
click at [466, 224] on button "Click to Dismiss" at bounding box center [458, 225] width 94 height 16
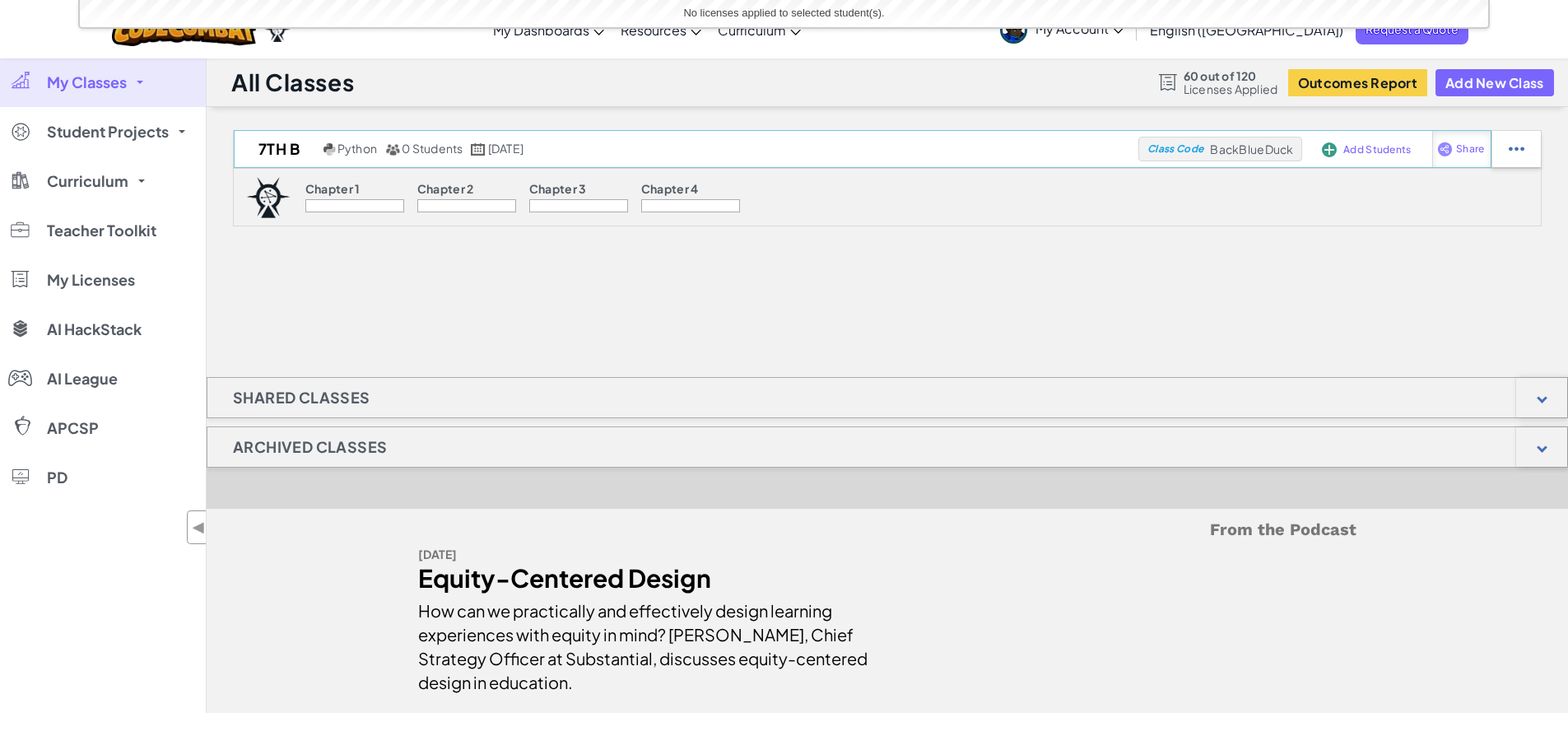
click at [1471, 156] on div "Share" at bounding box center [1463, 149] width 59 height 36
select select "write"
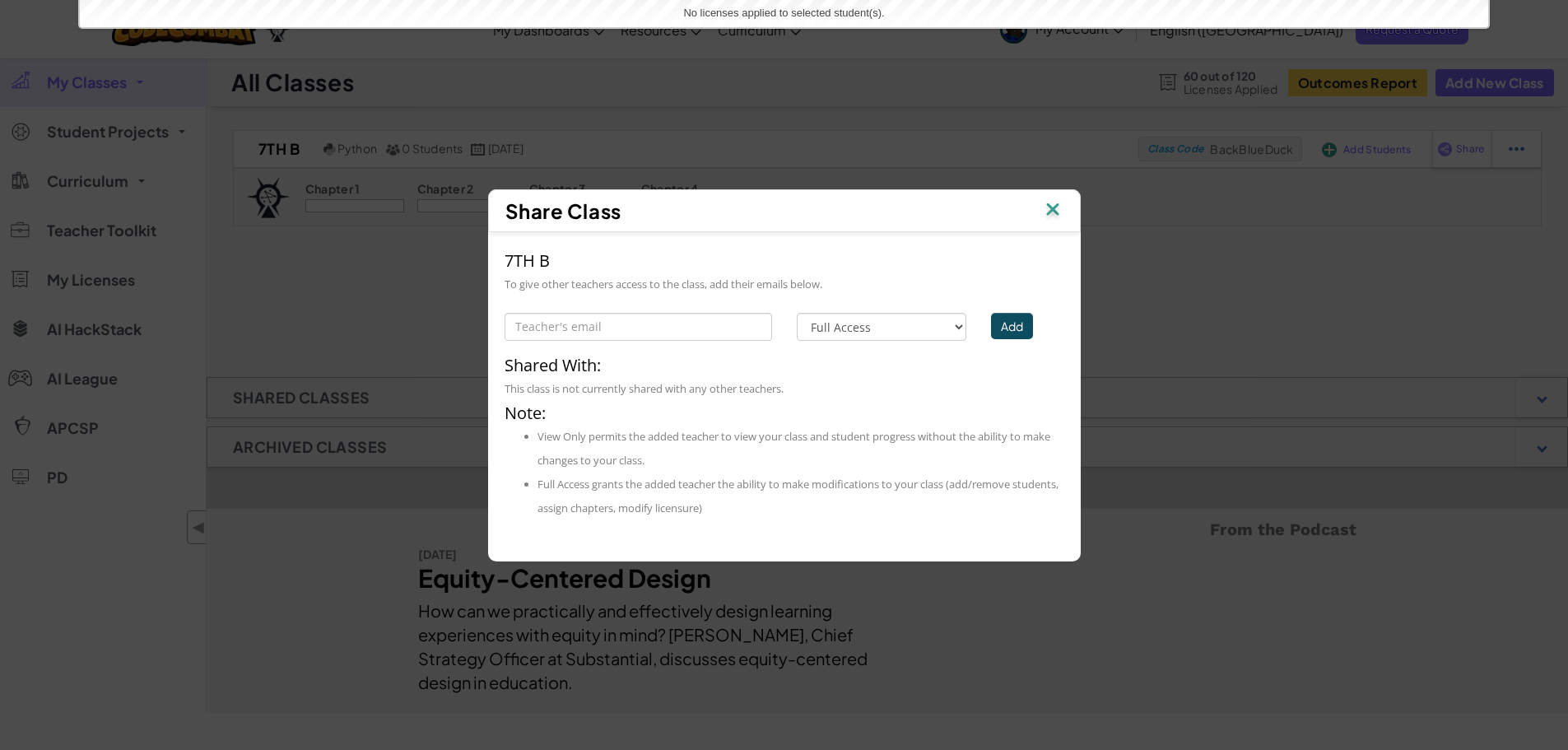
click at [1052, 211] on img at bounding box center [1053, 211] width 21 height 25
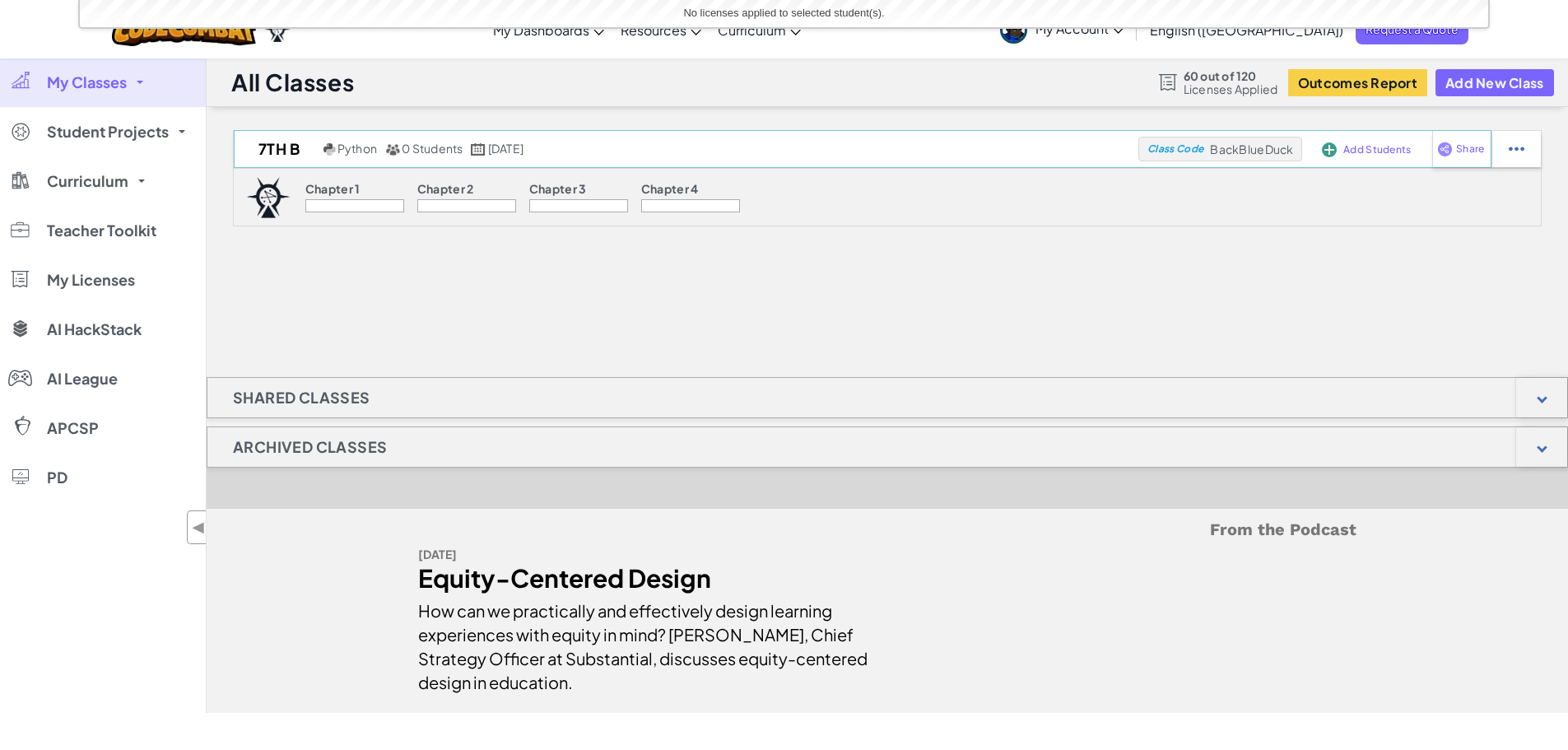
click at [1325, 151] on img at bounding box center [1329, 149] width 14 height 14
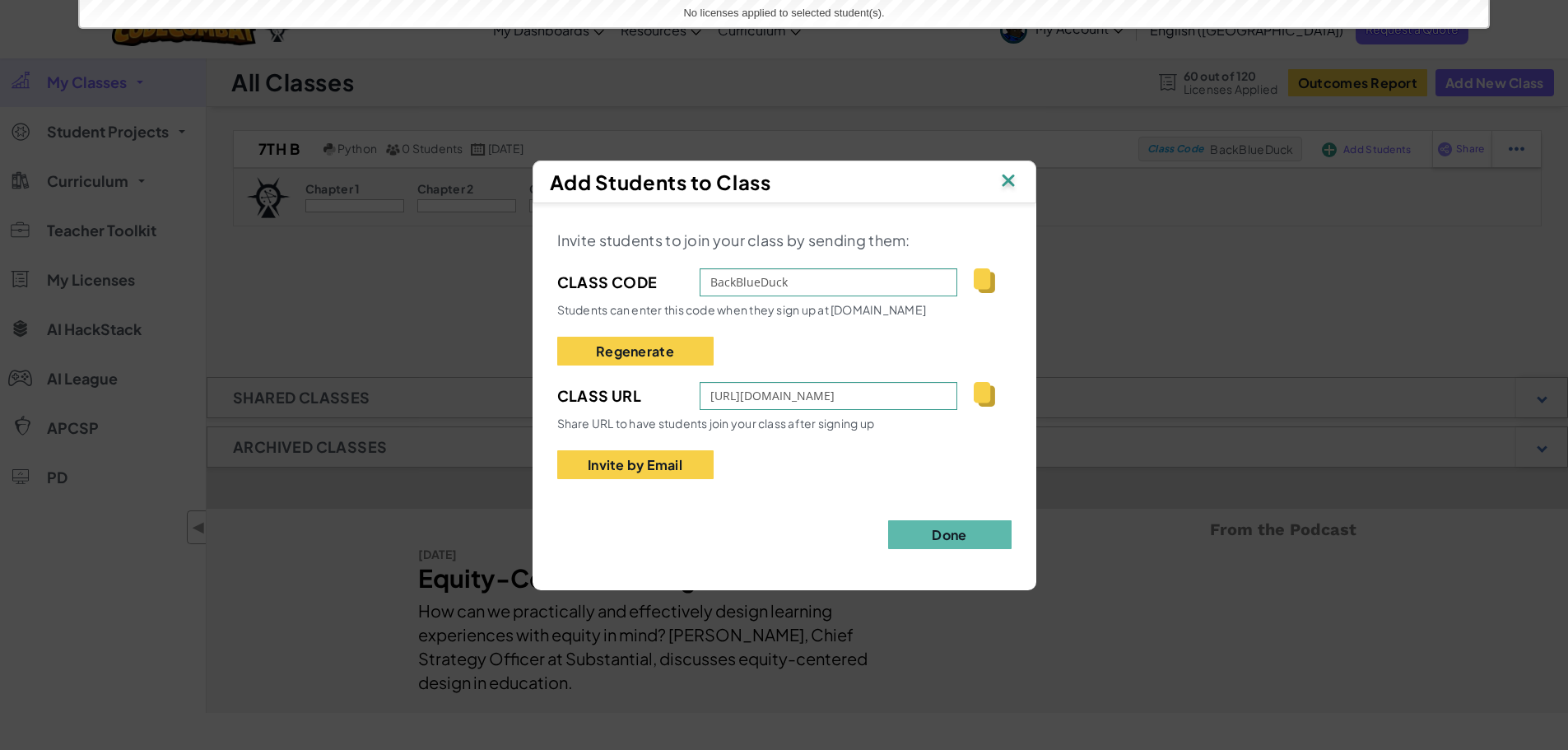
click at [988, 390] on img at bounding box center [984, 395] width 20 height 25
click at [396, 262] on div "Add Students to Class Invite students to join your class by sending them: Class…" at bounding box center [784, 375] width 1568 height 750
click at [1010, 175] on img at bounding box center [1009, 182] width 21 height 25
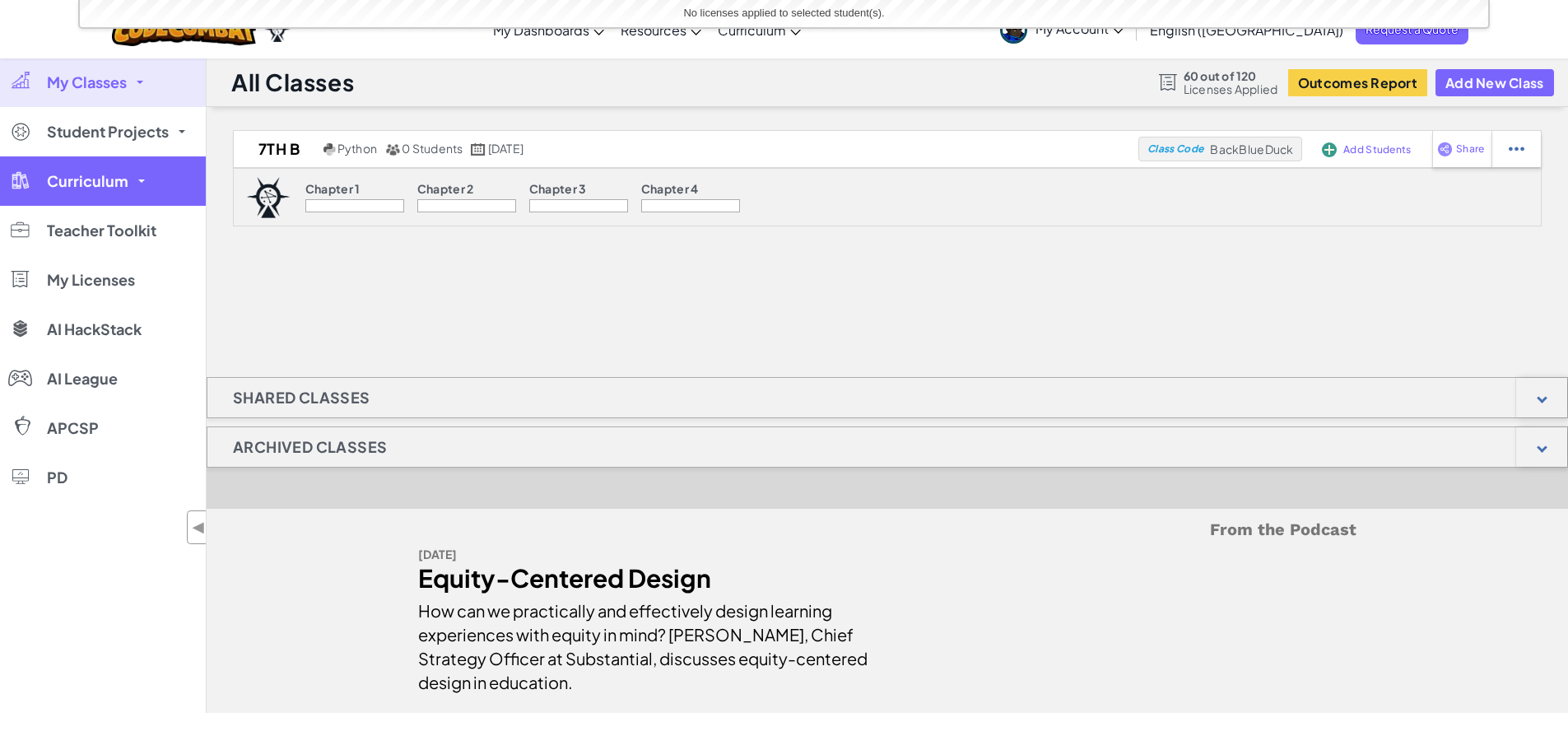
click at [137, 170] on link "Curriculum" at bounding box center [102, 181] width 206 height 50
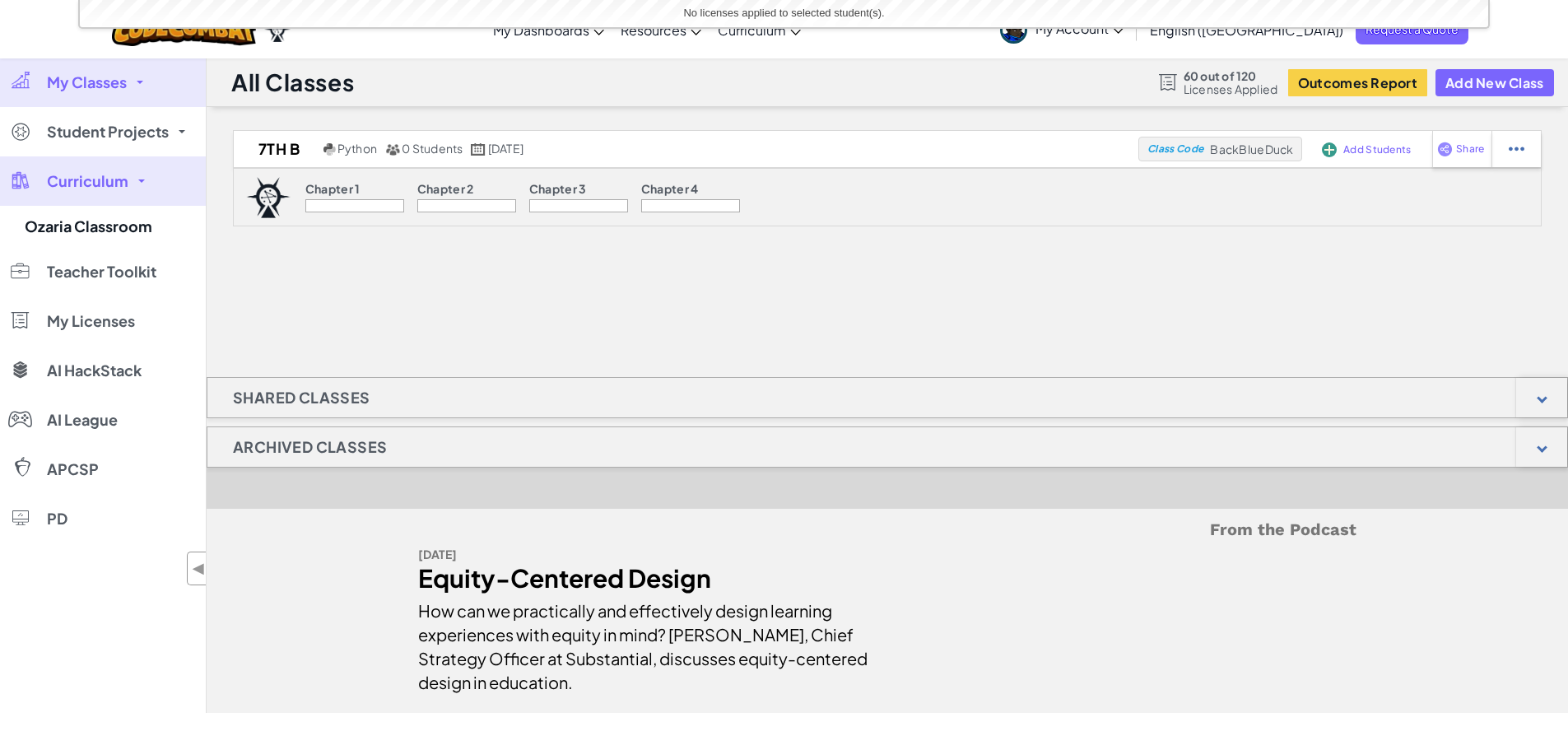
click at [333, 189] on p "Chapter 1" at bounding box center [333, 189] width 56 height 13
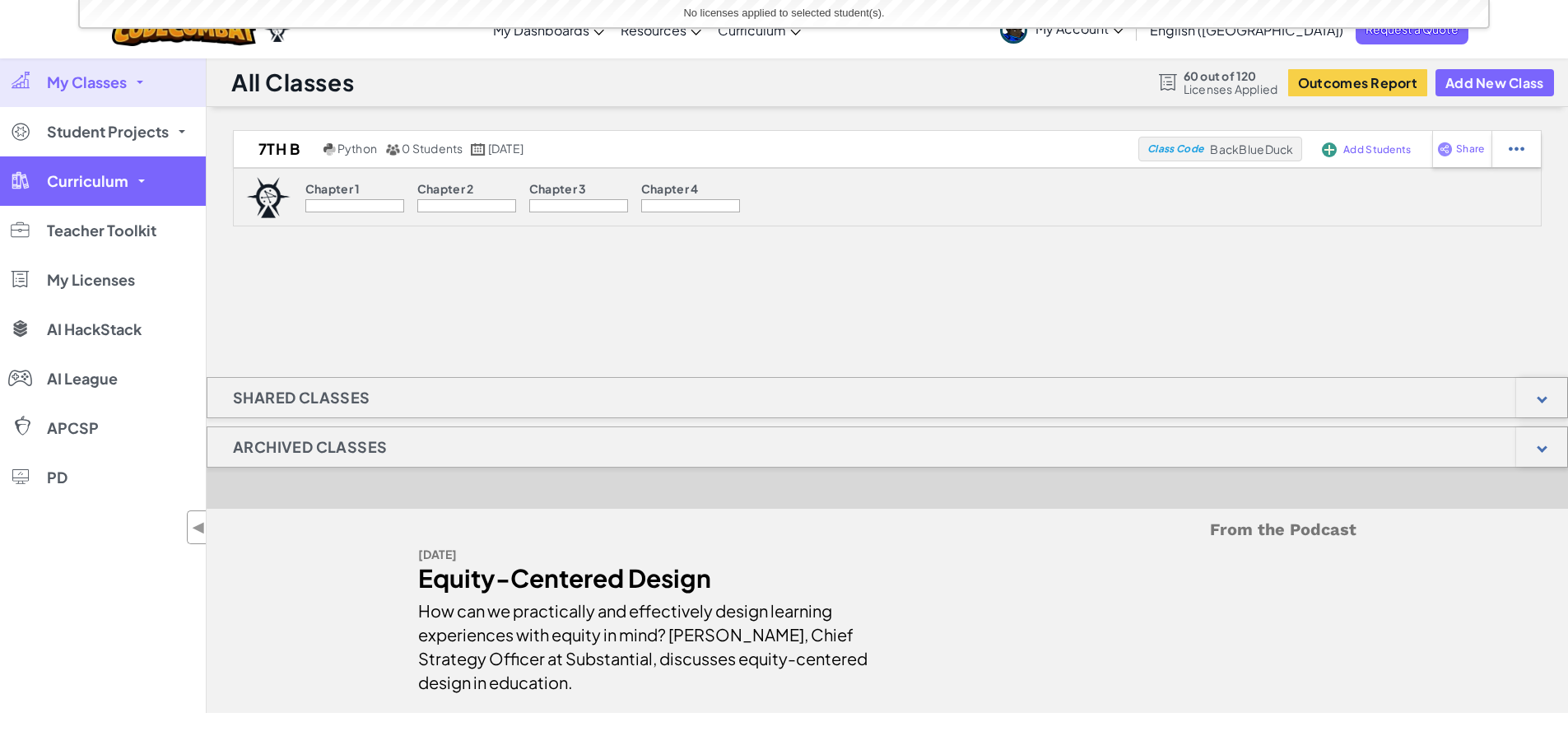
click at [135, 180] on link "Curriculum" at bounding box center [102, 181] width 206 height 50
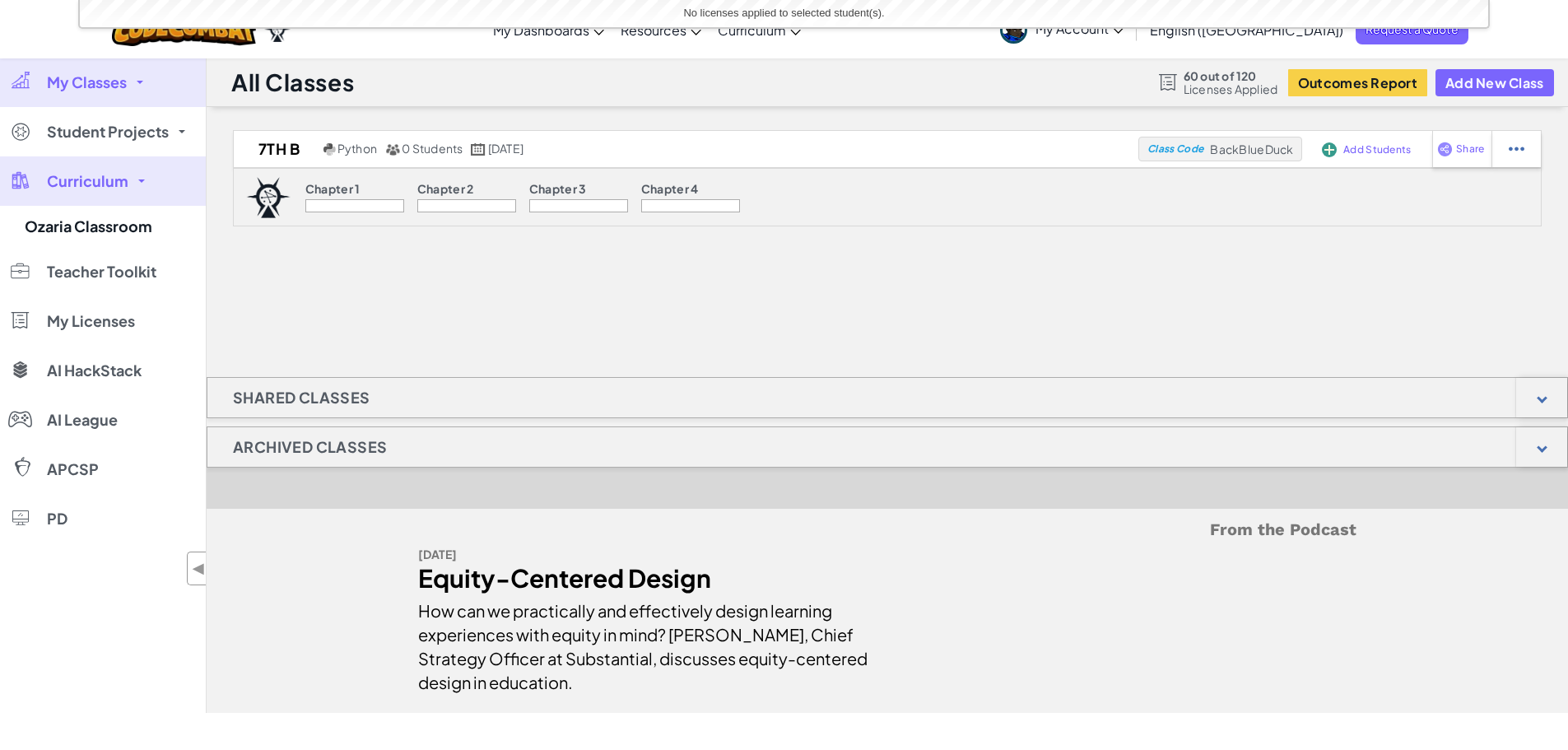
click at [124, 179] on span "Curriculum" at bounding box center [87, 180] width 81 height 14
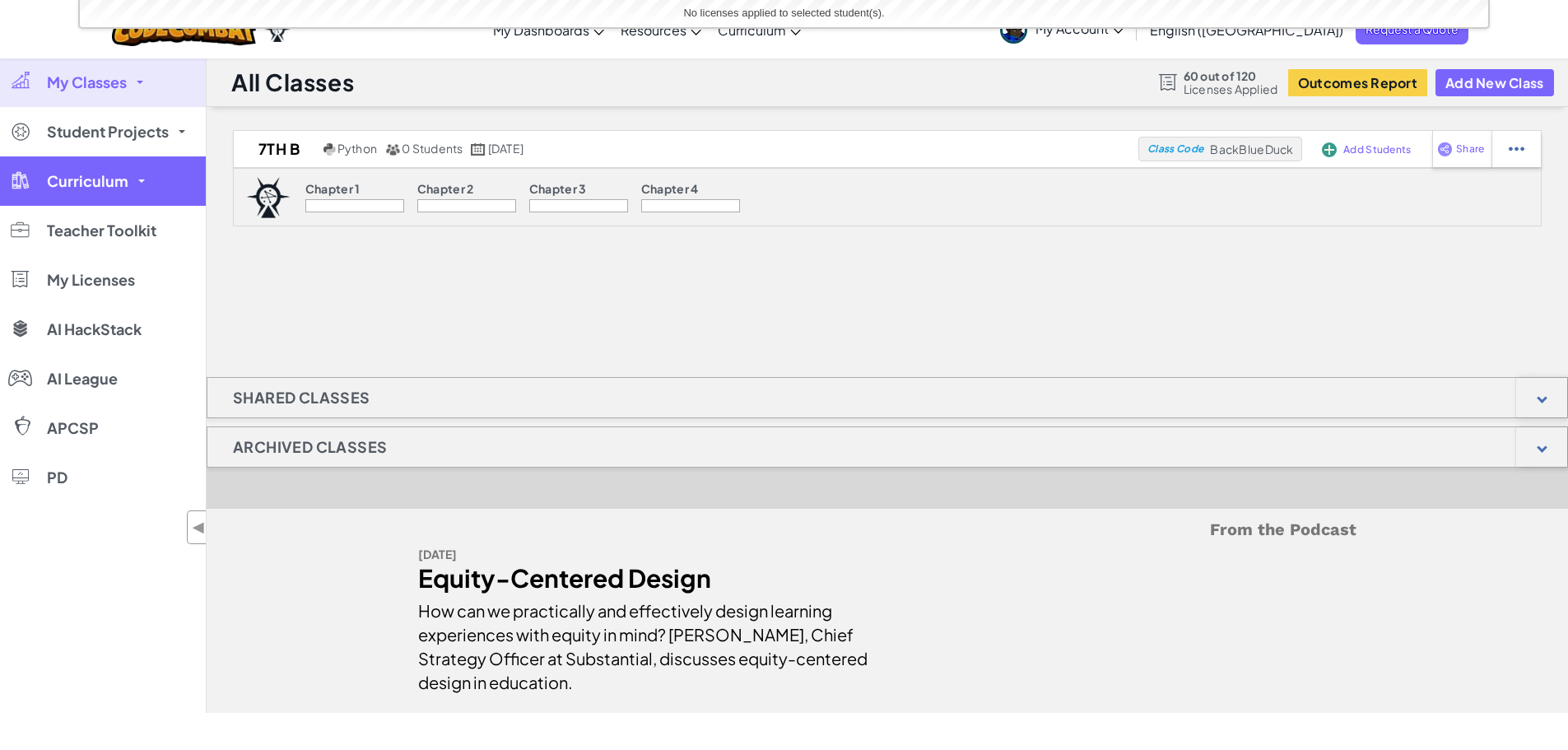
click at [128, 181] on link "Curriculum" at bounding box center [102, 181] width 206 height 50
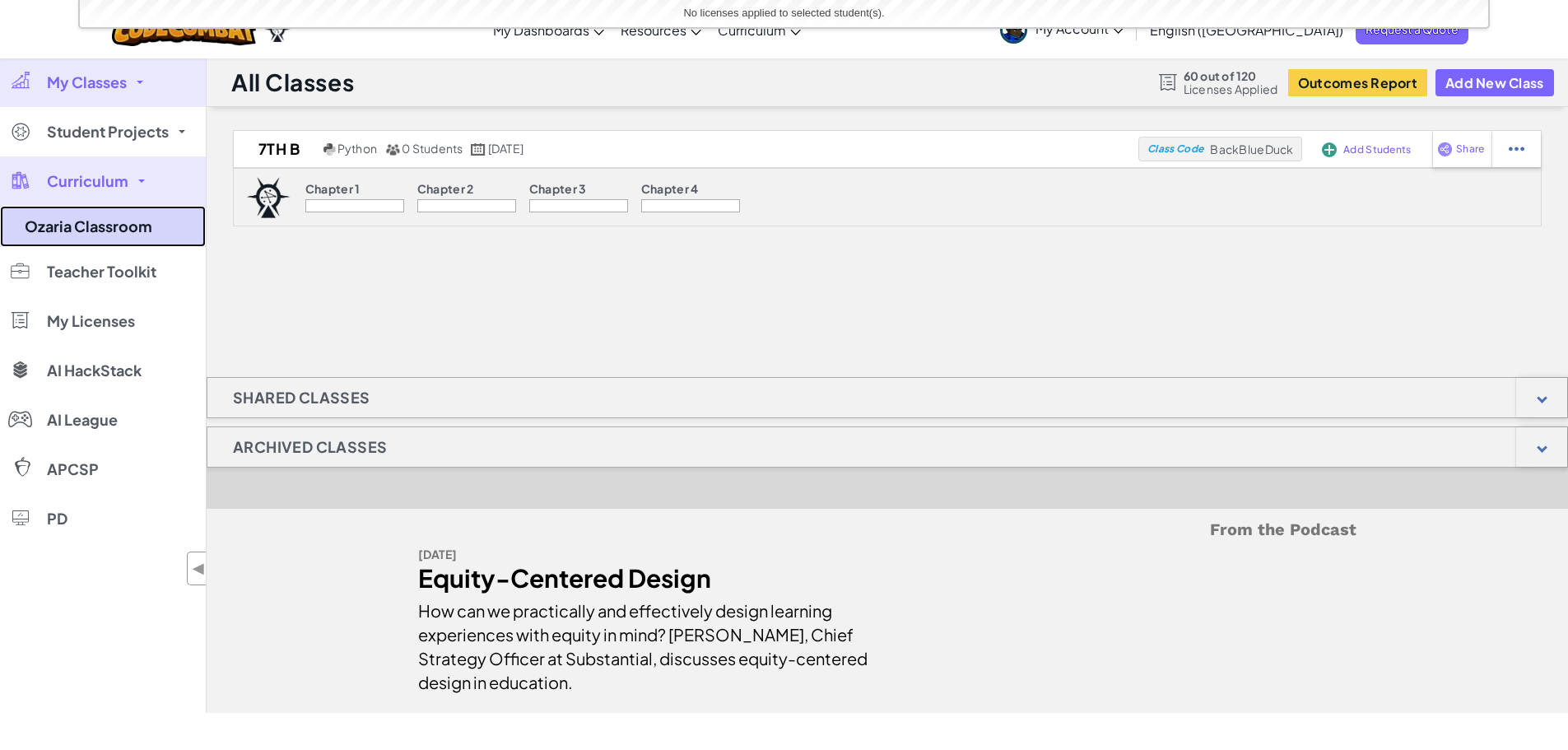
click at [144, 230] on link "Ozaria Classroom" at bounding box center [102, 226] width 206 height 41
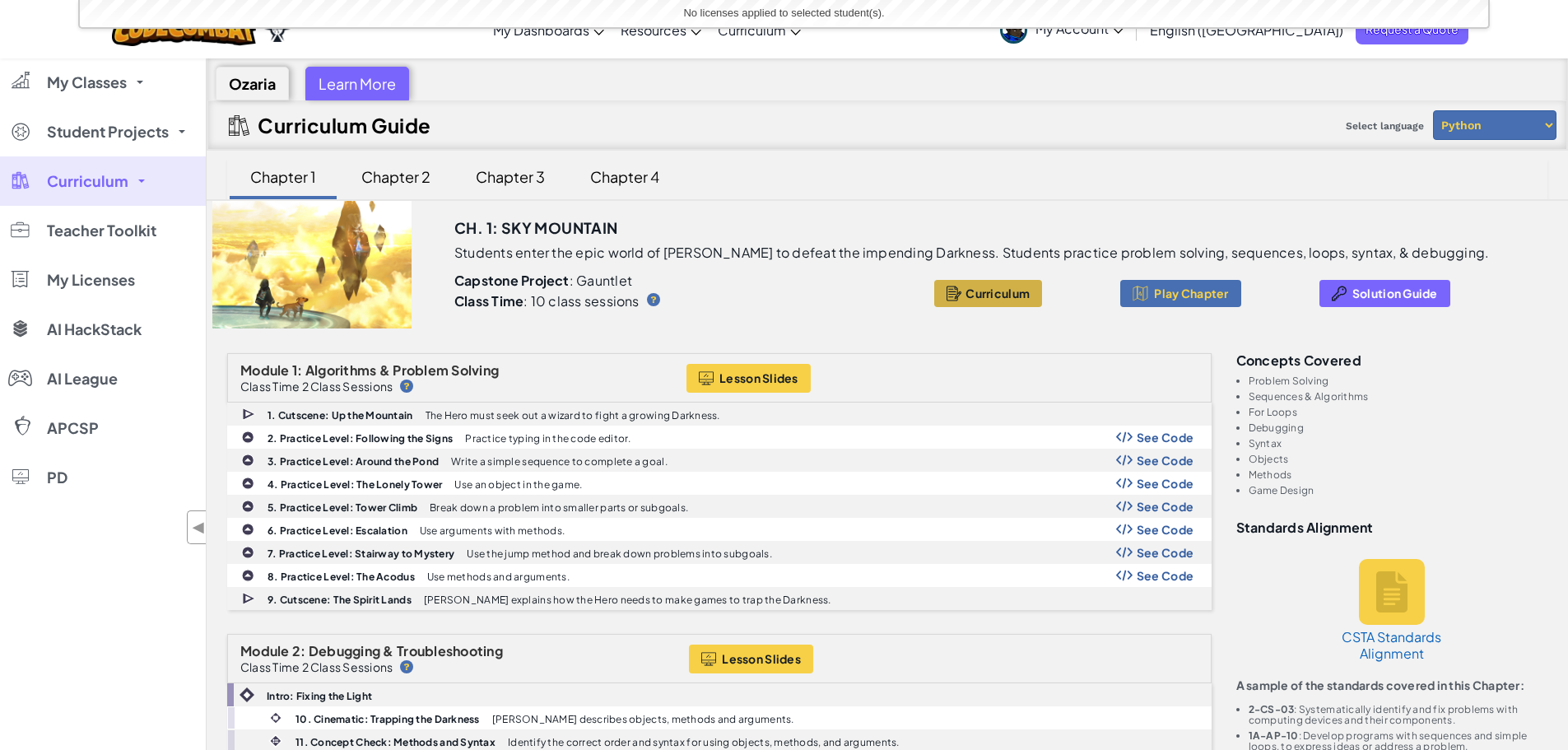
click at [937, 284] on button "Curriculum" at bounding box center [989, 293] width 108 height 27
click at [270, 83] on div "Ozaria" at bounding box center [252, 83] width 73 height 34
click at [269, 80] on div "Ozaria" at bounding box center [252, 83] width 73 height 34
click at [333, 90] on div "Learn More" at bounding box center [357, 83] width 103 height 34
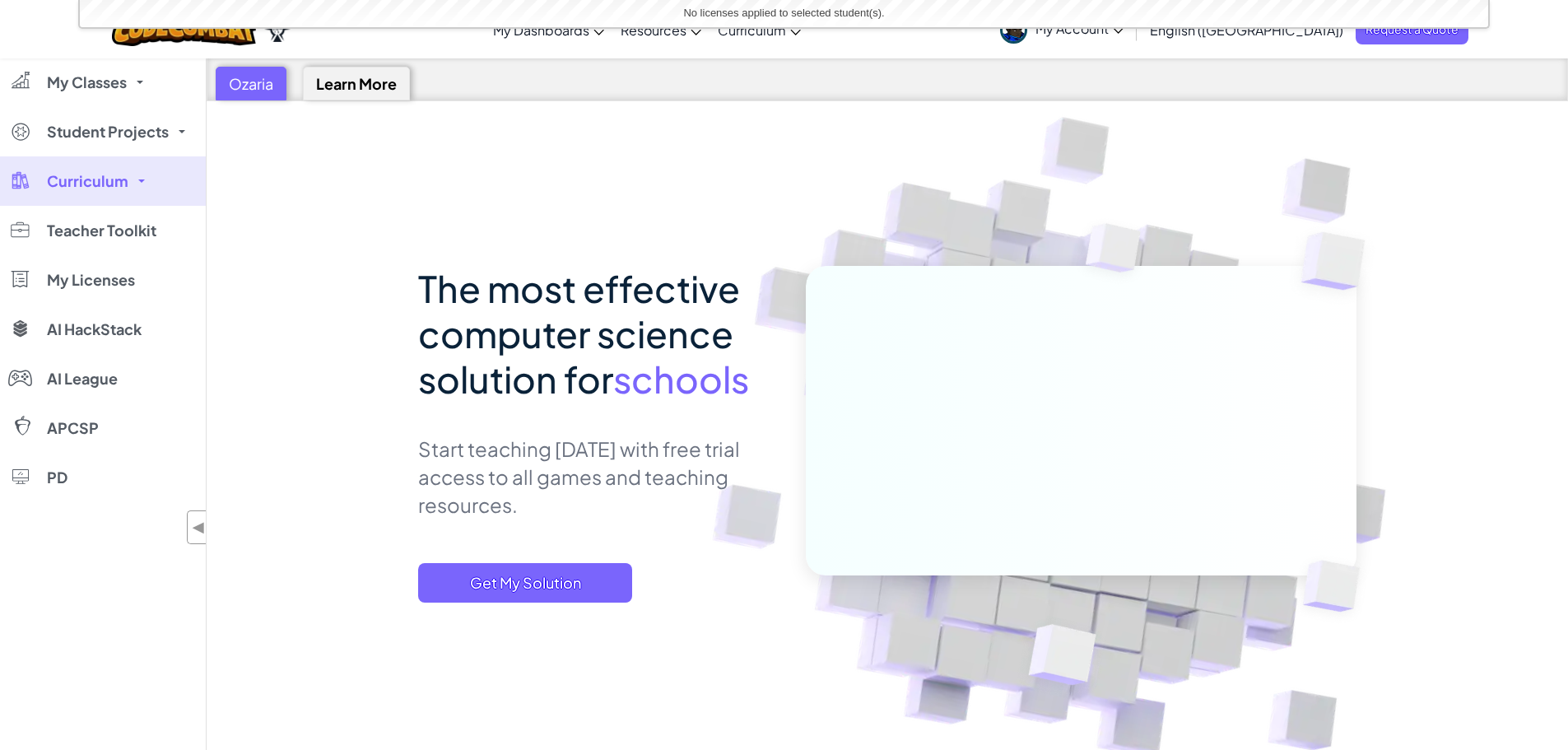
click at [251, 88] on div "Ozaria" at bounding box center [251, 83] width 71 height 34
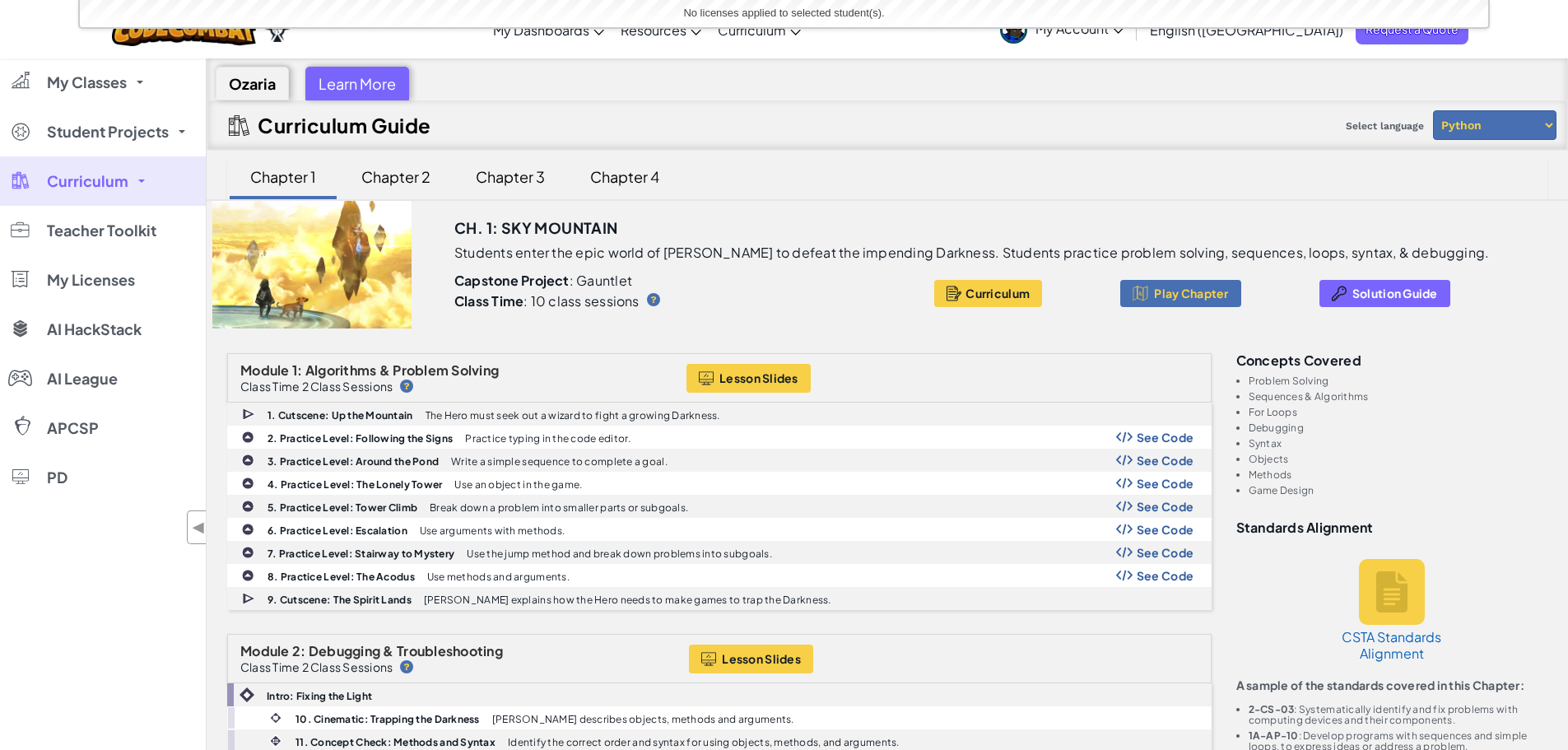
click at [1124, 32] on icon at bounding box center [1119, 31] width 10 height 6
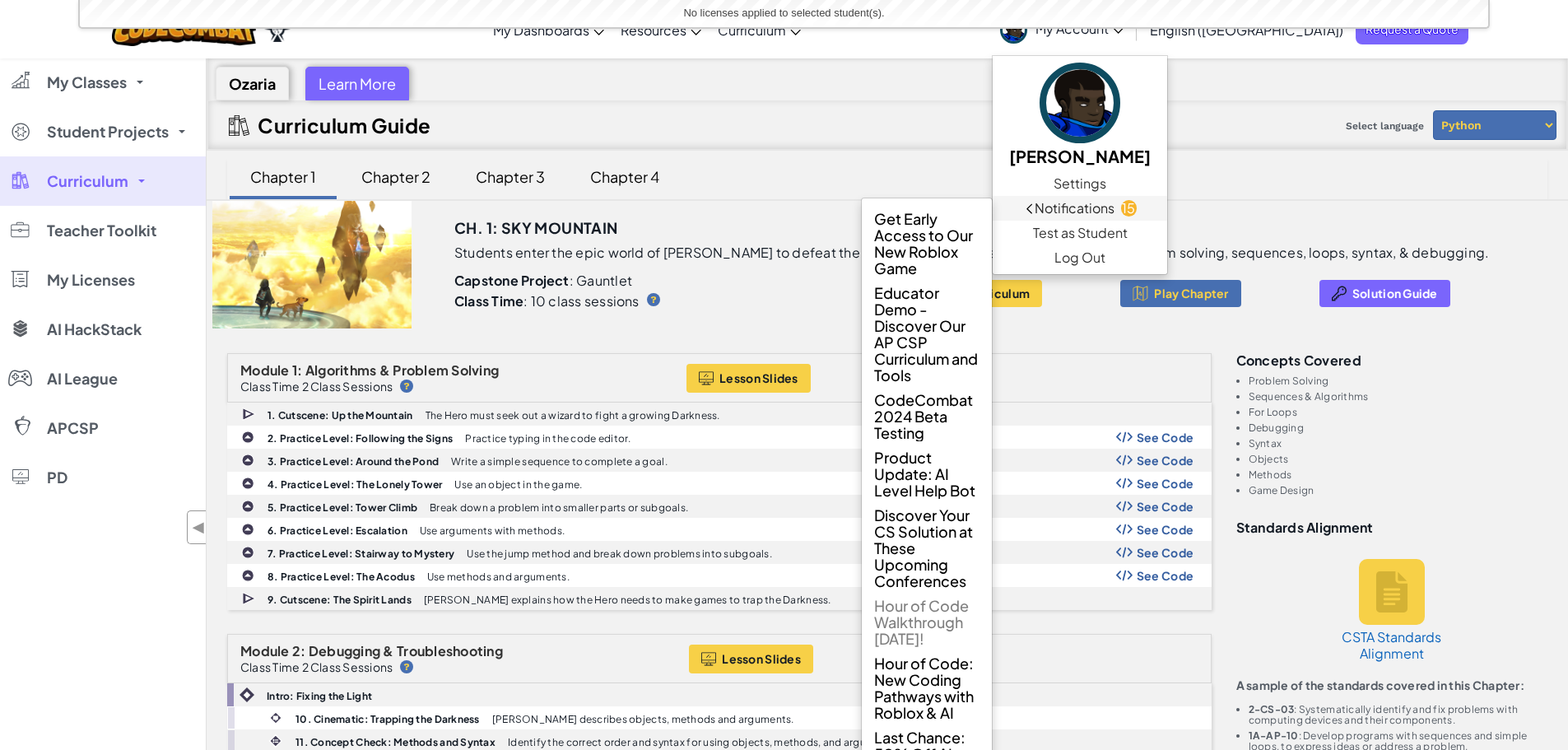
click at [1115, 205] on span "Notifications" at bounding box center [1074, 208] width 80 height 20
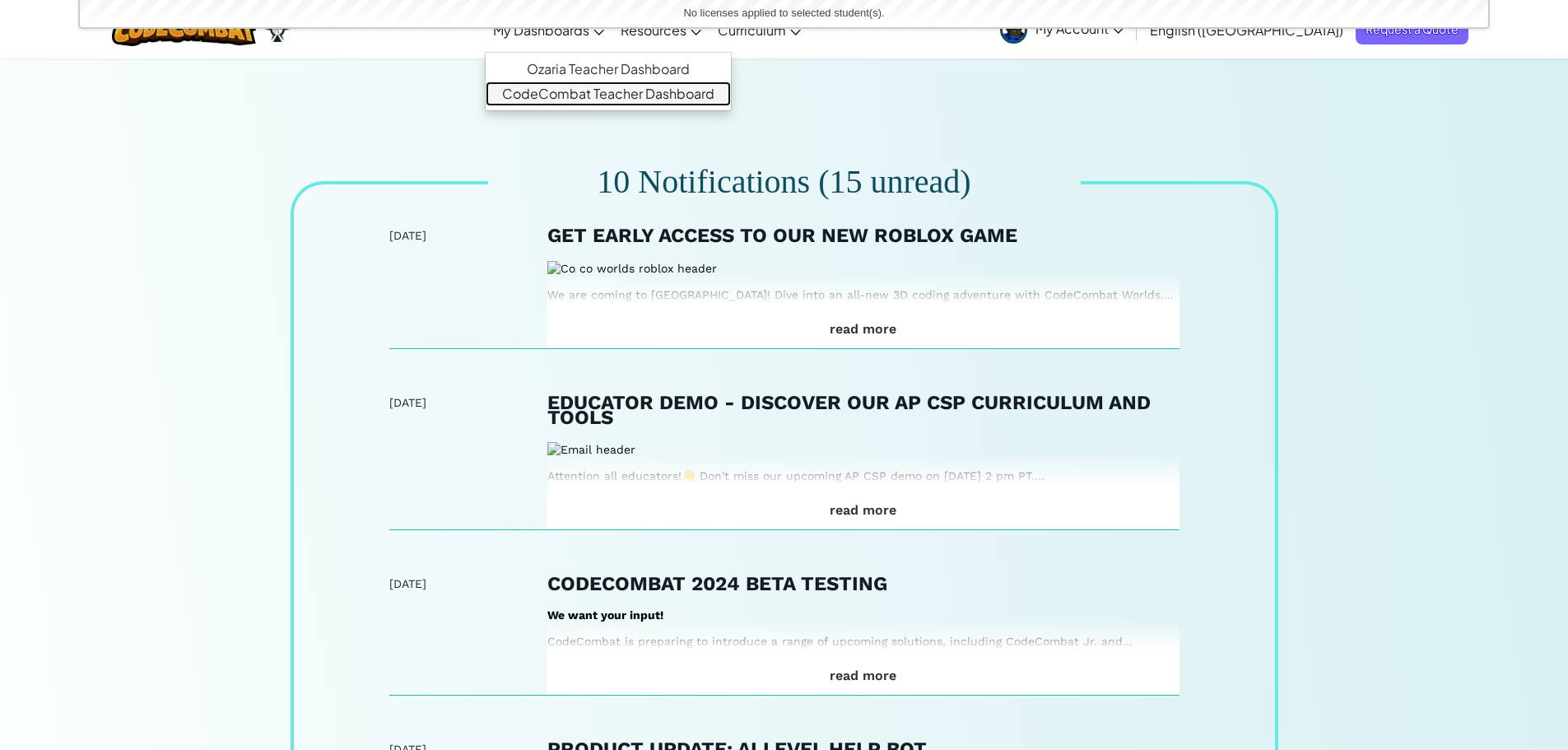
click at [605, 96] on link "CodeCombat Teacher Dashboard" at bounding box center [608, 94] width 245 height 25
